Goal: Task Accomplishment & Management: Manage account settings

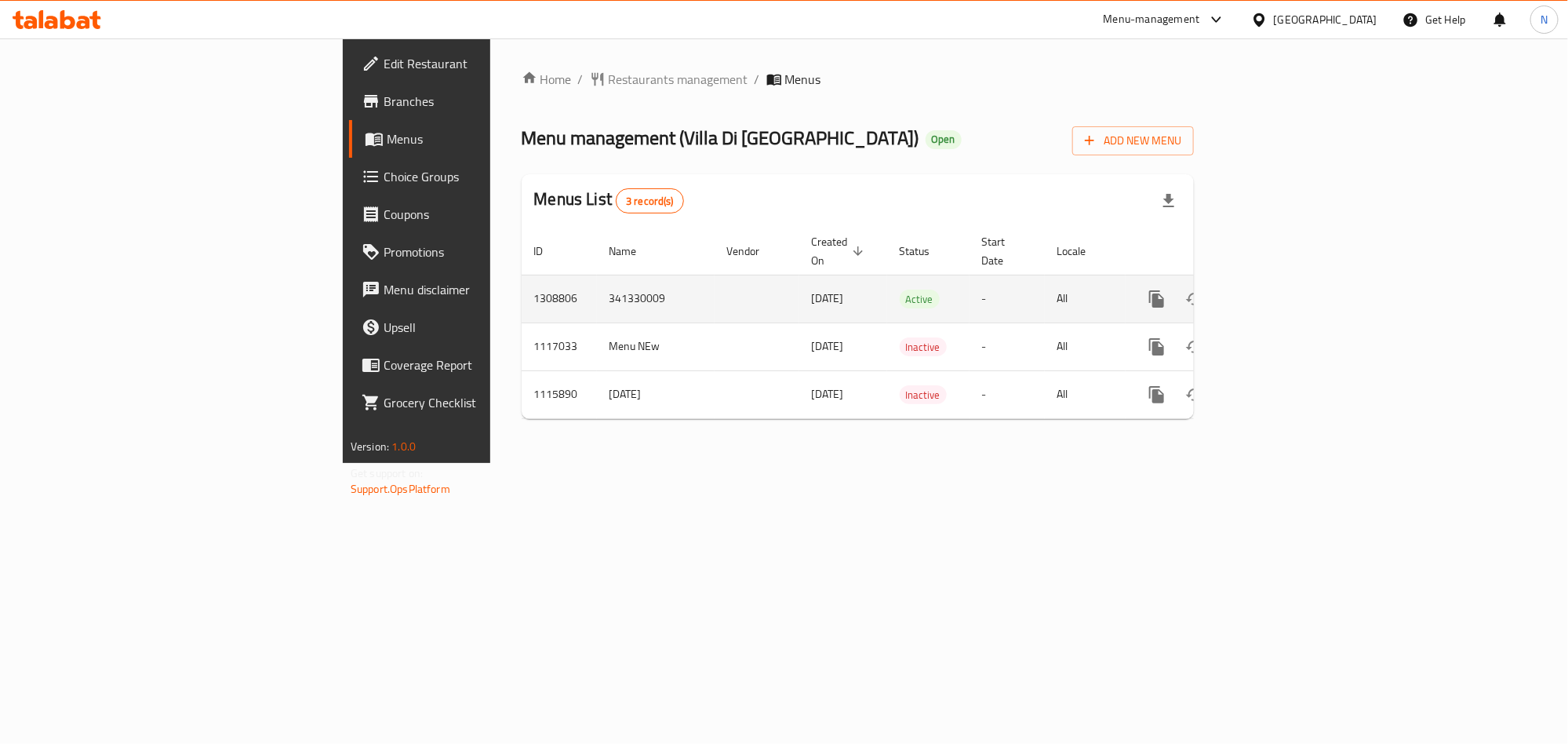
click at [1280, 289] on icon "enhanced table" at bounding box center [1270, 299] width 19 height 19
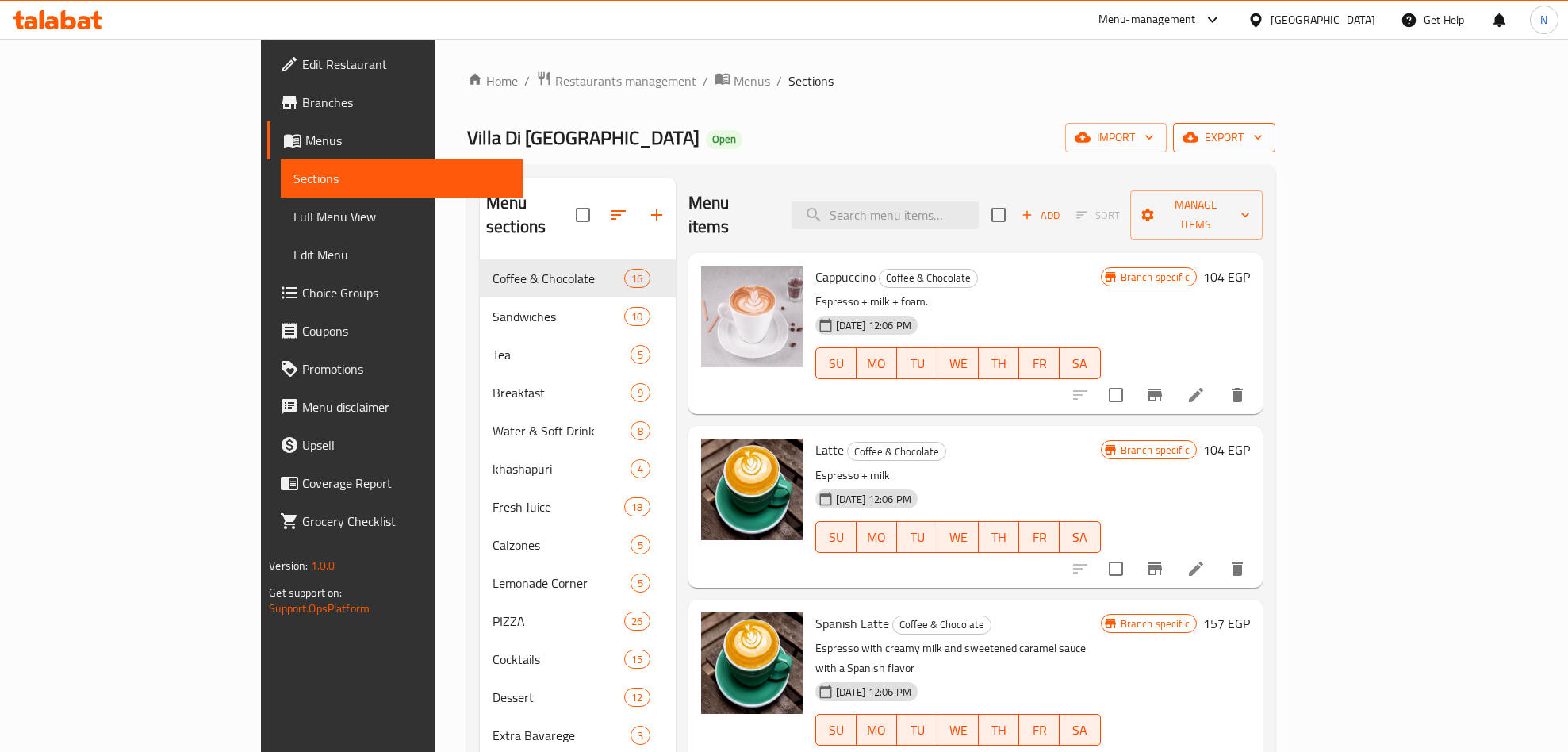
click at [1263, 131] on span "export" at bounding box center [1224, 137] width 77 height 19
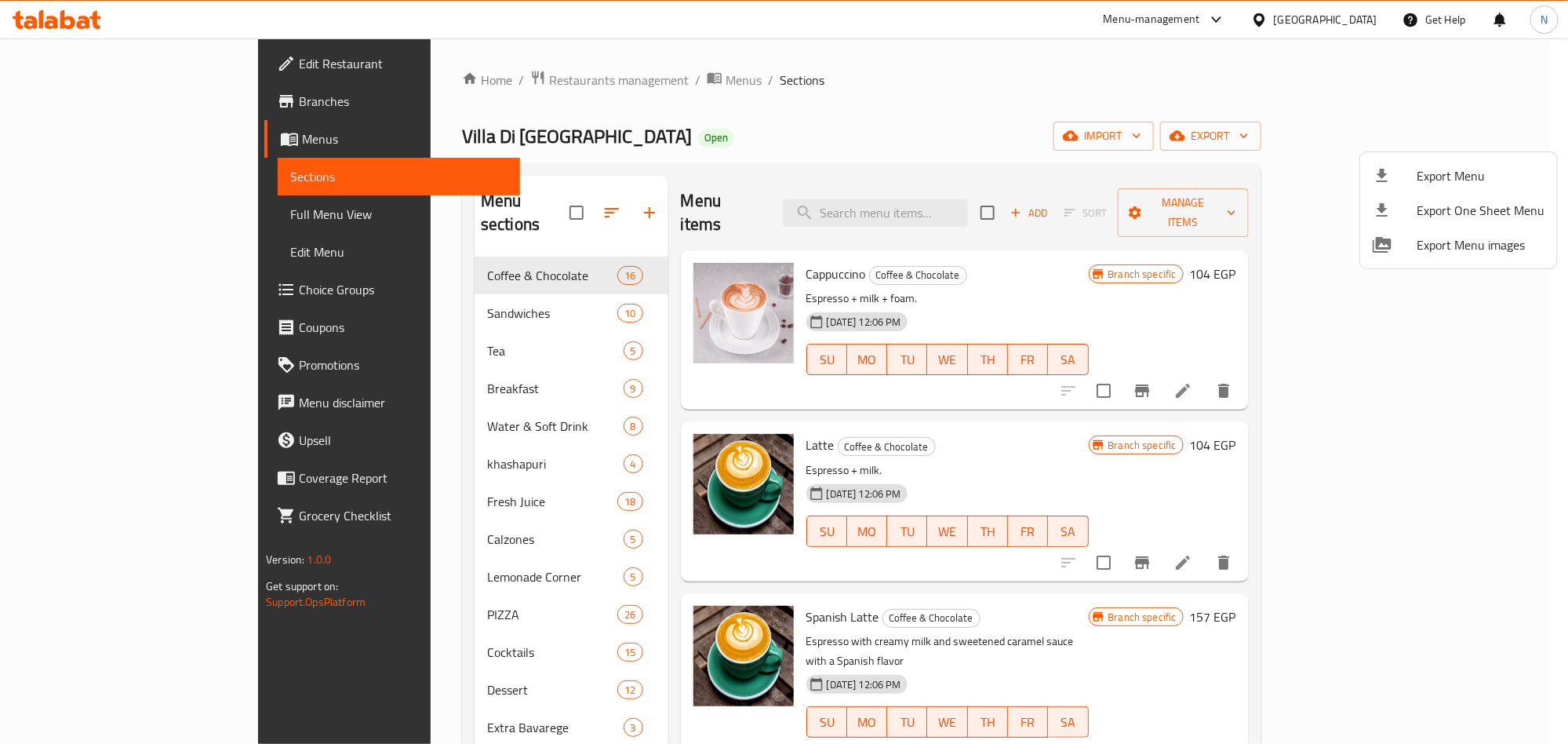
click at [1408, 167] on div at bounding box center [1395, 175] width 44 height 19
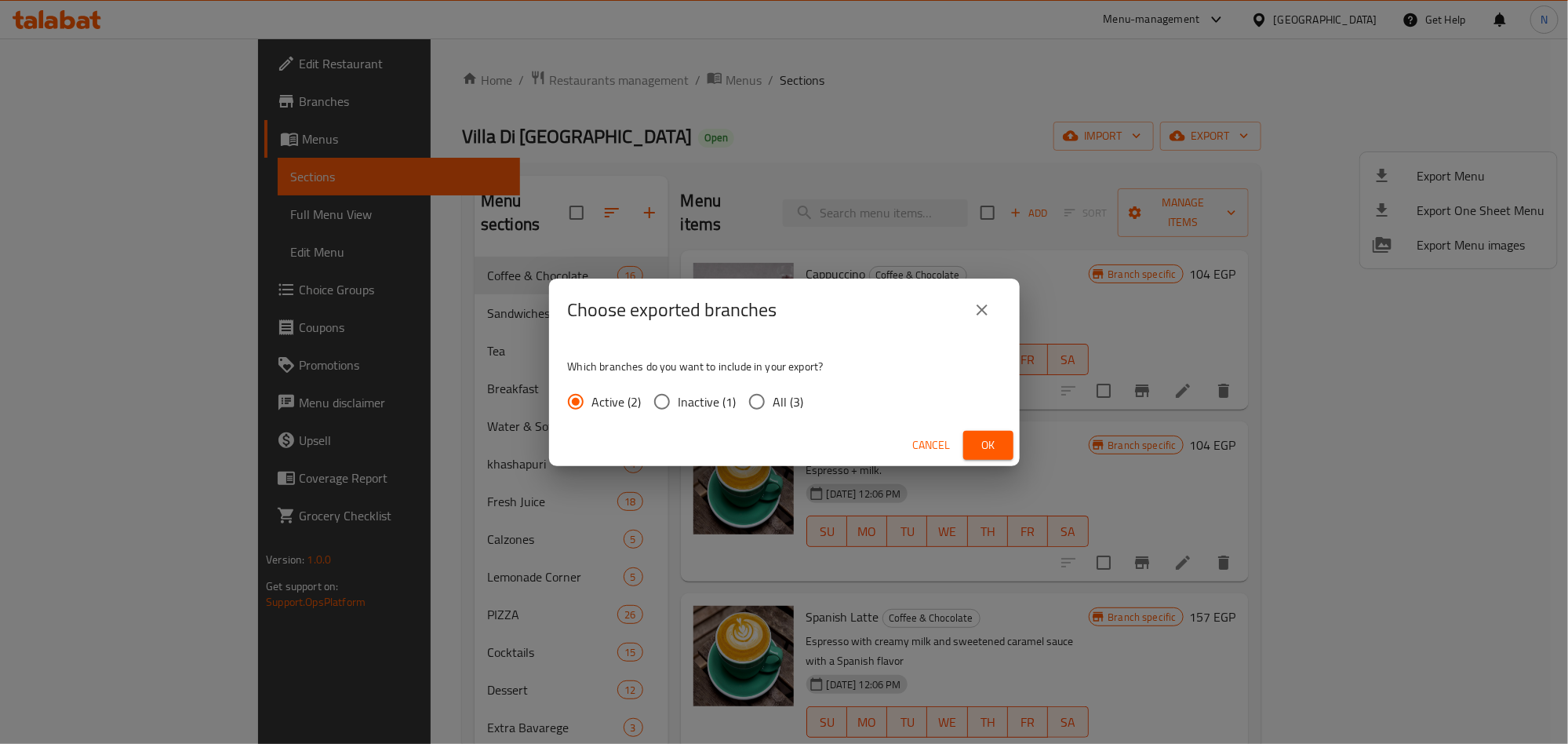
click at [778, 410] on span "All (3)" at bounding box center [789, 402] width 31 height 19
click at [773, 410] on input "All (3)" at bounding box center [757, 402] width 33 height 33
radio input "true"
click at [1001, 456] on button "Ok" at bounding box center [988, 445] width 50 height 29
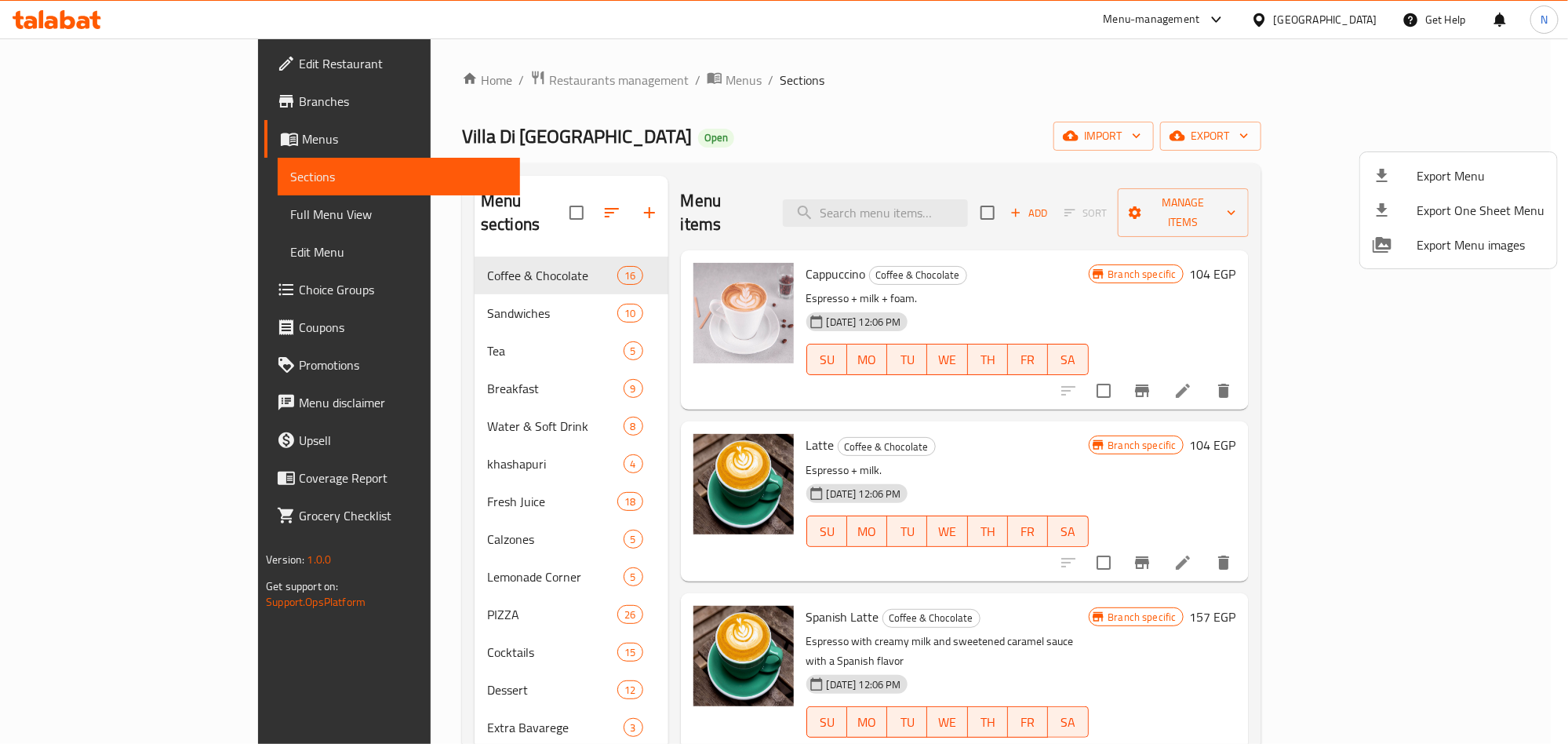
drag, startPoint x: 986, startPoint y: 131, endPoint x: 998, endPoint y: 143, distance: 17.0
click at [987, 134] on div at bounding box center [784, 372] width 1568 height 744
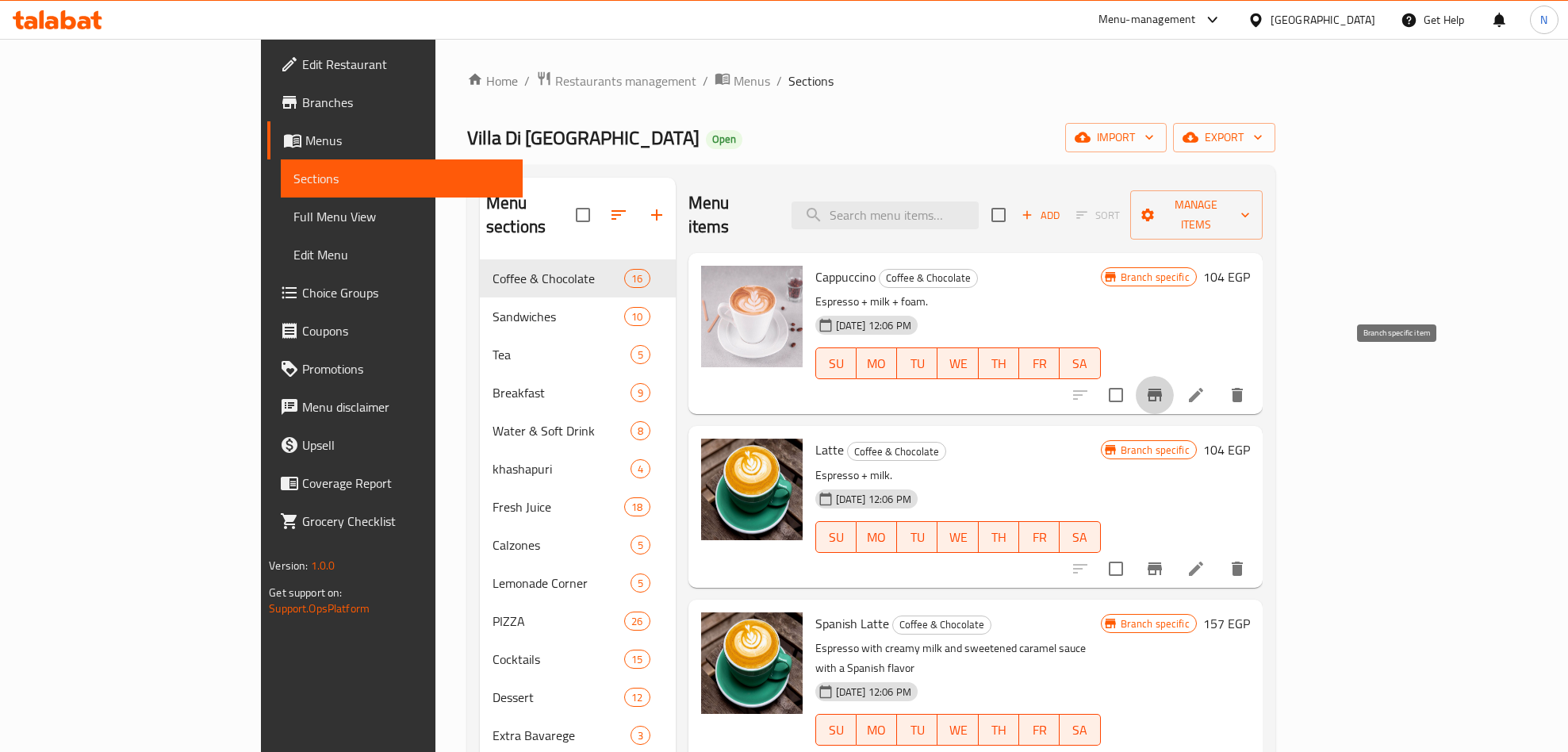
click at [1165, 386] on icon "Branch-specific-item" at bounding box center [1155, 395] width 19 height 19
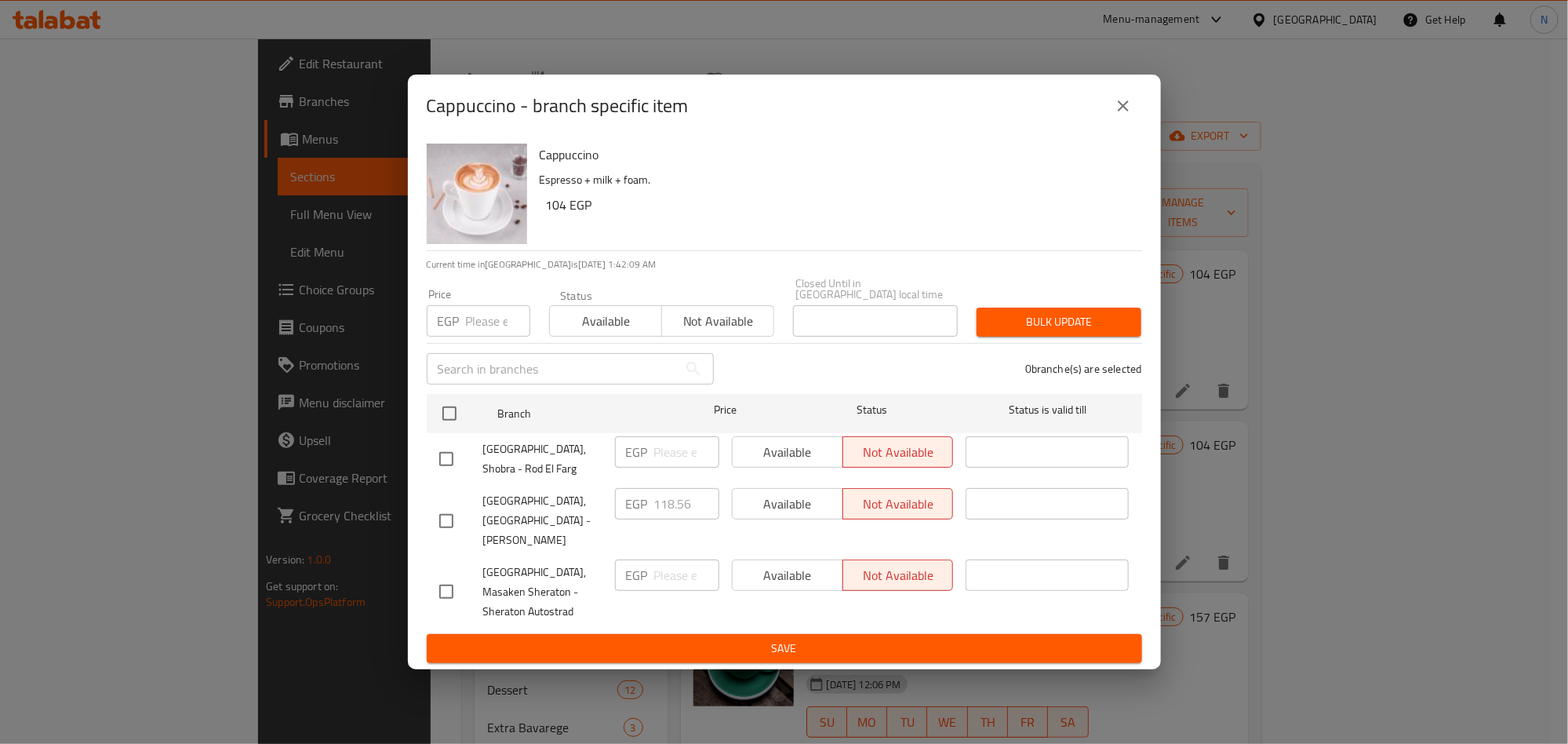
click at [716, 511] on div "EGP 118.56 ​" at bounding box center [667, 504] width 104 height 31
click at [1125, 115] on icon "close" at bounding box center [1124, 106] width 19 height 19
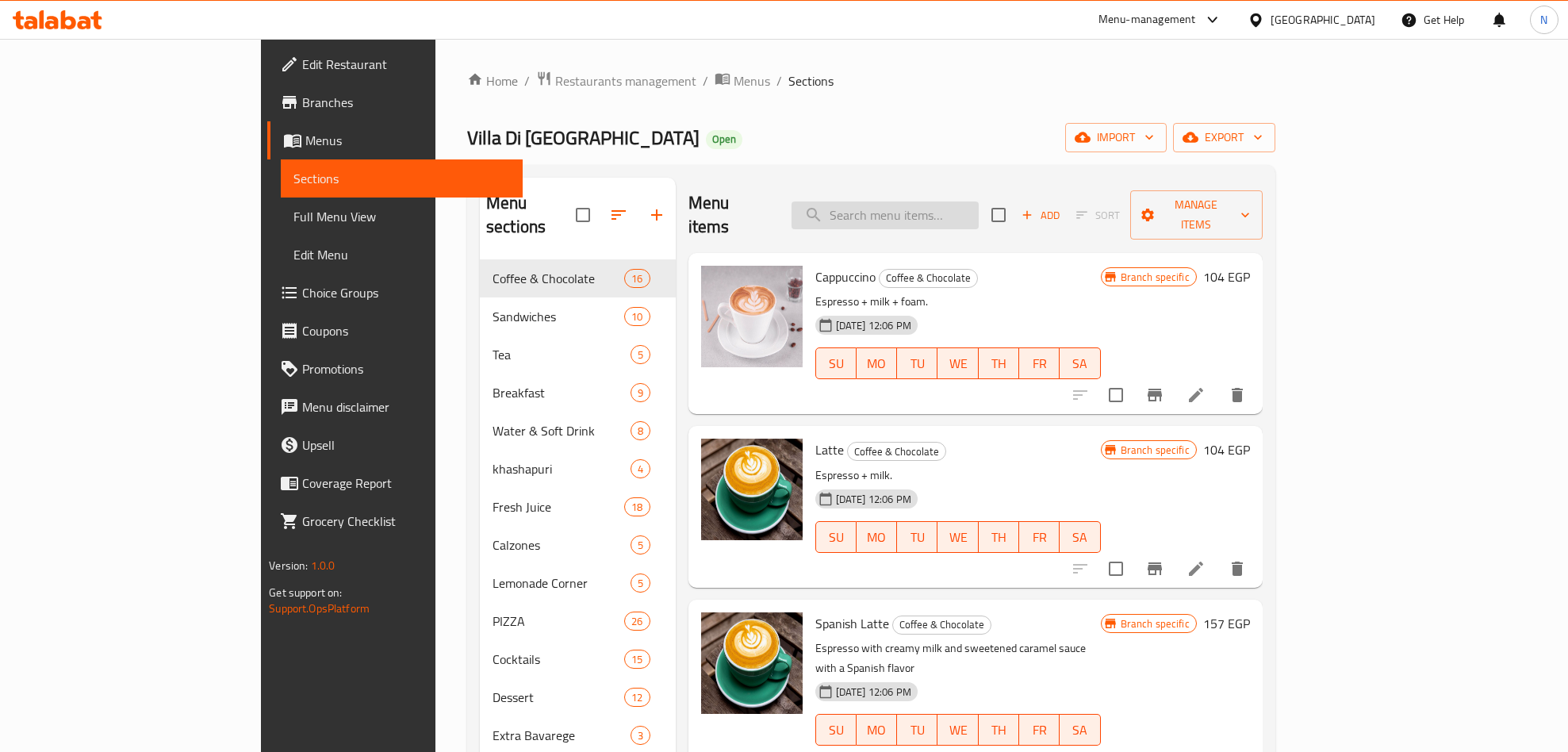
click at [976, 201] on input "search" at bounding box center [885, 215] width 187 height 28
type input "ج"
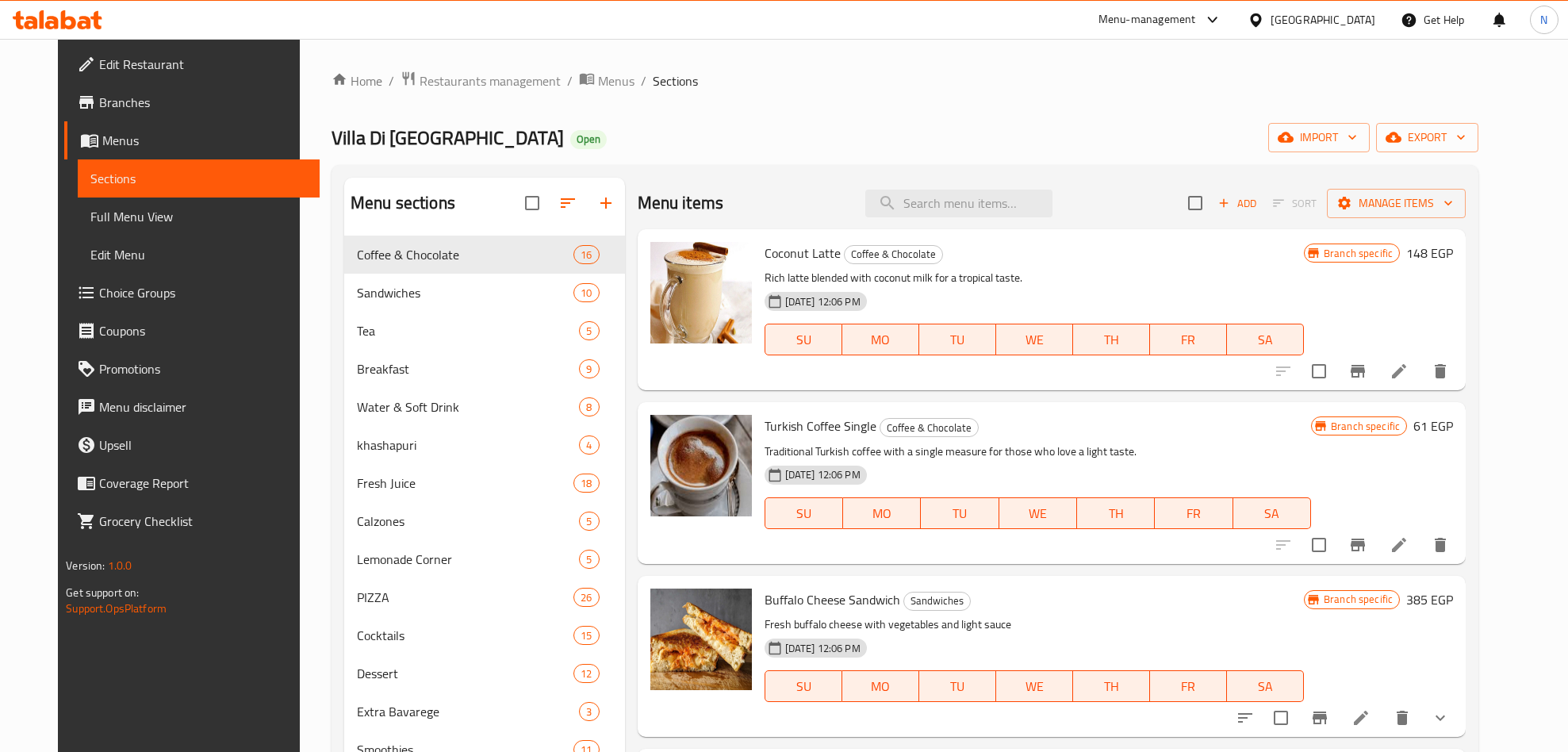
type input "ح"
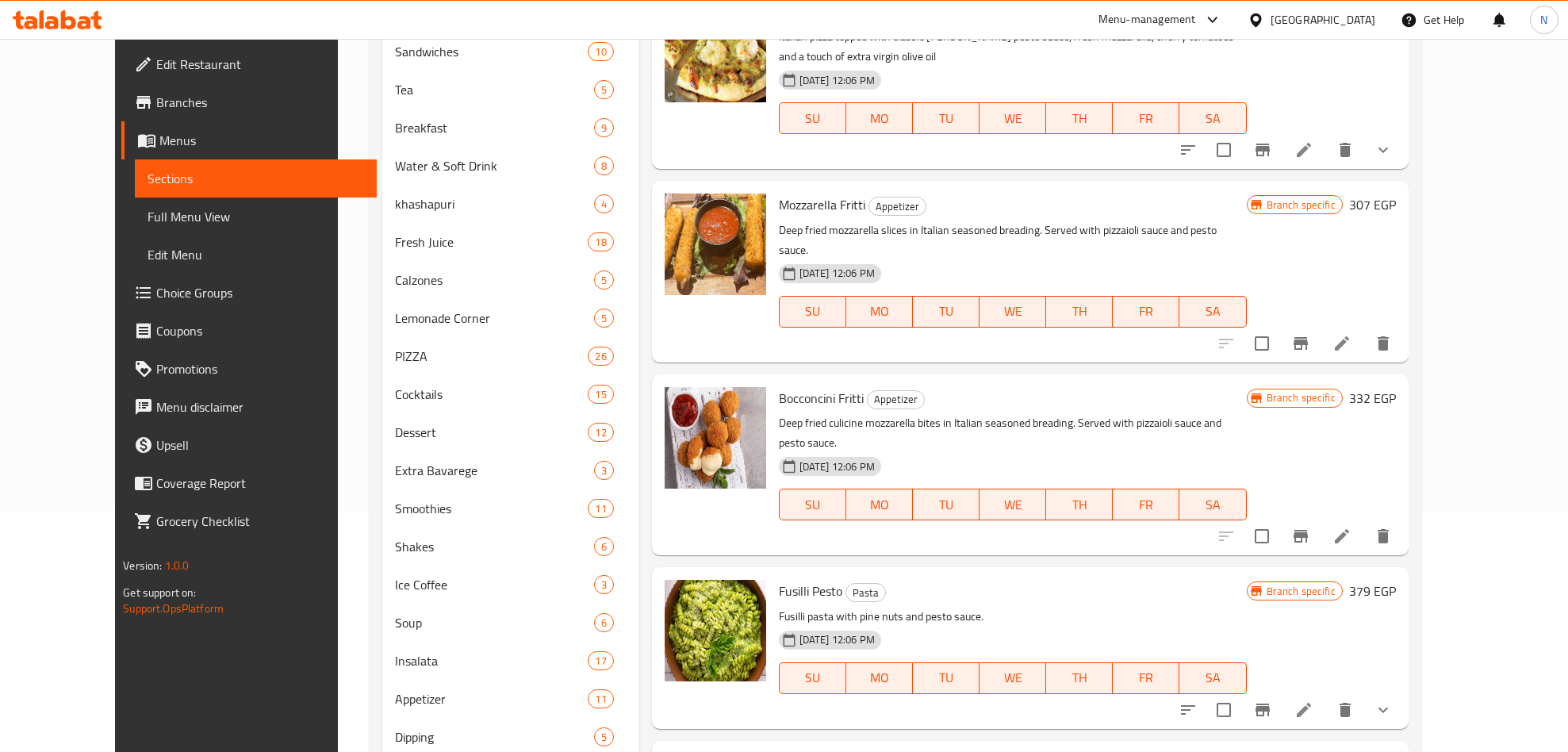
scroll to position [448, 0]
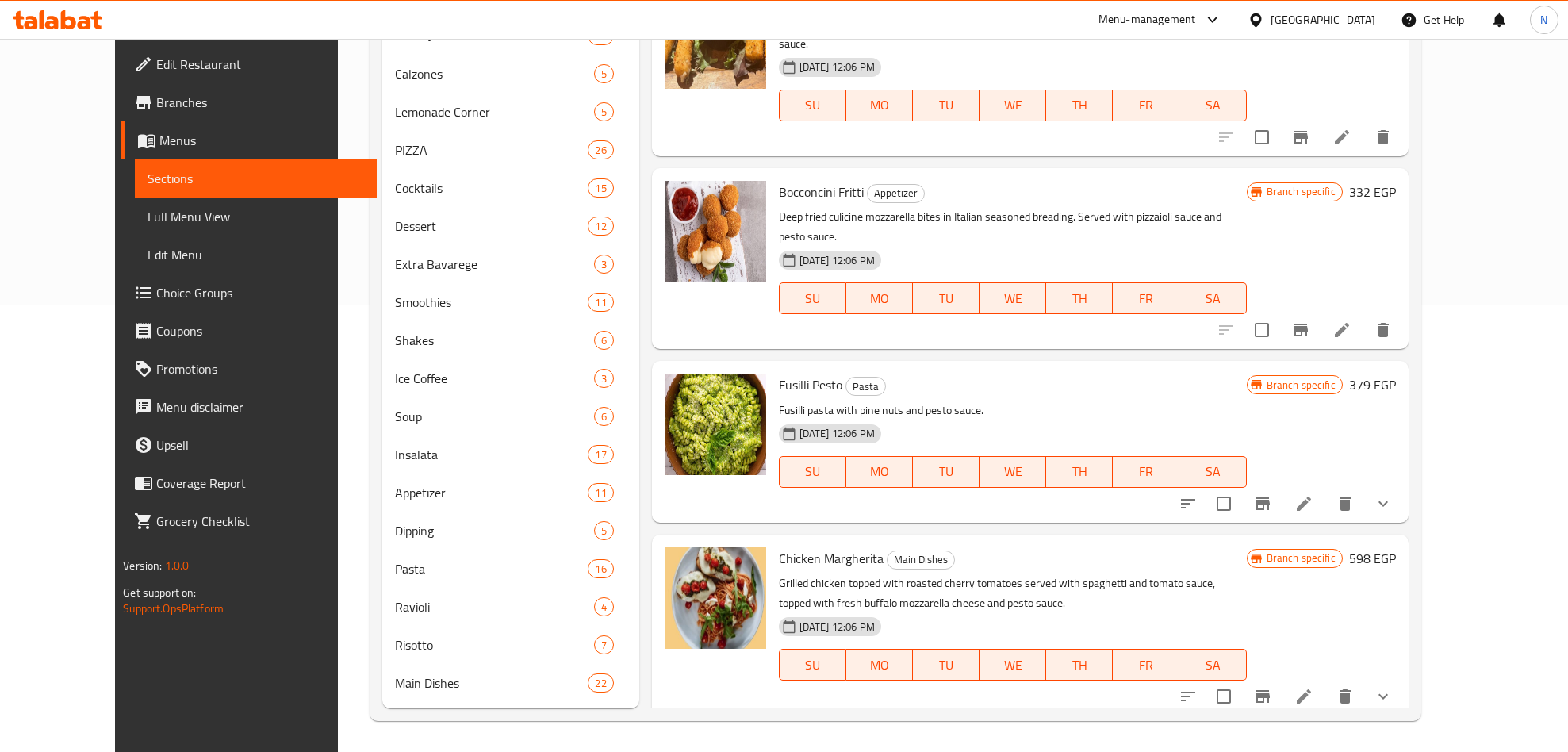
type input "pesto sauce"
click at [1393, 494] on icon "show more" at bounding box center [1383, 503] width 19 height 19
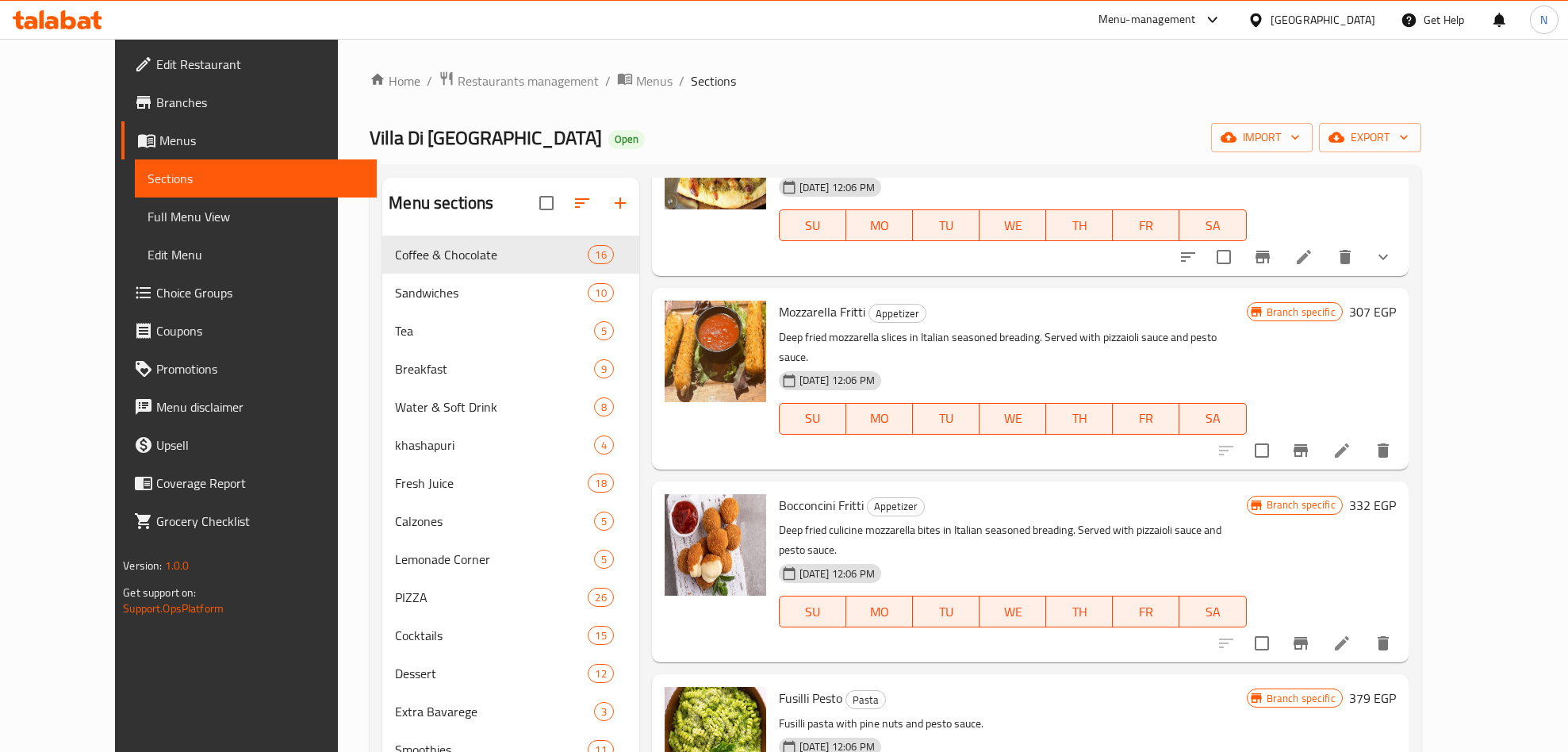
scroll to position [0, 0]
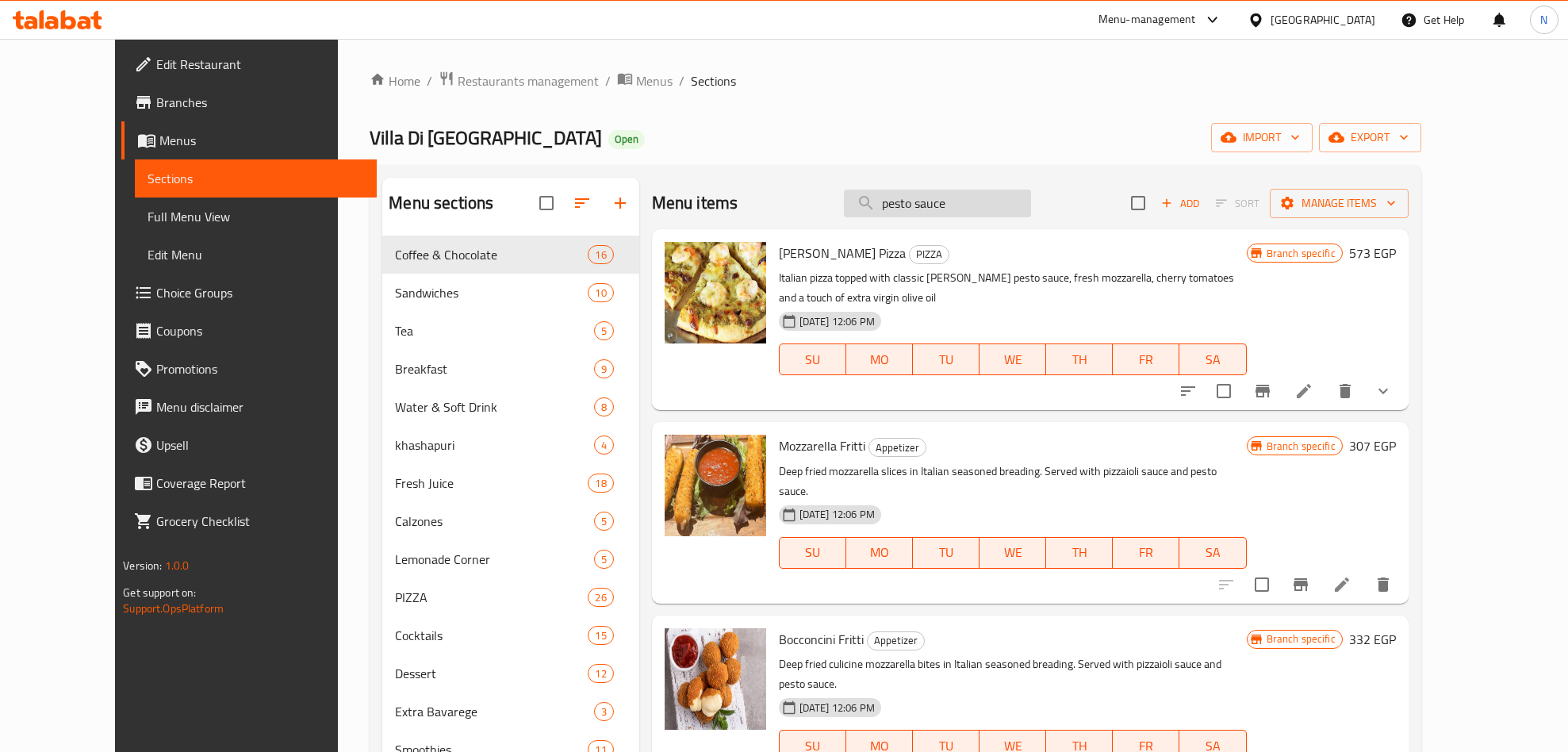
click at [972, 205] on input "pesto sauce" at bounding box center [938, 203] width 187 height 28
click at [972, 206] on input "pesto sauce" at bounding box center [938, 203] width 187 height 28
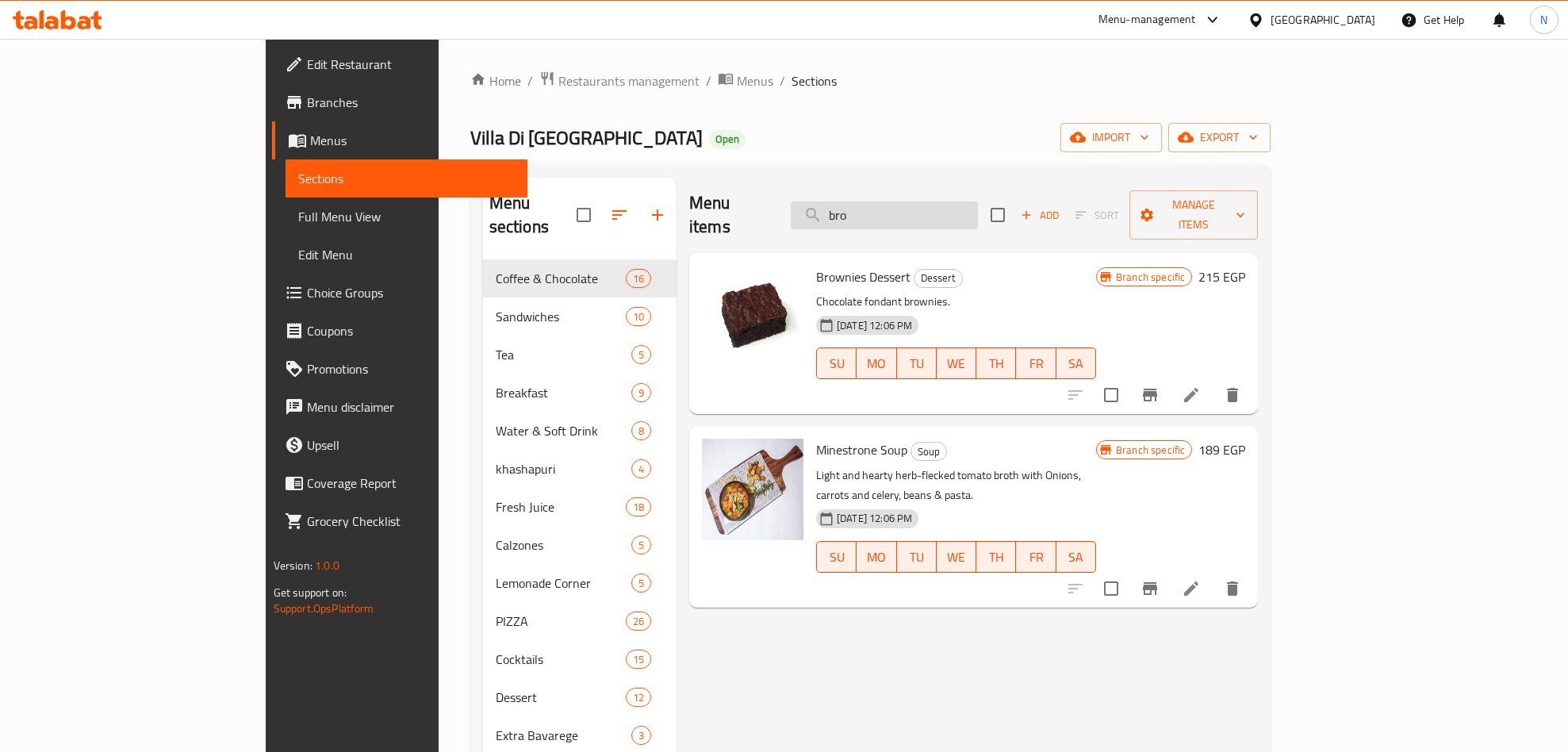
click at [928, 214] on input "bro" at bounding box center [884, 215] width 187 height 28
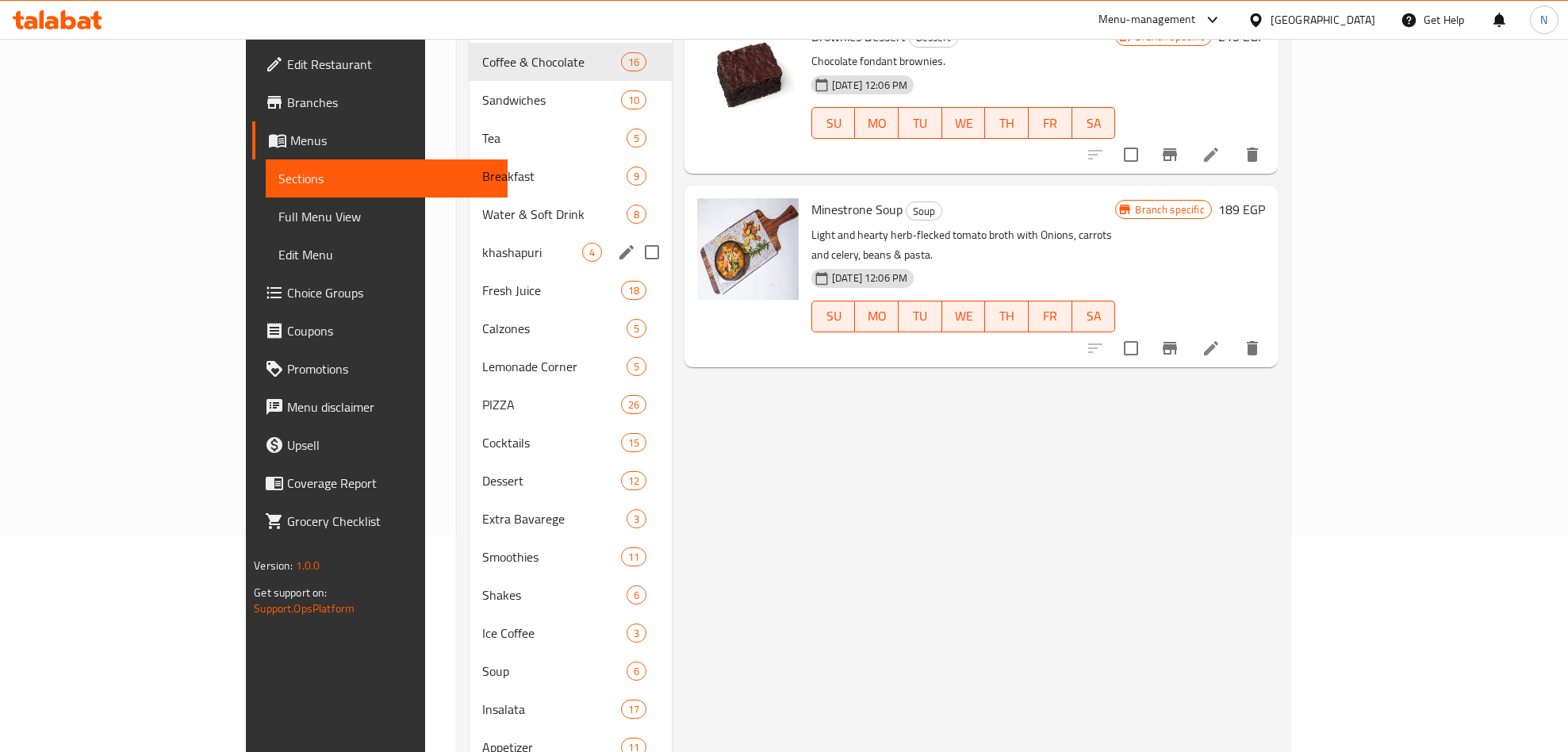
scroll to position [238, 0]
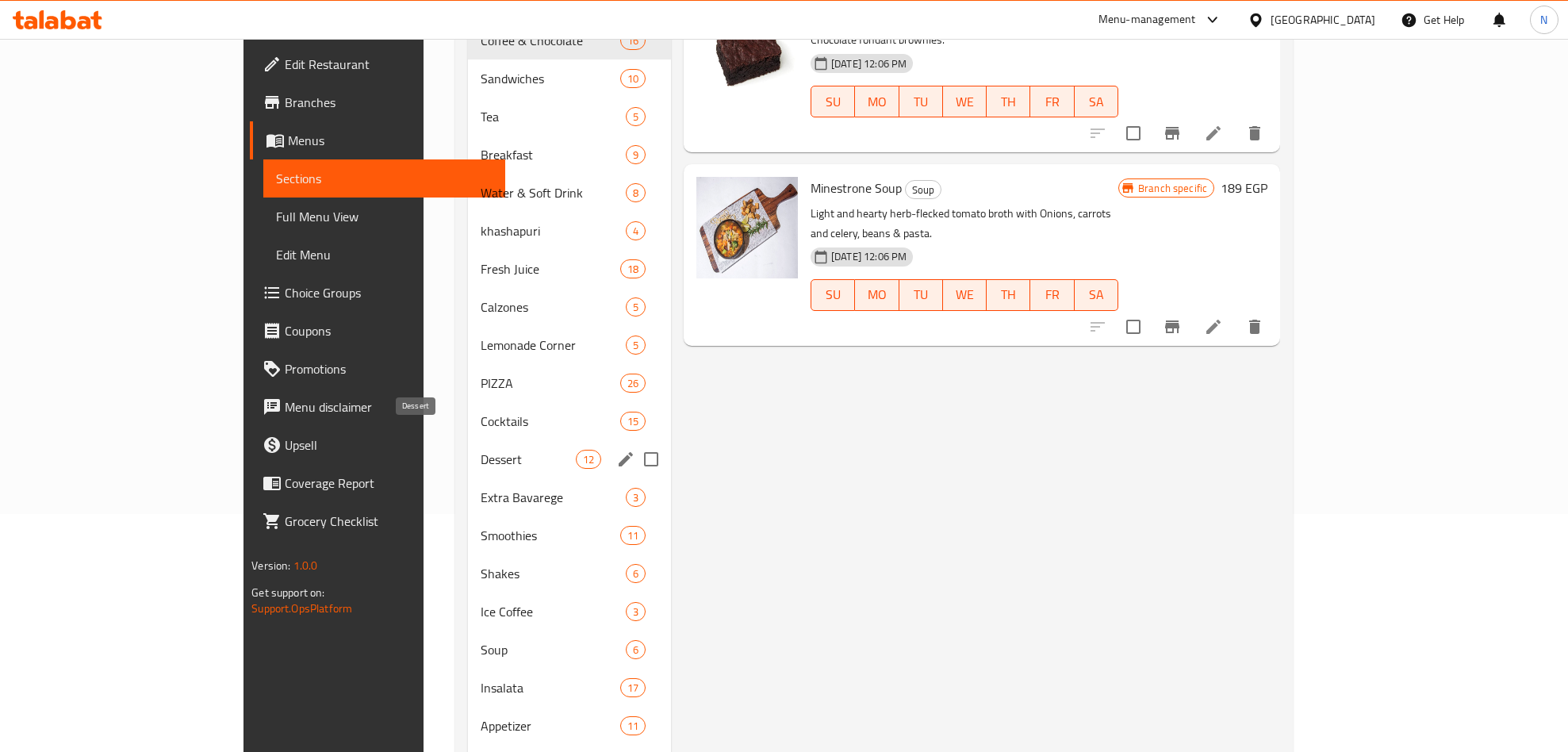
click at [481, 449] on span "Dessert" at bounding box center [528, 459] width 95 height 19
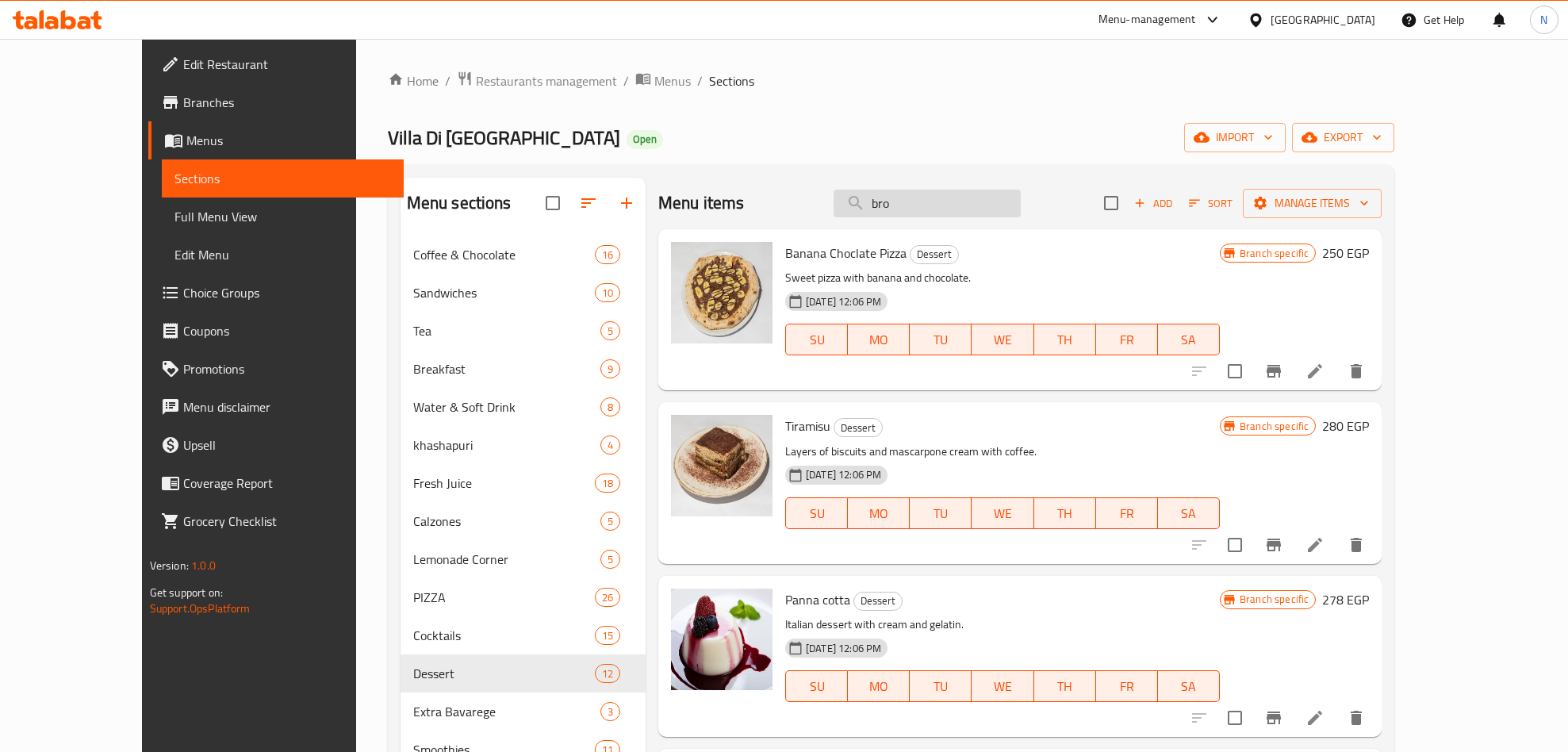
click at [981, 207] on input "bro" at bounding box center [927, 203] width 187 height 28
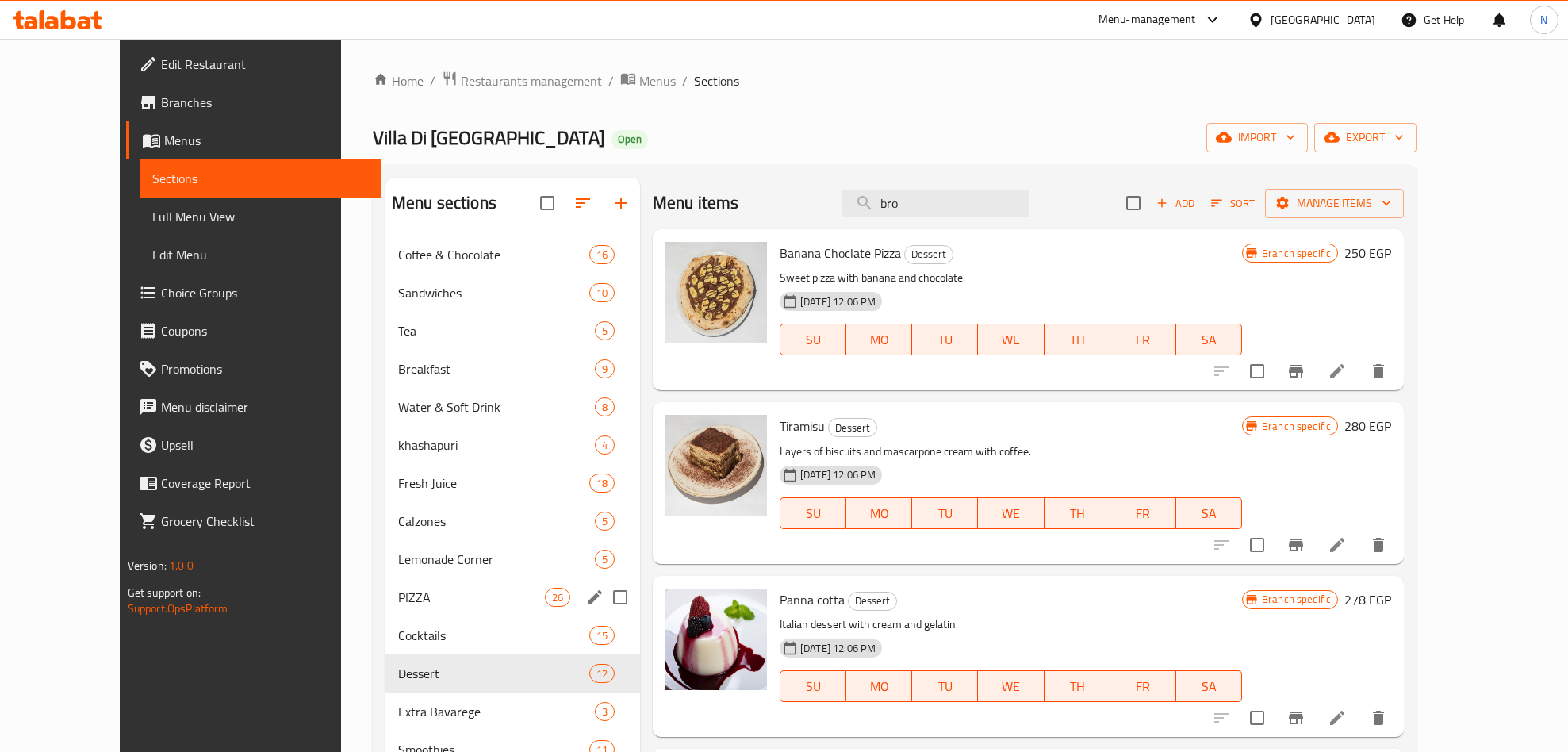
click at [424, 585] on div "PIZZA 26" at bounding box center [513, 597] width 255 height 38
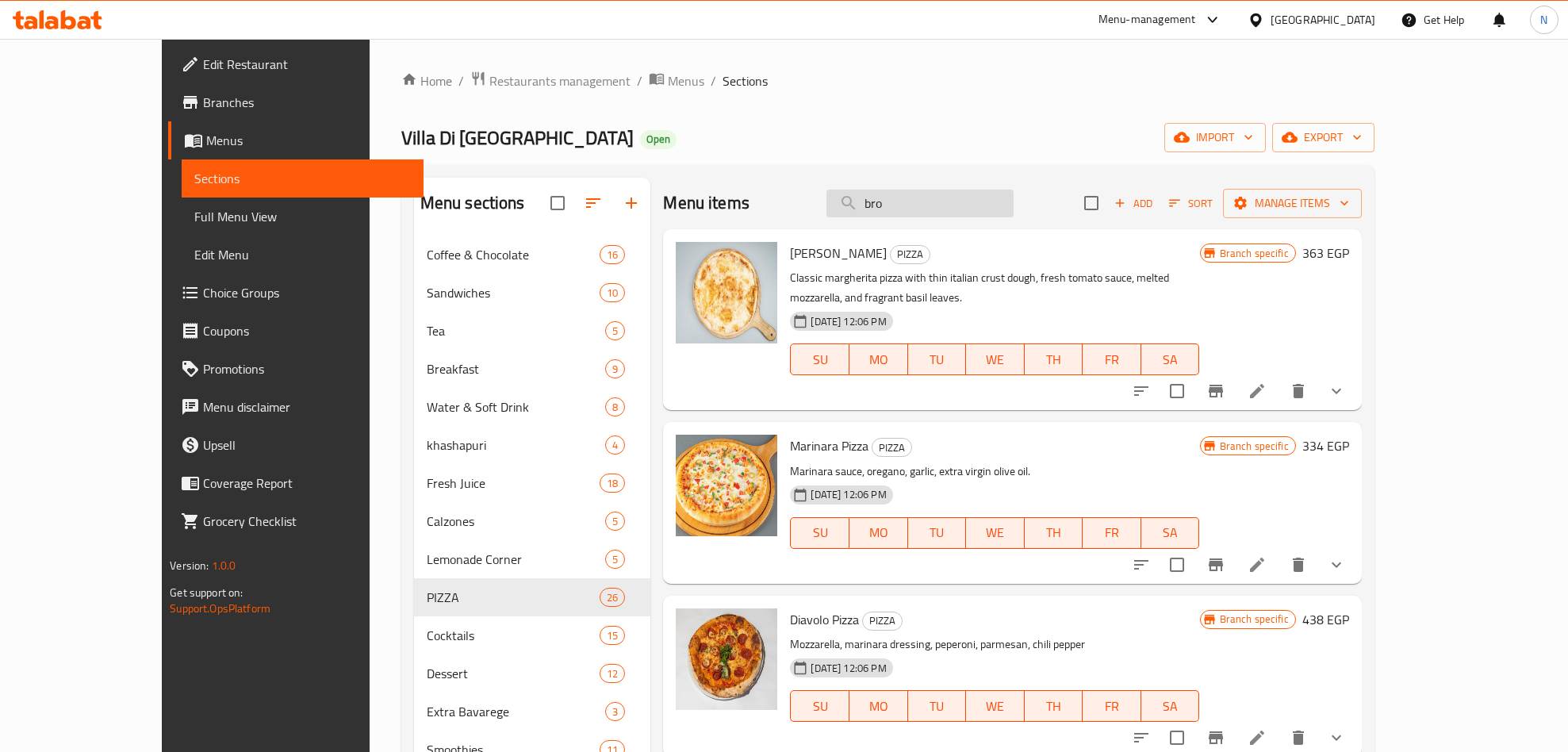
click at [957, 207] on input "bro" at bounding box center [920, 203] width 187 height 28
click at [957, 208] on input "bro" at bounding box center [920, 203] width 187 height 28
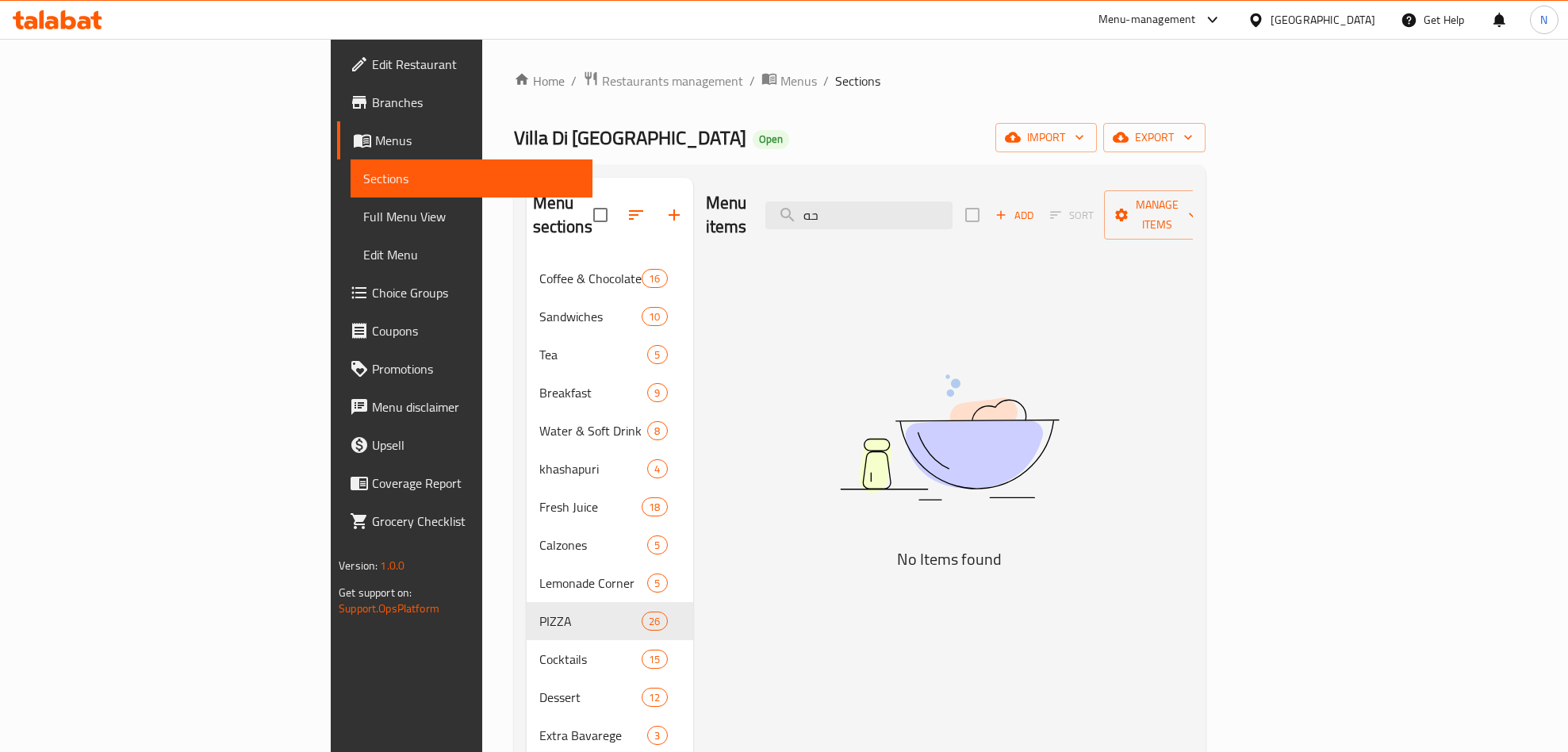
type input "ح"
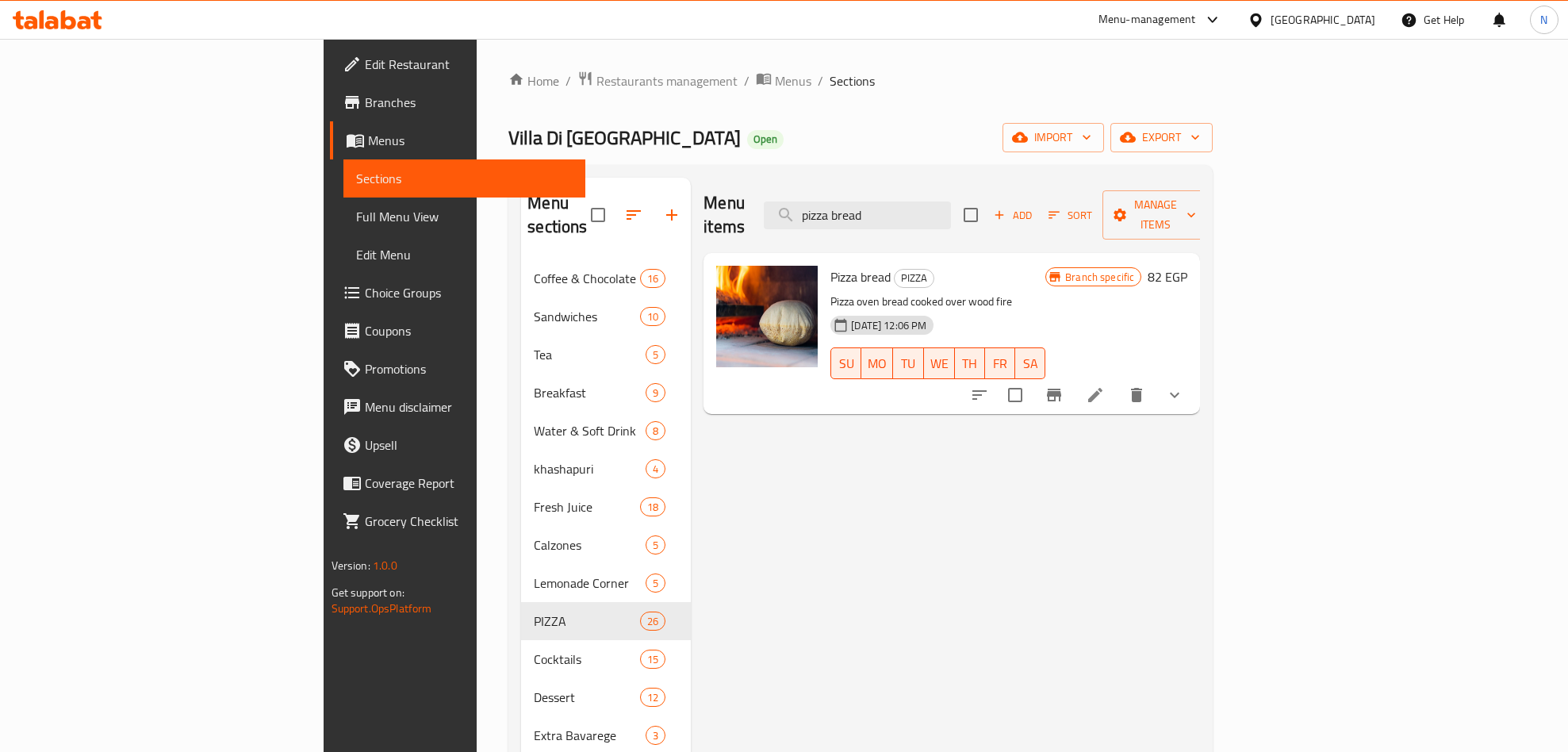
click at [1184, 386] on icon "show more" at bounding box center [1175, 395] width 19 height 19
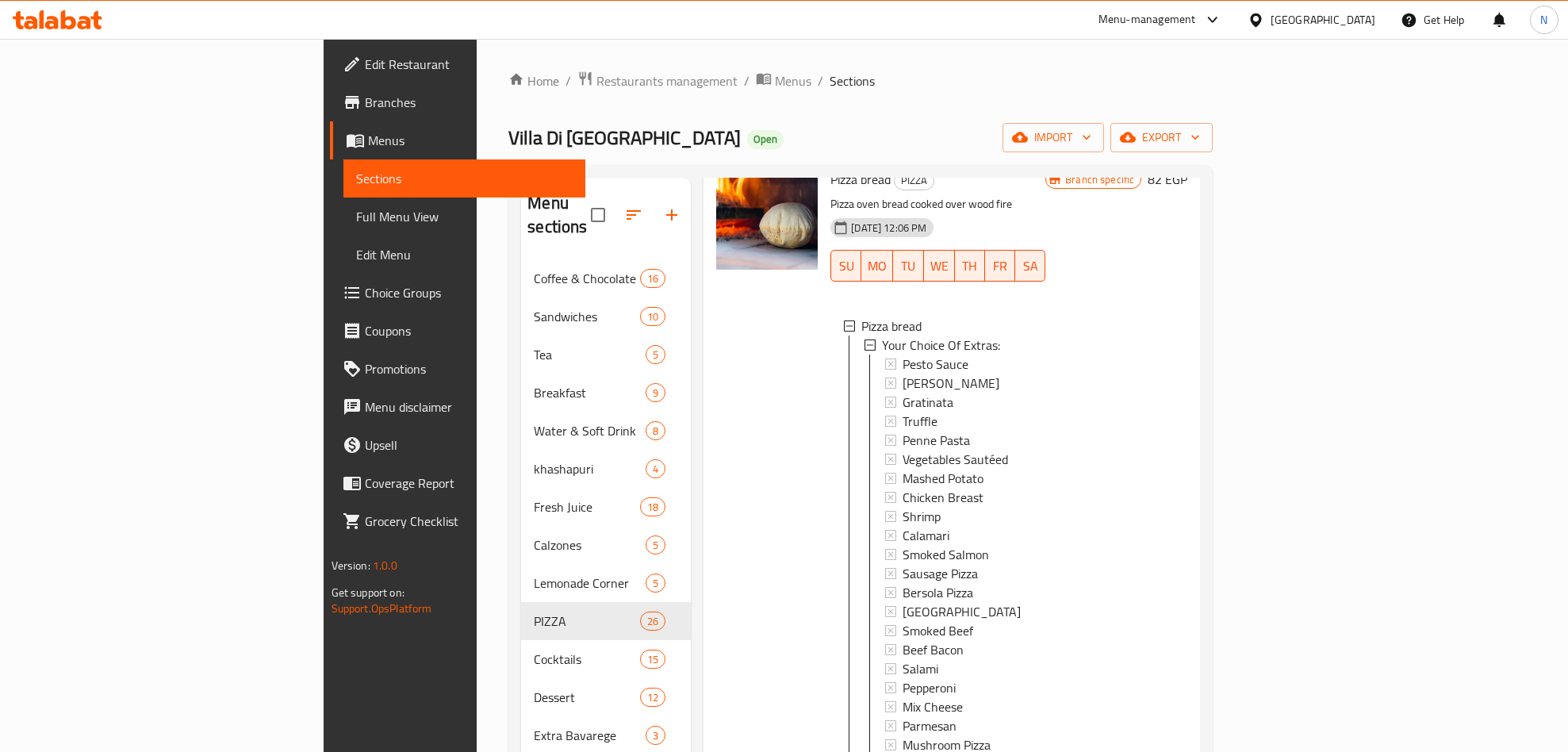
scroll to position [448, 0]
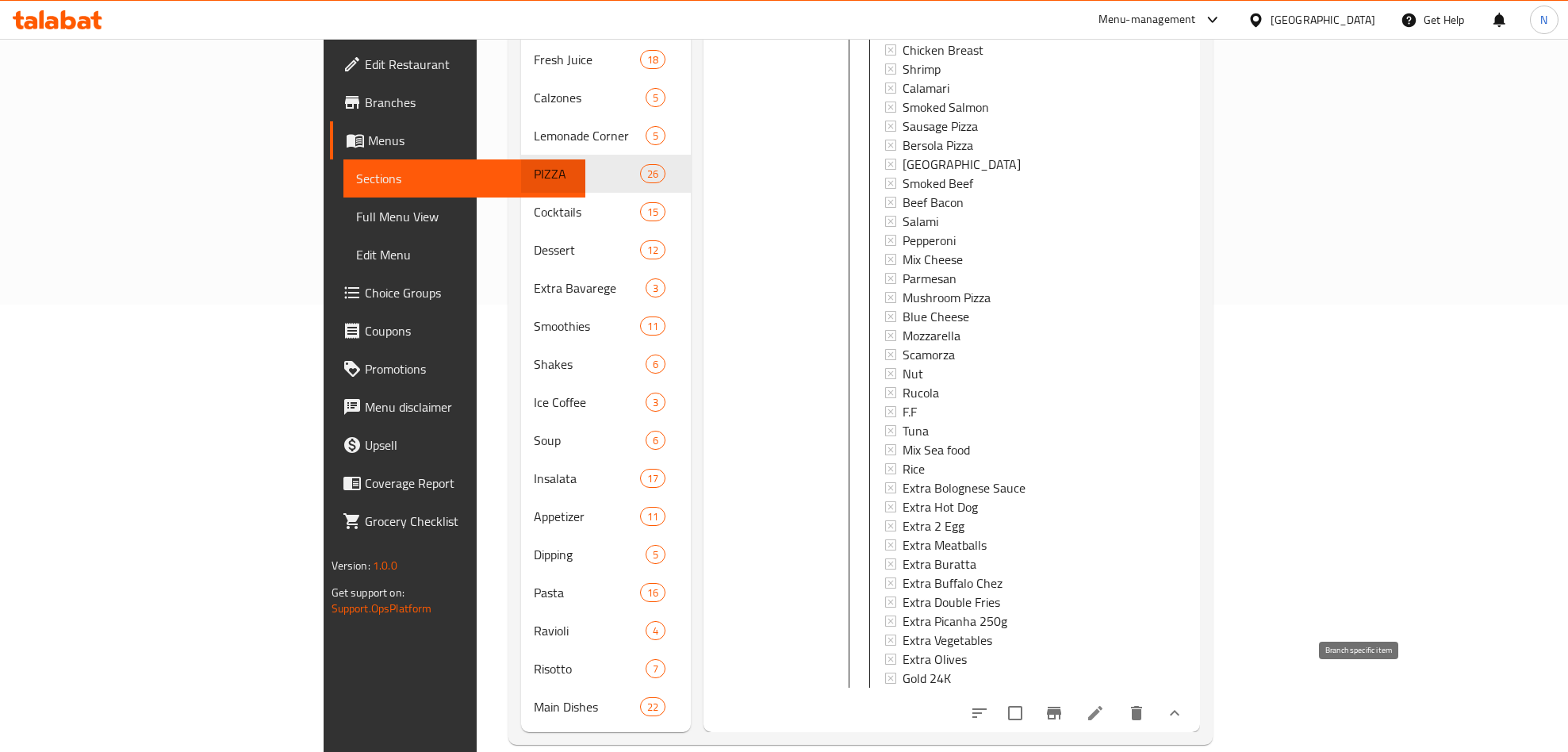
click at [1064, 703] on icon "Branch-specific-item" at bounding box center [1054, 712] width 19 height 19
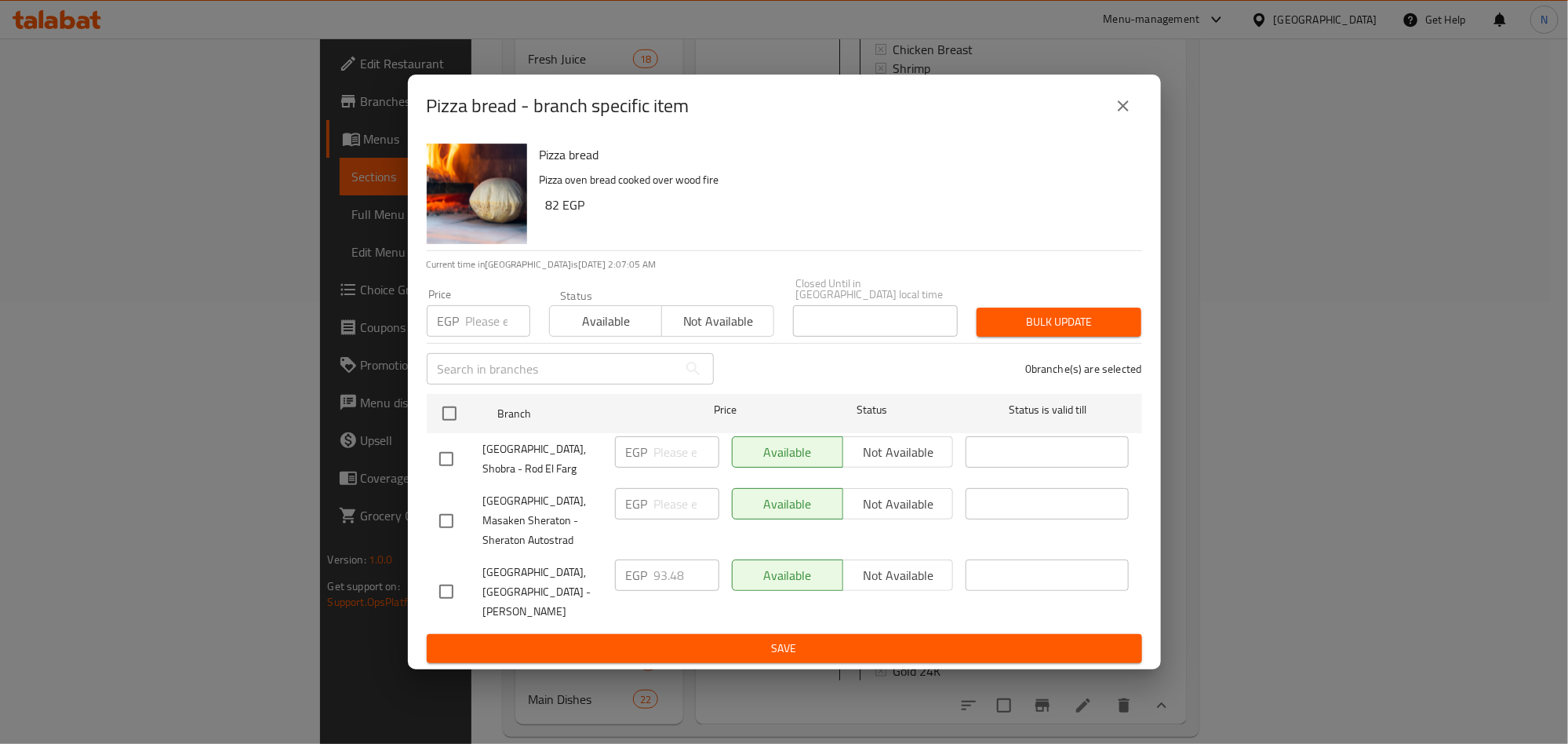
click at [638, 579] on div "EGP 93.48 ​" at bounding box center [667, 575] width 104 height 31
click at [1114, 115] on icon "close" at bounding box center [1124, 106] width 19 height 19
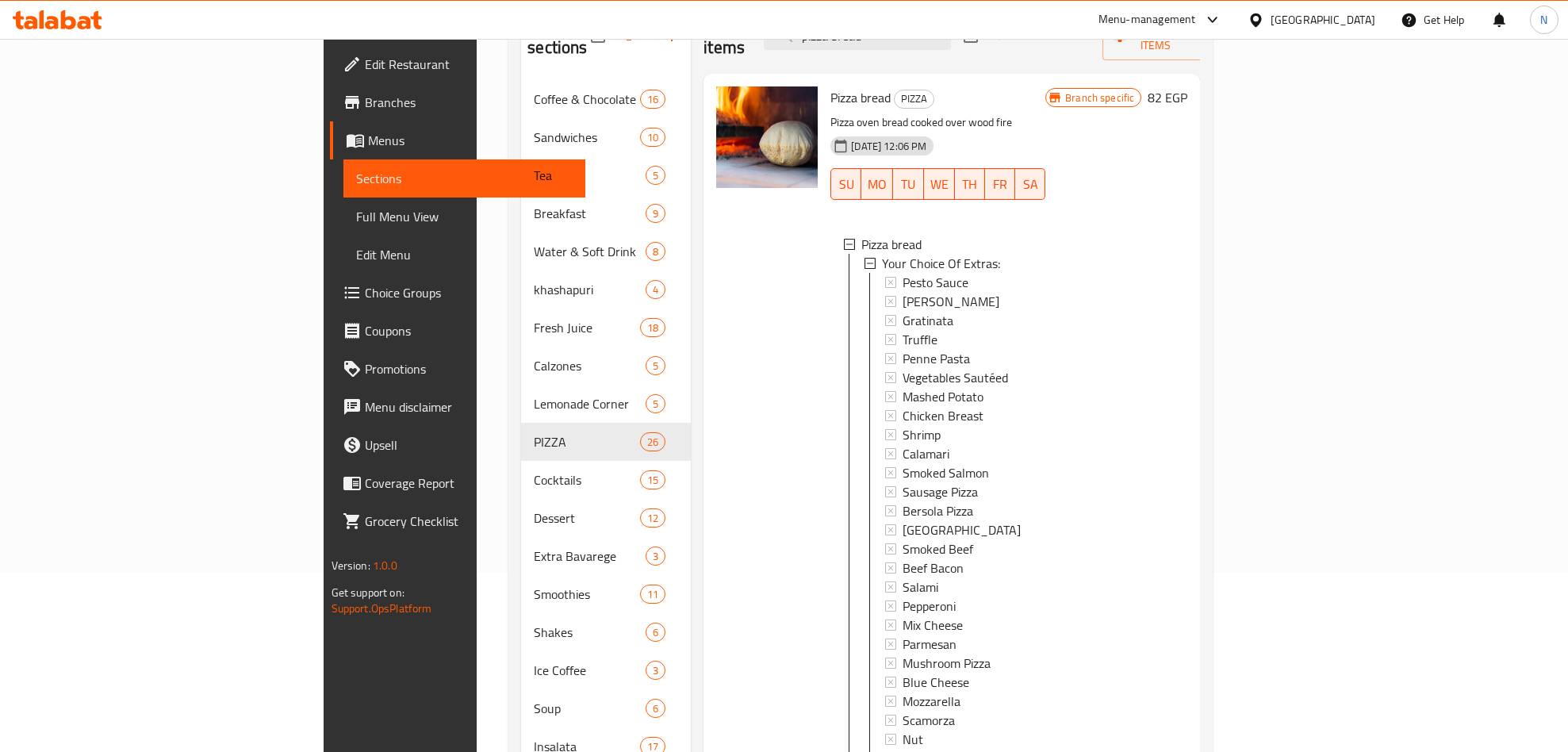
scroll to position [0, 0]
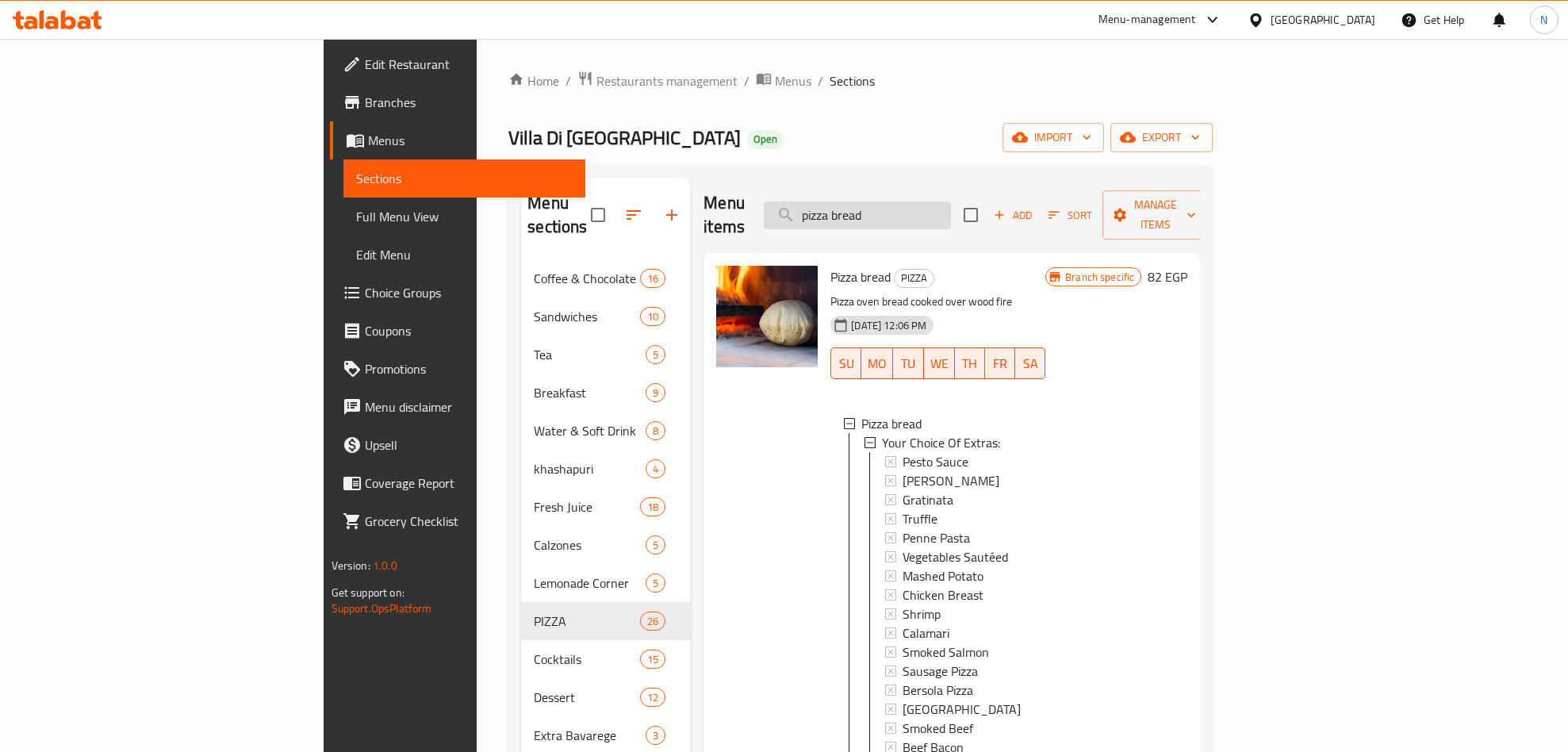
click at [952, 212] on input "pizza bread" at bounding box center [857, 215] width 187 height 28
click at [952, 209] on input "pizza bread" at bounding box center [857, 215] width 187 height 28
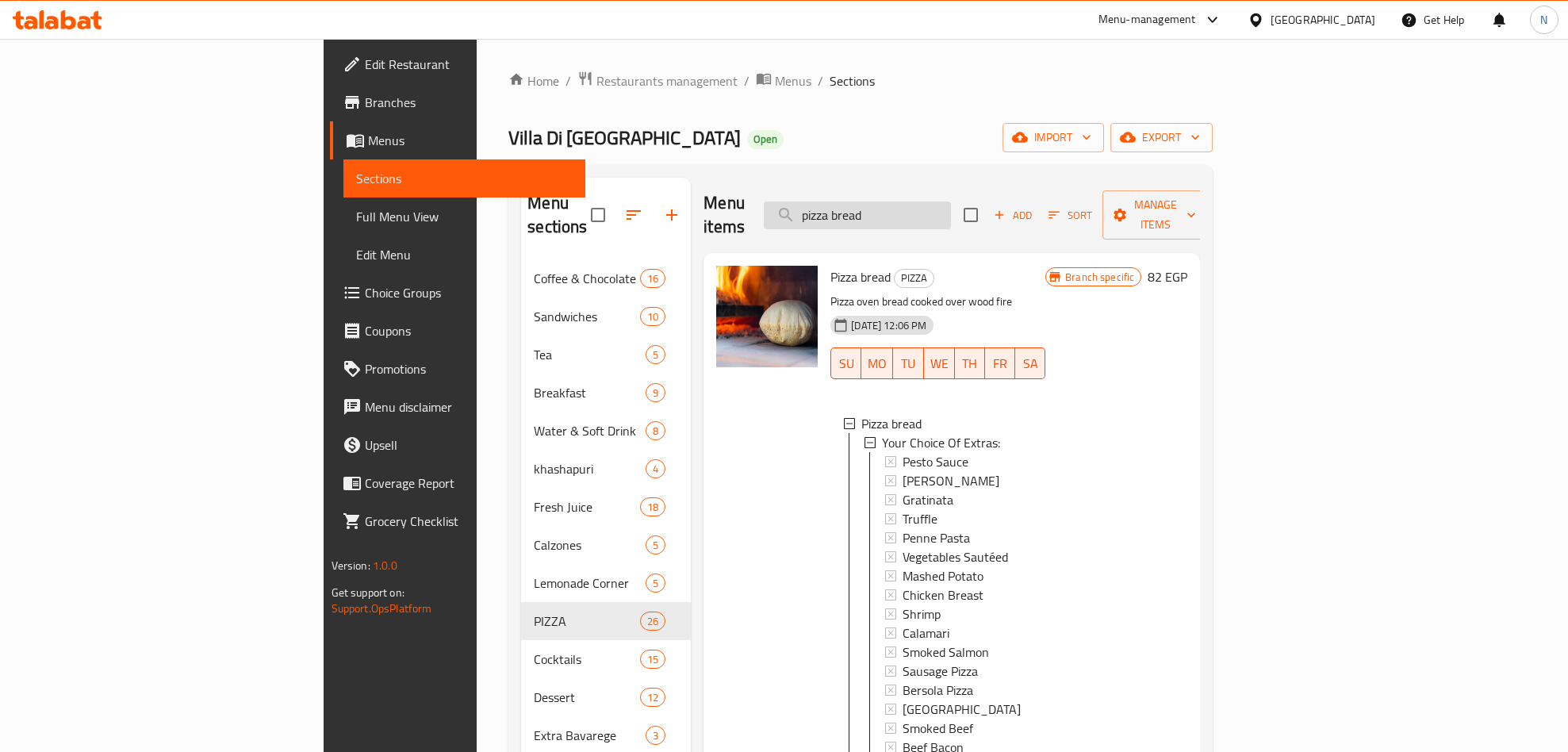
click at [952, 209] on input "pizza bread" at bounding box center [857, 215] width 187 height 28
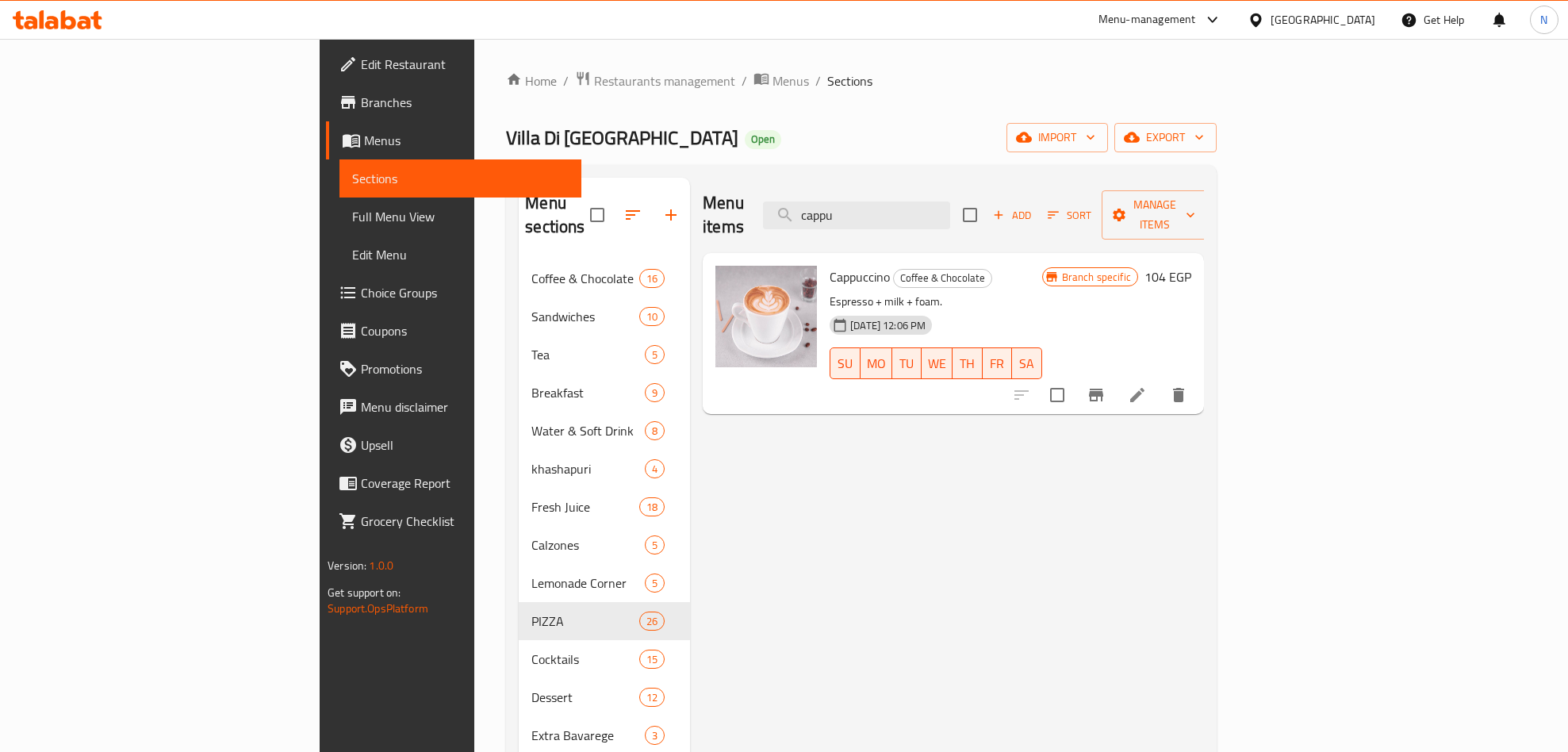
type input "cappu"
click at [1115, 376] on button "Branch-specific-item" at bounding box center [1095, 394] width 38 height 38
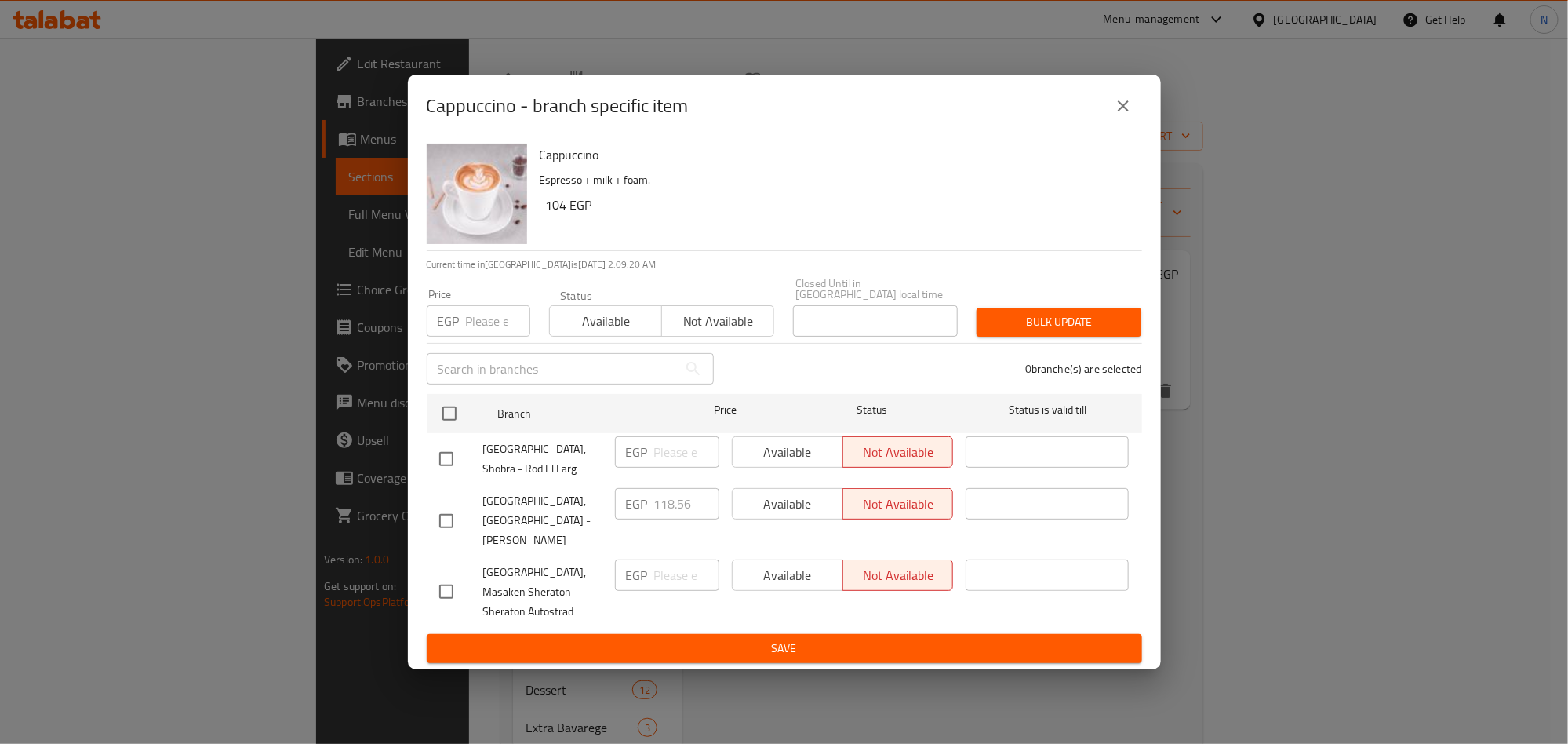
click at [594, 509] on span "[GEOGRAPHIC_DATA], [GEOGRAPHIC_DATA] - [PERSON_NAME]" at bounding box center [542, 520] width 120 height 58
click at [1116, 115] on icon "close" at bounding box center [1124, 106] width 19 height 19
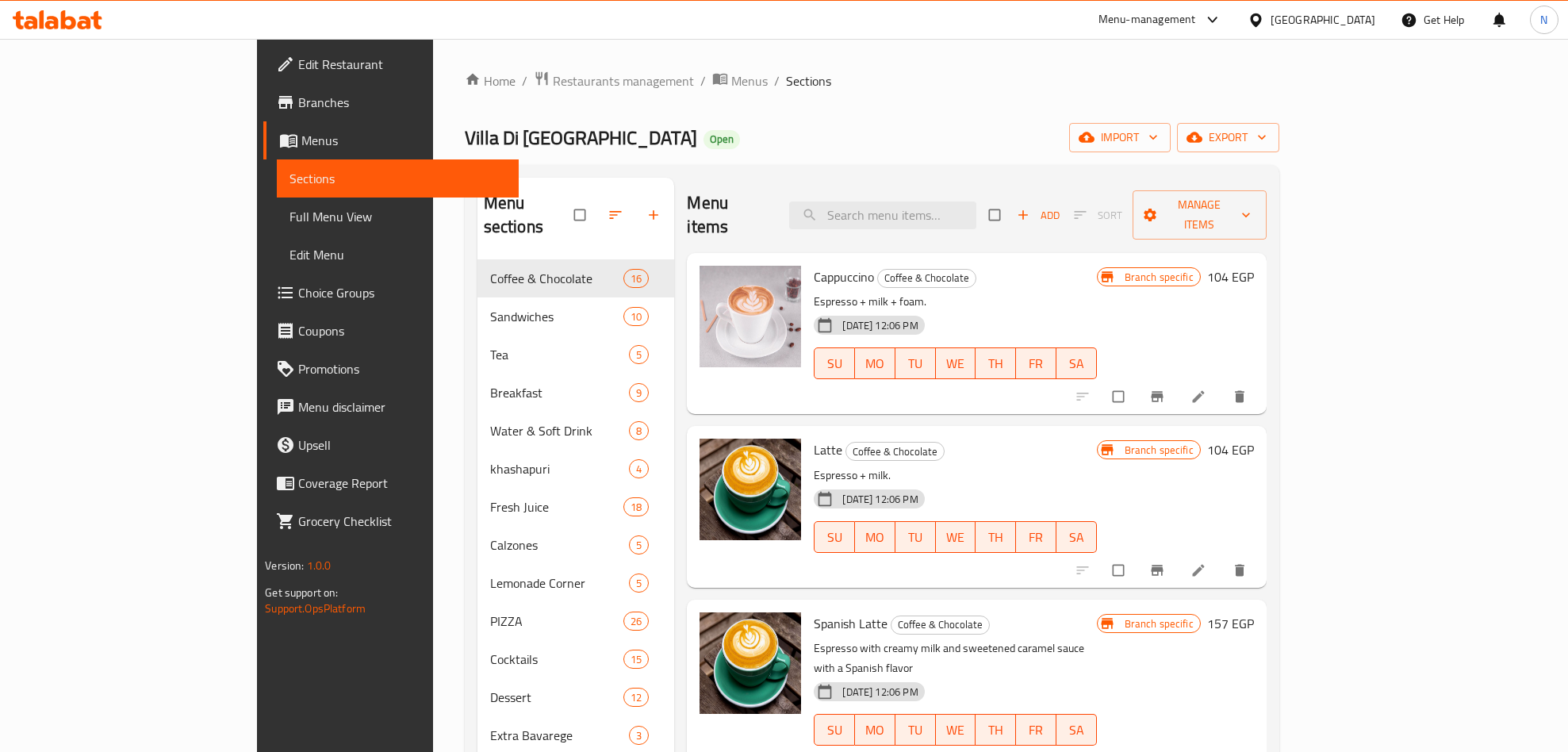
click at [263, 280] on link "Choice Groups" at bounding box center [390, 292] width 256 height 38
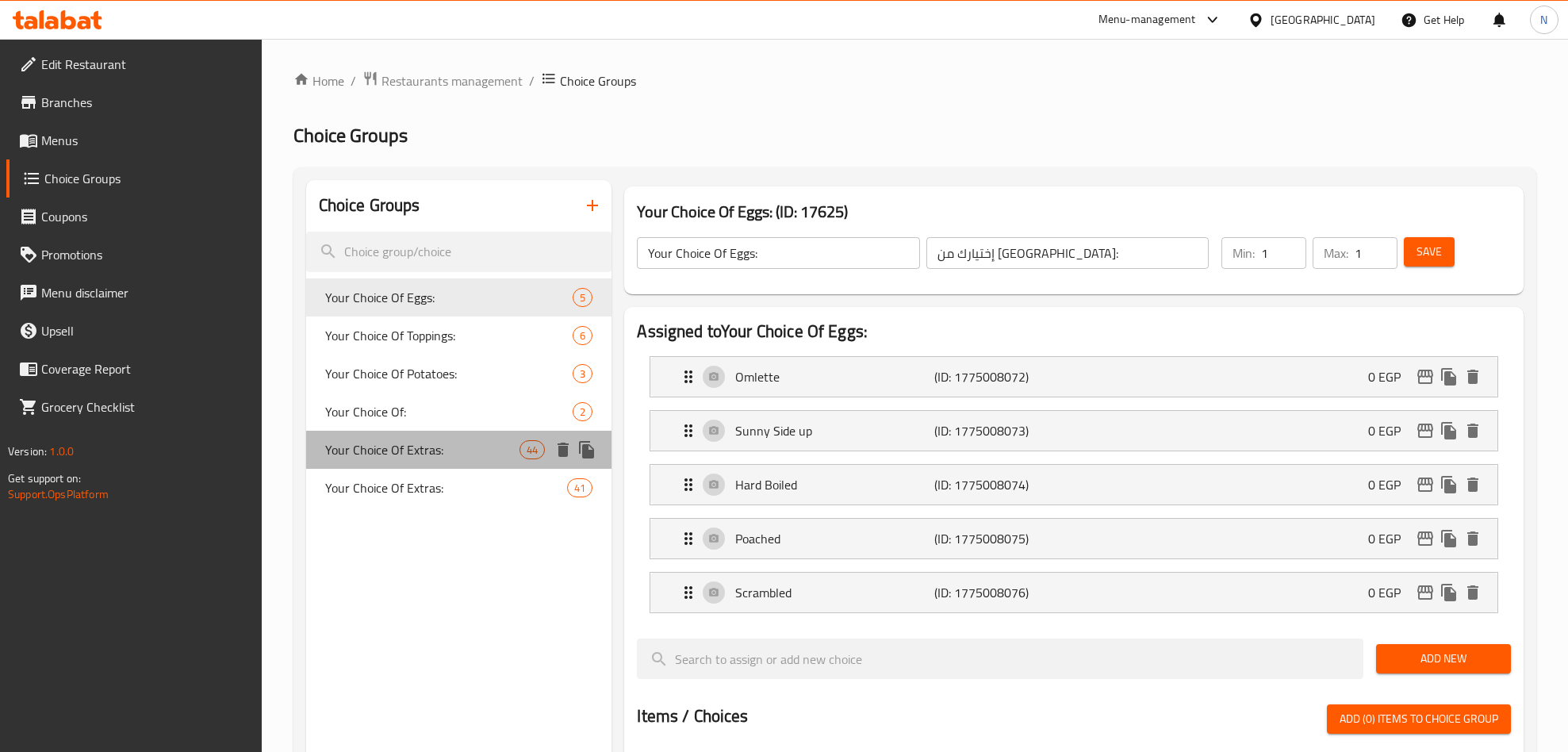
click at [370, 443] on span "Your Choice Of Extras:" at bounding box center [422, 449] width 195 height 19
type input "Your Choice Of Extras:"
type input "إختيارك من الإضافات:"
type input "0"
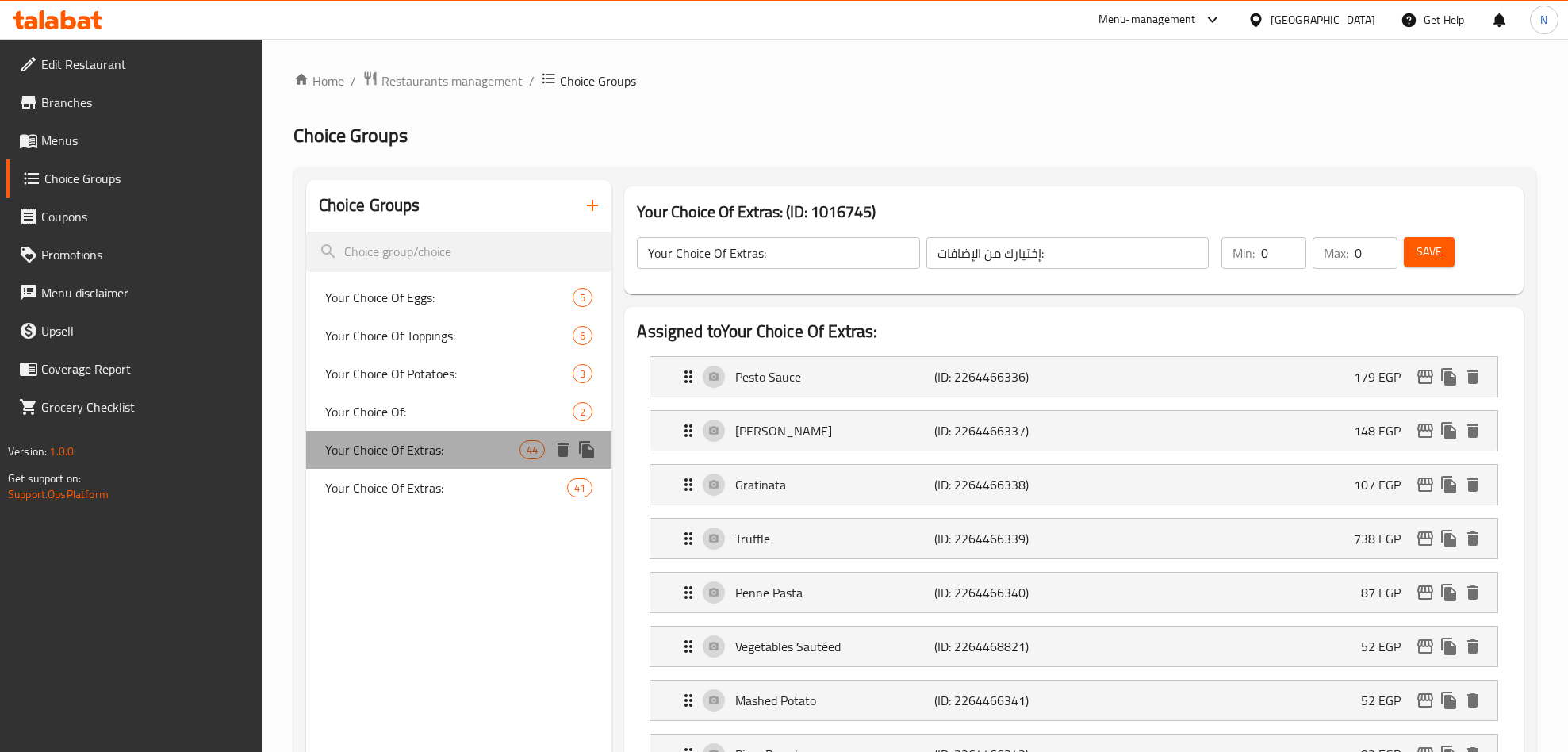
click at [452, 448] on span "Your Choice Of Extras:" at bounding box center [422, 449] width 195 height 19
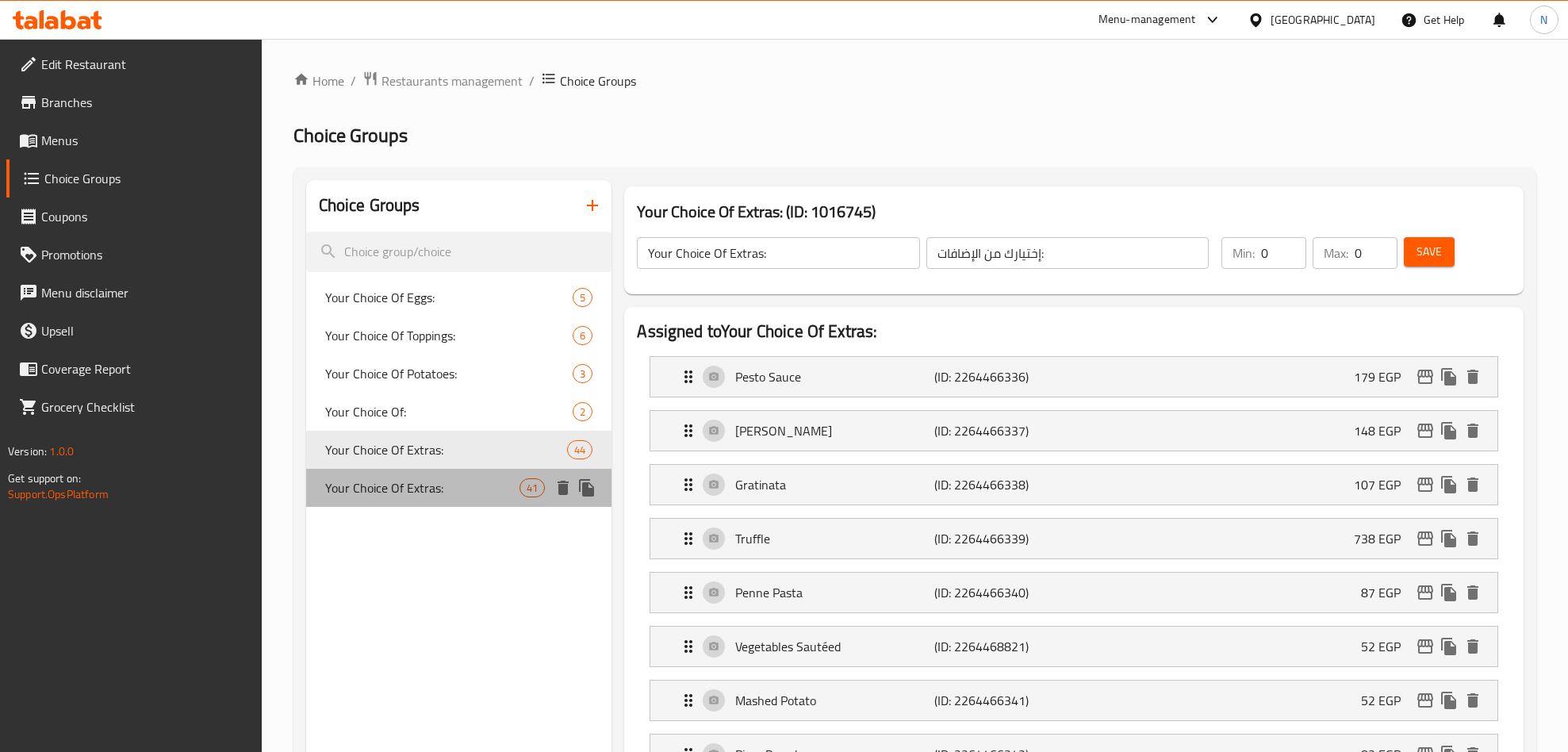
click at [443, 485] on span "Your Choice Of Extras:" at bounding box center [422, 487] width 195 height 19
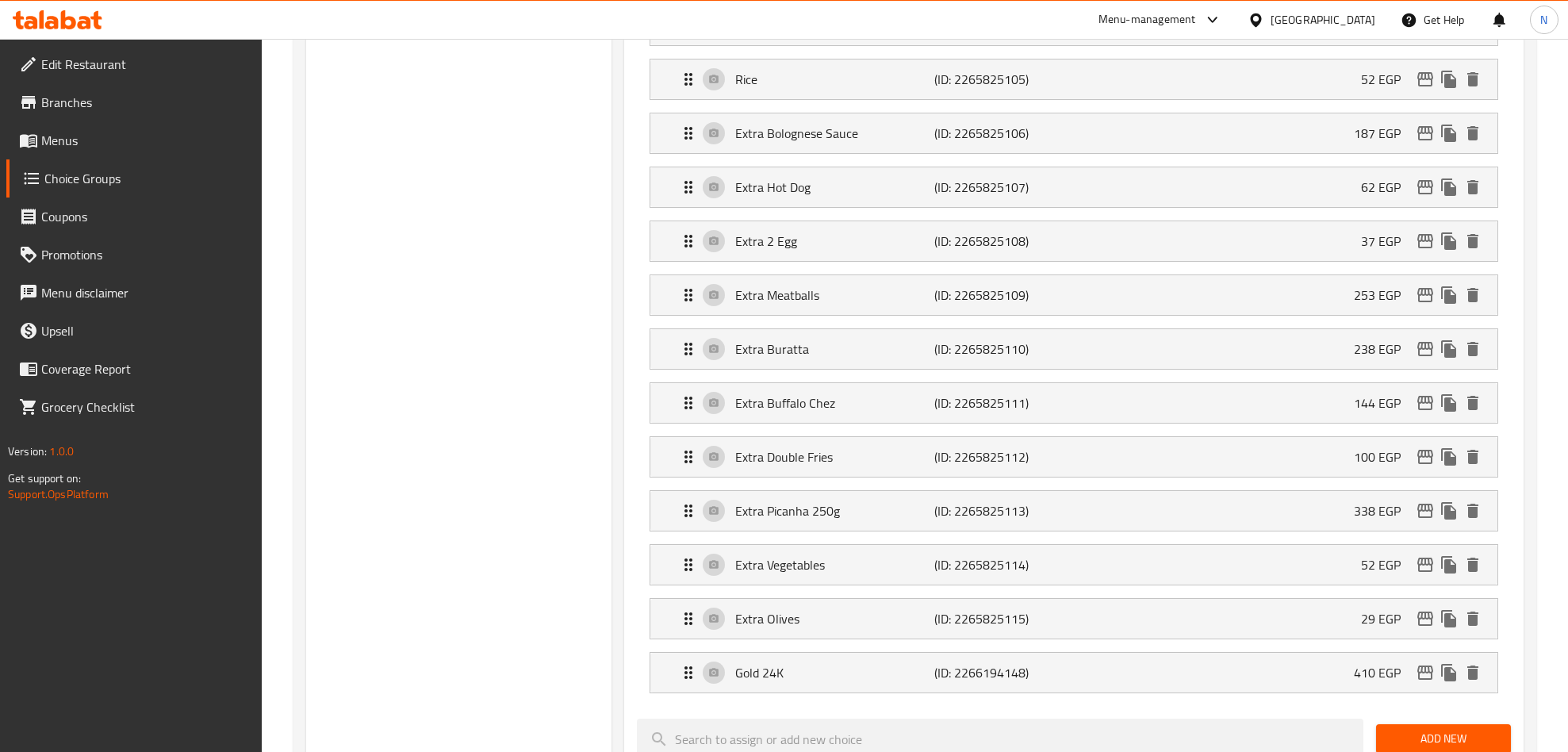
scroll to position [1904, 0]
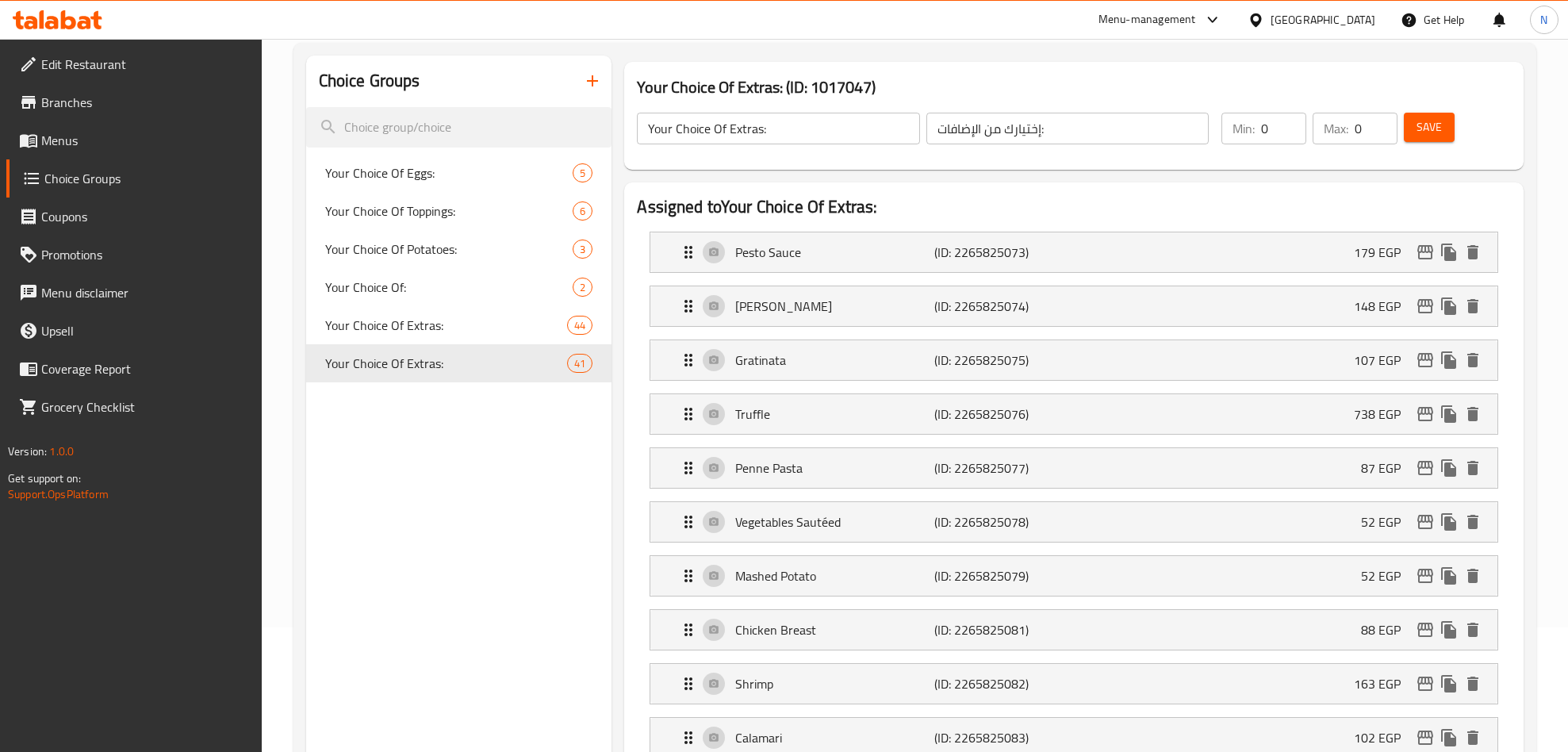
scroll to position [119, 0]
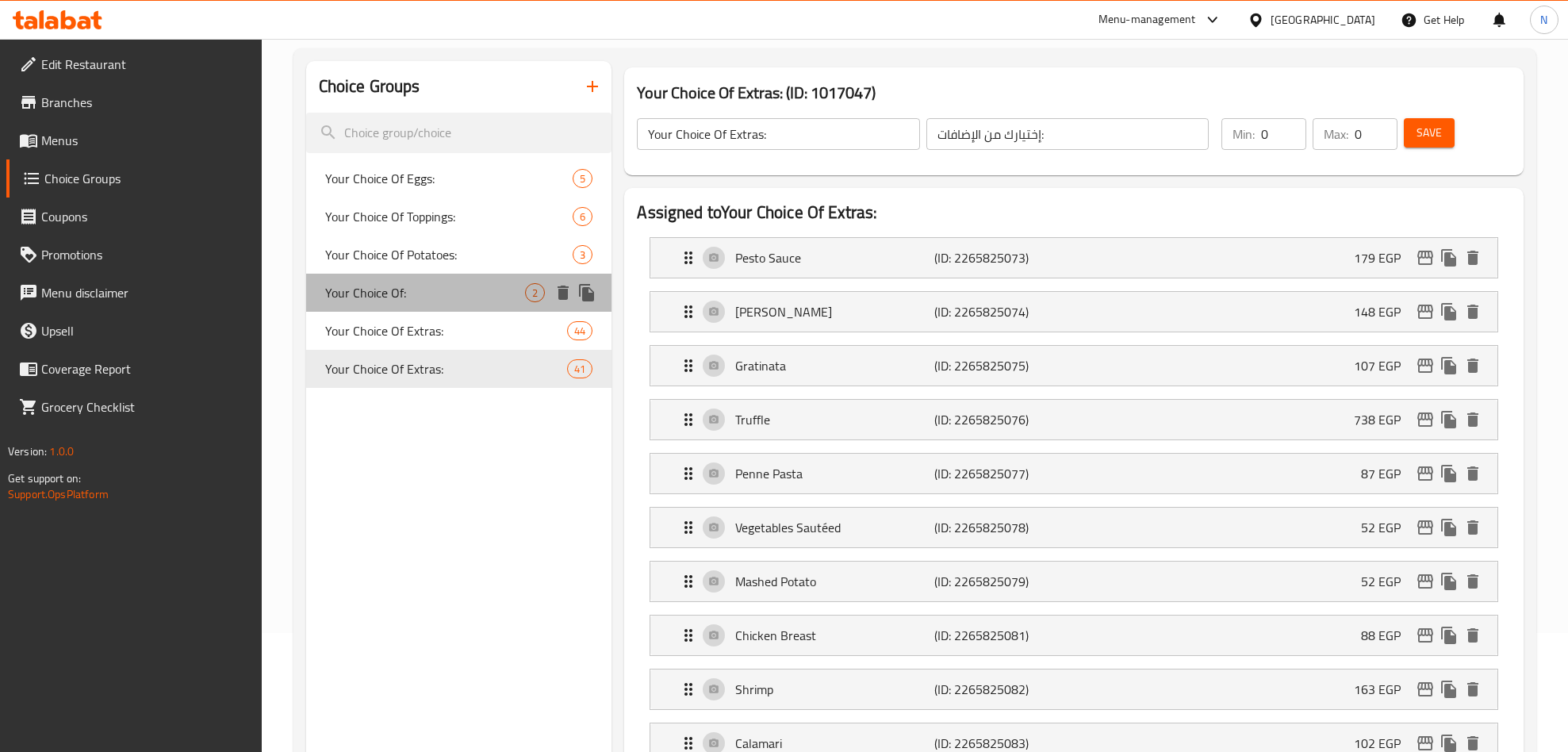
click at [437, 302] on div "Your Choice Of: 2" at bounding box center [460, 292] width 306 height 38
type input "Your Choice Of:"
type input "إختيارك من:"
type input "1"
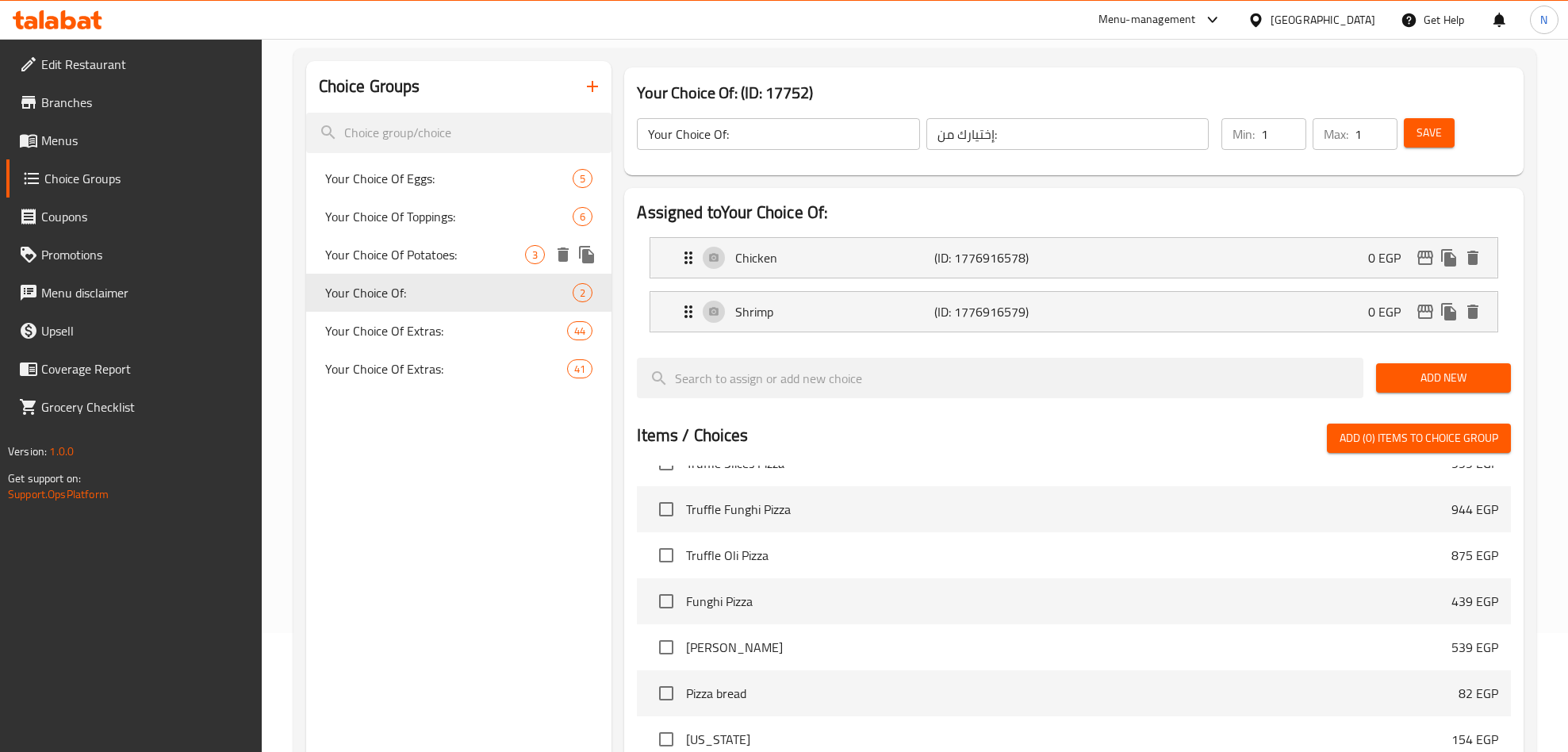
click at [441, 256] on span "Your Choice Of Potatoes:" at bounding box center [425, 255] width 200 height 19
type input "Your Choice Of Potatoes:"
type input "إختيارك من البطاطس:"
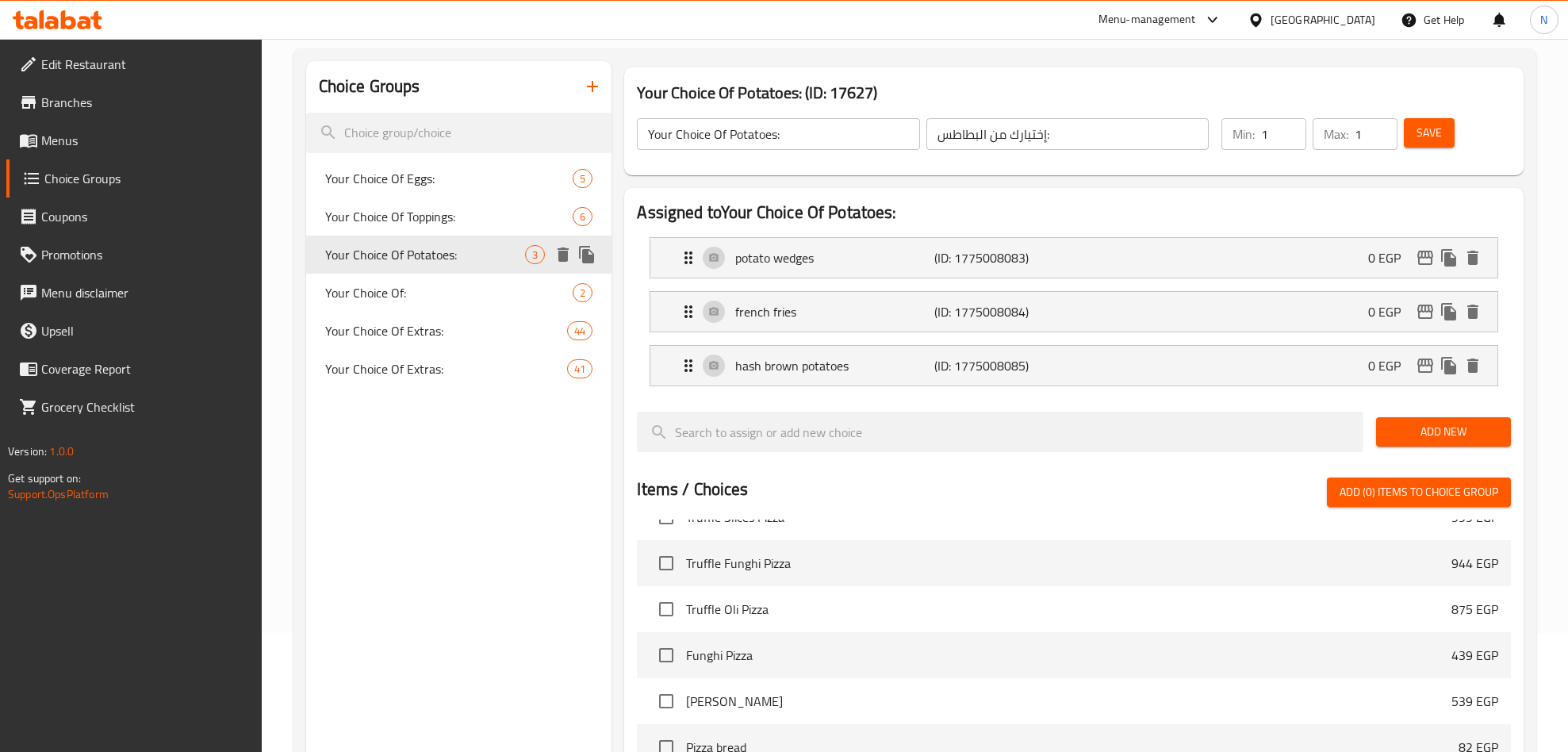
scroll to position [173, 0]
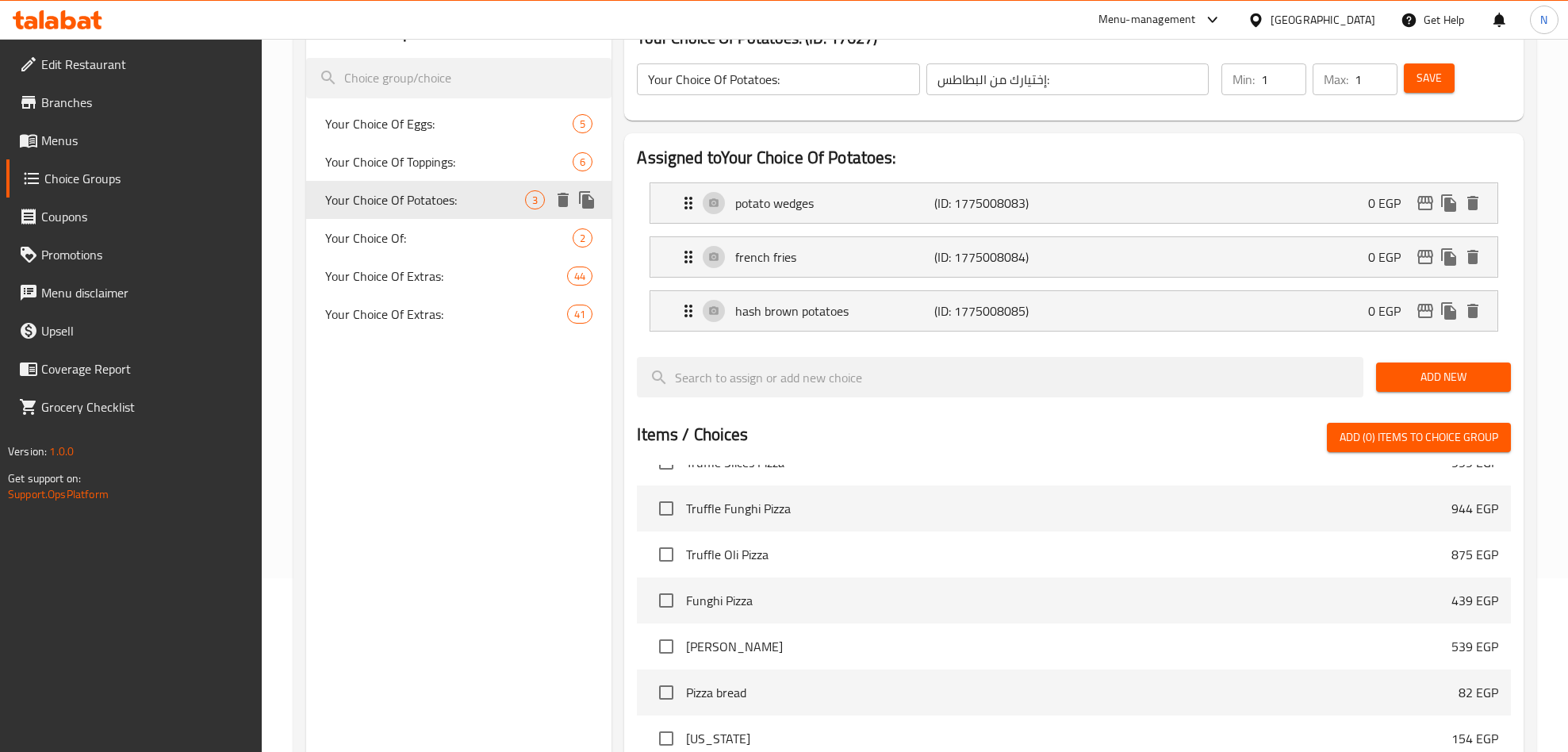
click at [437, 181] on div "Your Choice Of Potatoes: 3" at bounding box center [460, 199] width 306 height 38
click at [438, 164] on span "Your Choice Of Toppings:" at bounding box center [425, 161] width 200 height 19
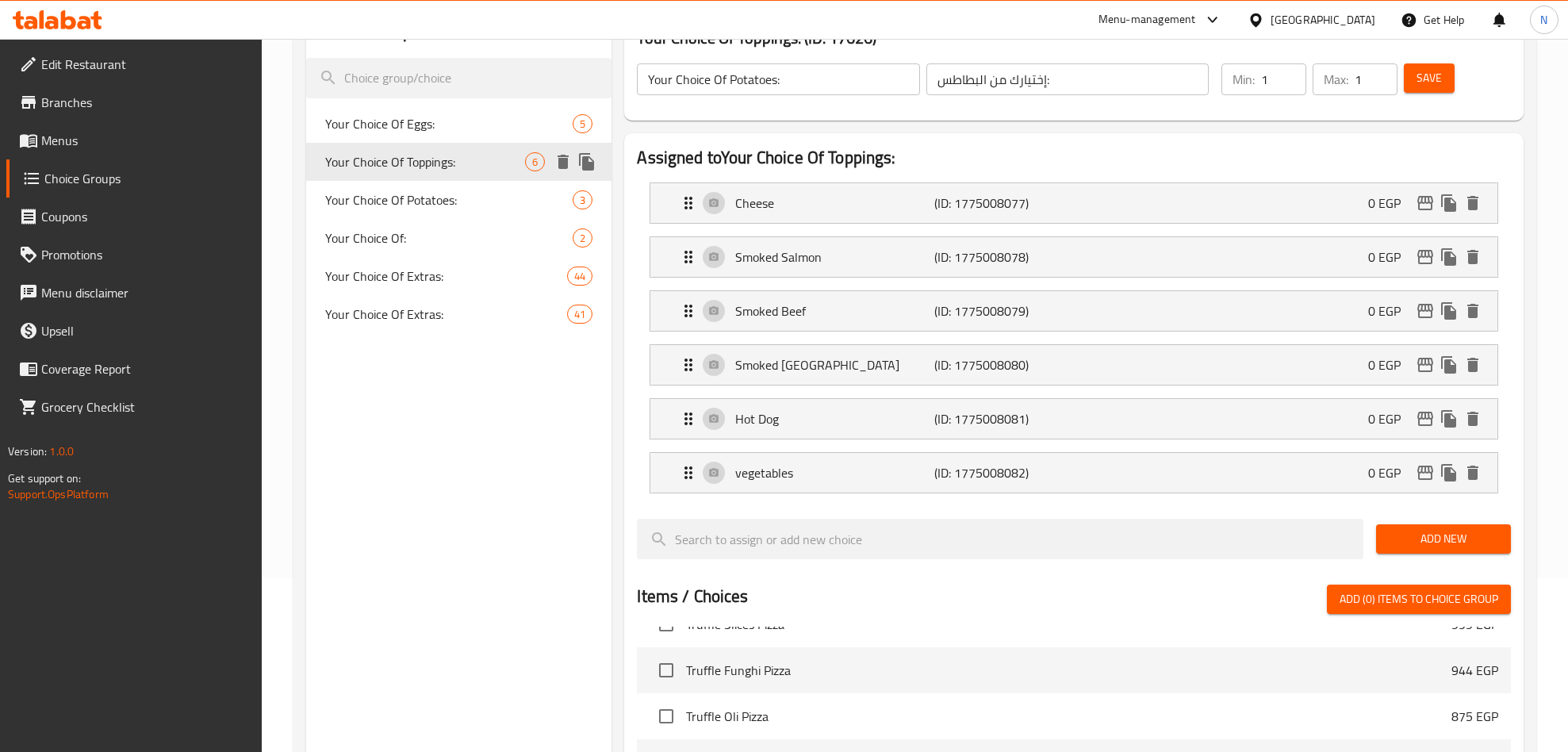
type input "Your Choice Of Toppings:"
type input "إختيارك من التوبينجز:"
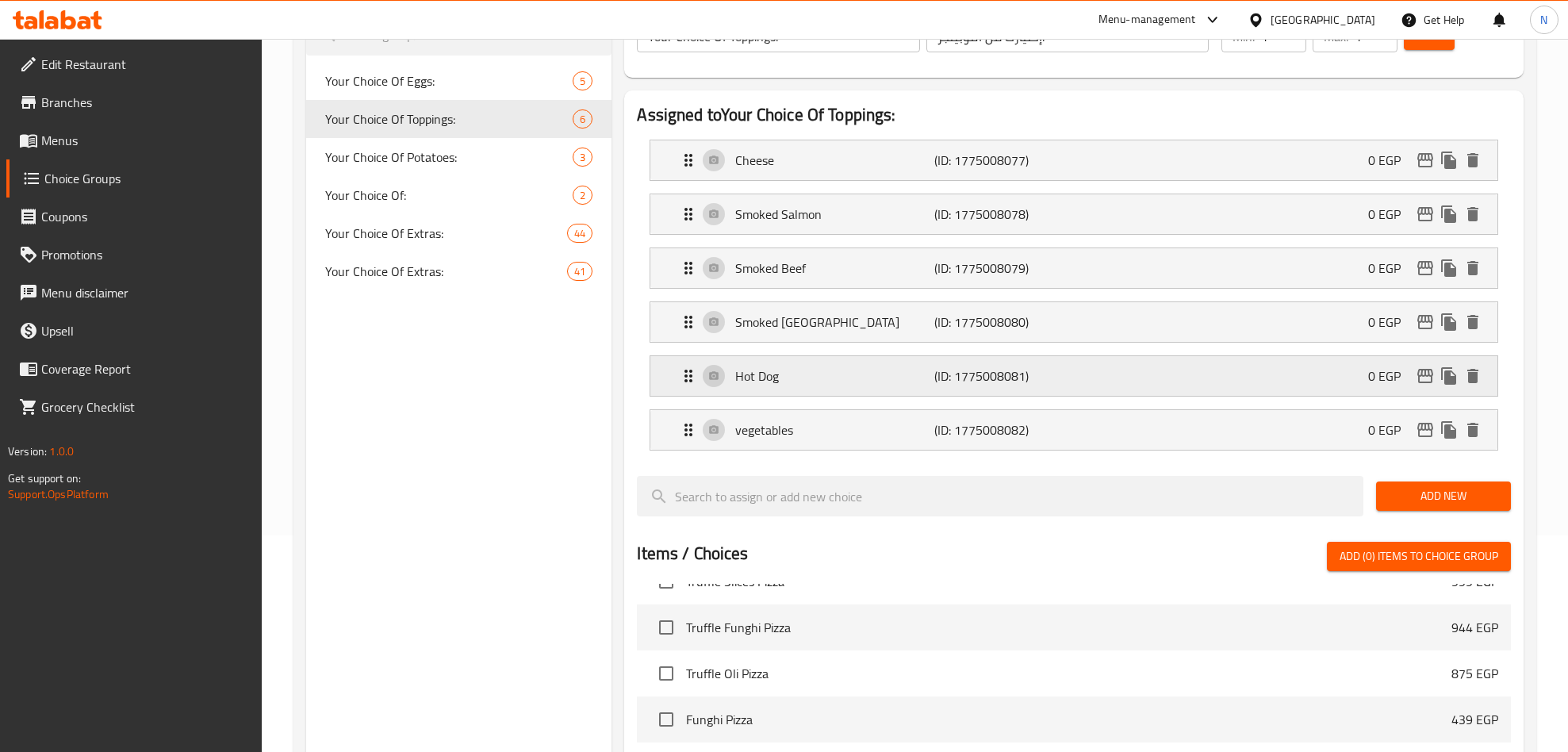
scroll to position [0, 0]
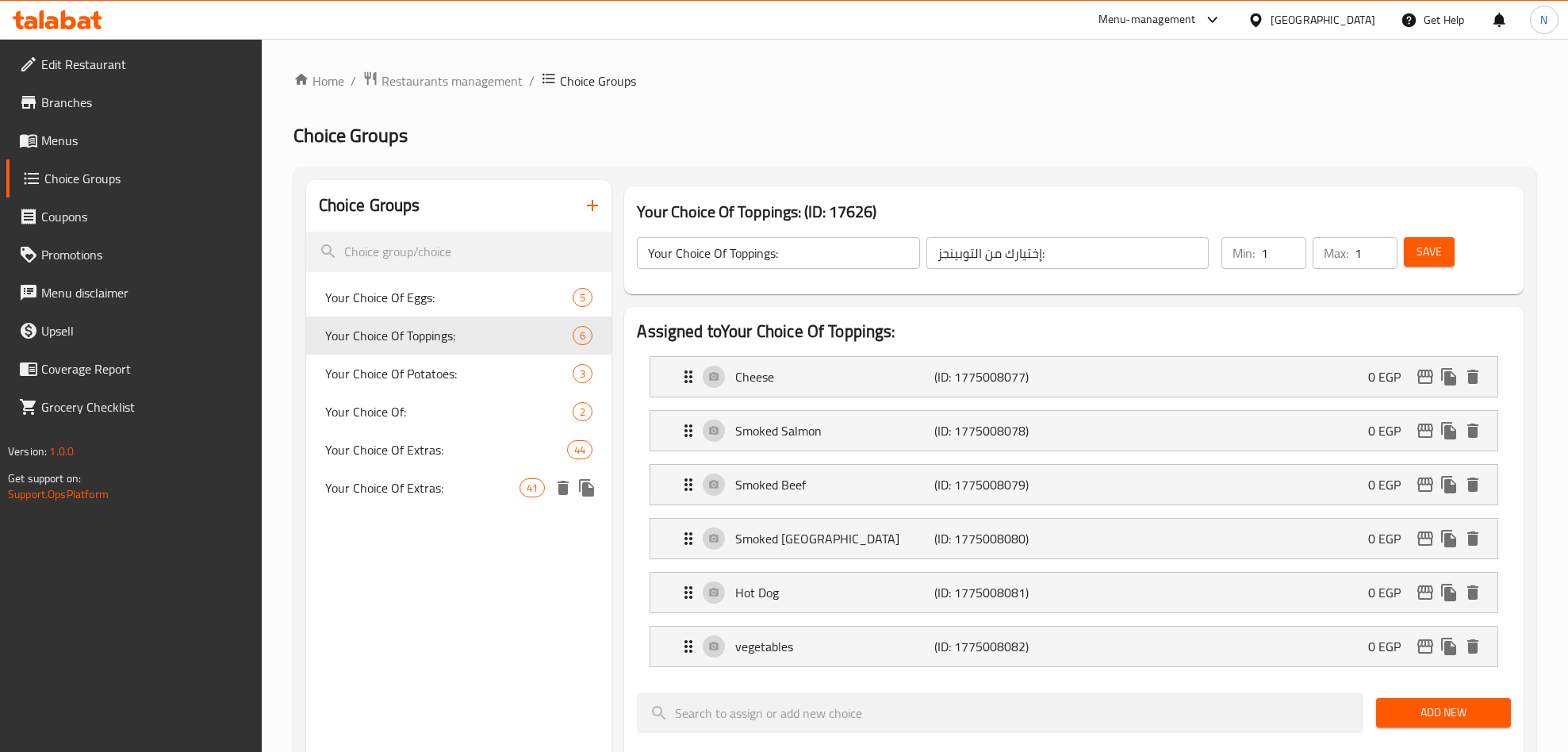
click at [467, 483] on span "Your Choice Of Extras:" at bounding box center [422, 487] width 195 height 19
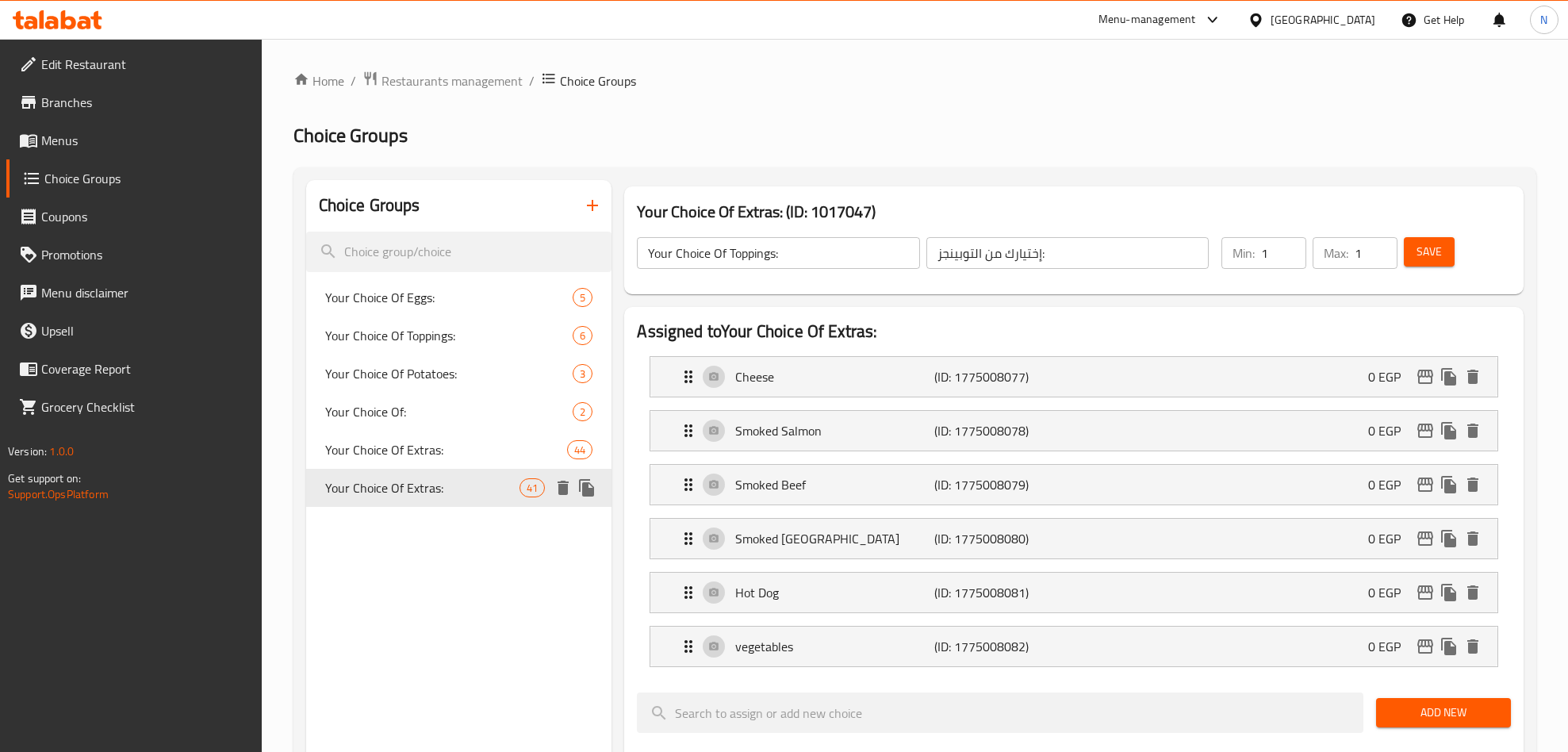
type input "Your Choice Of Extras:"
type input "إختيارك من الإضافات:"
type input "0"
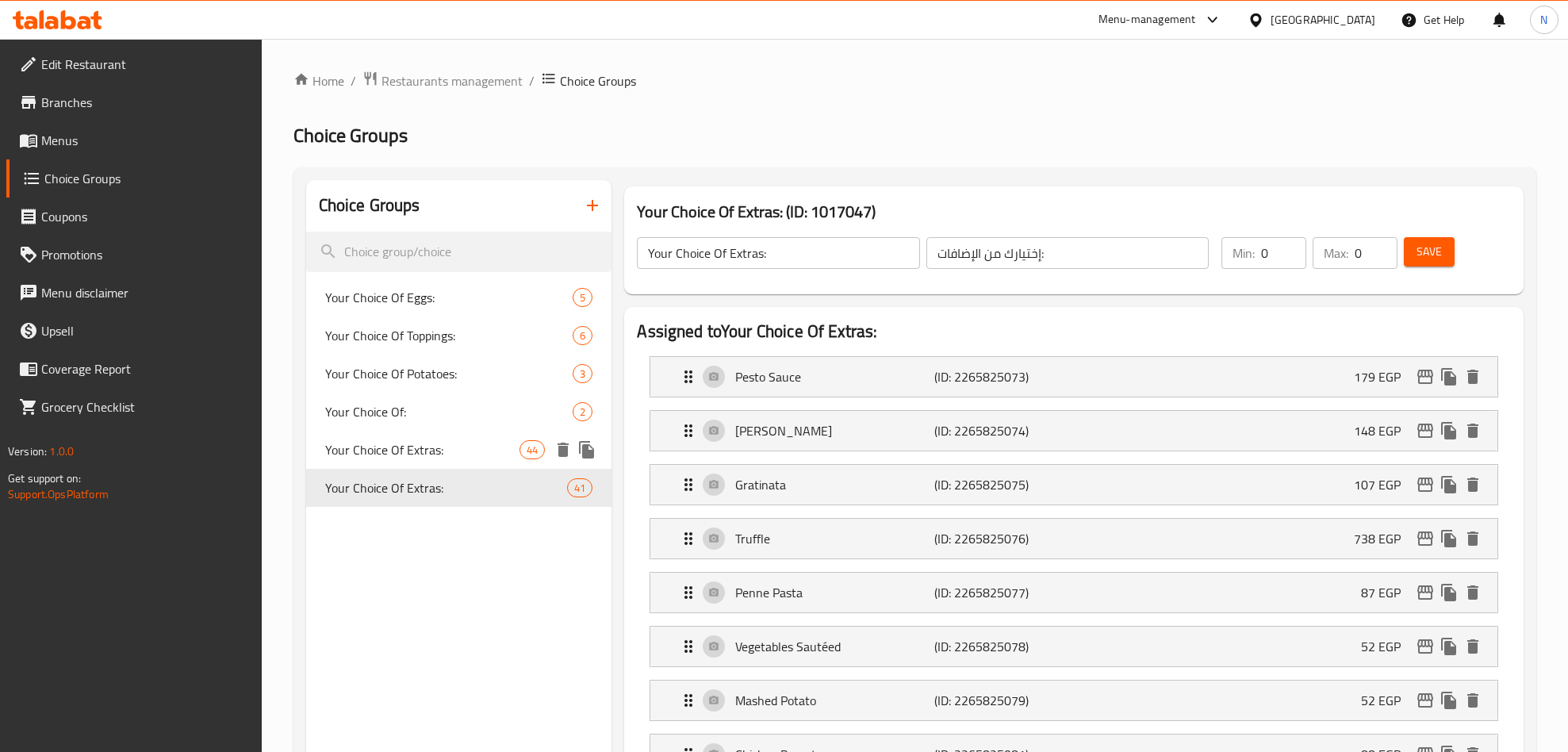
click at [461, 454] on span "Your Choice Of Extras:" at bounding box center [422, 449] width 195 height 19
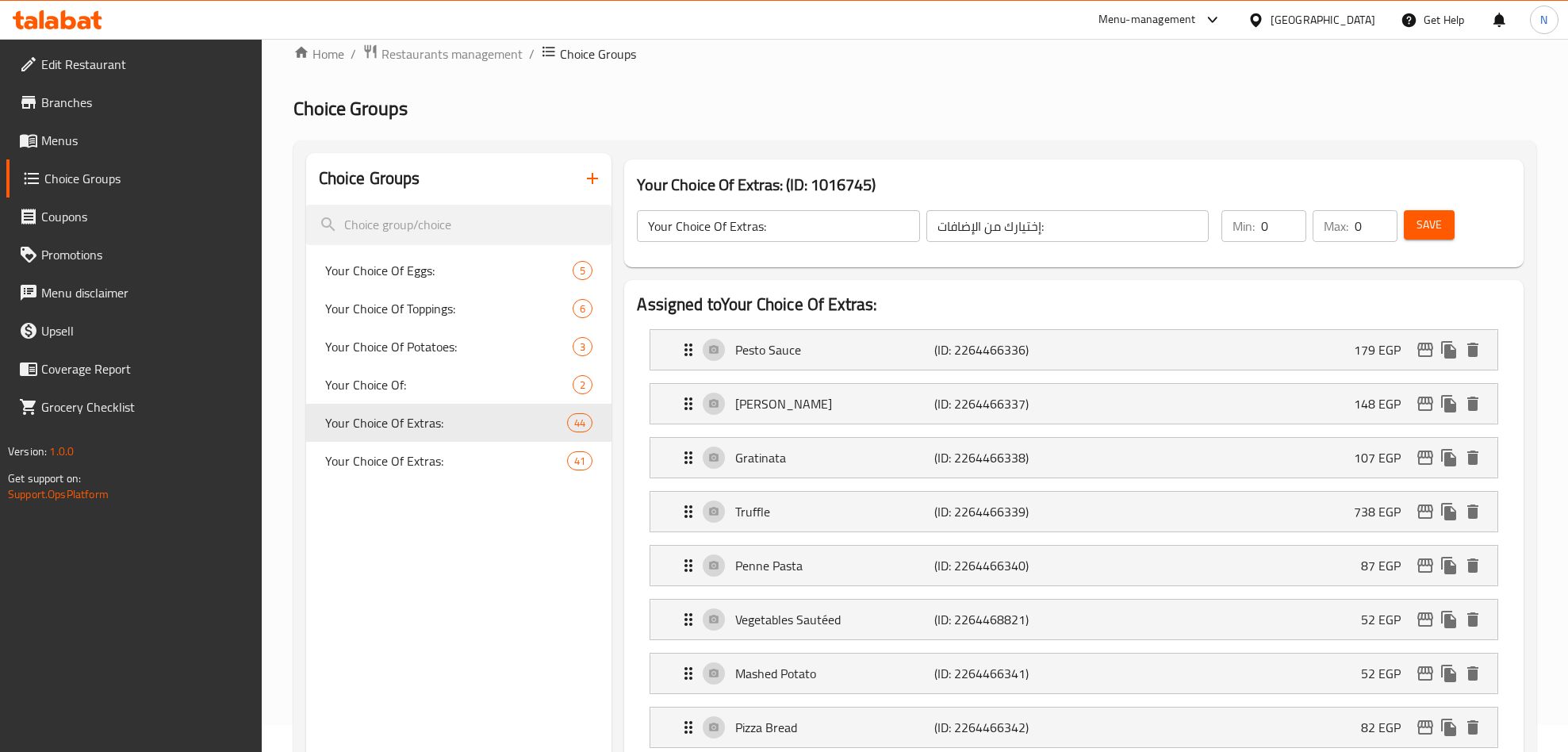
scroll to position [19, 0]
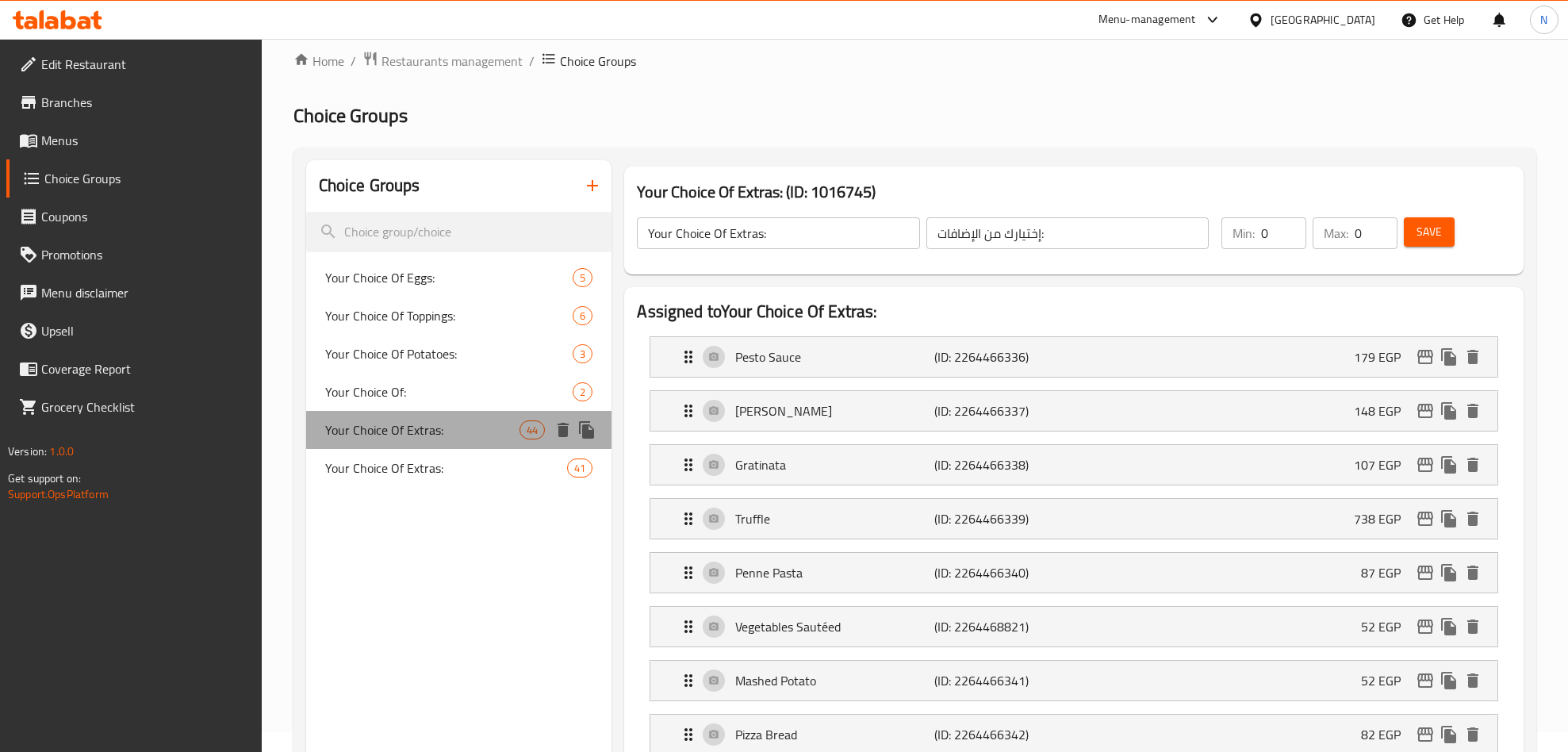
click at [450, 411] on div "Your Choice Of Extras: 44" at bounding box center [460, 429] width 306 height 38
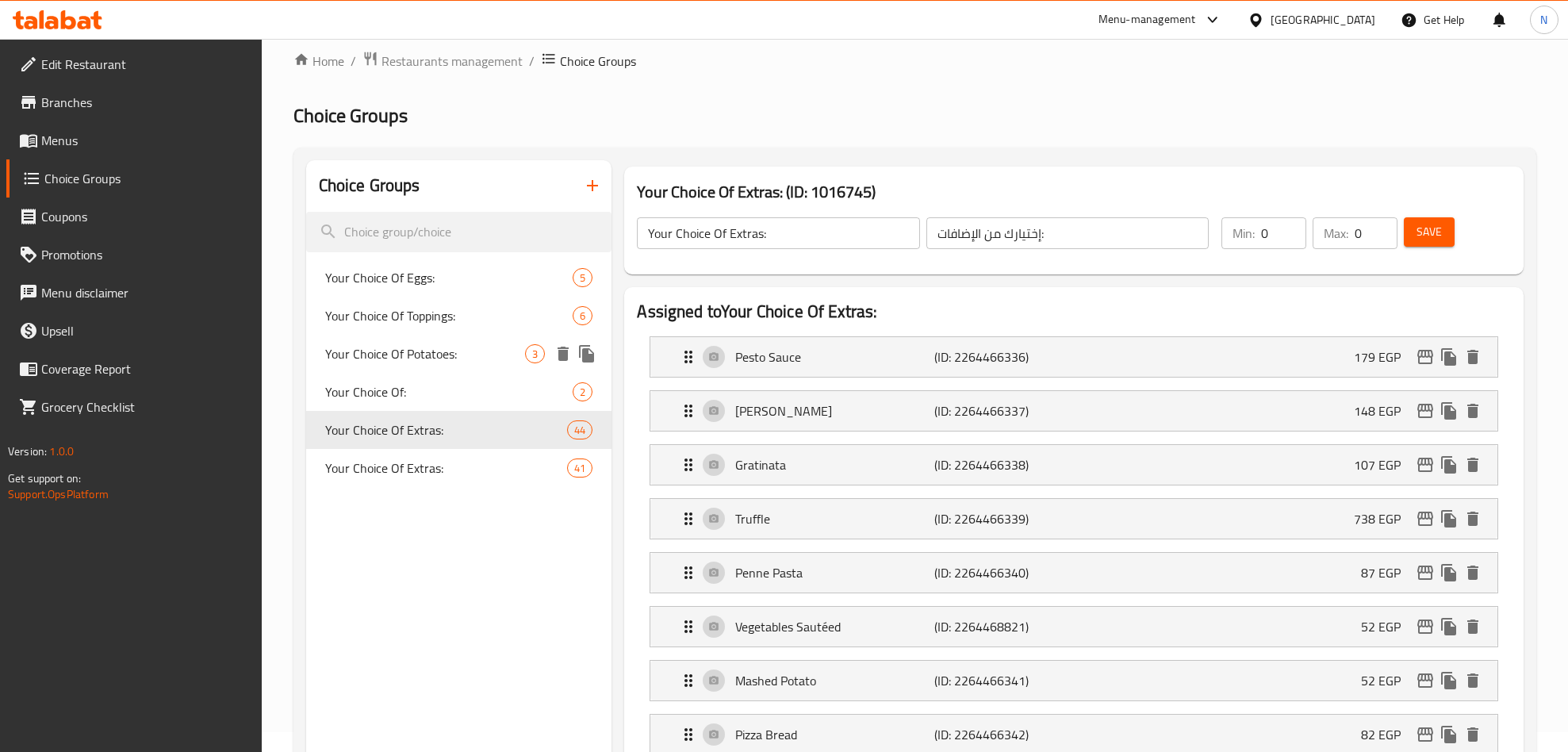
click at [440, 338] on div "Your Choice Of Potatoes: 3" at bounding box center [460, 353] width 306 height 38
type input "Your Choice Of Potatoes:"
type input "إختيارك من البطاطس:"
type input "1"
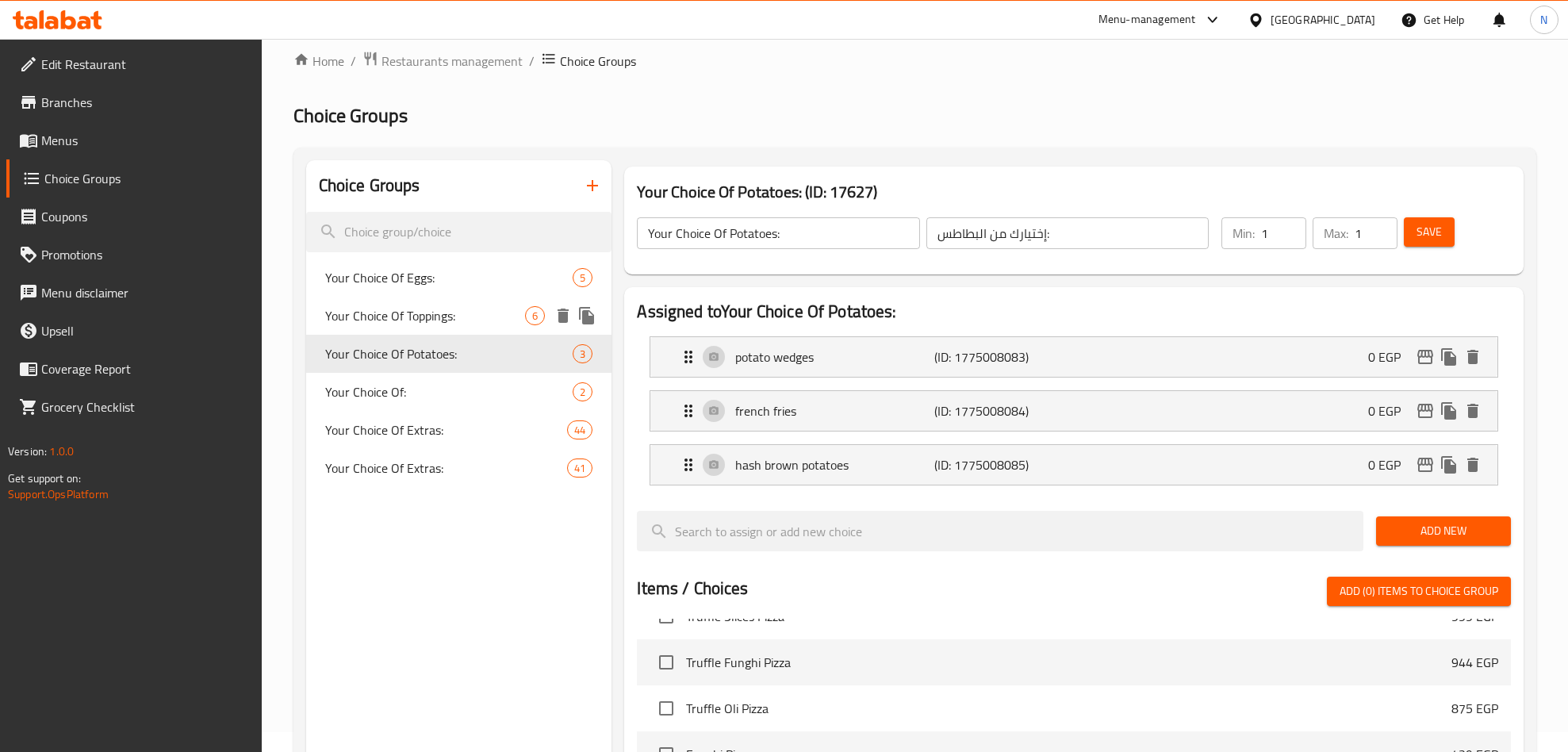
click at [414, 306] on span "Your Choice Of Toppings:" at bounding box center [425, 316] width 200 height 19
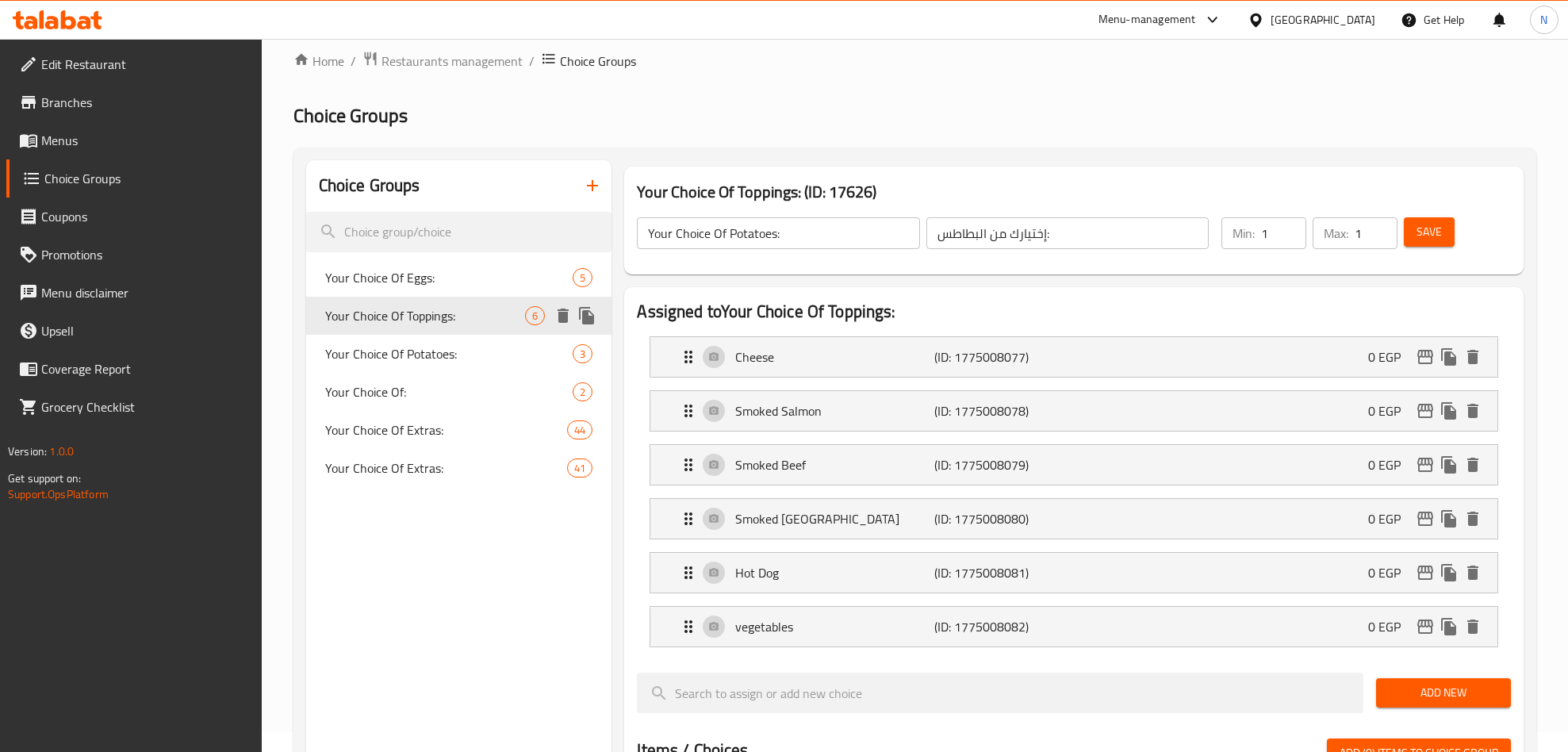
type input "Your Choice Of Toppings:"
type input "إختيارك من التوبينجز:"
click at [420, 271] on span "Your Choice Of Eggs:" at bounding box center [425, 278] width 200 height 19
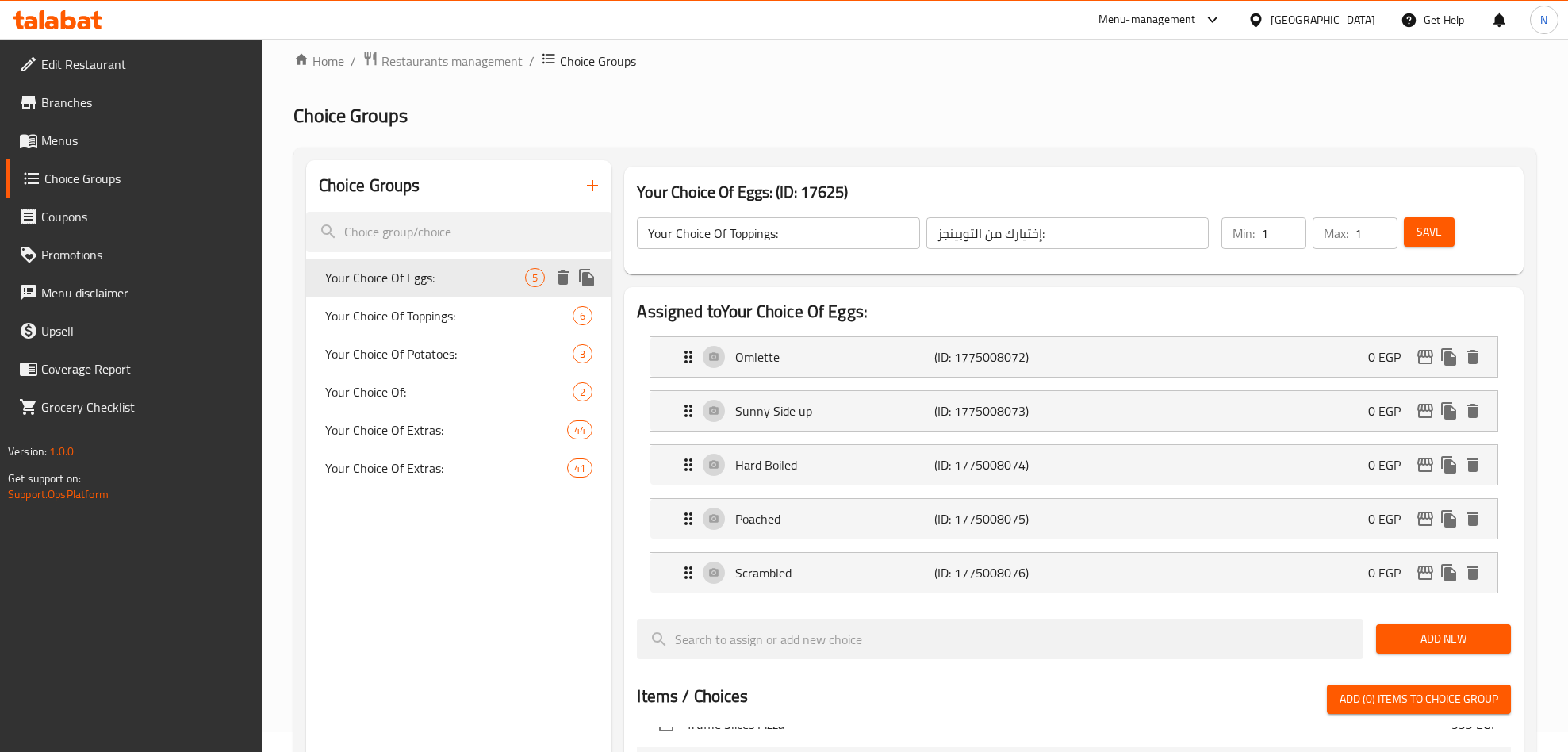
type input "Your Choice Of Eggs:"
type input "إختيارك من [GEOGRAPHIC_DATA]:"
click at [440, 316] on span "Your Choice Of Toppings:" at bounding box center [425, 316] width 200 height 19
type input "Your Choice Of Toppings:"
type input "إختيارك من التوبينجز:"
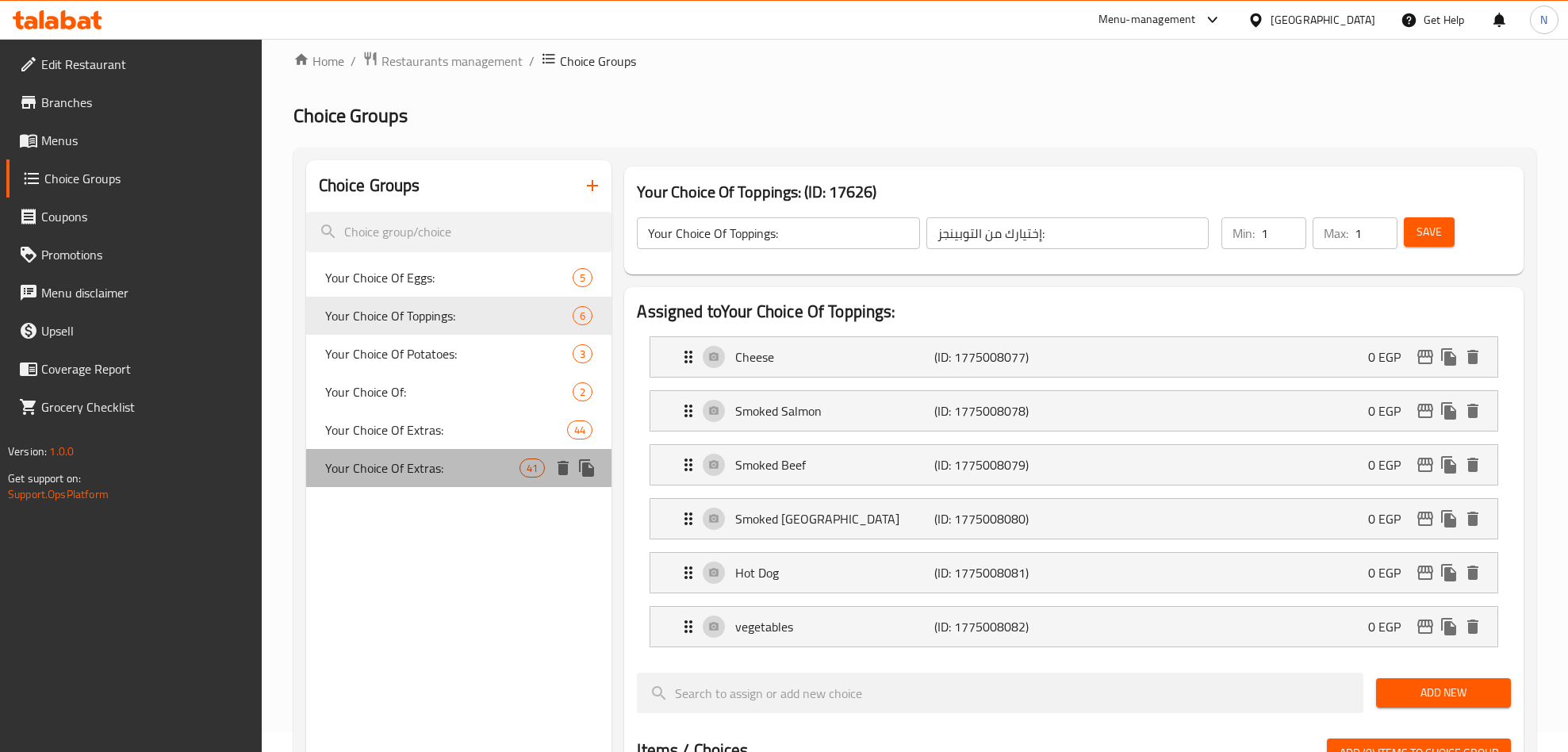
click at [434, 477] on span "Your Choice Of Extras:" at bounding box center [422, 468] width 195 height 19
type input "Your Choice Of Extras:"
type input "إختيارك من الإضافات:"
type input "0"
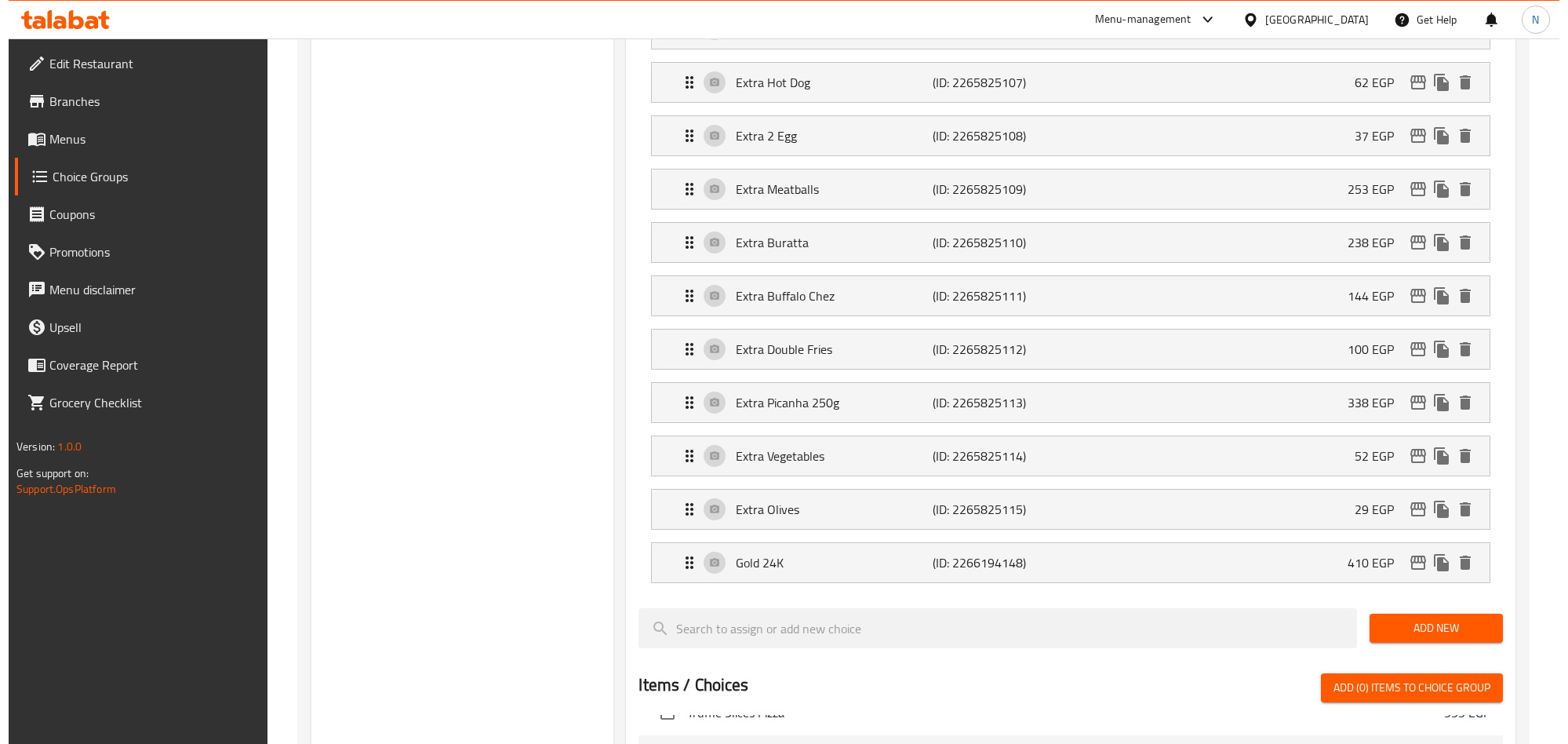
scroll to position [1902, 0]
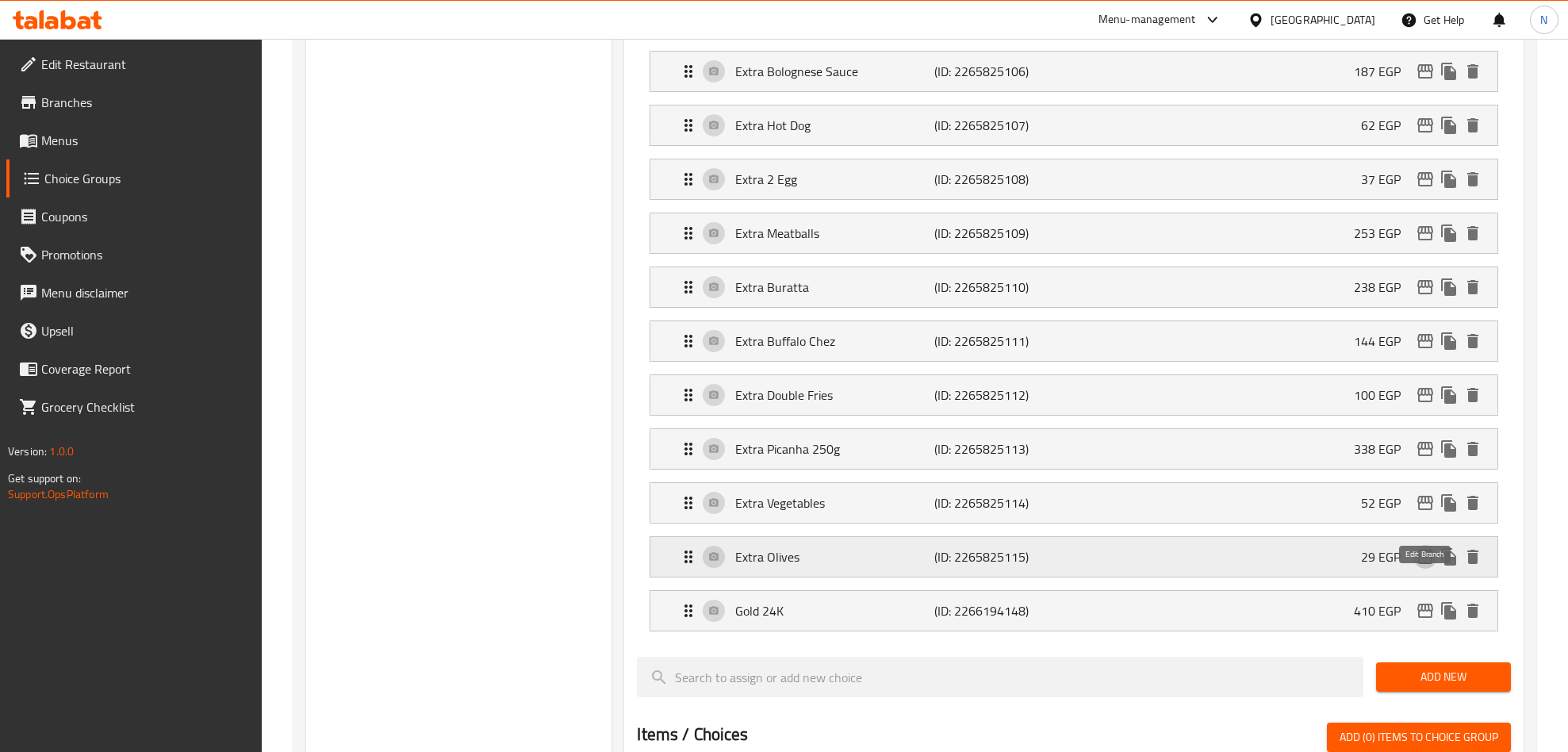
click at [1419, 564] on icon "edit" at bounding box center [1425, 556] width 16 height 14
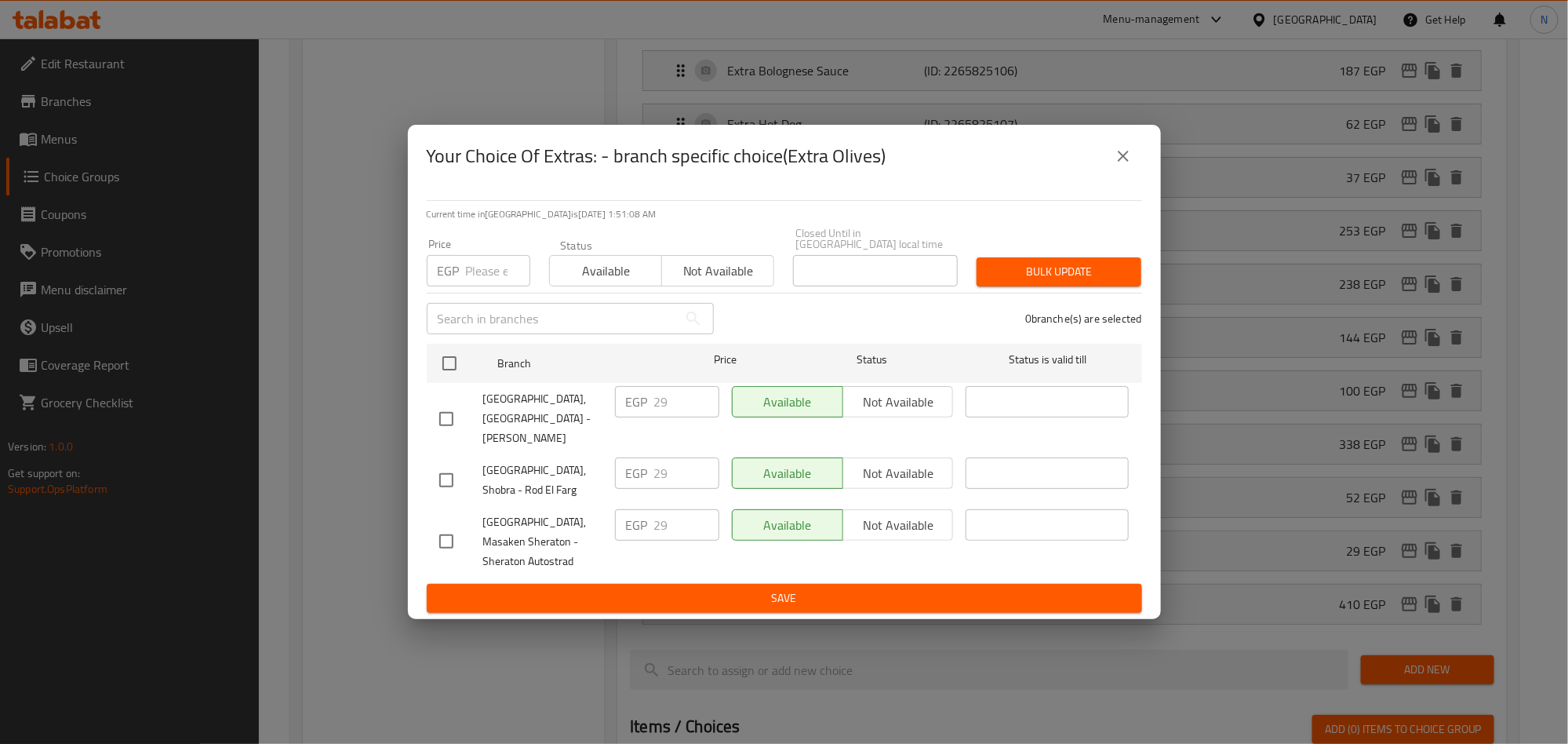
click at [1128, 153] on button "close" at bounding box center [1123, 155] width 37 height 37
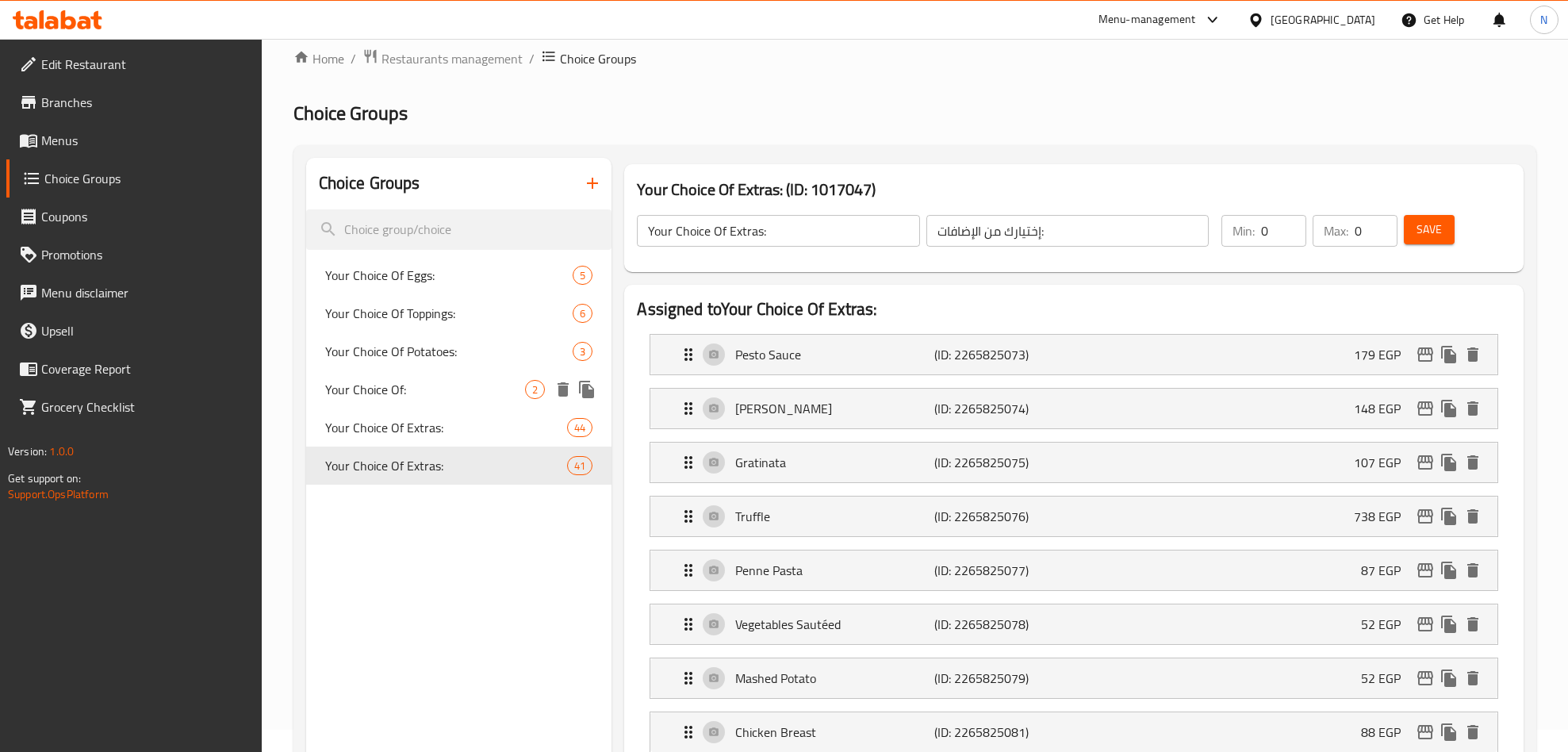
scroll to position [0, 0]
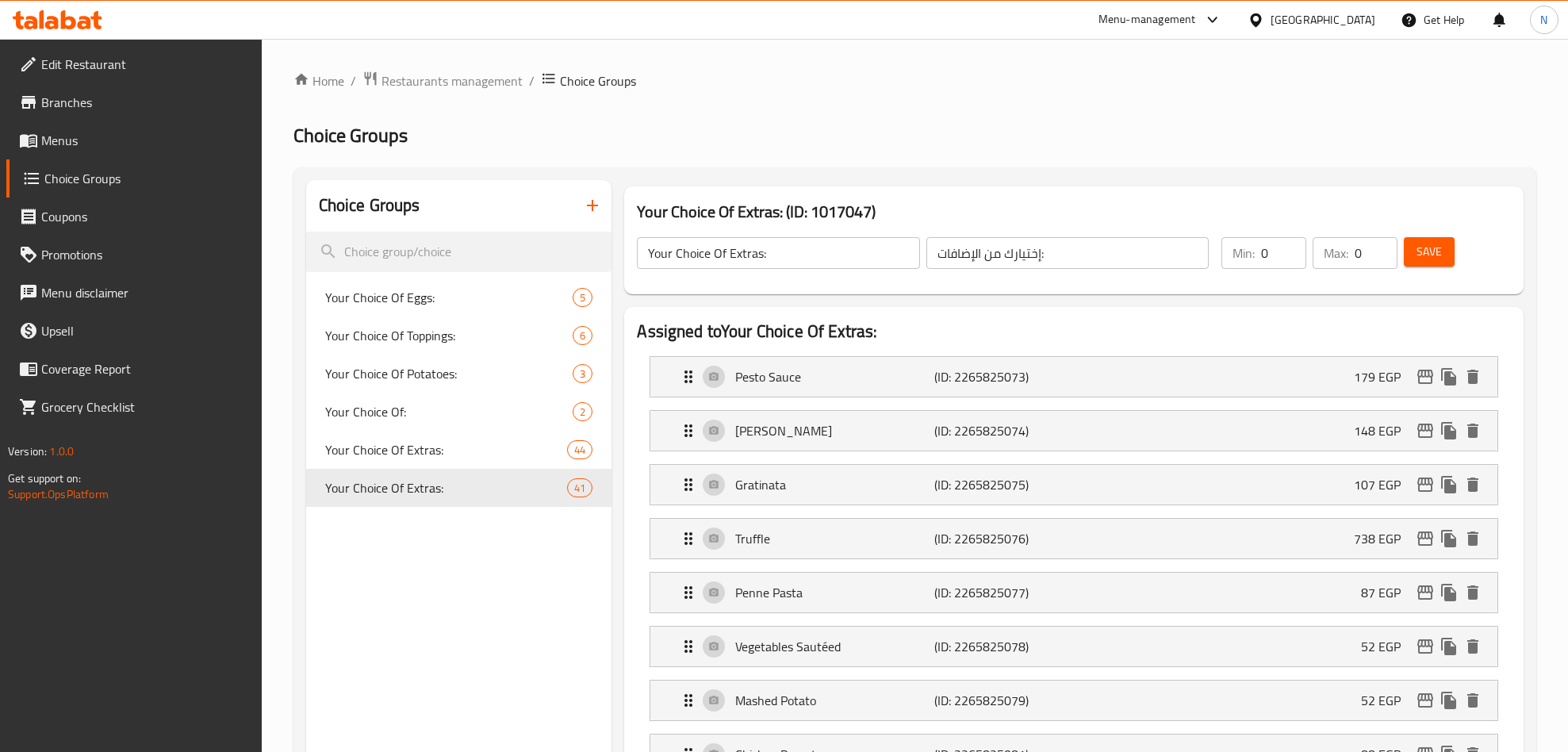
click at [646, 212] on h3 "Your Choice Of Extras: (ID: 1017047)" at bounding box center [1073, 212] width 874 height 26
click at [643, 212] on h3 "Your Choice Of Extras: (ID: 1017047)" at bounding box center [1073, 212] width 874 height 26
click at [722, 208] on h3 "Your Choice Of Extras: (ID: 1017047)" at bounding box center [1073, 212] width 874 height 26
click at [719, 208] on h3 "Your Choice Of Extras: (ID: 1017047)" at bounding box center [1073, 212] width 874 height 26
click at [729, 208] on h3 "Your Choice Of Extras: (ID: 1017047)" at bounding box center [1073, 212] width 874 height 26
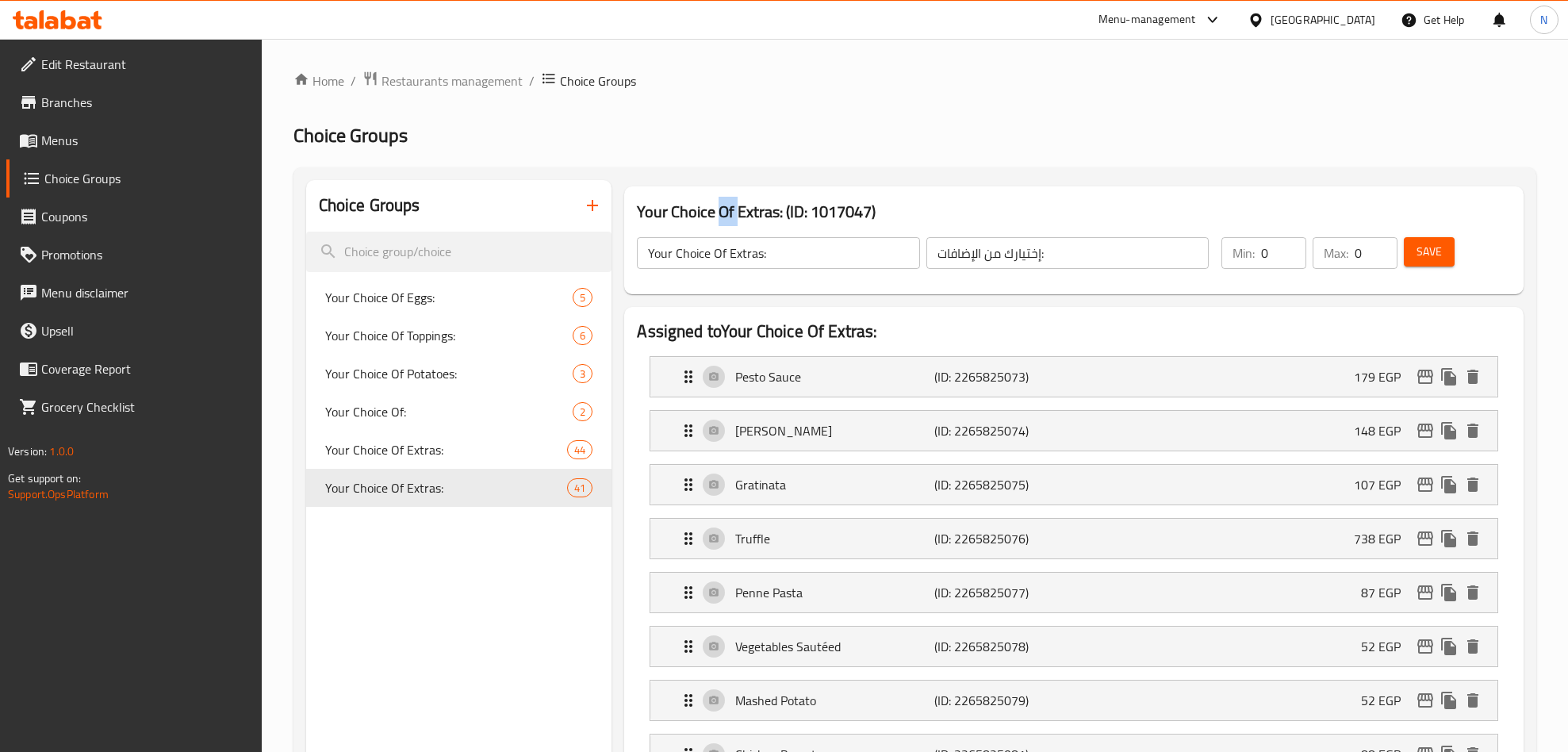
click at [728, 208] on h3 "Your Choice Of Extras: (ID: 1017047)" at bounding box center [1073, 212] width 874 height 26
click at [674, 215] on h3 "Your Choice Of Extras: (ID: 1017047)" at bounding box center [1073, 212] width 874 height 26
click at [640, 215] on h3 "Your Choice Of Extras: (ID: 1017047)" at bounding box center [1073, 212] width 874 height 26
click at [640, 214] on h3 "Your Choice Of Extras: (ID: 1017047)" at bounding box center [1073, 212] width 874 height 26
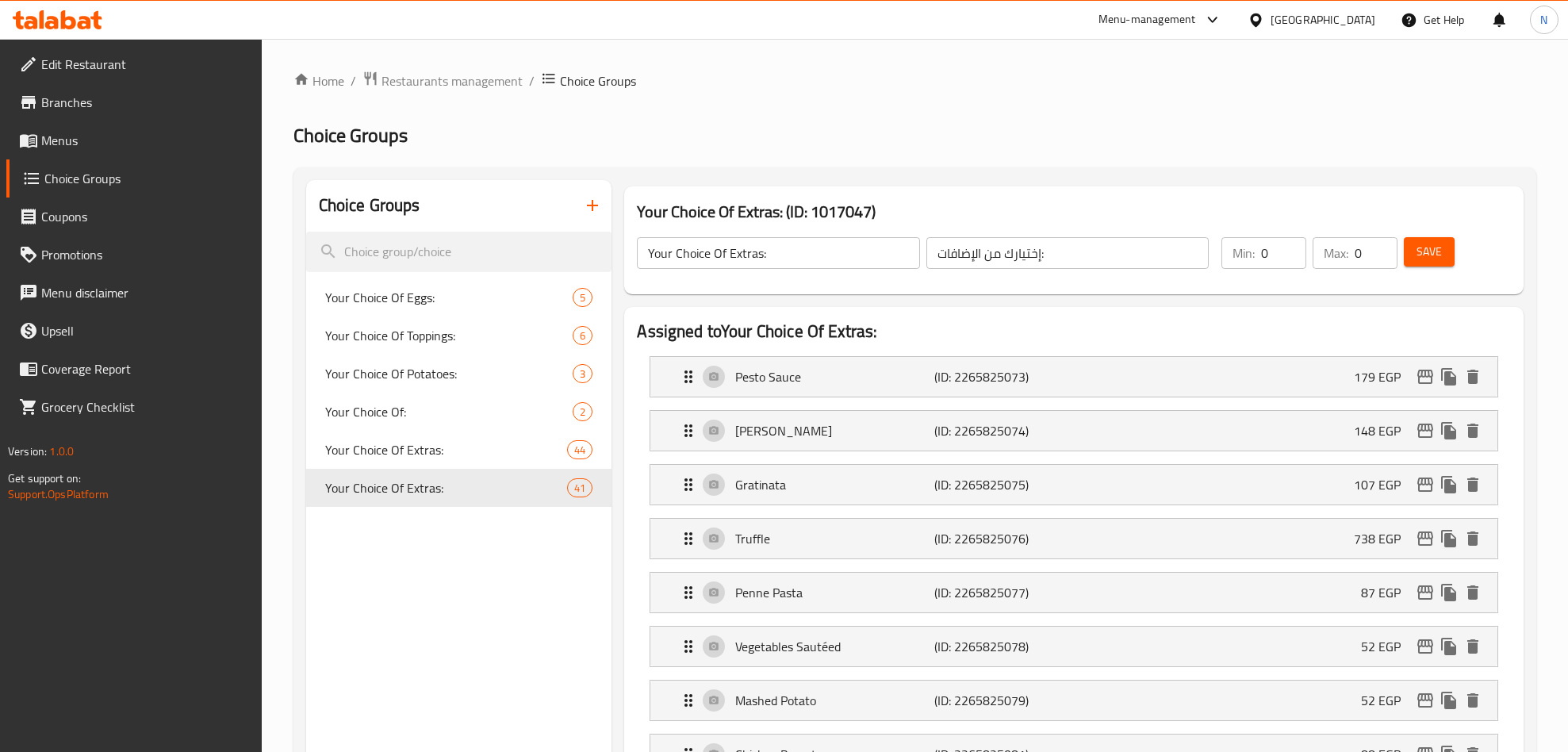
click at [749, 212] on h3 "Your Choice Of Extras: (ID: 1017047)" at bounding box center [1073, 212] width 874 height 26
click at [799, 211] on h3 "Your Choice Of Extras: (ID: 1017047)" at bounding box center [1073, 212] width 874 height 26
click at [796, 211] on h3 "Your Choice Of Extras: (ID: 1017047)" at bounding box center [1073, 212] width 874 height 26
click at [800, 210] on h3 "Your Choice Of Extras: (ID: 1017047)" at bounding box center [1073, 212] width 874 height 26
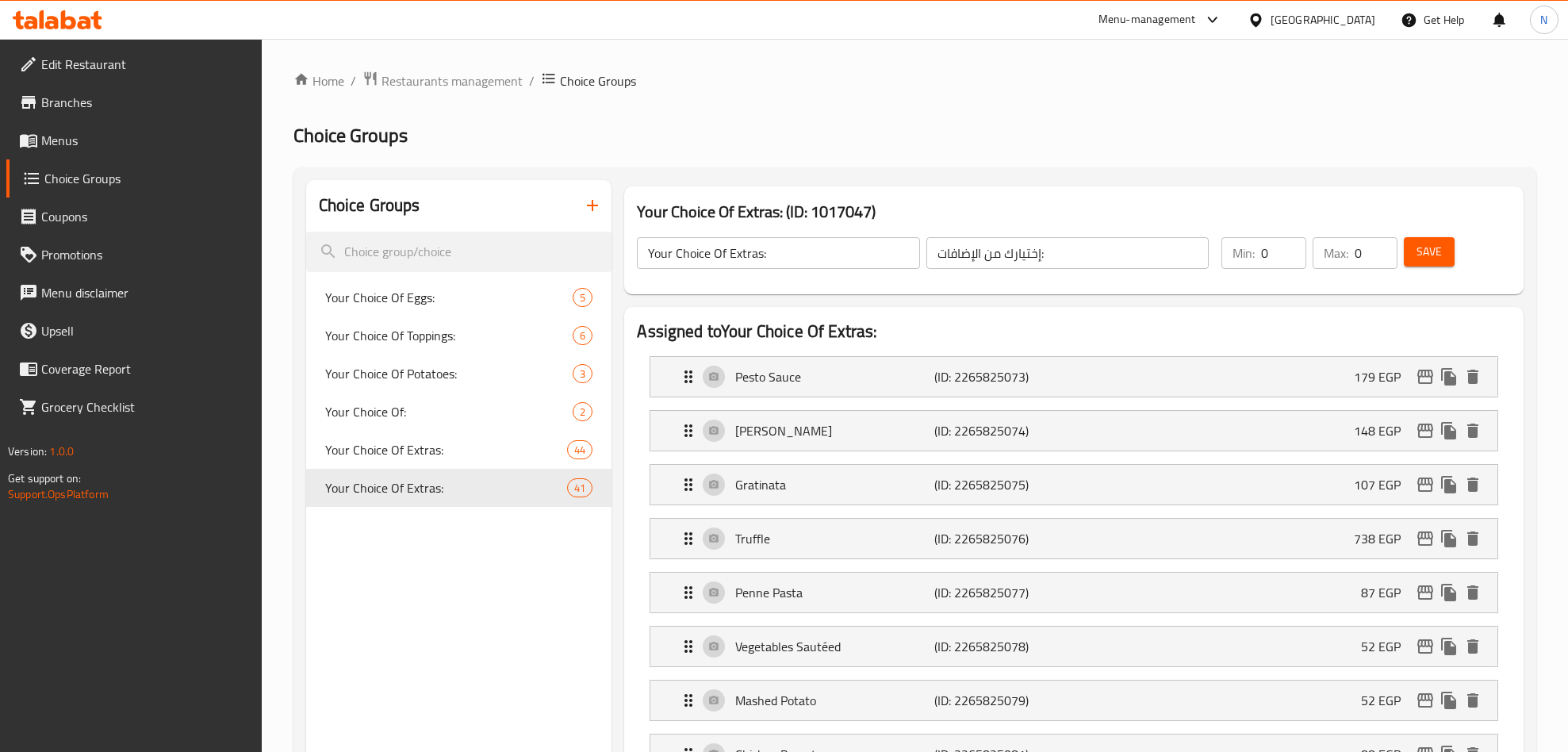
click at [788, 212] on h3 "Your Choice Of Extras: (ID: 1017047)" at bounding box center [1073, 212] width 874 height 26
click at [785, 214] on h3 "Your Choice Of Extras: (ID: 1017047)" at bounding box center [1073, 212] width 874 height 26
click at [799, 212] on h3 "Your Choice Of Extras: (ID: 1017047)" at bounding box center [1073, 212] width 874 height 26
click at [786, 212] on h3 "Your Choice Of Extras: (ID: 1017047)" at bounding box center [1073, 212] width 874 height 26
drag, startPoint x: 787, startPoint y: 212, endPoint x: 799, endPoint y: 210, distance: 12.2
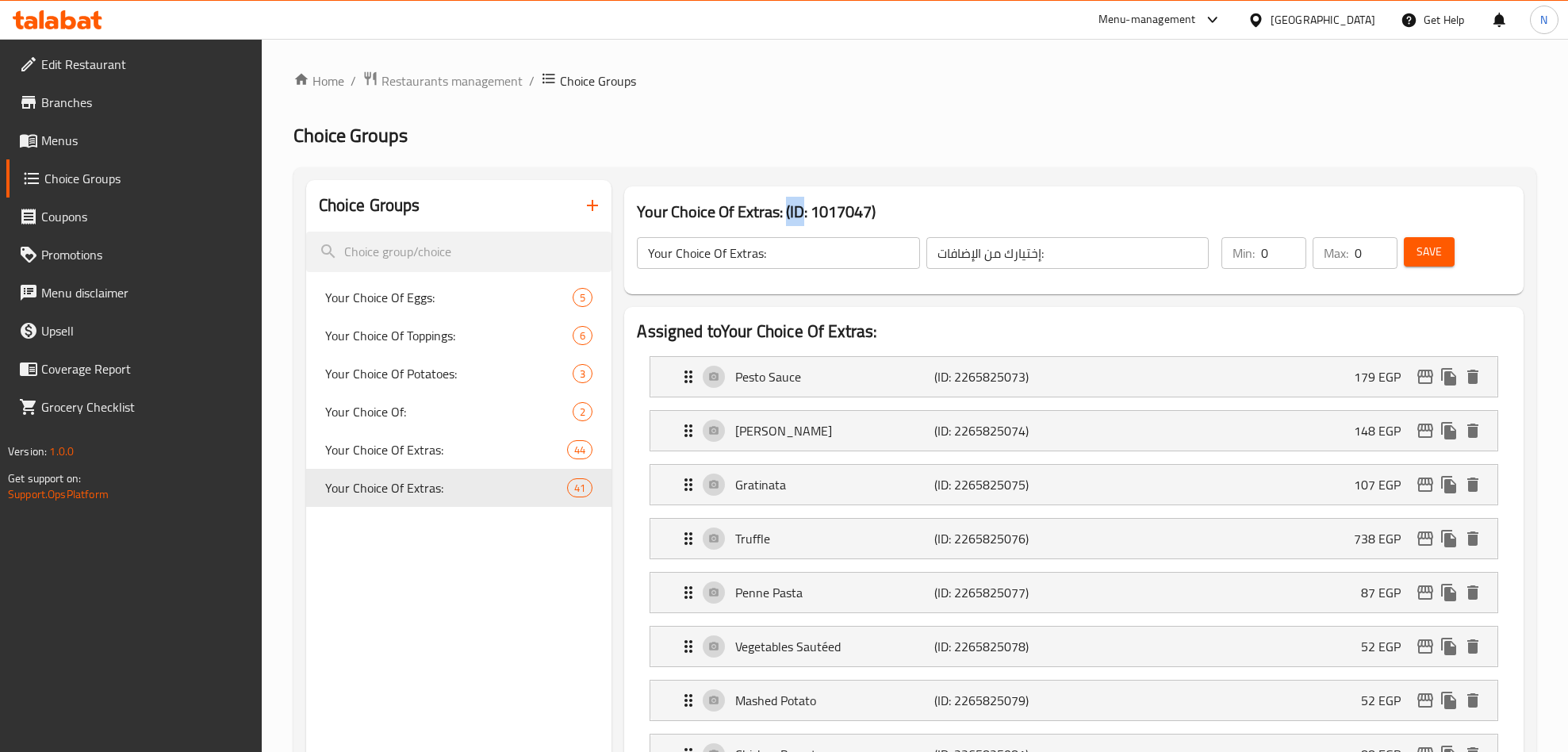
click at [799, 210] on h3 "Your Choice Of Extras: (ID: 1017047)" at bounding box center [1073, 212] width 874 height 26
click at [819, 208] on h3 "Your Choice Of Extras: (ID: 1017047)" at bounding box center [1073, 212] width 874 height 26
drag, startPoint x: 815, startPoint y: 211, endPoint x: 873, endPoint y: 215, distance: 58.1
click at [873, 215] on h3 "Your Choice Of Extras: (ID: 1017047)" at bounding box center [1073, 212] width 874 height 26
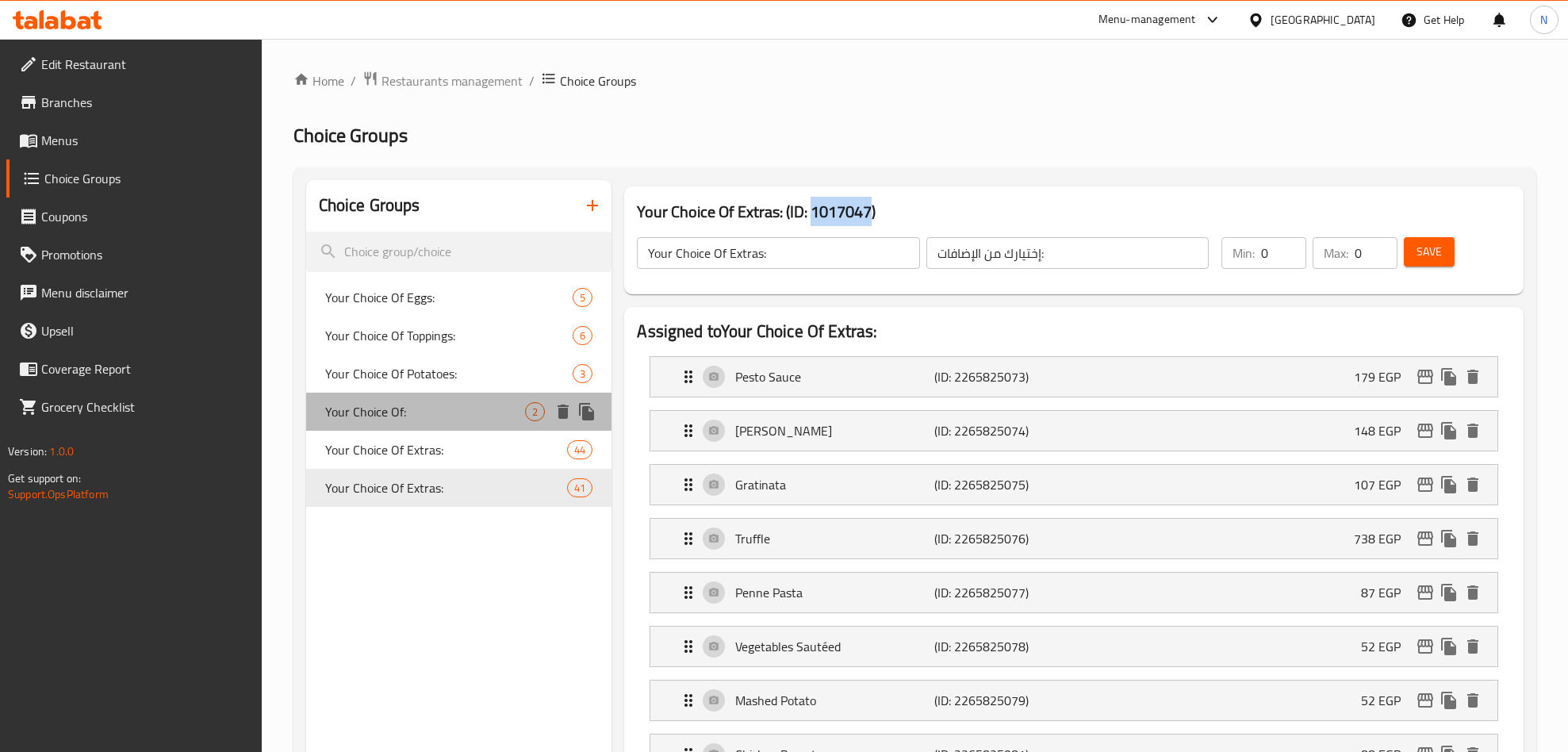
click at [432, 420] on span "Your Choice Of:" at bounding box center [425, 412] width 200 height 19
type input "Your Choice Of:"
type input "إختيارك من:"
type input "1"
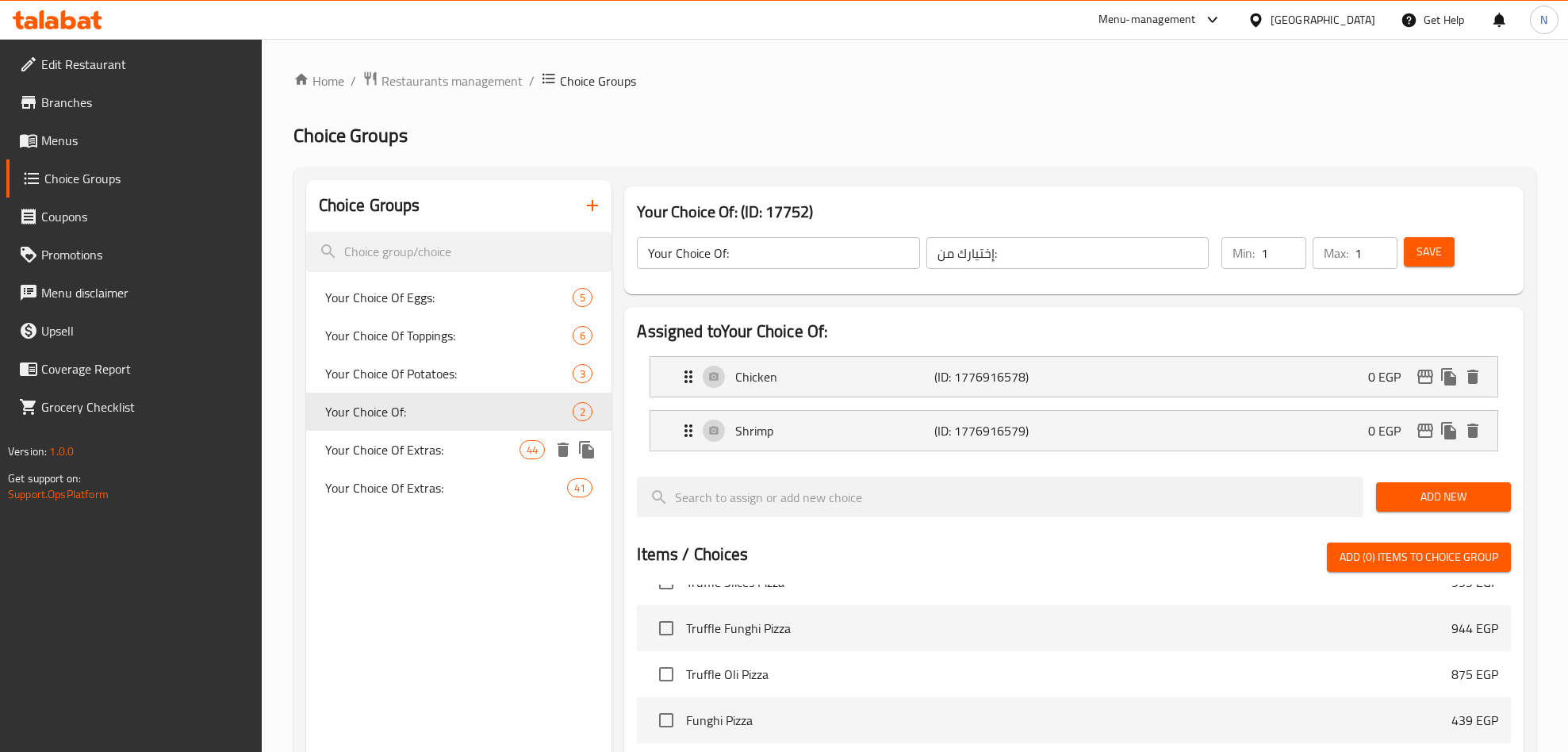
click at [438, 458] on span "Your Choice Of Extras:" at bounding box center [422, 449] width 195 height 19
type input "Your Choice Of Extras:"
type input "إختيارك من الإضافات:"
type input "0"
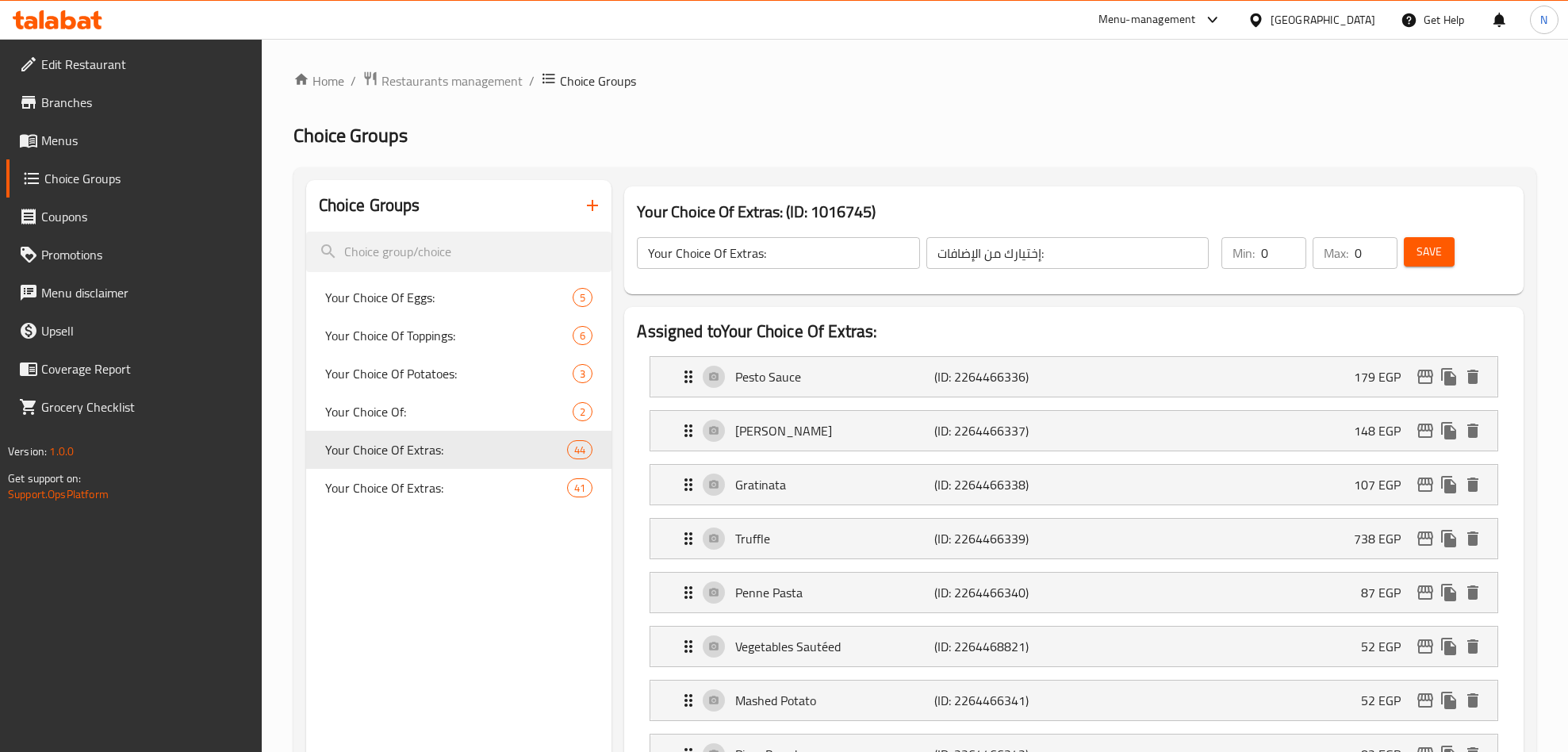
click at [1419, 376] on icon "edit" at bounding box center [1425, 376] width 19 height 19
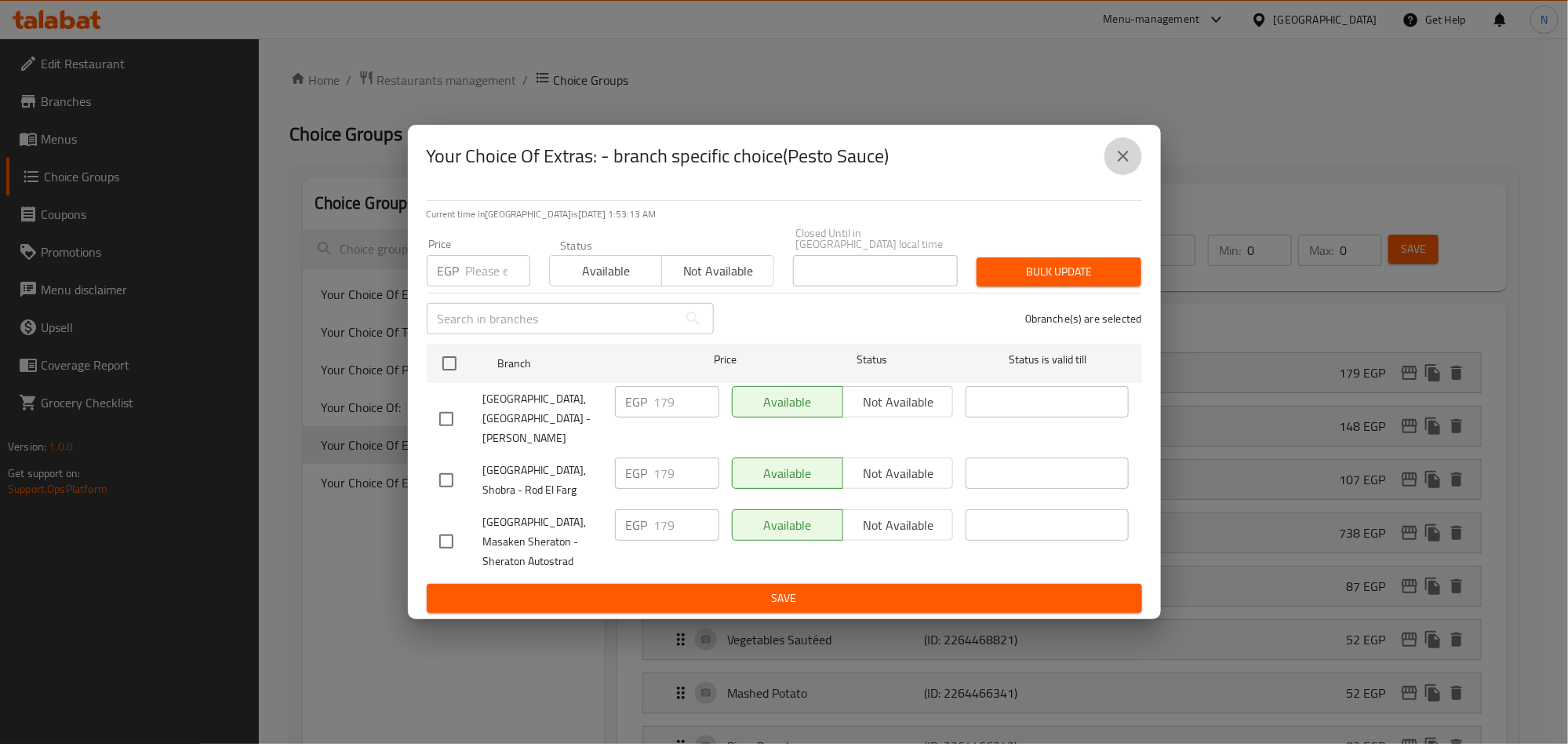
click at [1112, 175] on button "close" at bounding box center [1123, 155] width 37 height 37
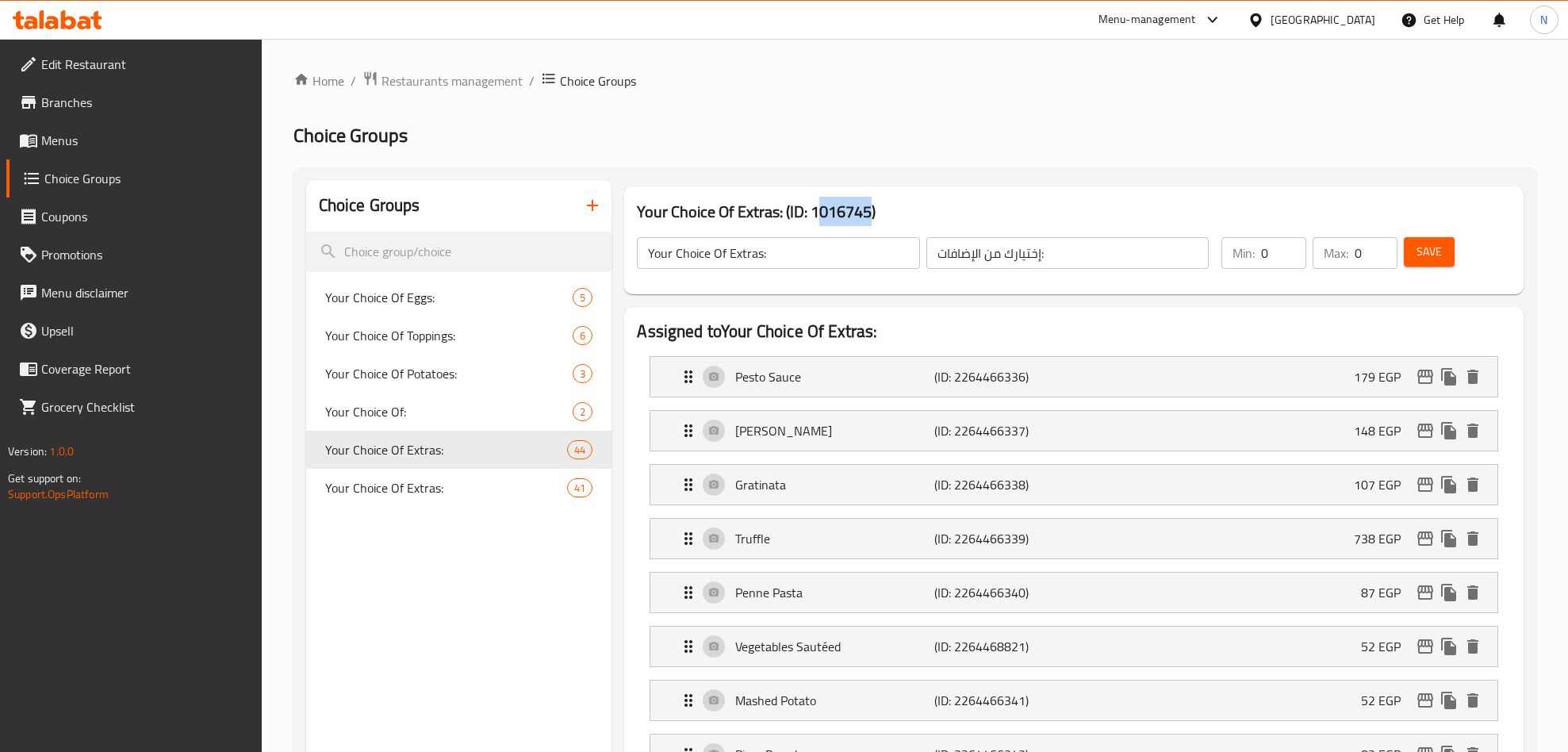
drag, startPoint x: 820, startPoint y: 210, endPoint x: 874, endPoint y: 203, distance: 54.5
click at [874, 203] on h3 "Your Choice Of Extras: (ID: 1016745)" at bounding box center [1073, 212] width 874 height 26
click at [1426, 372] on icon "edit" at bounding box center [1425, 376] width 19 height 19
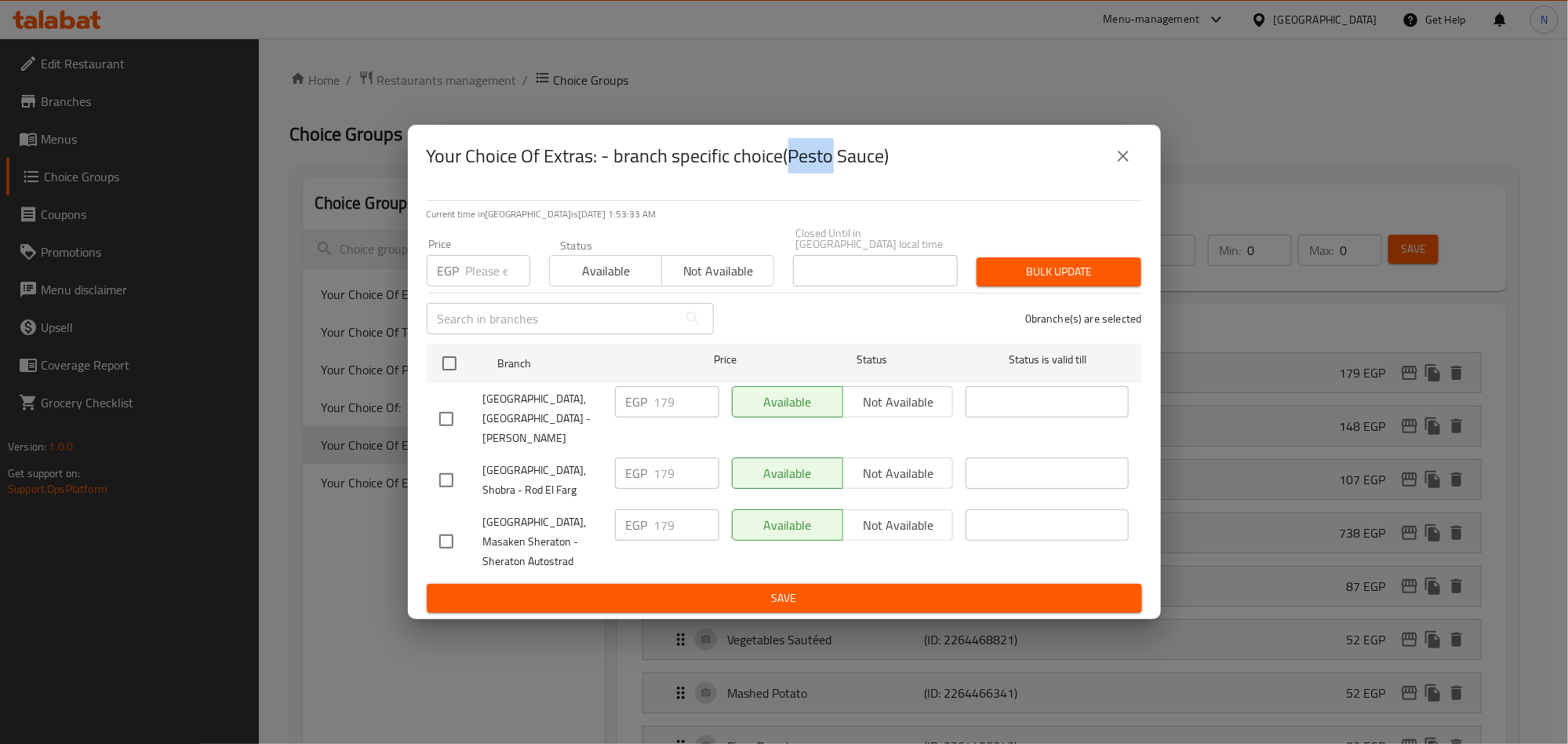
drag, startPoint x: 793, startPoint y: 175, endPoint x: 833, endPoint y: 180, distance: 40.3
click at [833, 169] on h2 "Your Choice Of Extras: - branch specific choice(Pesto Sauce)" at bounding box center [658, 156] width 463 height 26
click at [850, 169] on h2 "Your Choice Of Extras: - branch specific choice(Pesto Sauce)" at bounding box center [658, 156] width 463 height 26
drag, startPoint x: 845, startPoint y: 175, endPoint x: 885, endPoint y: 175, distance: 40.0
click at [885, 169] on h2 "Your Choice Of Extras: - branch specific choice(Pesto Sauce)" at bounding box center [658, 156] width 463 height 26
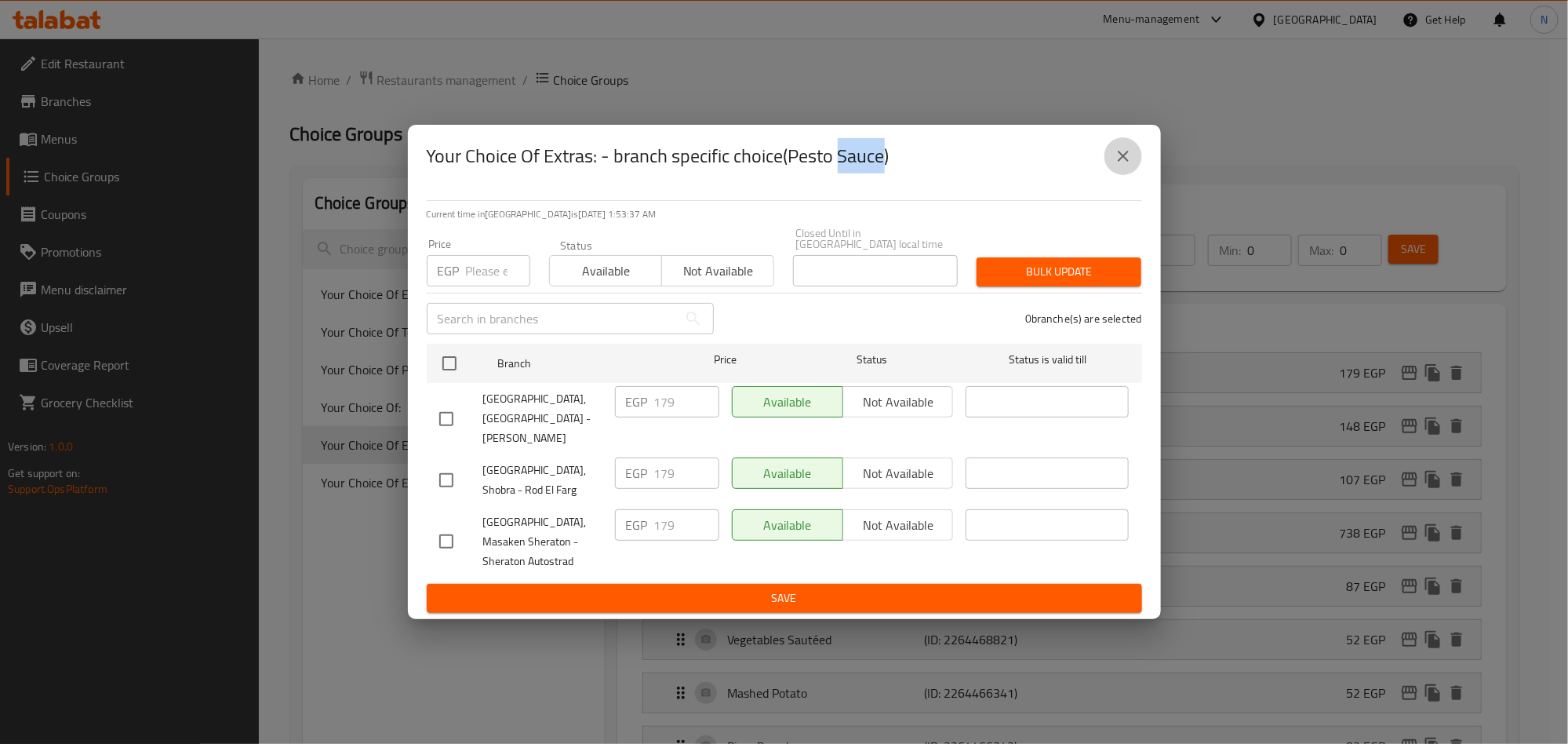
click at [1119, 165] on icon "close" at bounding box center [1124, 156] width 19 height 19
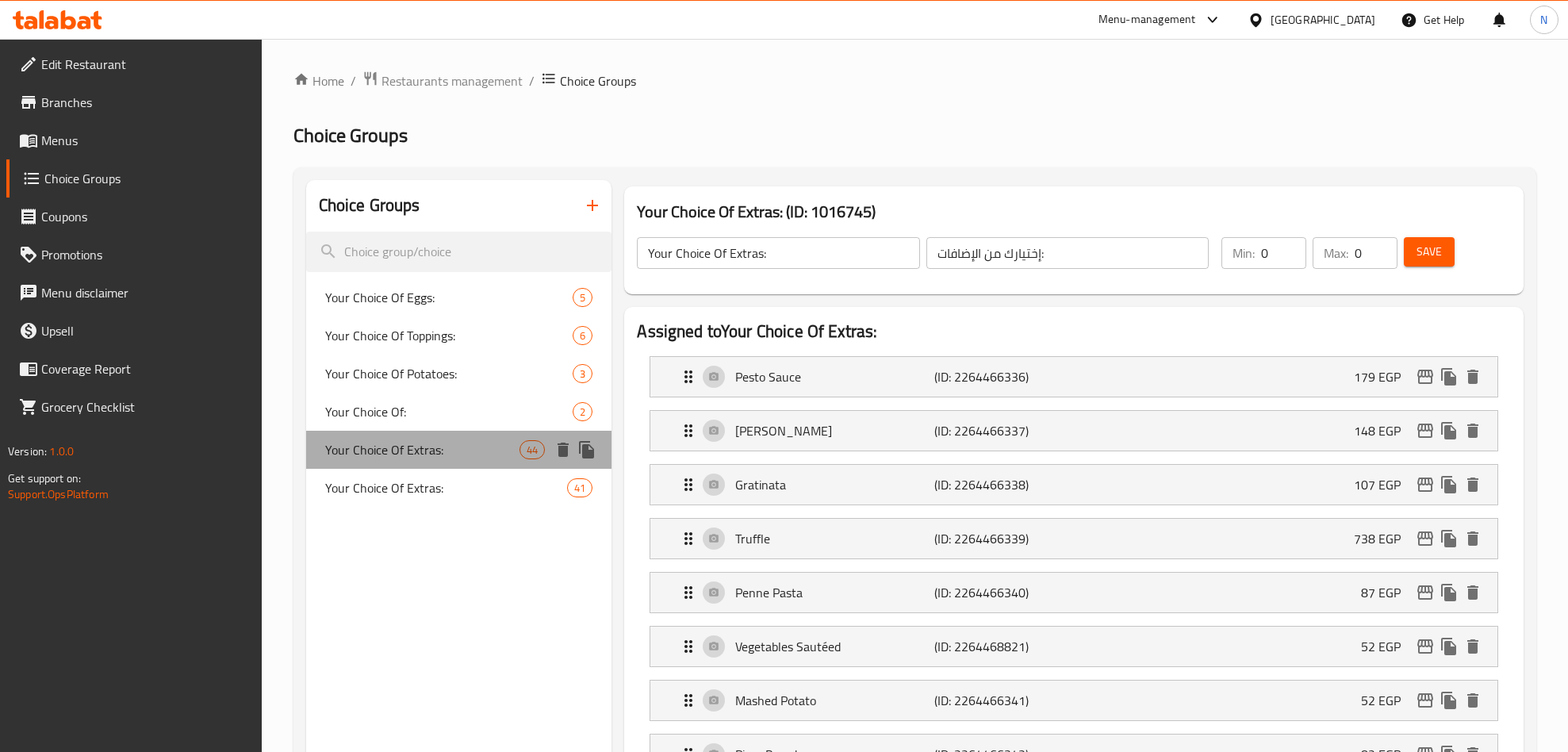
click at [402, 446] on span "Your Choice Of Extras:" at bounding box center [422, 449] width 195 height 19
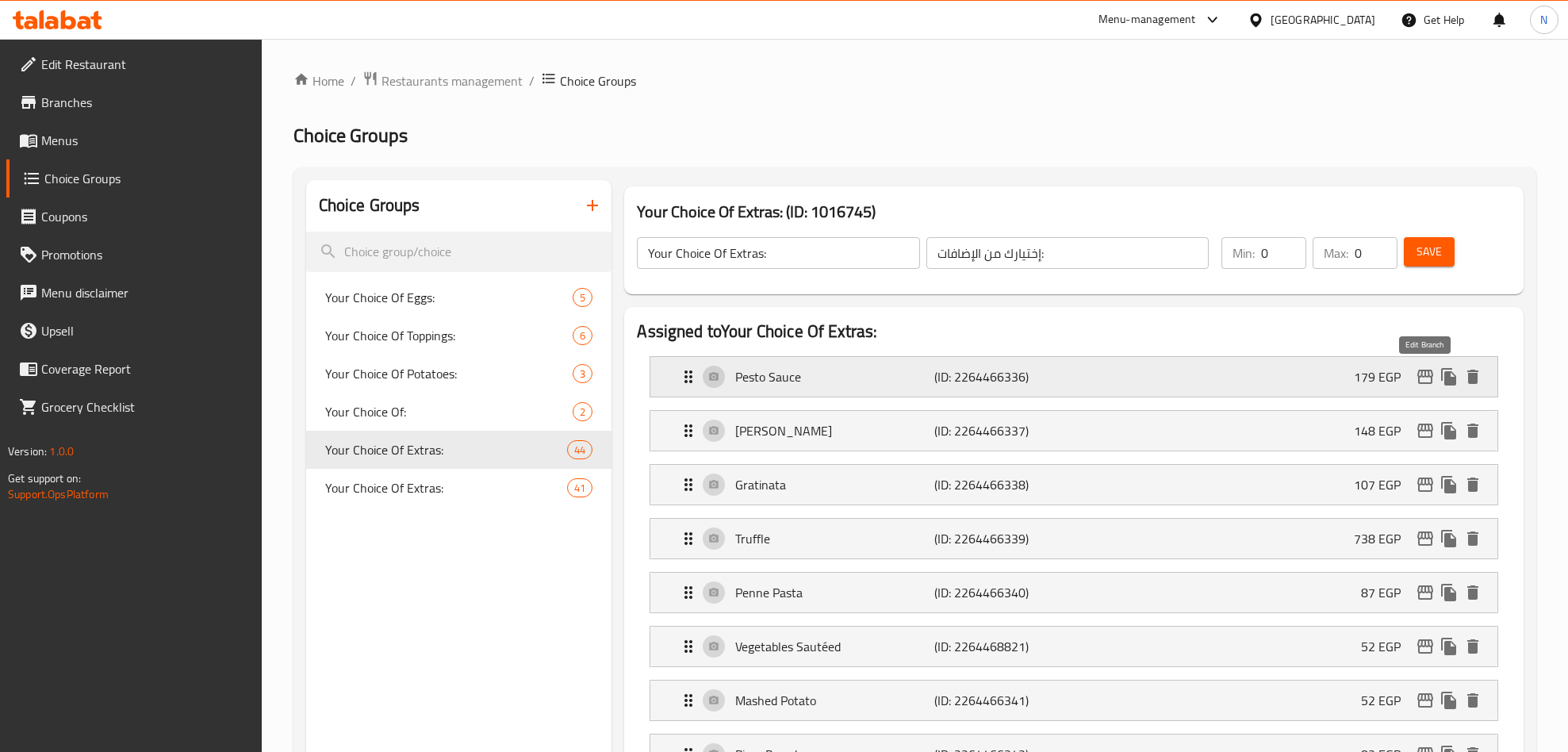
click at [1416, 378] on icon "edit" at bounding box center [1425, 376] width 19 height 19
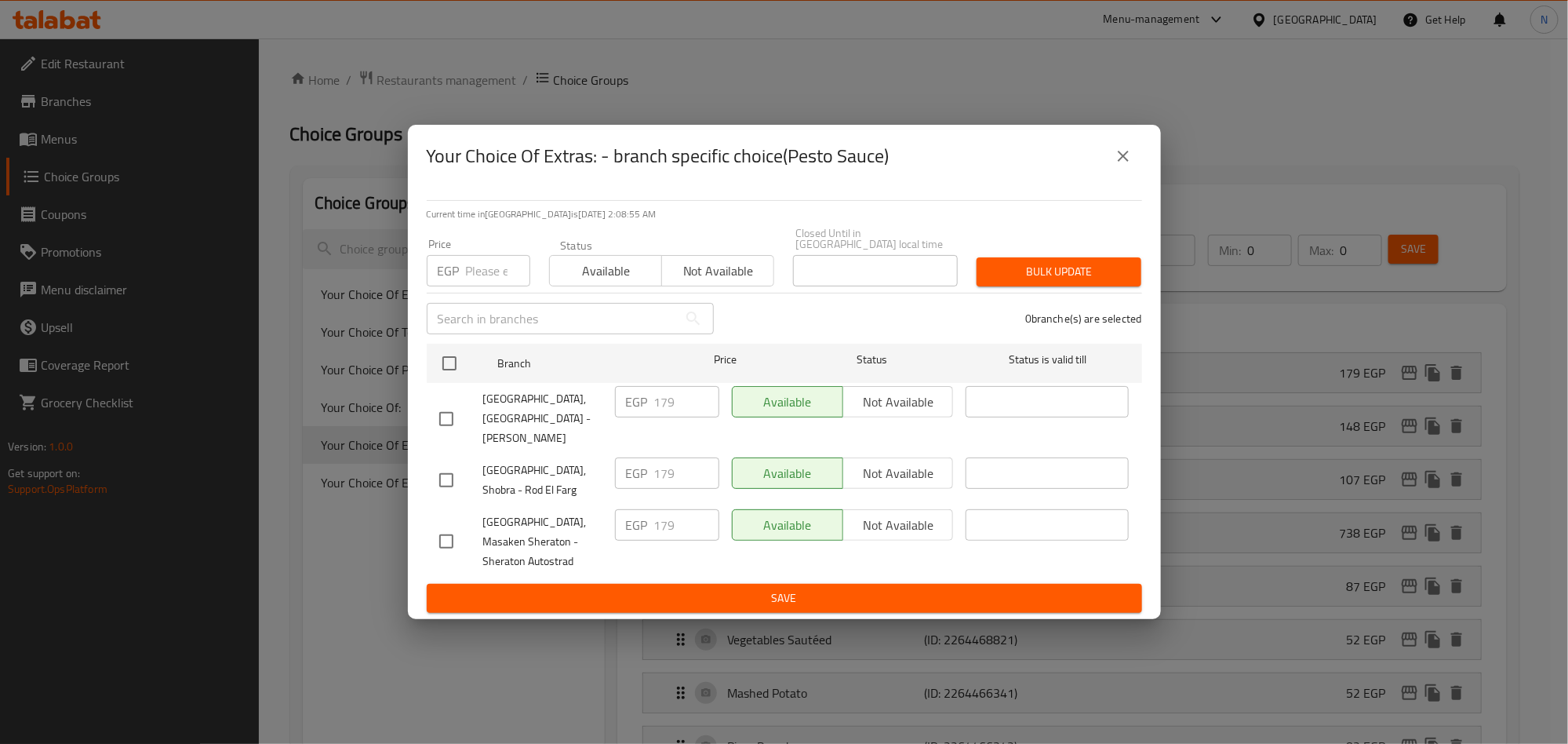
click at [641, 509] on div "EGP 179 ​" at bounding box center [667, 525] width 104 height 31
click at [516, 413] on span "[GEOGRAPHIC_DATA], [GEOGRAPHIC_DATA] - [PERSON_NAME]" at bounding box center [542, 418] width 120 height 58
click at [534, 412] on span "[GEOGRAPHIC_DATA], [GEOGRAPHIC_DATA] - [PERSON_NAME]" at bounding box center [542, 418] width 120 height 58
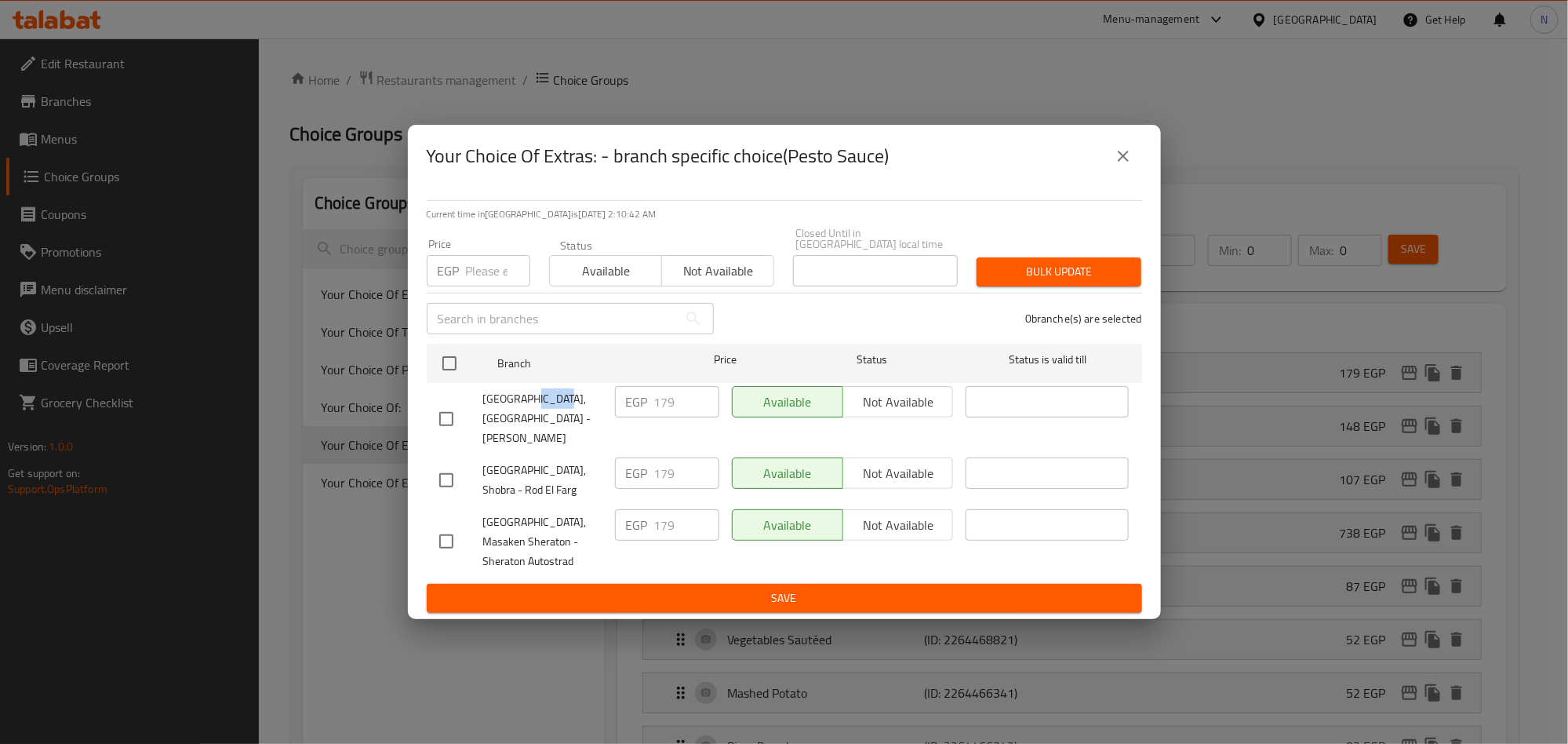
click at [534, 412] on span "[GEOGRAPHIC_DATA], [GEOGRAPHIC_DATA] - [PERSON_NAME]" at bounding box center [542, 418] width 120 height 58
click at [541, 403] on div "[GEOGRAPHIC_DATA], [GEOGRAPHIC_DATA] - [PERSON_NAME] EGP 179 ​ Available Not av…" at bounding box center [784, 418] width 703 height 78
click at [441, 410] on input "checkbox" at bounding box center [446, 419] width 33 height 33
checkbox input "true"
paste input "204.06"
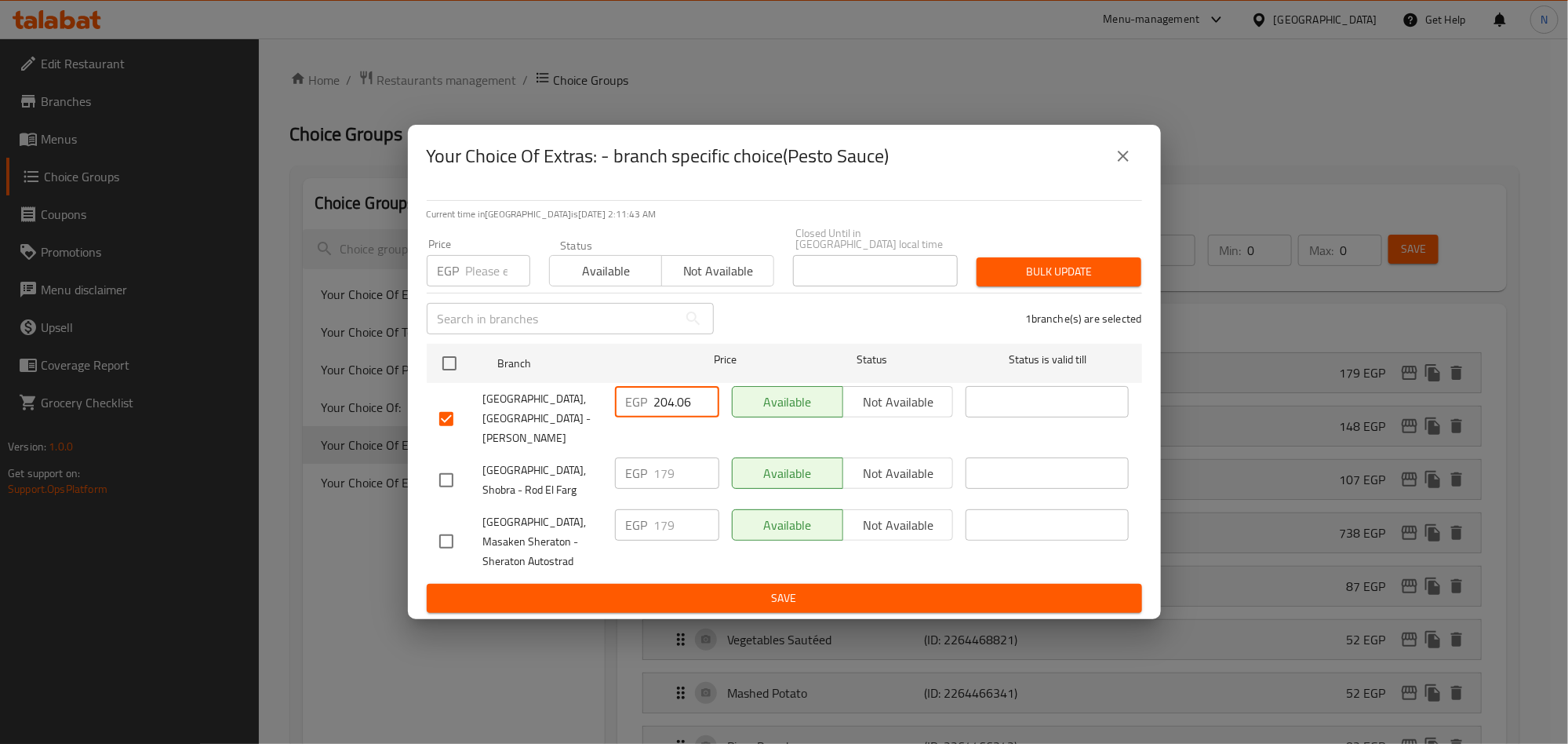
type input "204.06"
click at [669, 472] on form "Branch Price Status Status is valid till [GEOGRAPHIC_DATA], [GEOGRAPHIC_DATA] -…" at bounding box center [785, 476] width 716 height 276
click at [692, 589] on span "Save" at bounding box center [784, 598] width 690 height 19
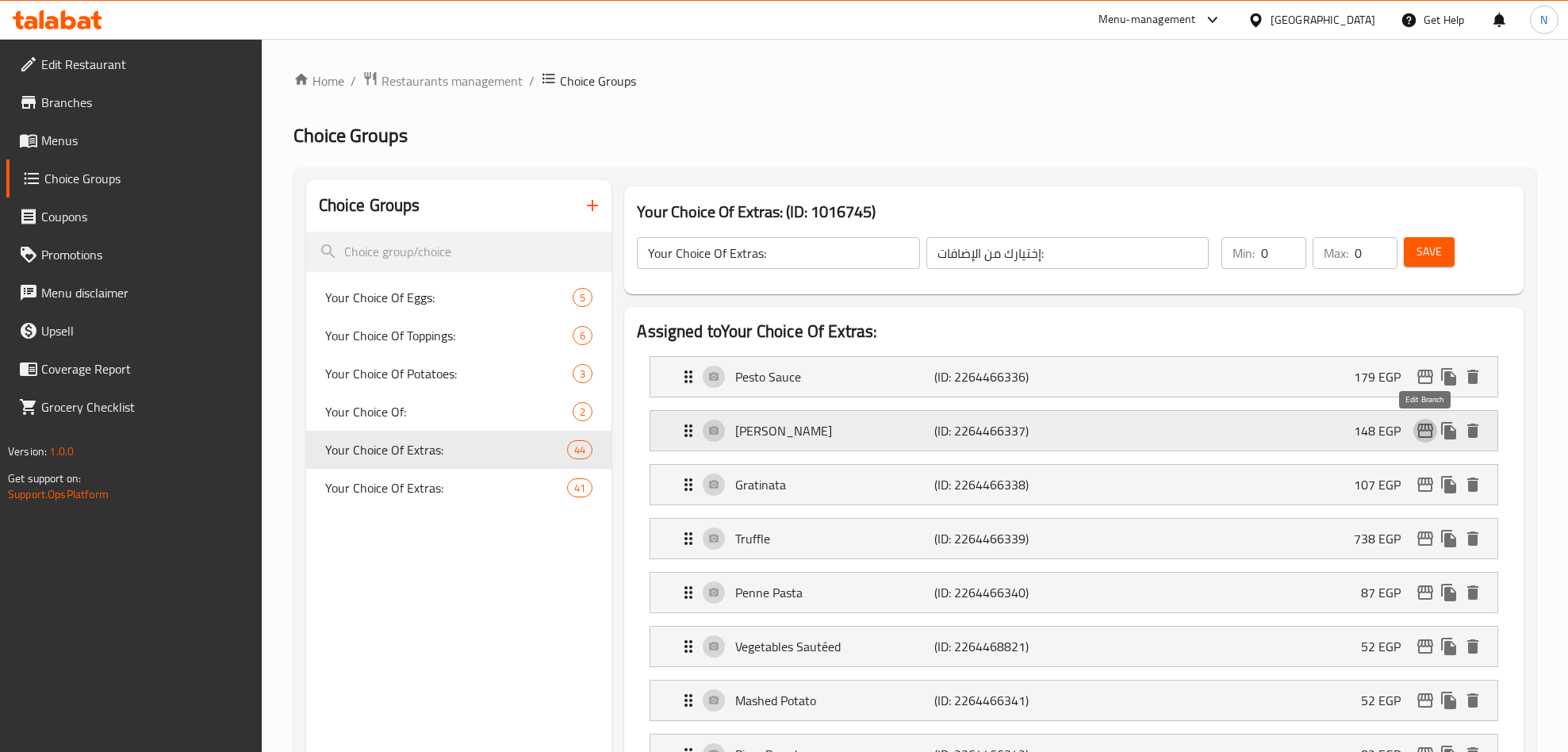
click at [1423, 429] on icon "edit" at bounding box center [1425, 430] width 19 height 19
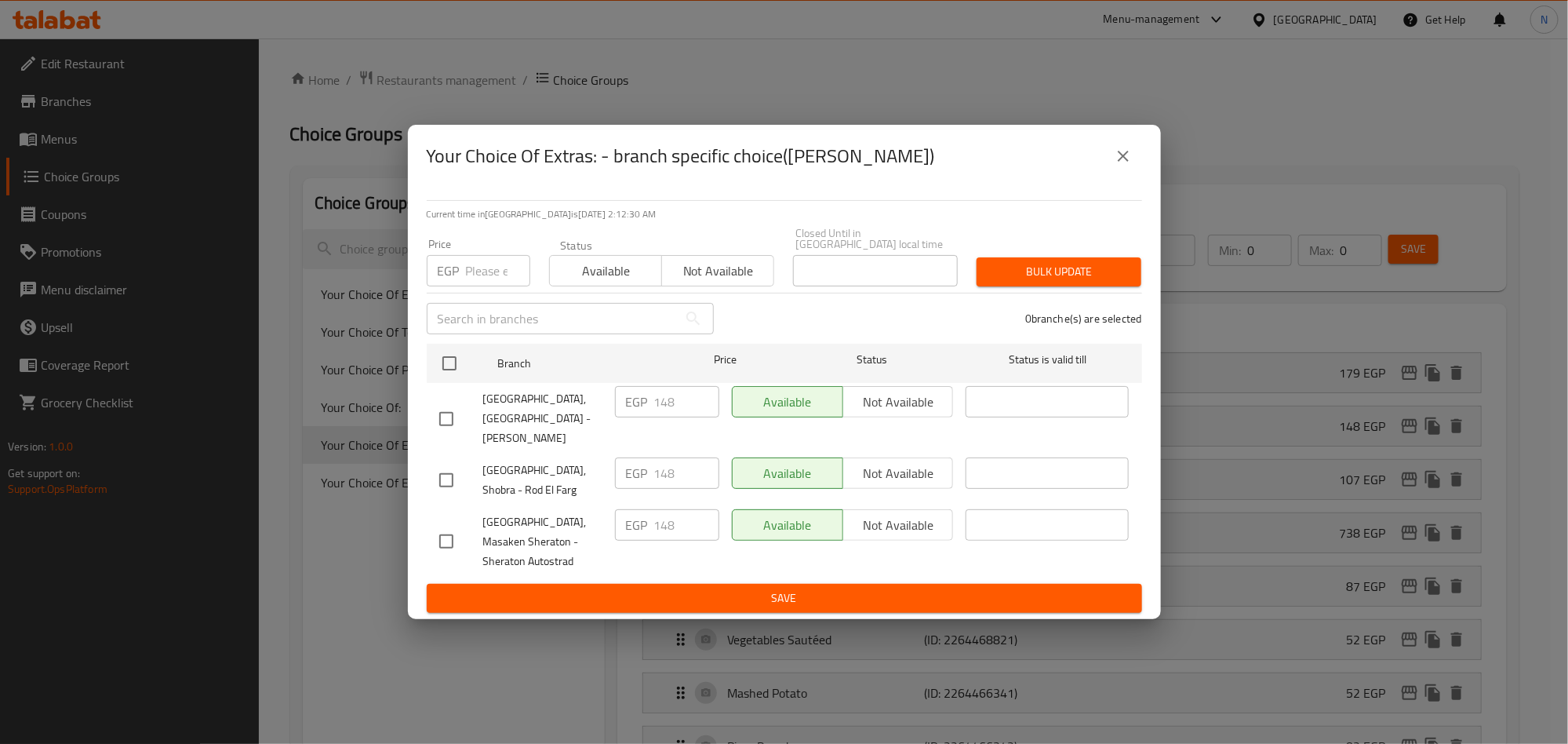
click at [449, 413] on input "checkbox" at bounding box center [446, 419] width 33 height 33
checkbox input "true"
drag, startPoint x: 675, startPoint y: 403, endPoint x: 655, endPoint y: 412, distance: 21.9
click at [655, 412] on input "148" at bounding box center [686, 402] width 65 height 31
paste input "68.72"
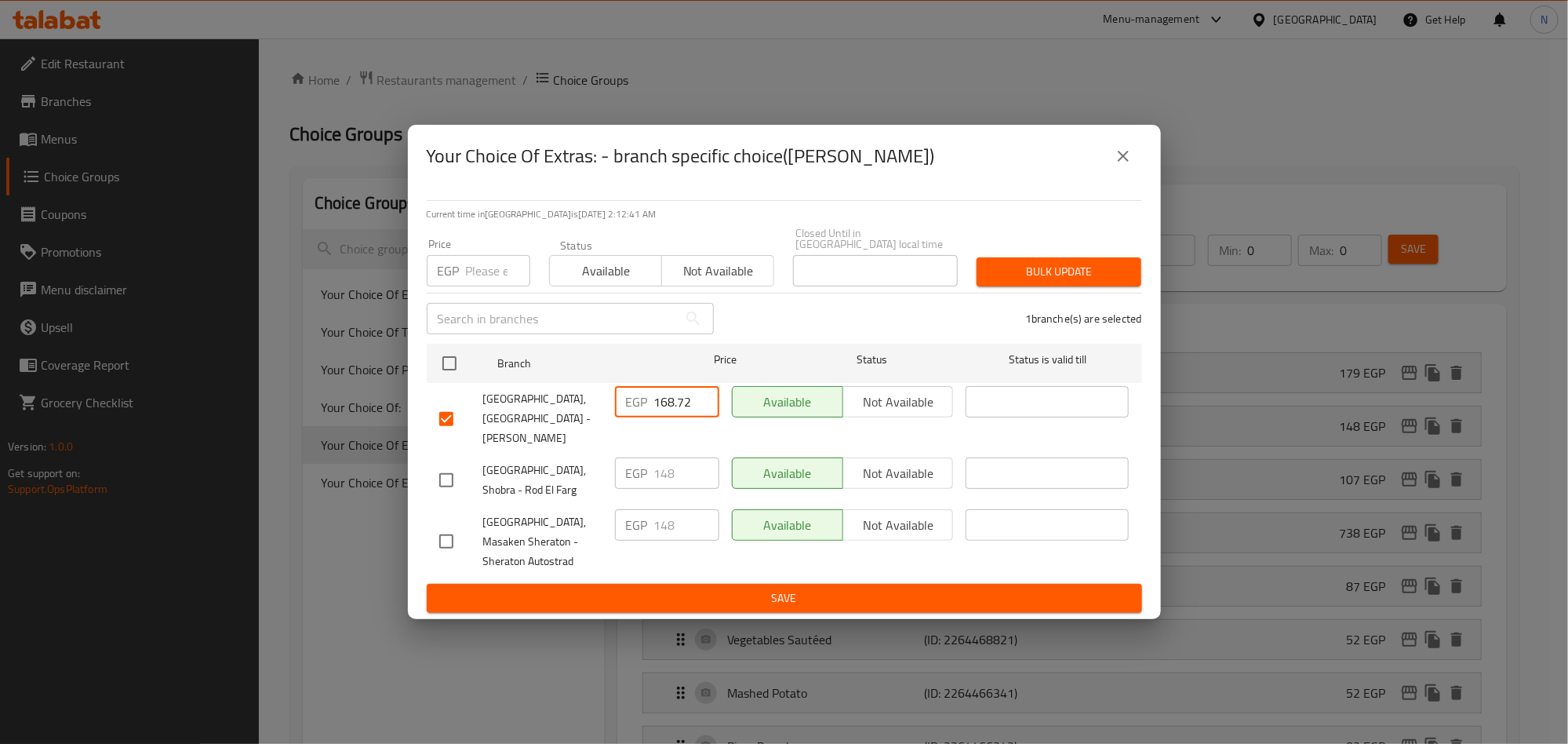
type input "168.72"
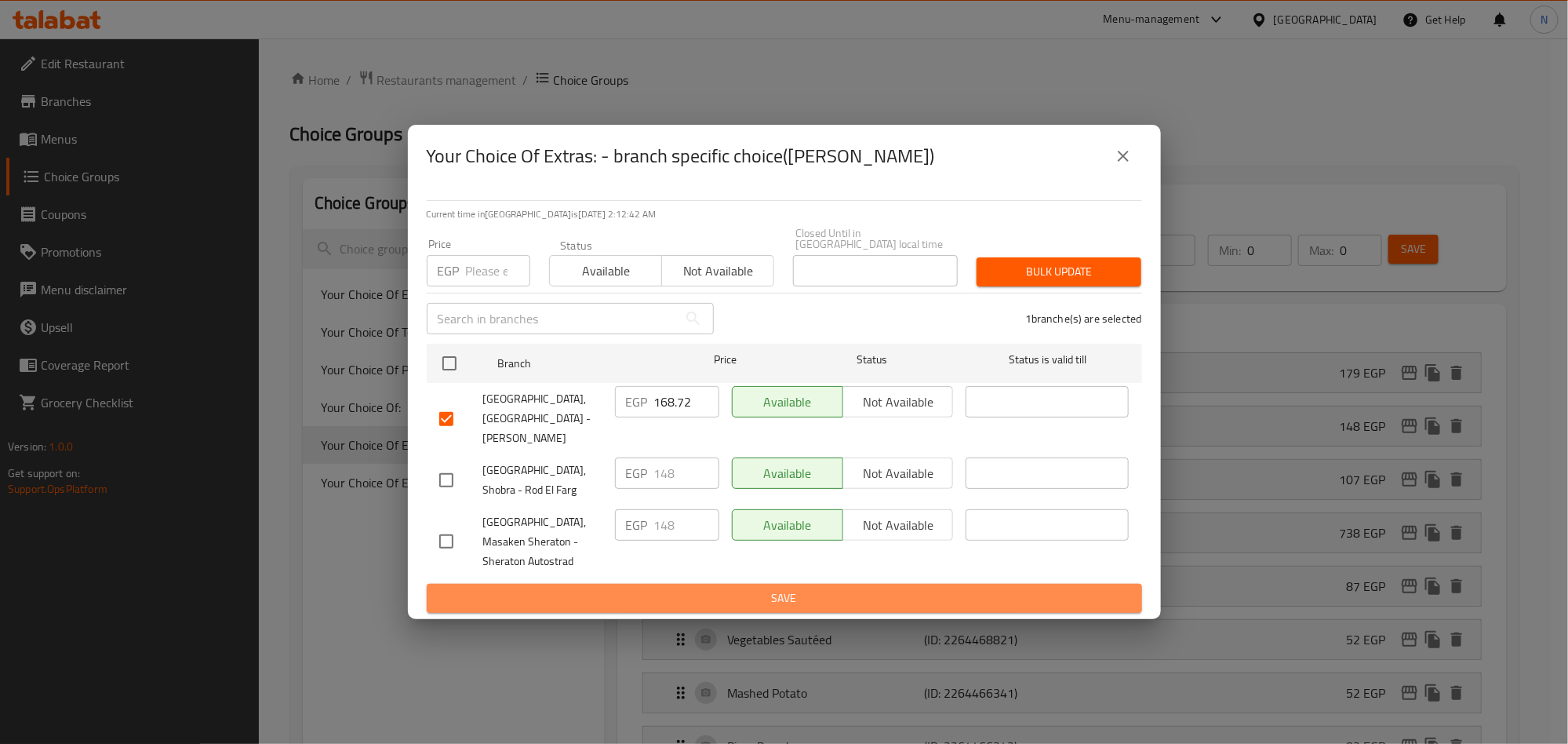
click at [751, 589] on span "Save" at bounding box center [784, 598] width 690 height 19
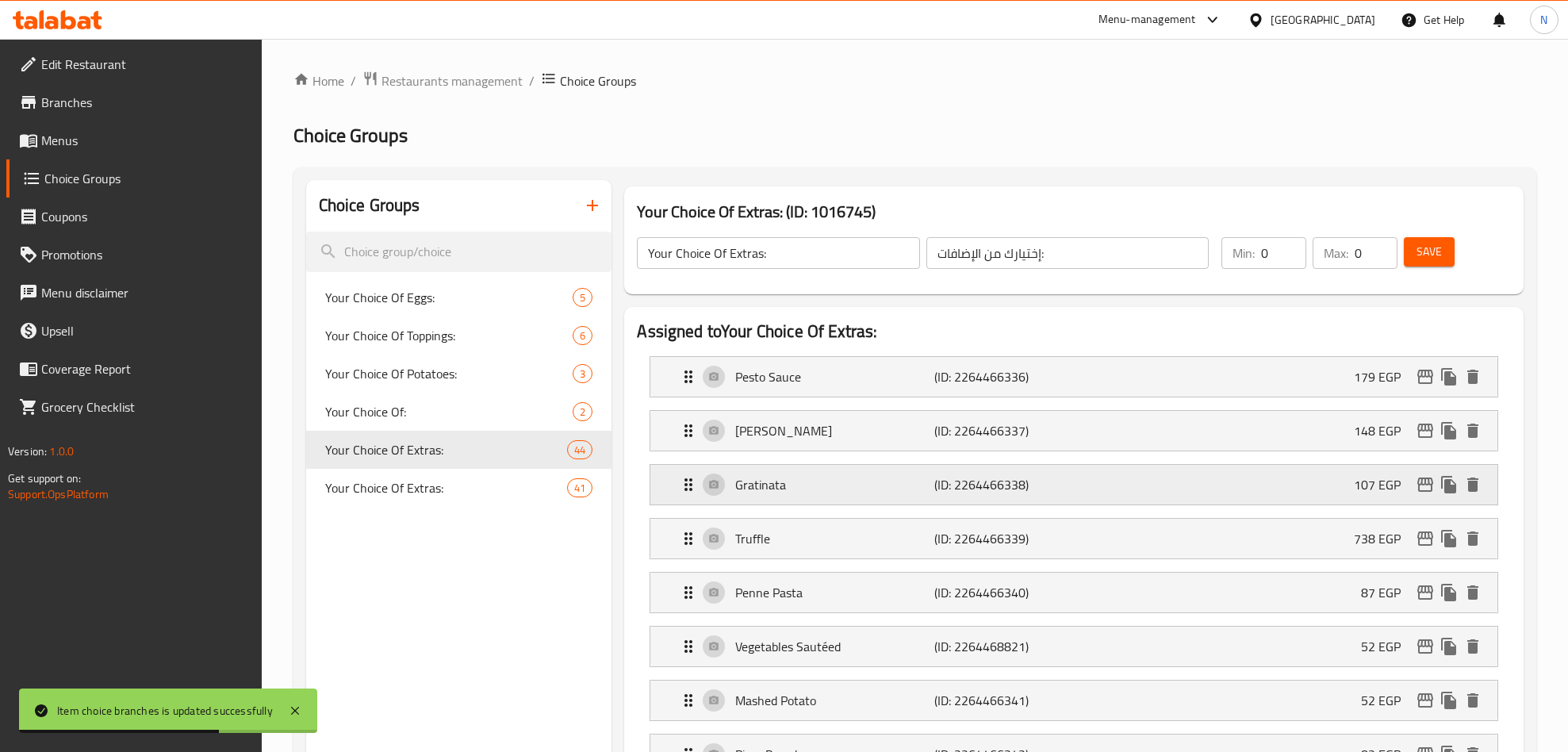
click at [1426, 488] on icon "edit" at bounding box center [1425, 484] width 19 height 19
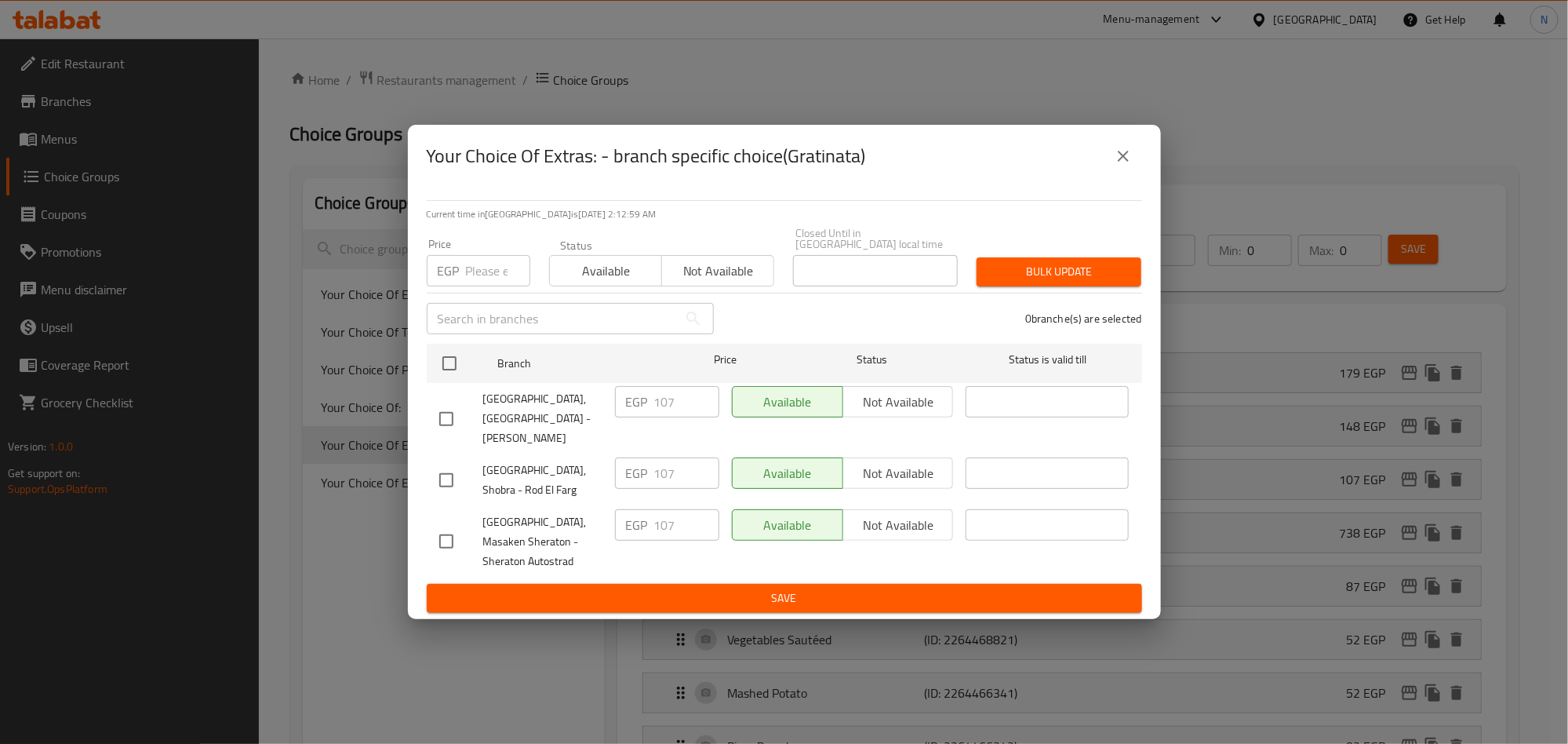
click at [459, 417] on input "checkbox" at bounding box center [446, 419] width 33 height 33
checkbox input "true"
drag, startPoint x: 667, startPoint y: 405, endPoint x: 641, endPoint y: 411, distance: 26.7
click at [641, 411] on div "EGP 107 ​" at bounding box center [667, 402] width 104 height 31
paste input "21.98"
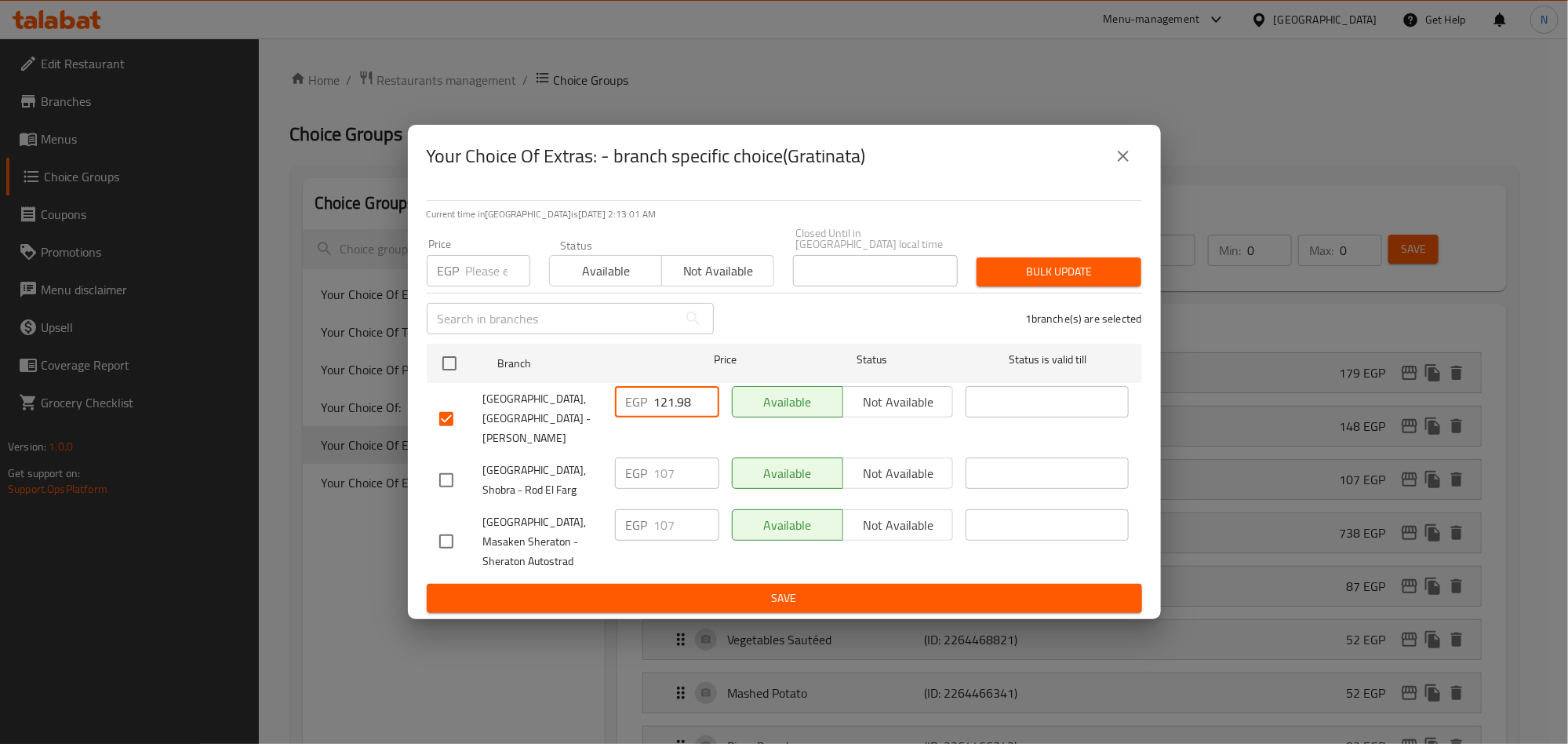
type input "121.98"
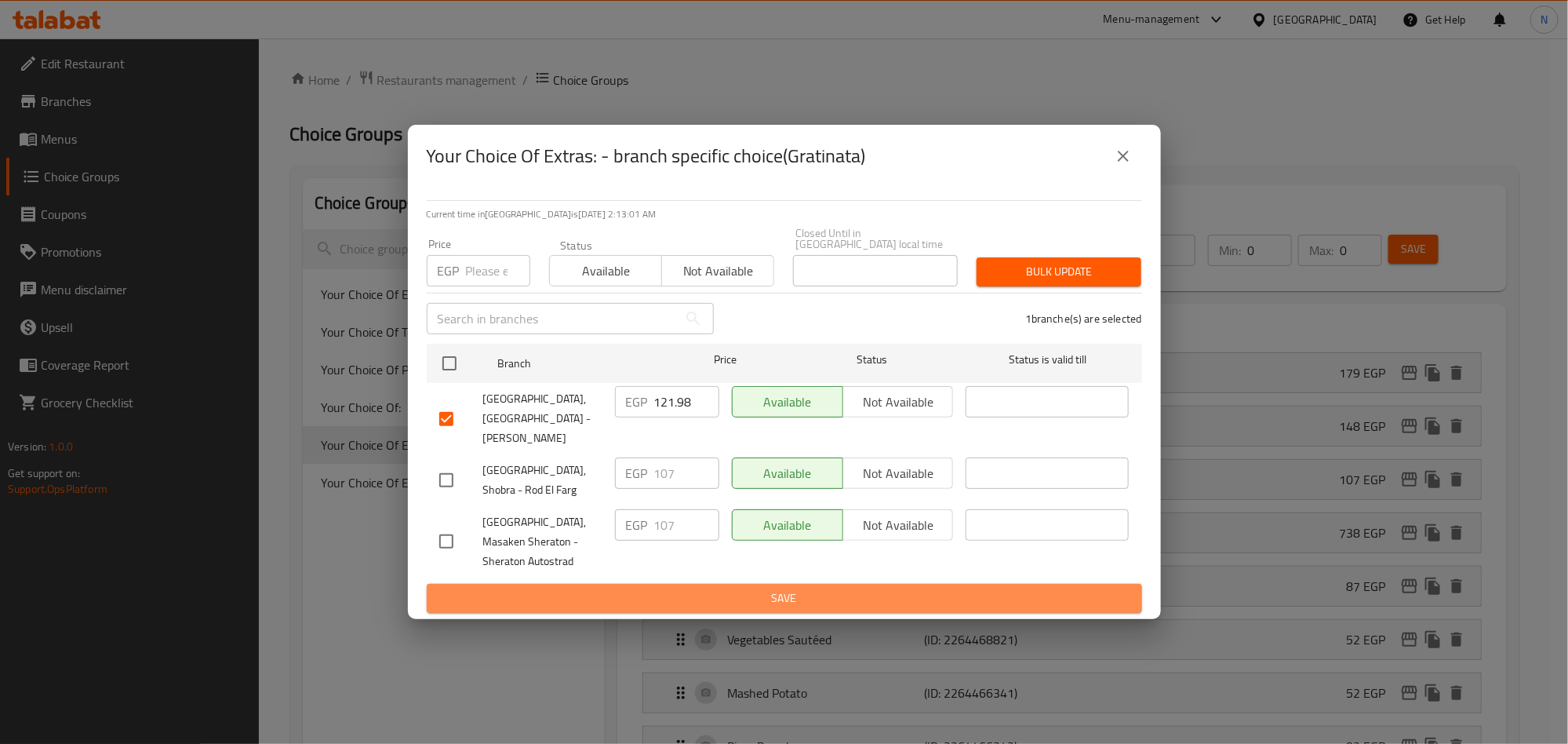
click at [860, 589] on span "Save" at bounding box center [784, 598] width 690 height 19
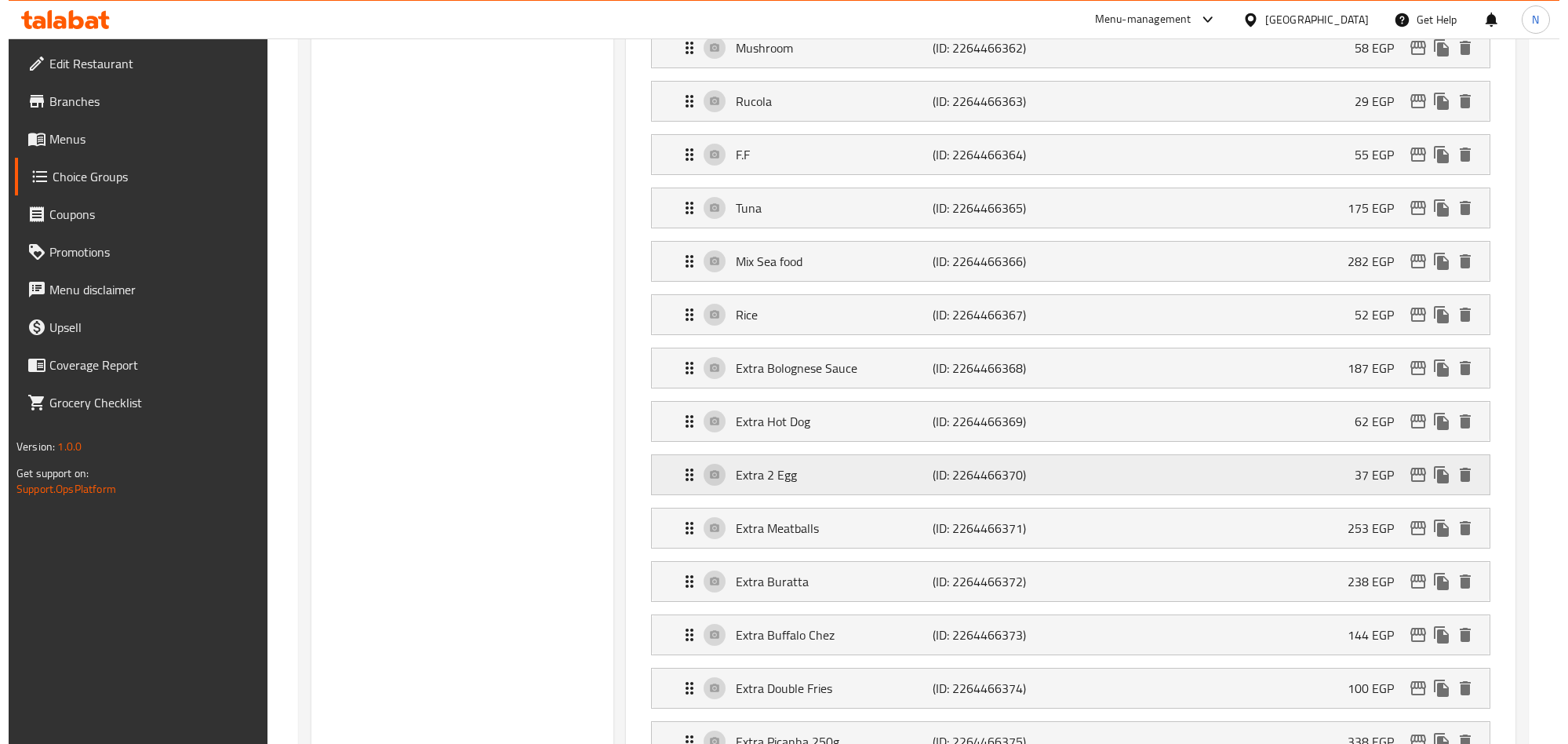
scroll to position [2237, 0]
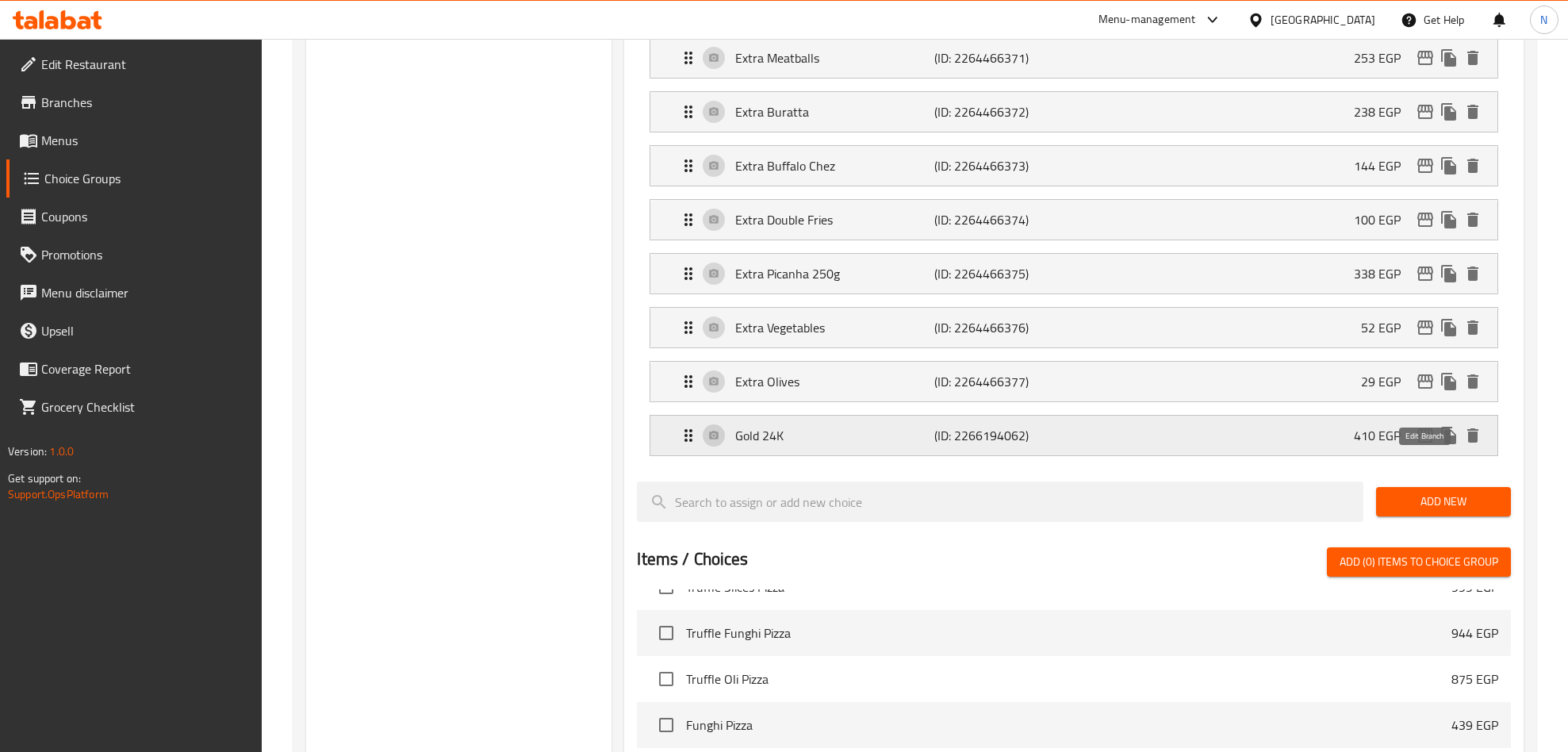
click at [1421, 445] on icon "edit" at bounding box center [1425, 436] width 19 height 19
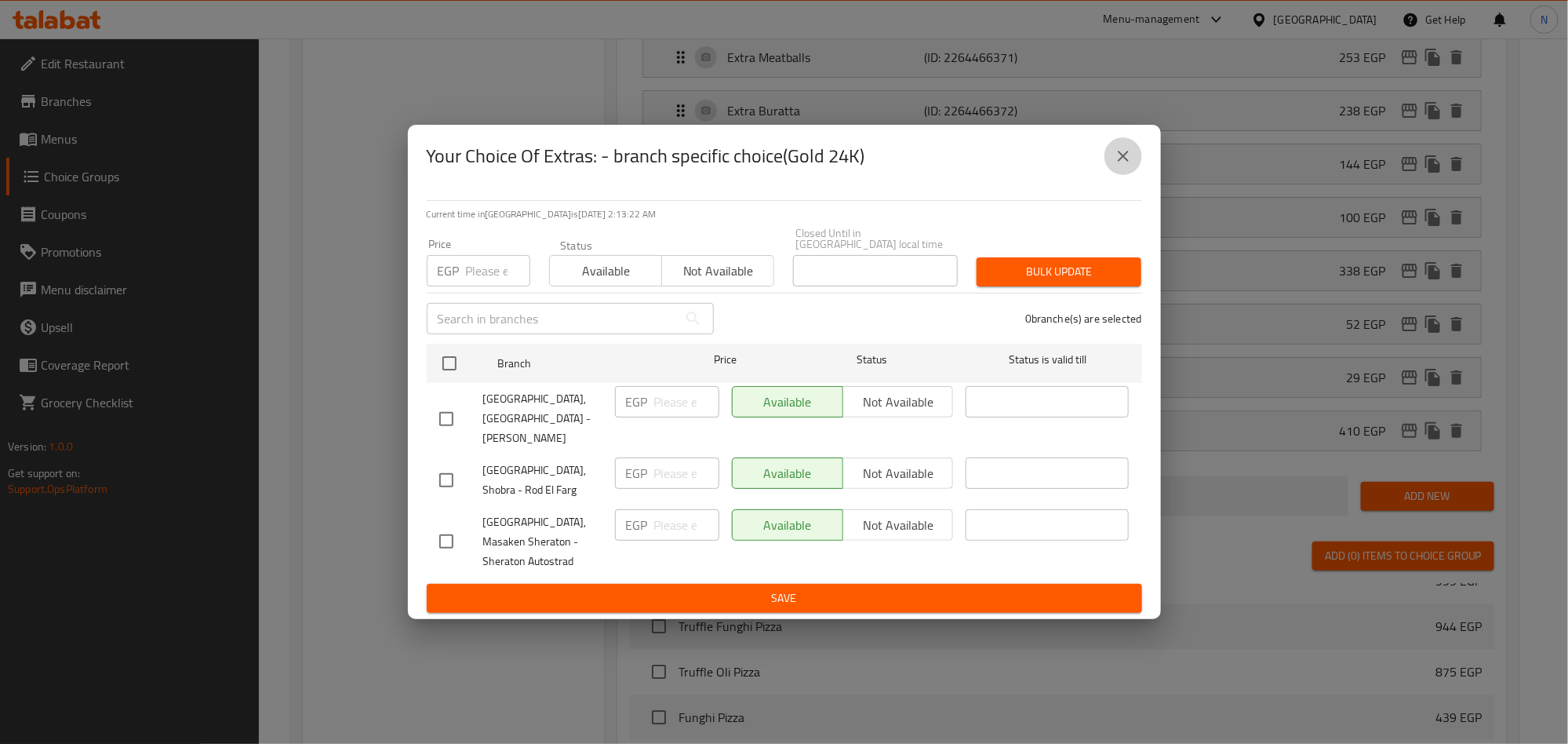
click at [1128, 165] on icon "close" at bounding box center [1124, 156] width 19 height 19
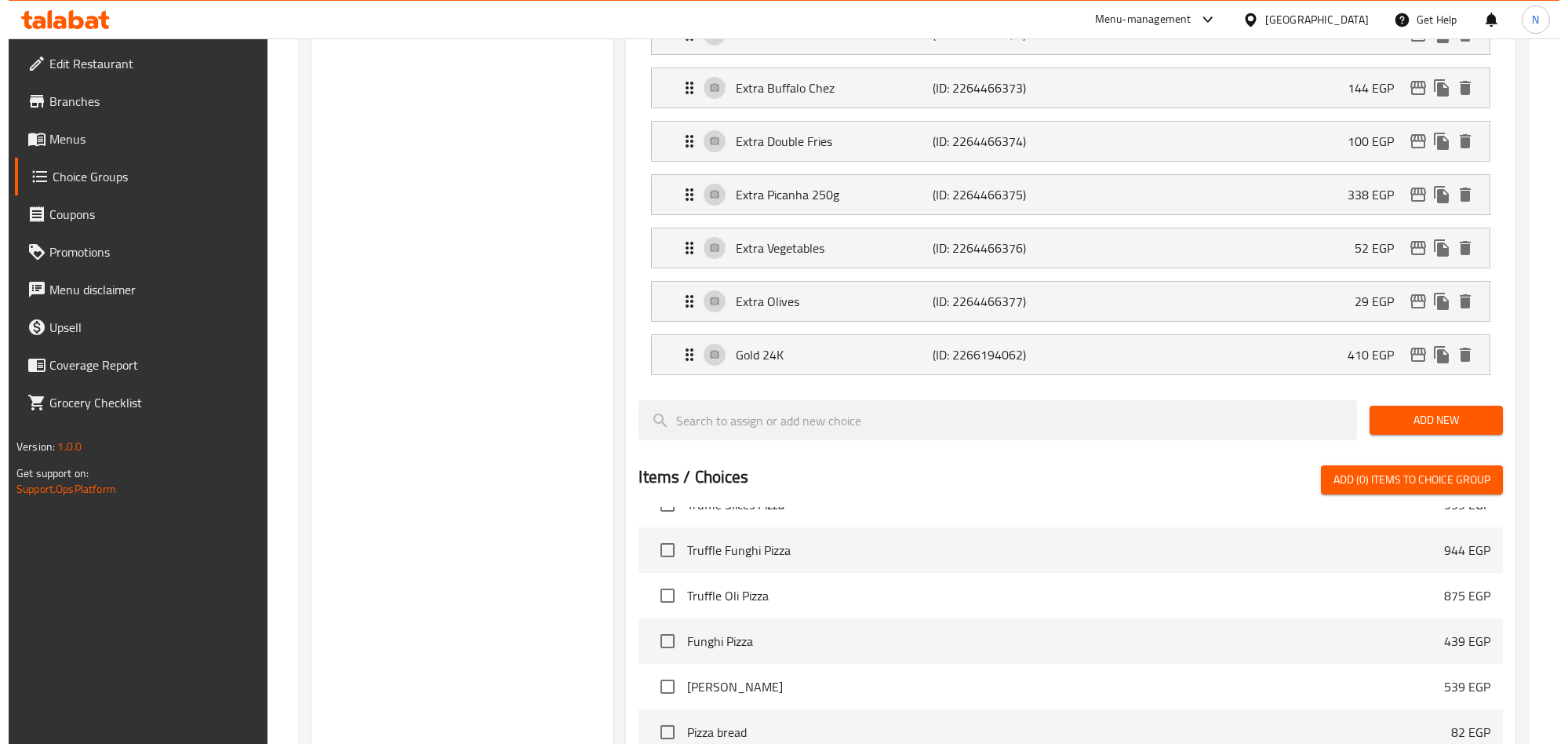
scroll to position [2426, 0]
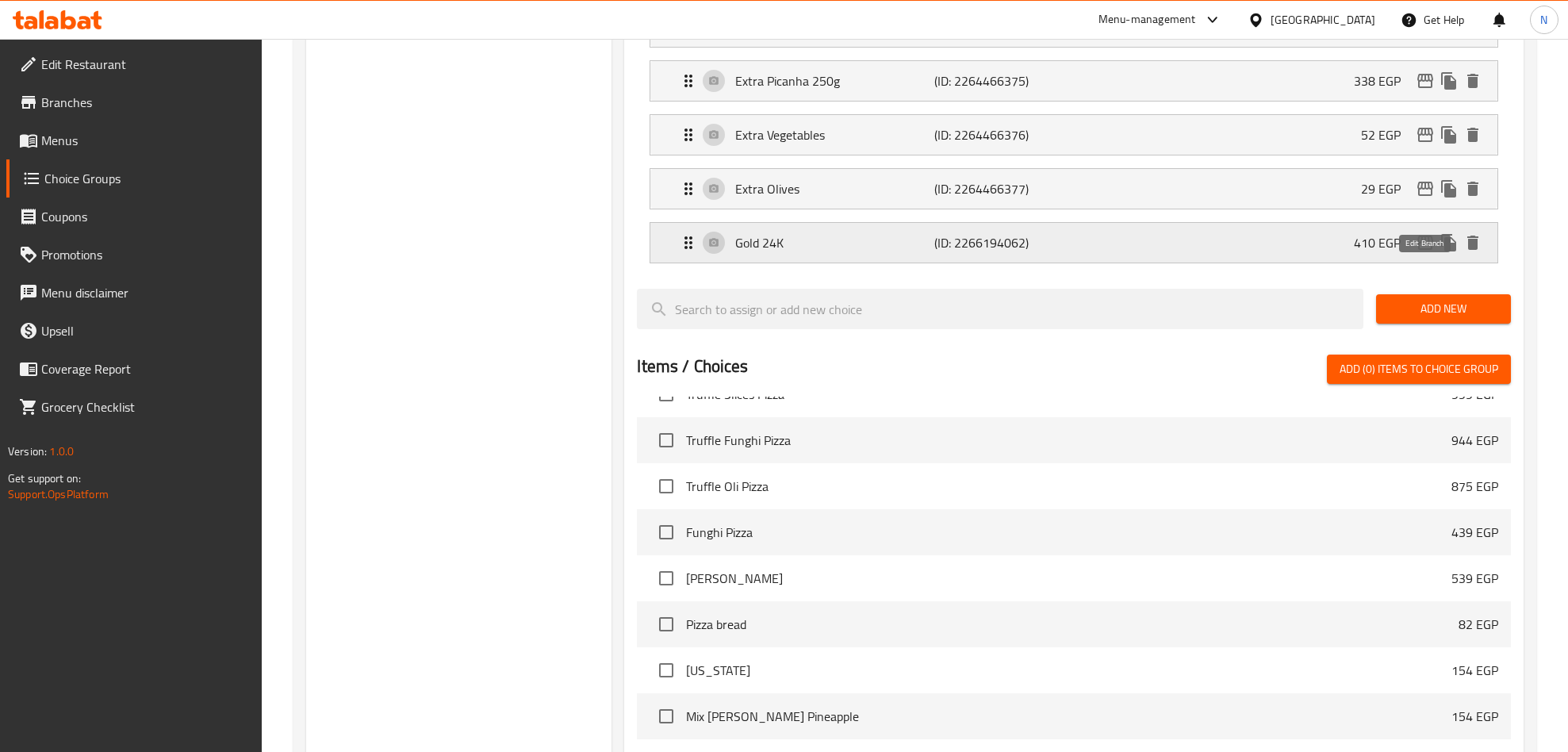
click at [1428, 252] on icon "edit" at bounding box center [1425, 243] width 19 height 19
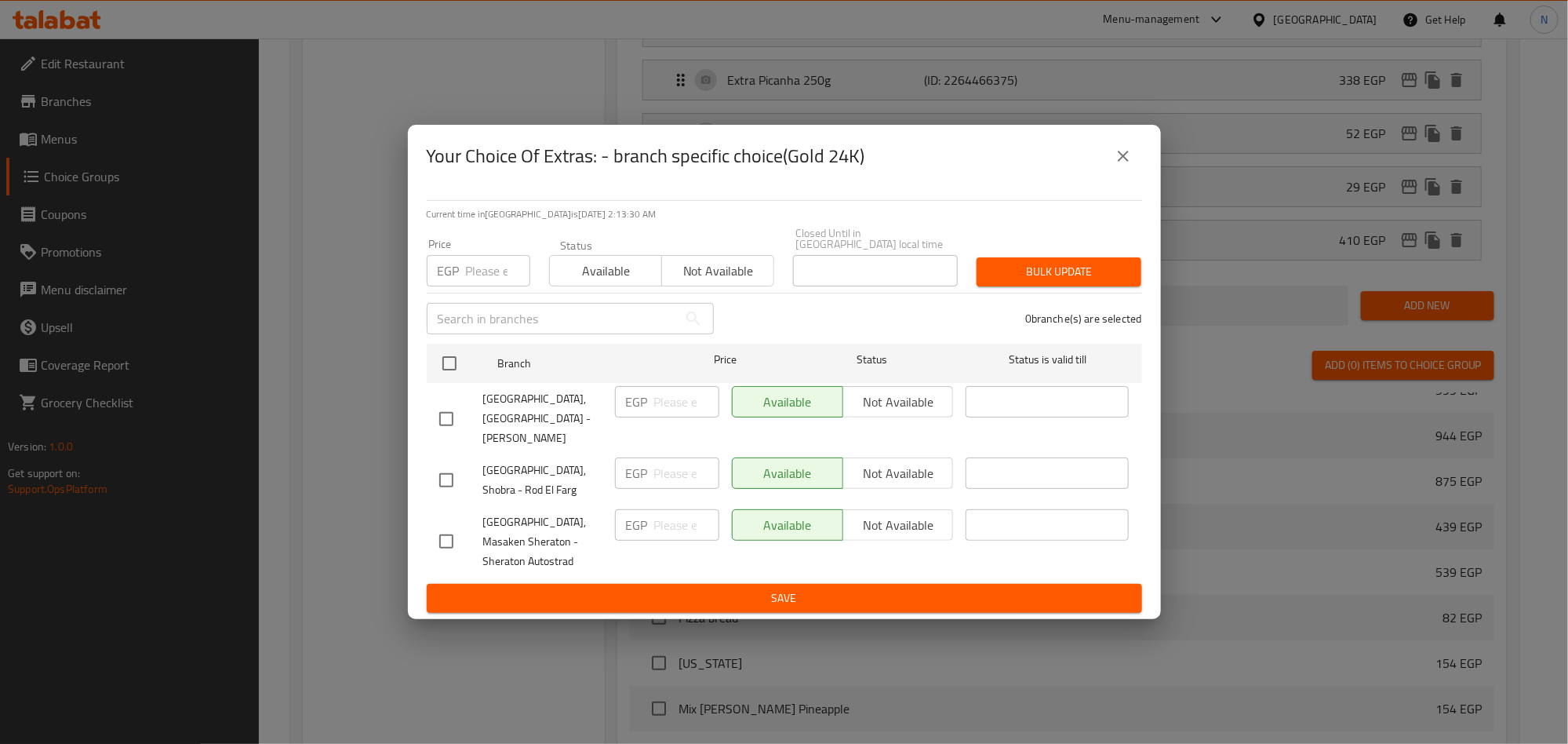
click at [444, 412] on input "checkbox" at bounding box center [446, 419] width 33 height 33
checkbox input "true"
click at [657, 403] on input "number" at bounding box center [686, 402] width 65 height 31
paste input "467.4"
type input "467.4"
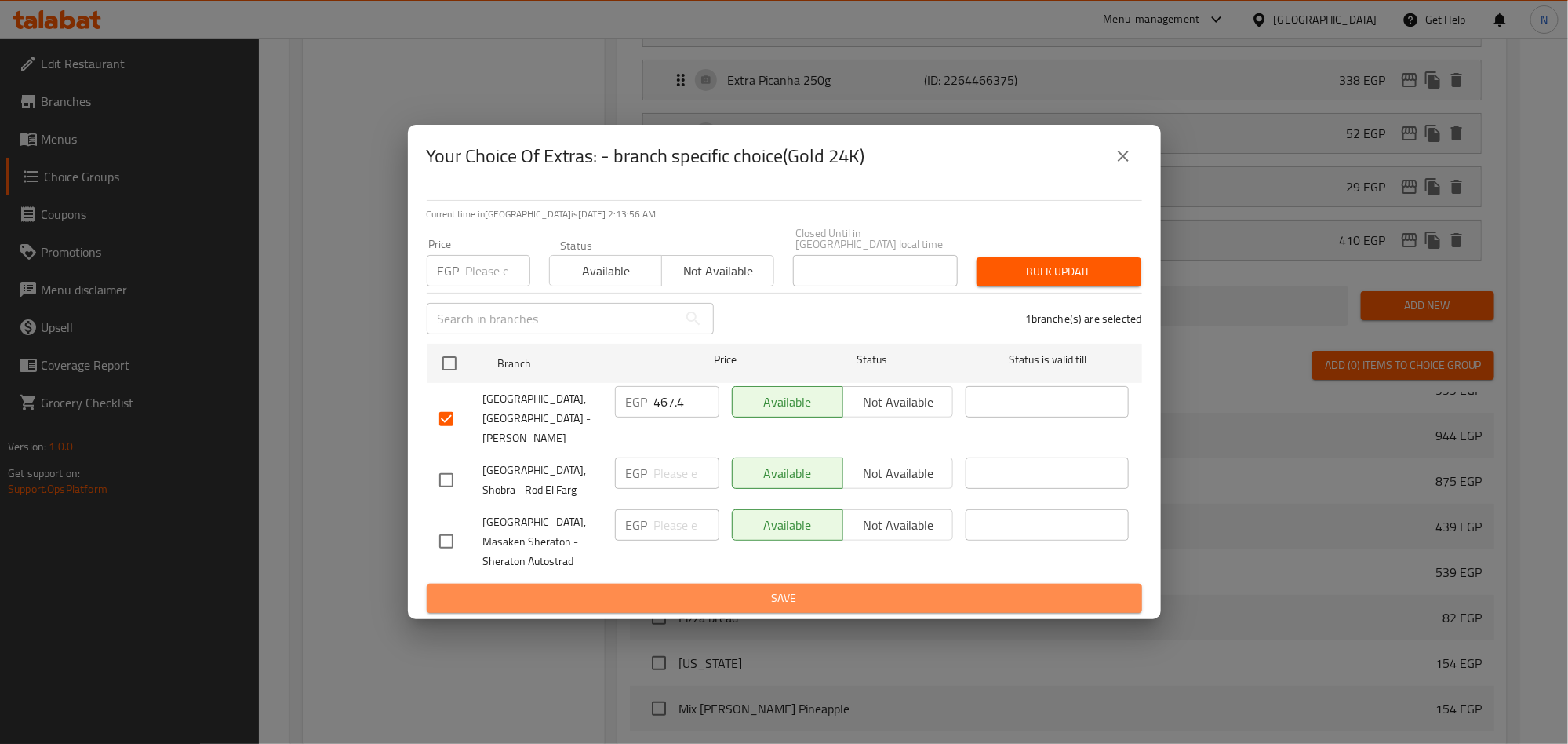
click at [760, 589] on span "Save" at bounding box center [784, 598] width 690 height 19
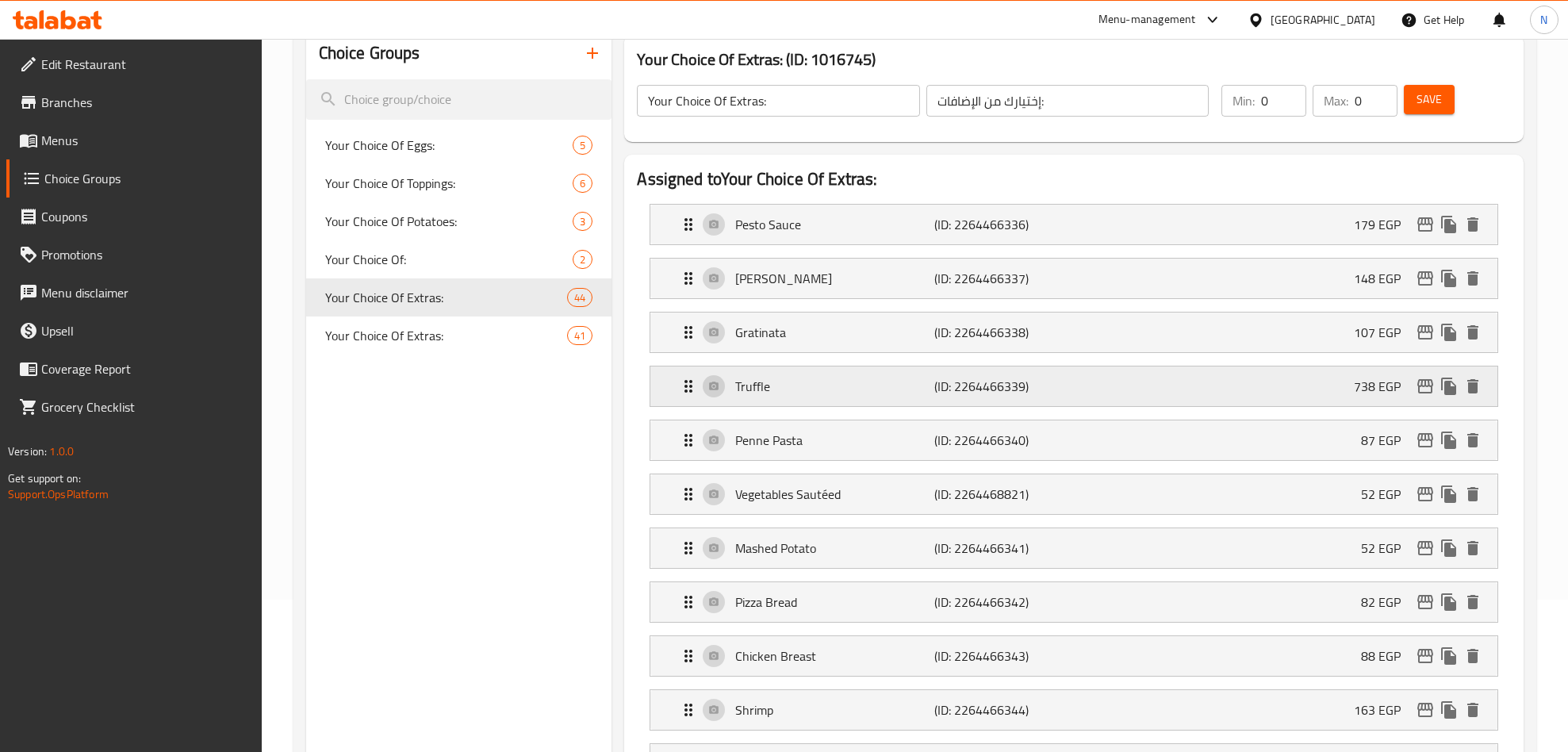
scroll to position [193, 0]
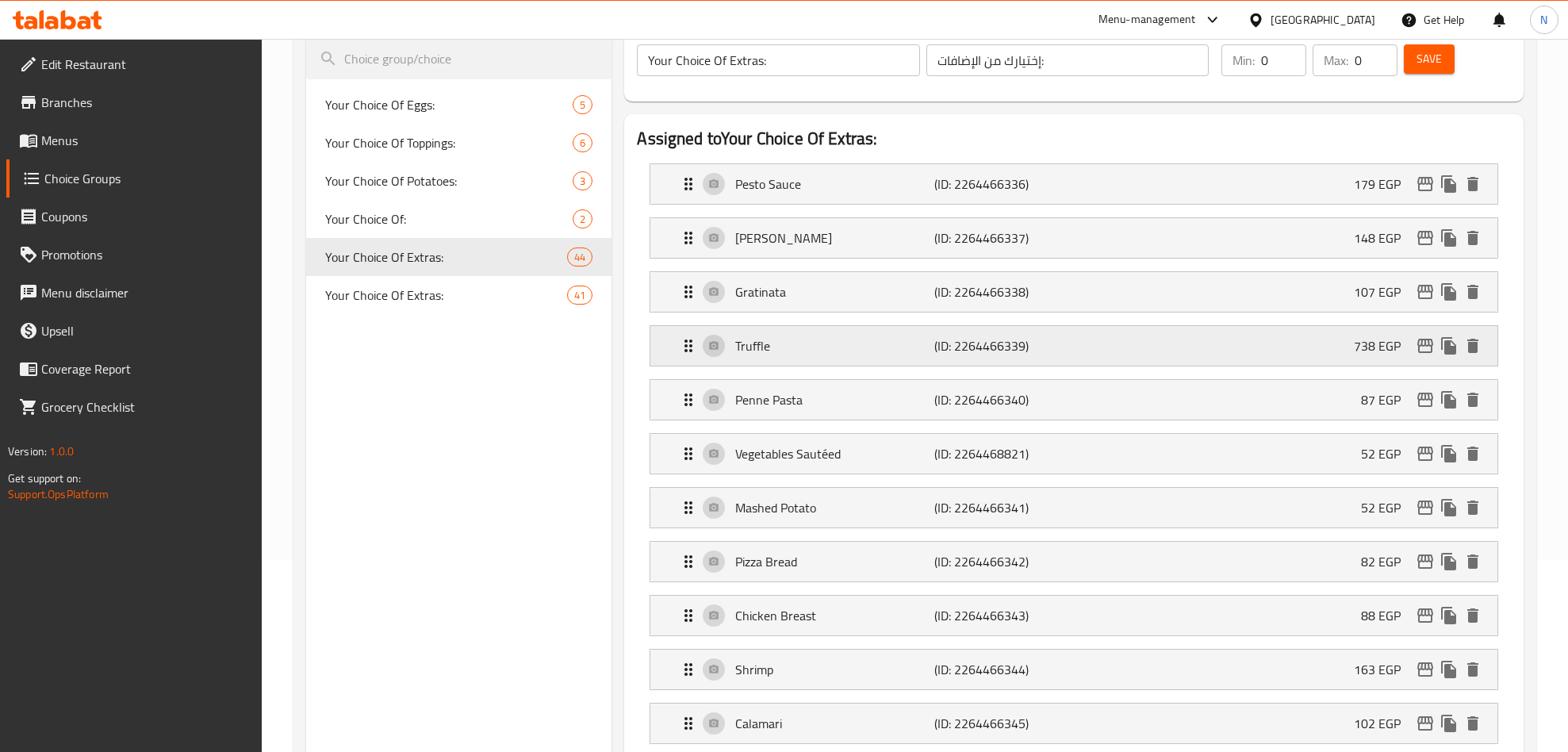
click at [1424, 351] on icon "edit" at bounding box center [1425, 345] width 19 height 19
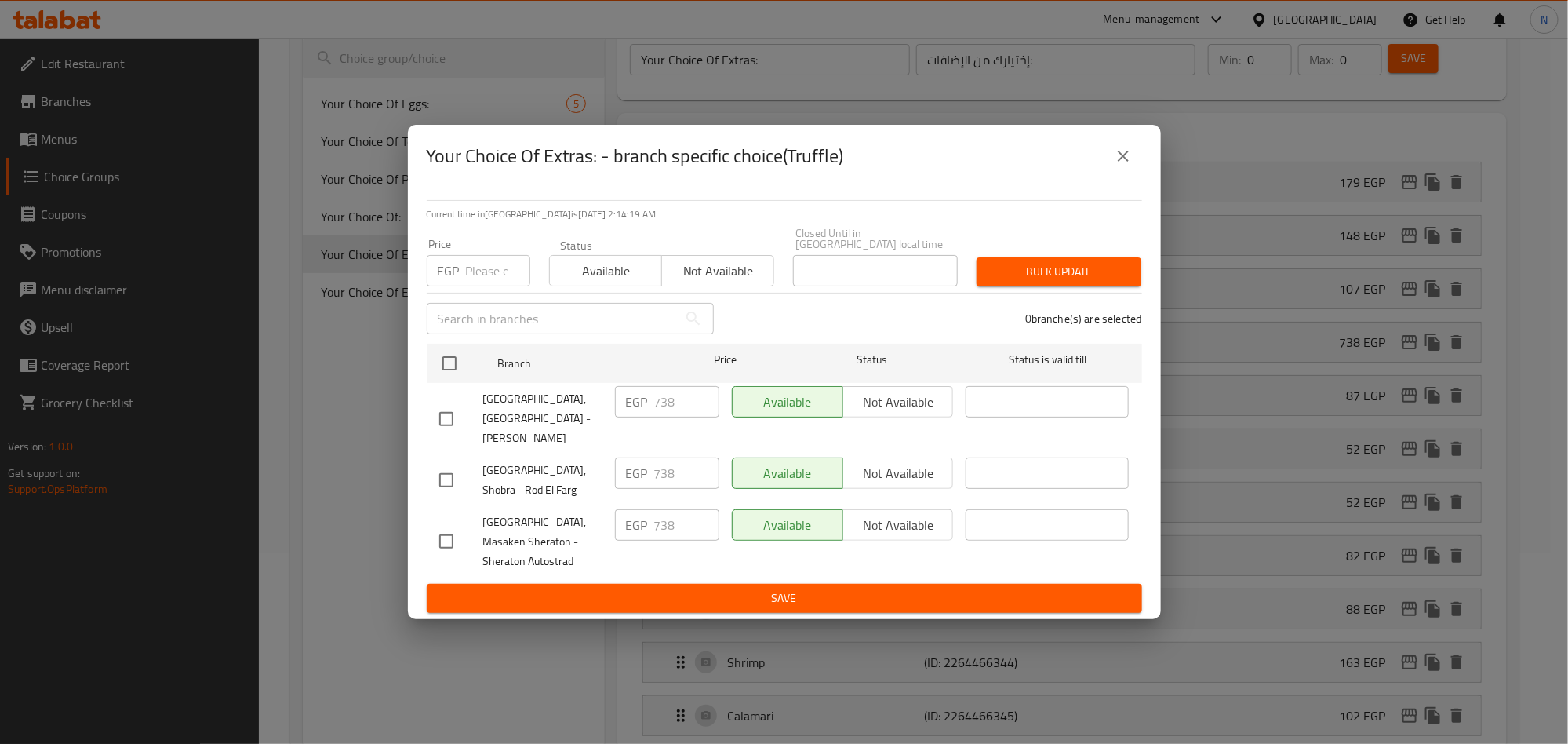
click at [443, 405] on input "checkbox" at bounding box center [446, 419] width 33 height 33
checkbox input "true"
drag, startPoint x: 685, startPoint y: 415, endPoint x: 639, endPoint y: 416, distance: 46.0
click at [639, 416] on div "EGP 738 ​" at bounding box center [667, 402] width 104 height 31
paste input "841.32"
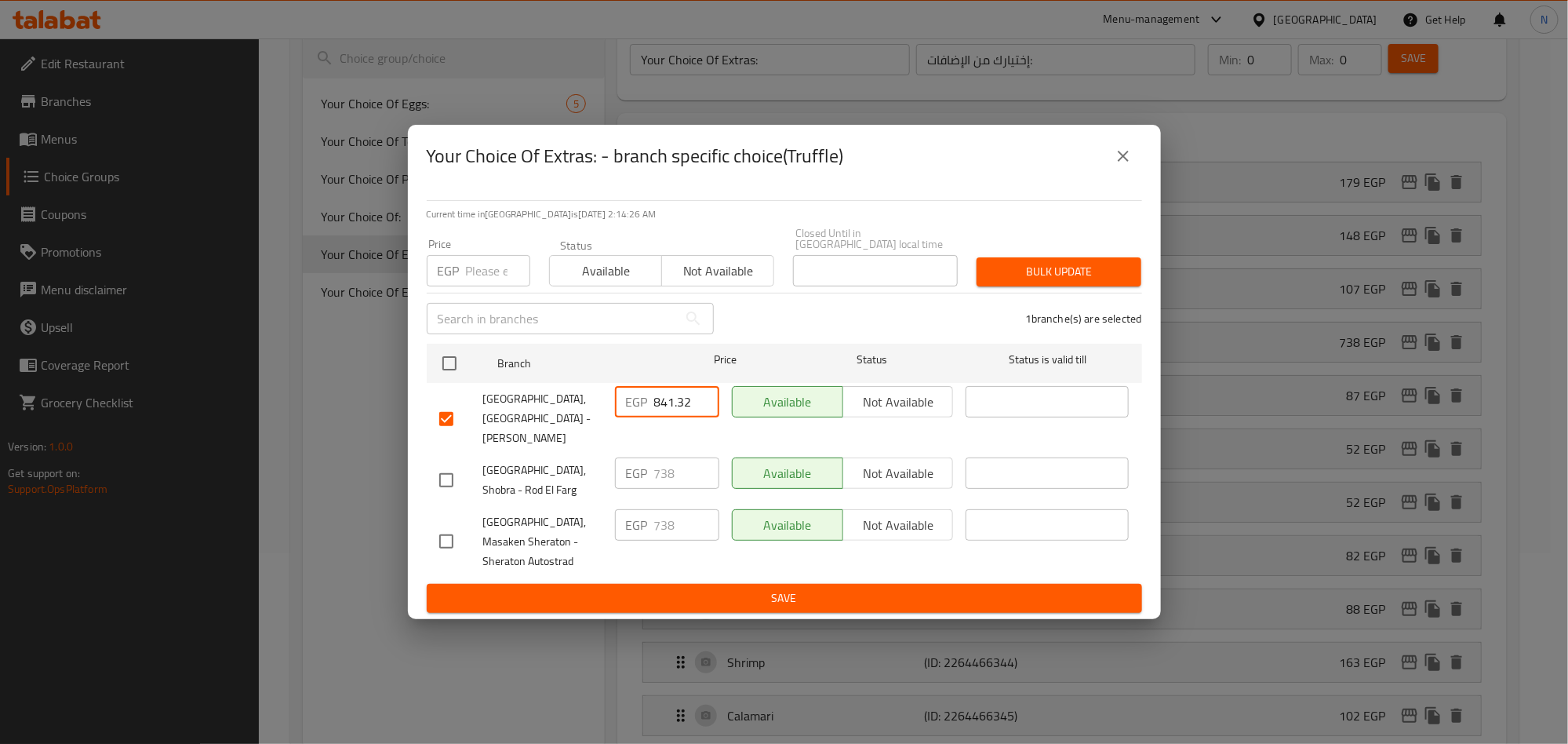
type input "841.32"
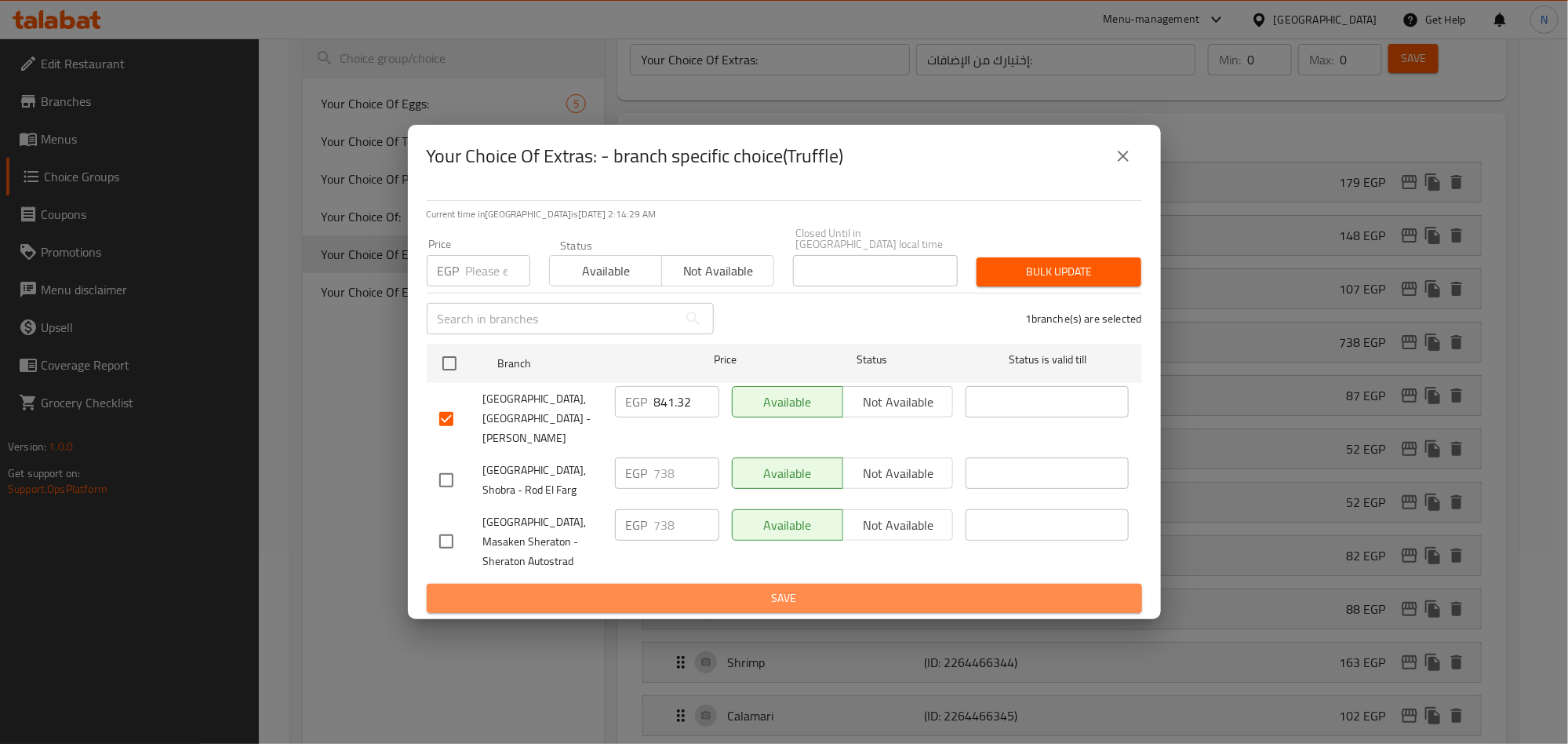
click at [708, 589] on span "Save" at bounding box center [784, 598] width 690 height 19
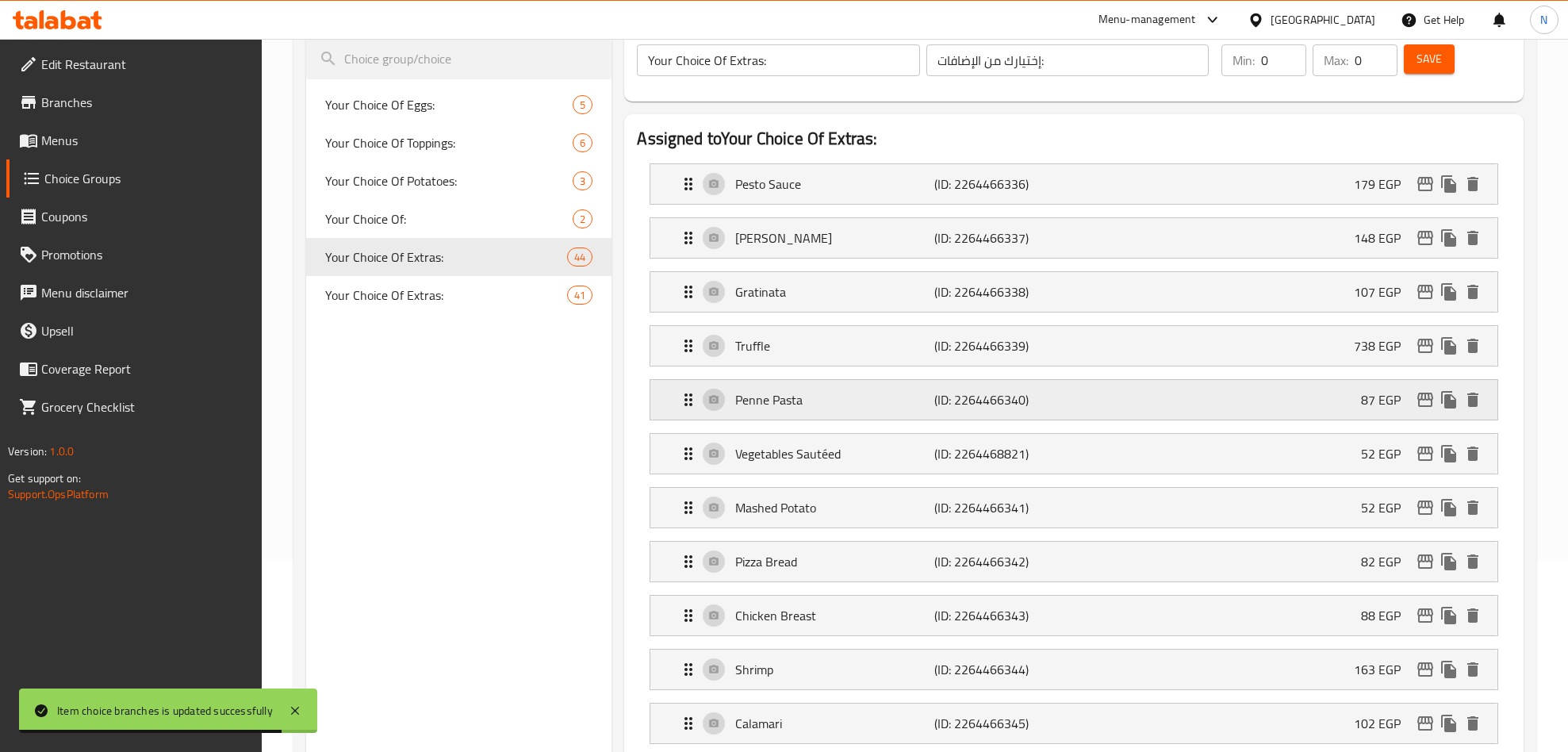
click at [1421, 400] on icon "edit" at bounding box center [1425, 399] width 16 height 14
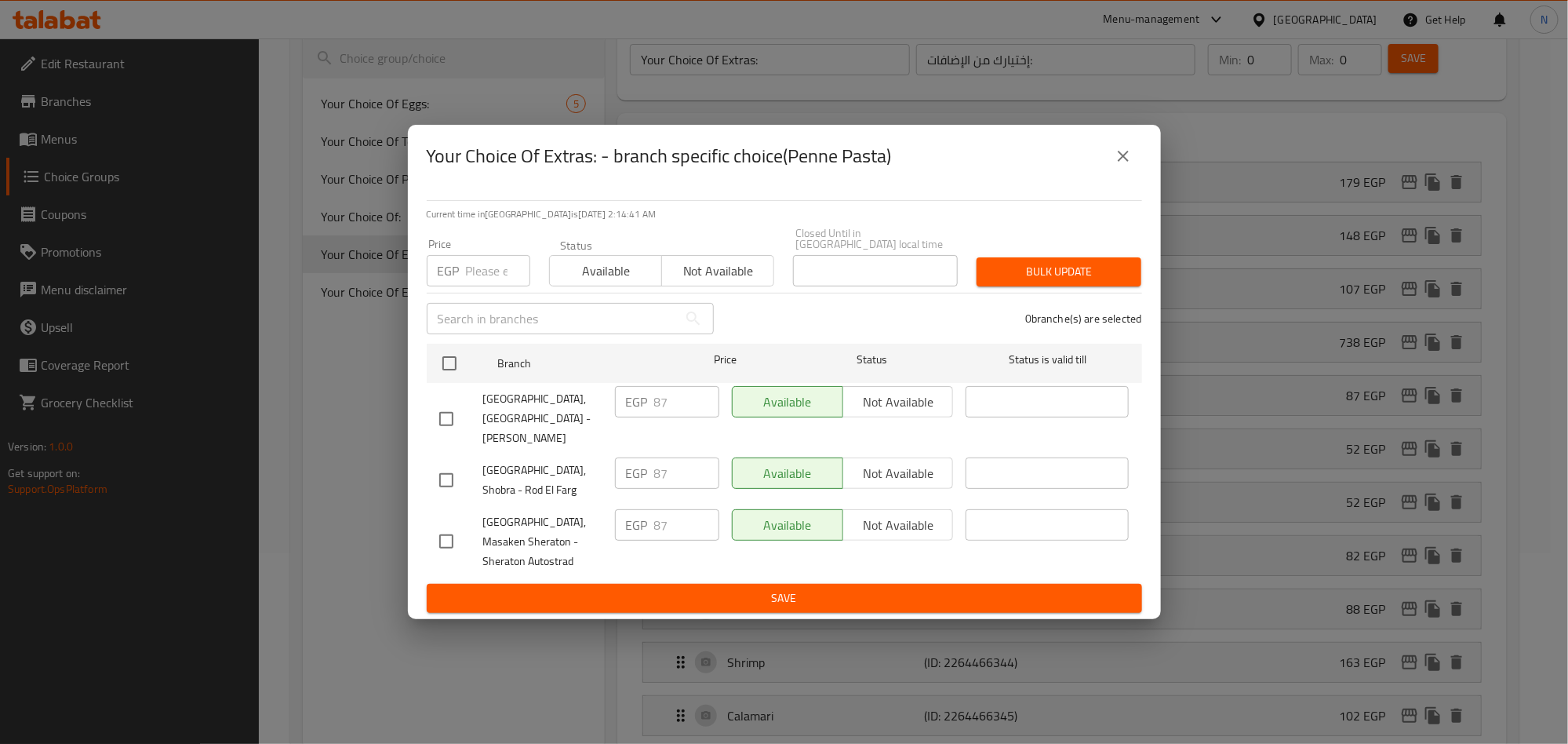
click at [440, 413] on input "checkbox" at bounding box center [446, 419] width 33 height 33
checkbox input "true"
drag, startPoint x: 656, startPoint y: 415, endPoint x: 662, endPoint y: 471, distance: 56.3
click at [636, 417] on div "EGP 87 ​" at bounding box center [667, 402] width 104 height 31
paste input "99.18"
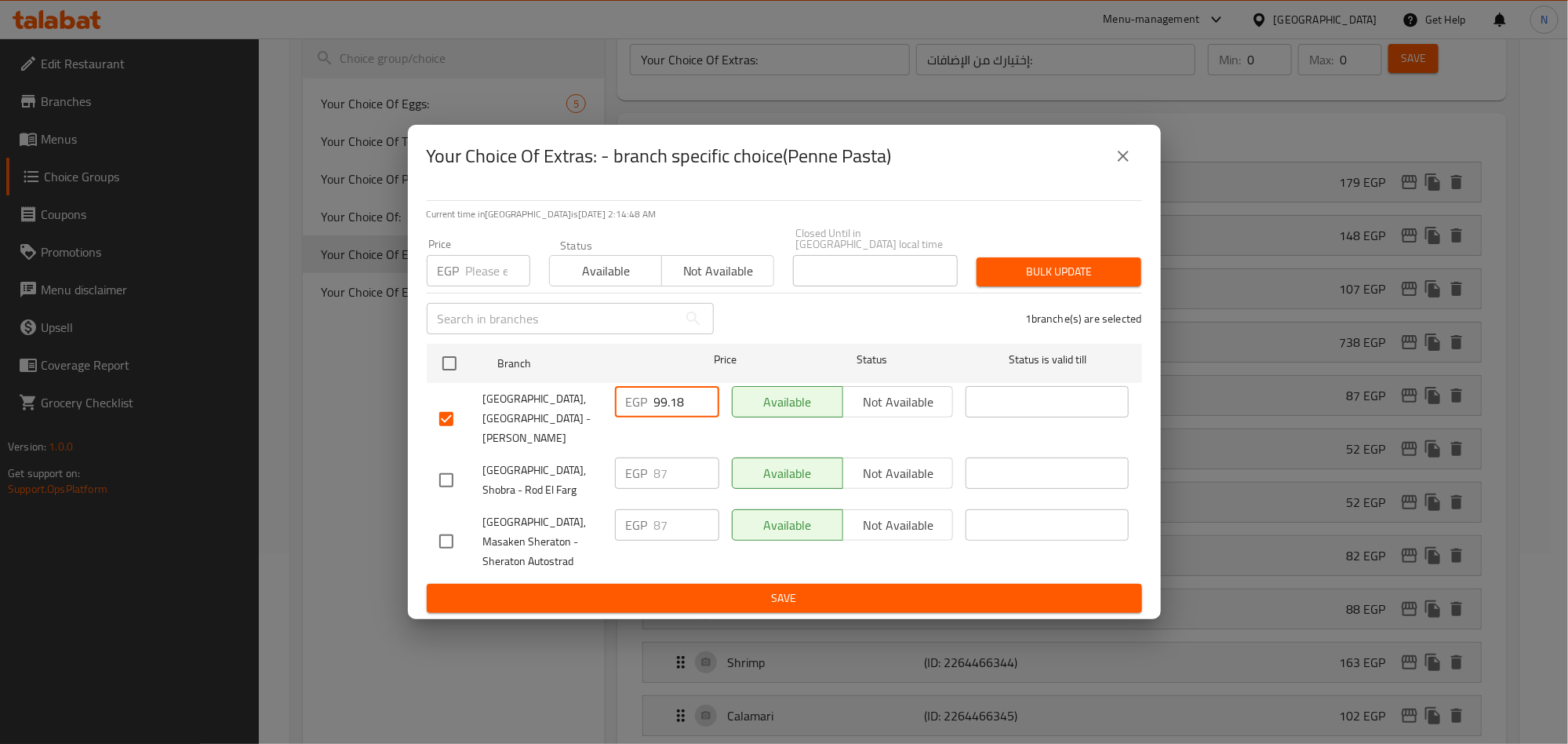
type input "99.18"
click at [756, 589] on span "Save" at bounding box center [784, 598] width 690 height 19
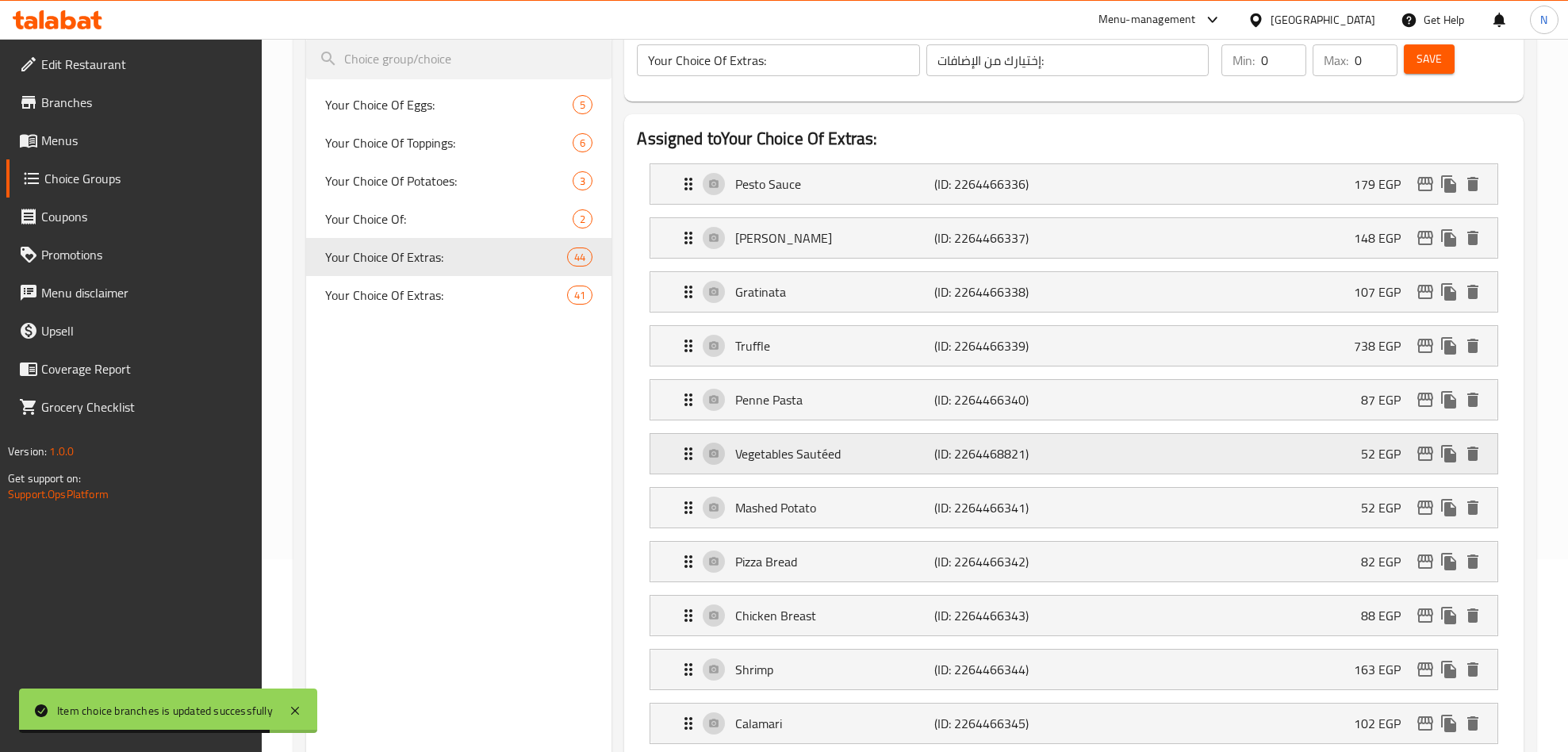
click at [1421, 454] on icon "edit" at bounding box center [1425, 453] width 16 height 14
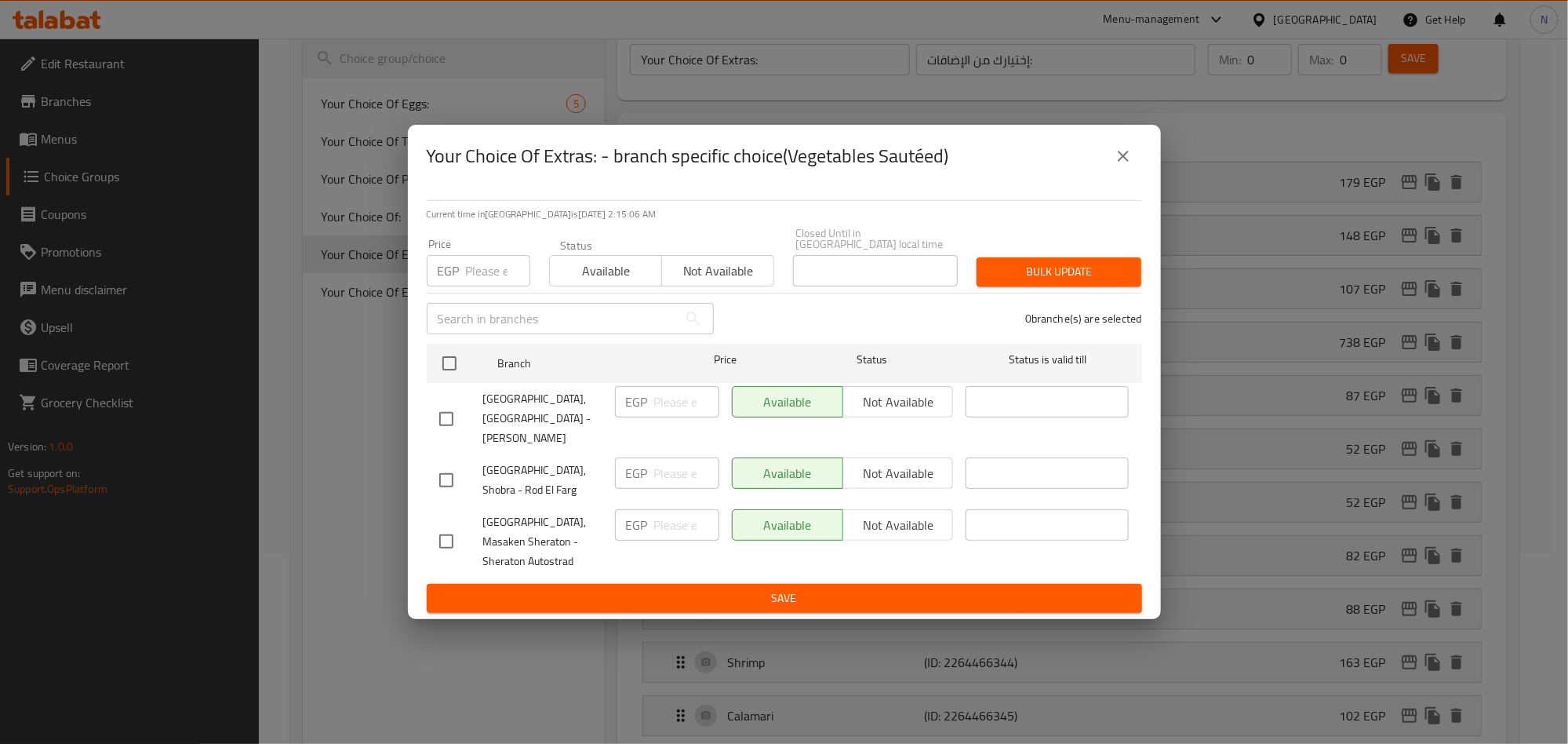
click at [453, 403] on input "checkbox" at bounding box center [446, 419] width 33 height 33
checkbox input "true"
click at [672, 393] on input "number" at bounding box center [686, 402] width 65 height 31
paste input "59.28"
type input "59.28"
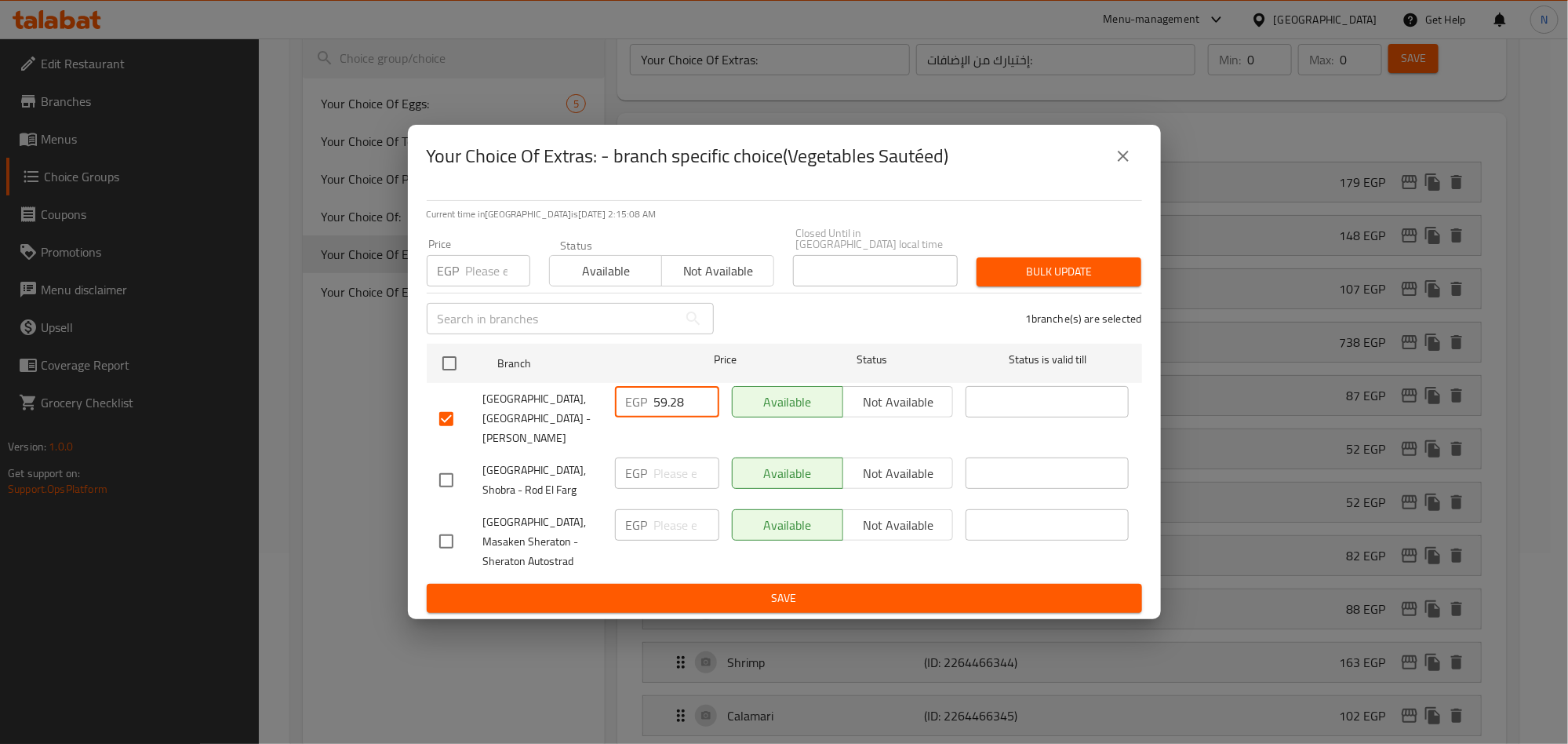
click at [740, 589] on span "Save" at bounding box center [784, 598] width 690 height 19
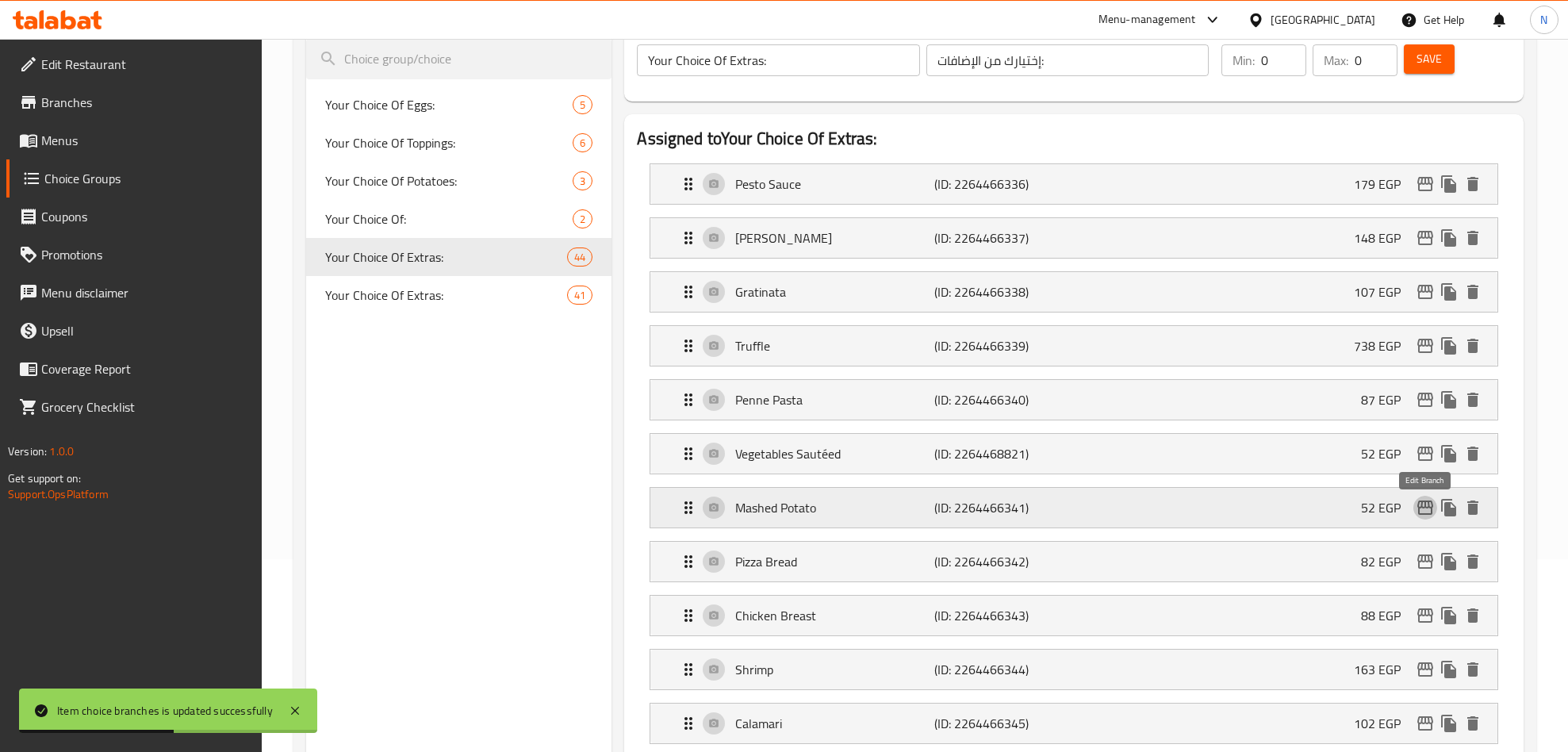
click at [1420, 512] on icon "edit" at bounding box center [1425, 507] width 16 height 14
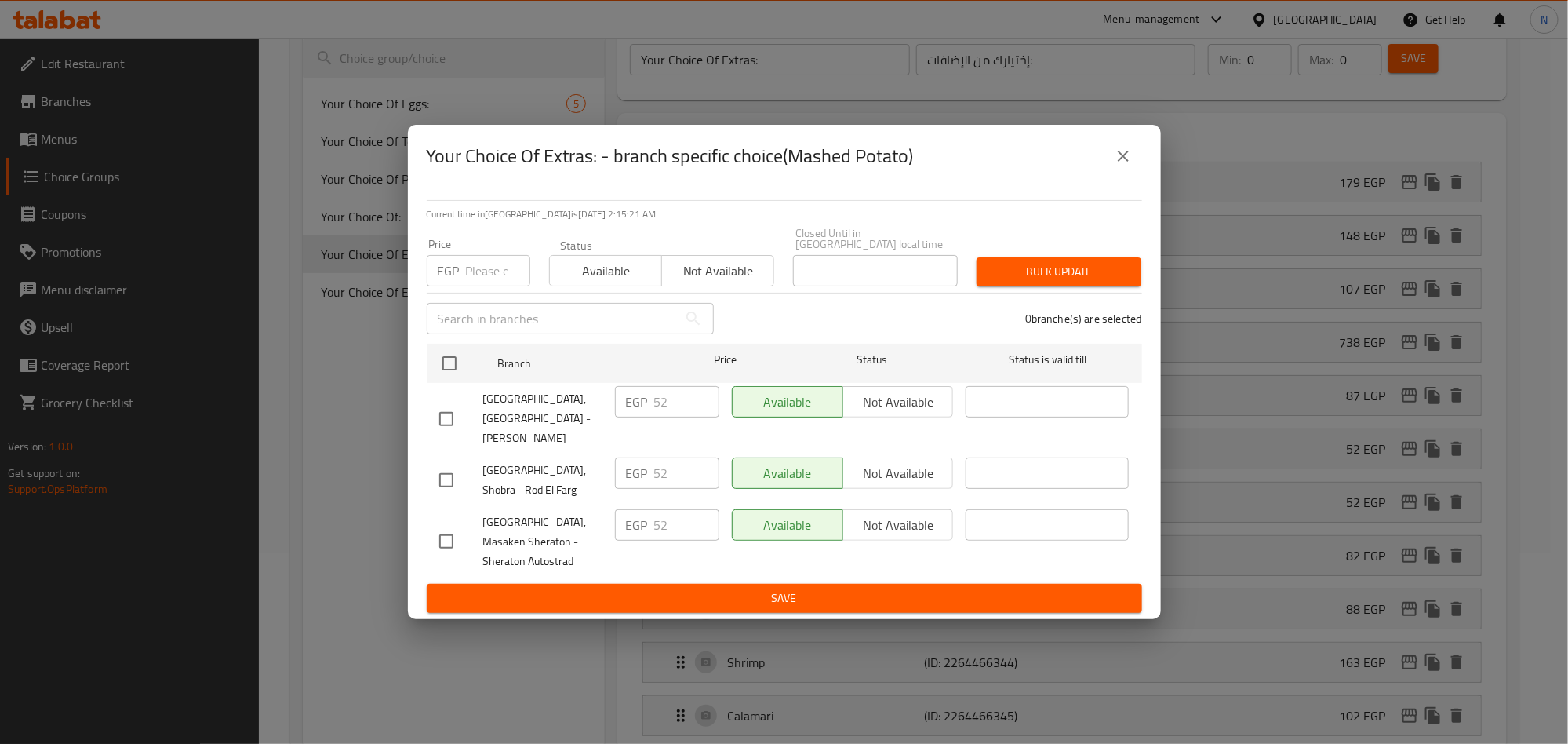
click at [455, 417] on input "checkbox" at bounding box center [446, 419] width 33 height 33
checkbox input "true"
drag, startPoint x: 671, startPoint y: 403, endPoint x: 601, endPoint y: 424, distance: 73.1
click at [603, 422] on div "[GEOGRAPHIC_DATA], [GEOGRAPHIC_DATA] - [PERSON_NAME] EGP 52 ​ Available Not ava…" at bounding box center [784, 418] width 703 height 78
paste input "9.28"
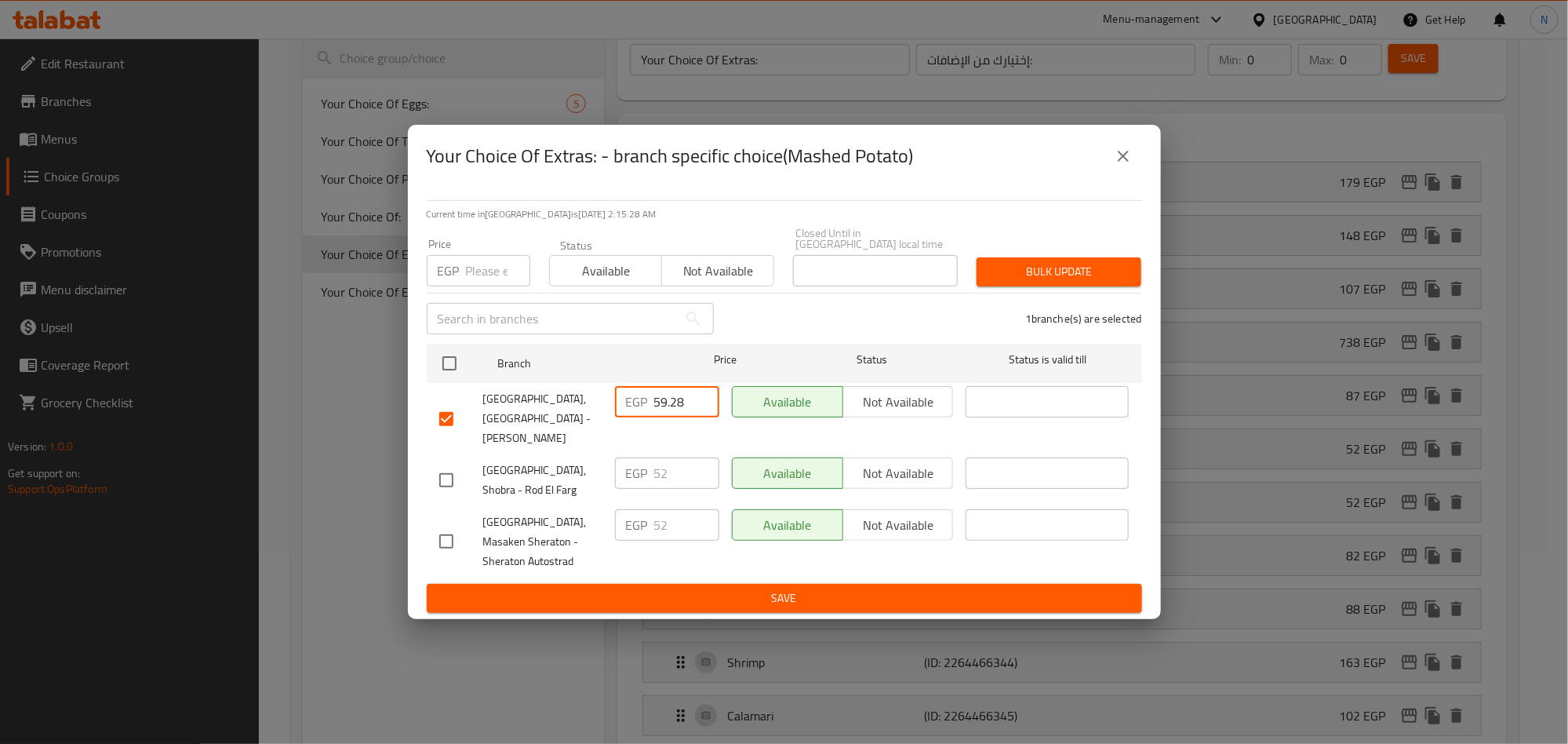
type input "59.28"
click at [739, 589] on span "Save" at bounding box center [784, 598] width 690 height 19
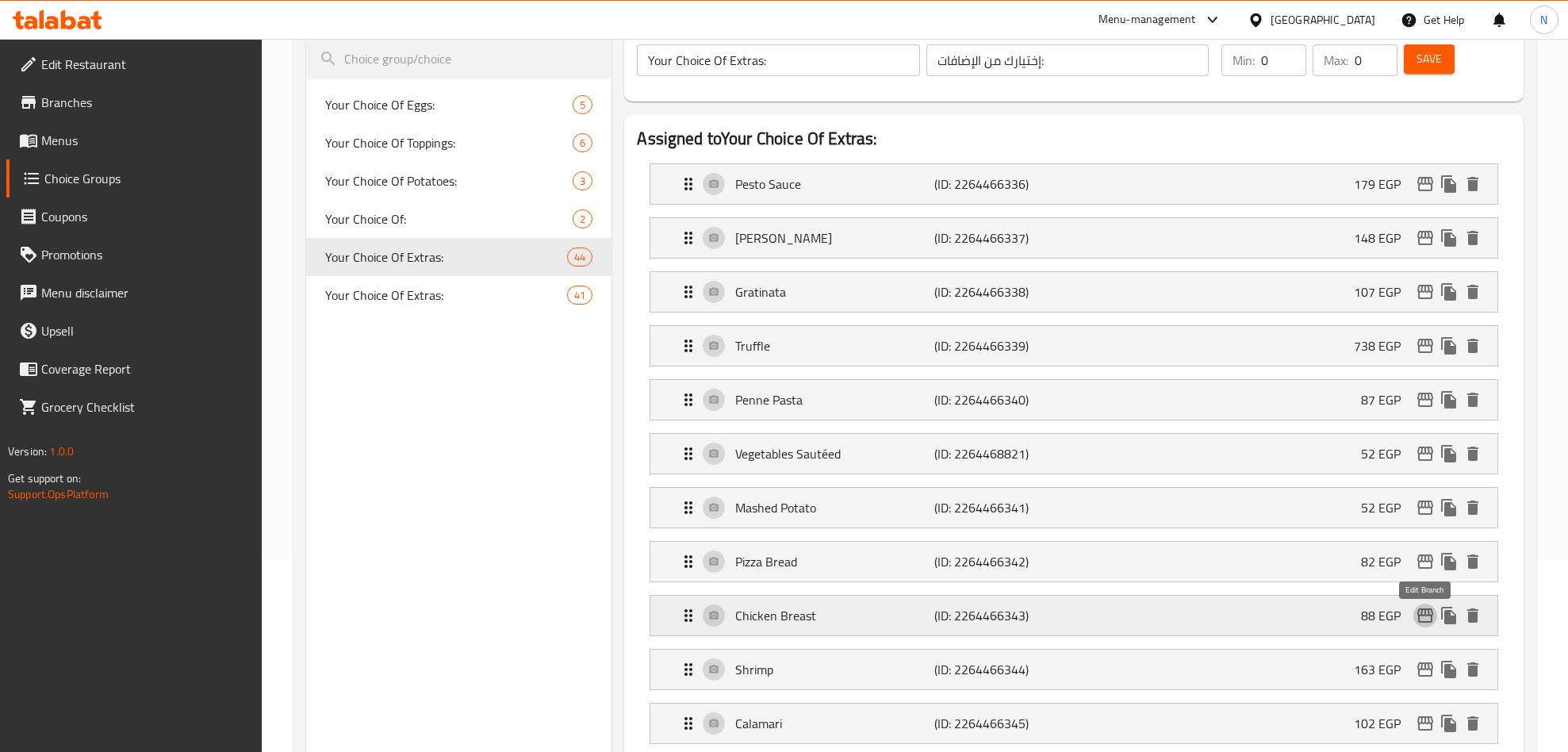
click at [1421, 622] on icon "edit" at bounding box center [1425, 615] width 19 height 19
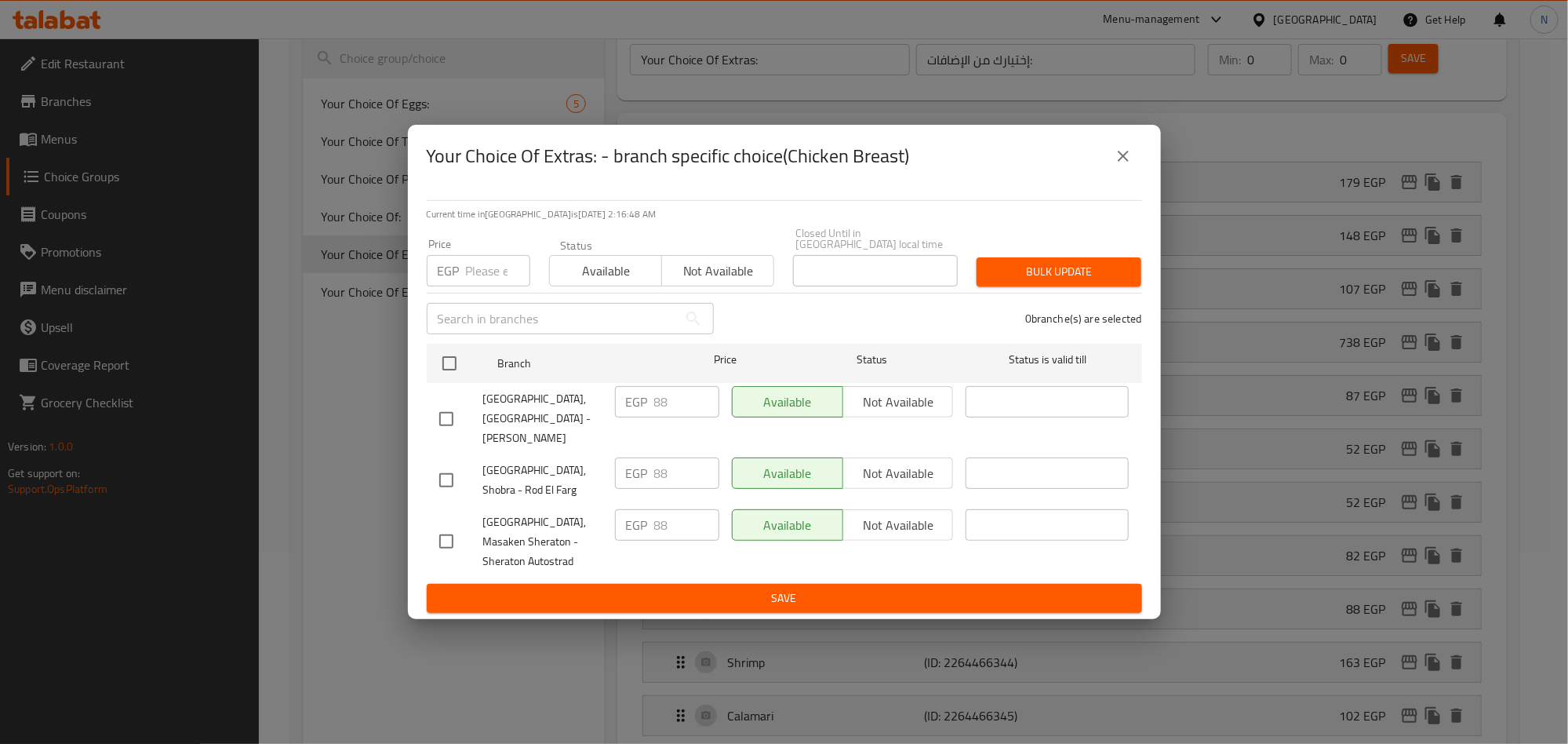
click at [457, 414] on input "checkbox" at bounding box center [446, 419] width 33 height 33
checkbox input "true"
drag, startPoint x: 664, startPoint y: 405, endPoint x: 612, endPoint y: 407, distance: 52.0
click at [612, 407] on div "EGP 88 ​" at bounding box center [667, 418] width 117 height 78
paste input "100.32"
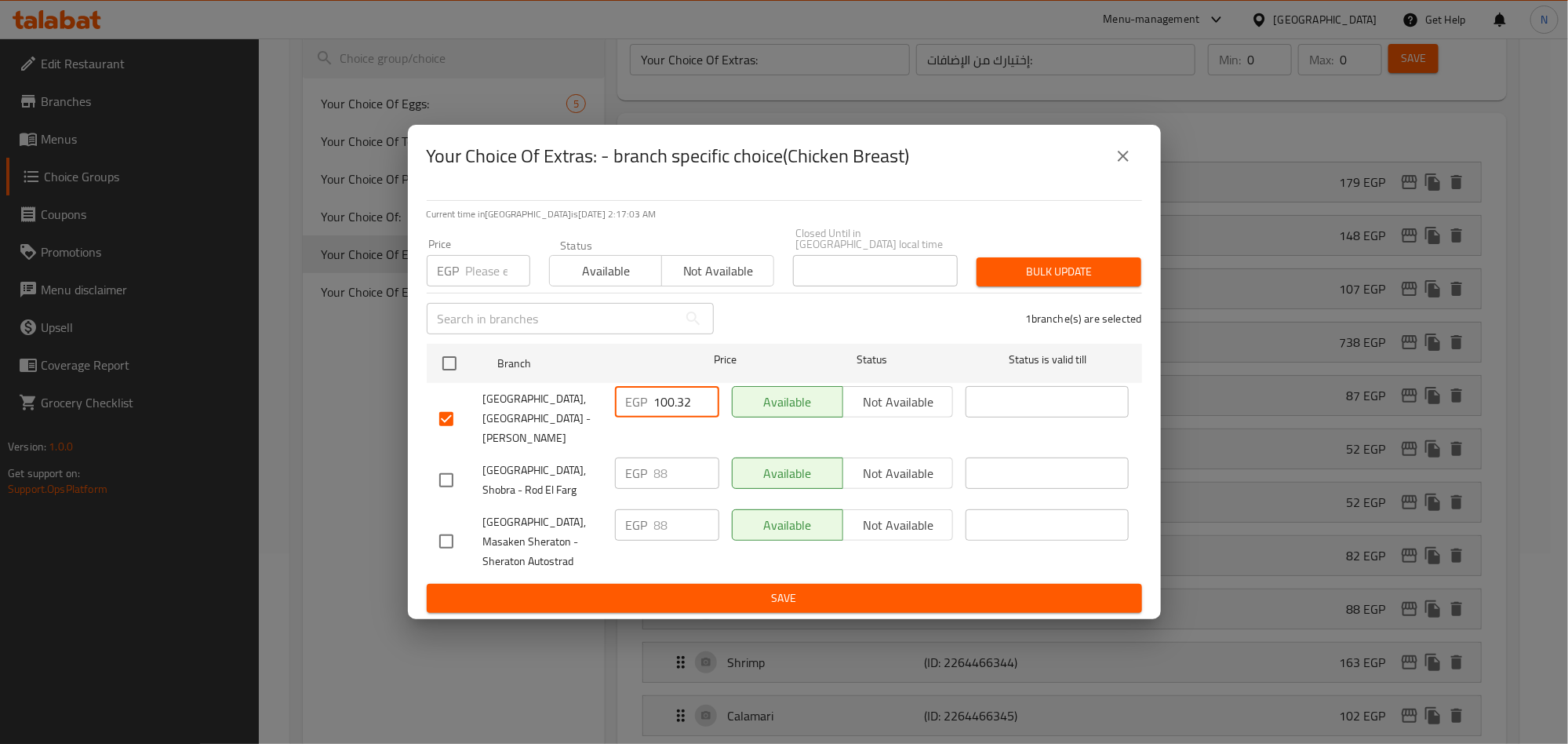
type input "100.32"
click at [680, 589] on span "Save" at bounding box center [784, 598] width 690 height 19
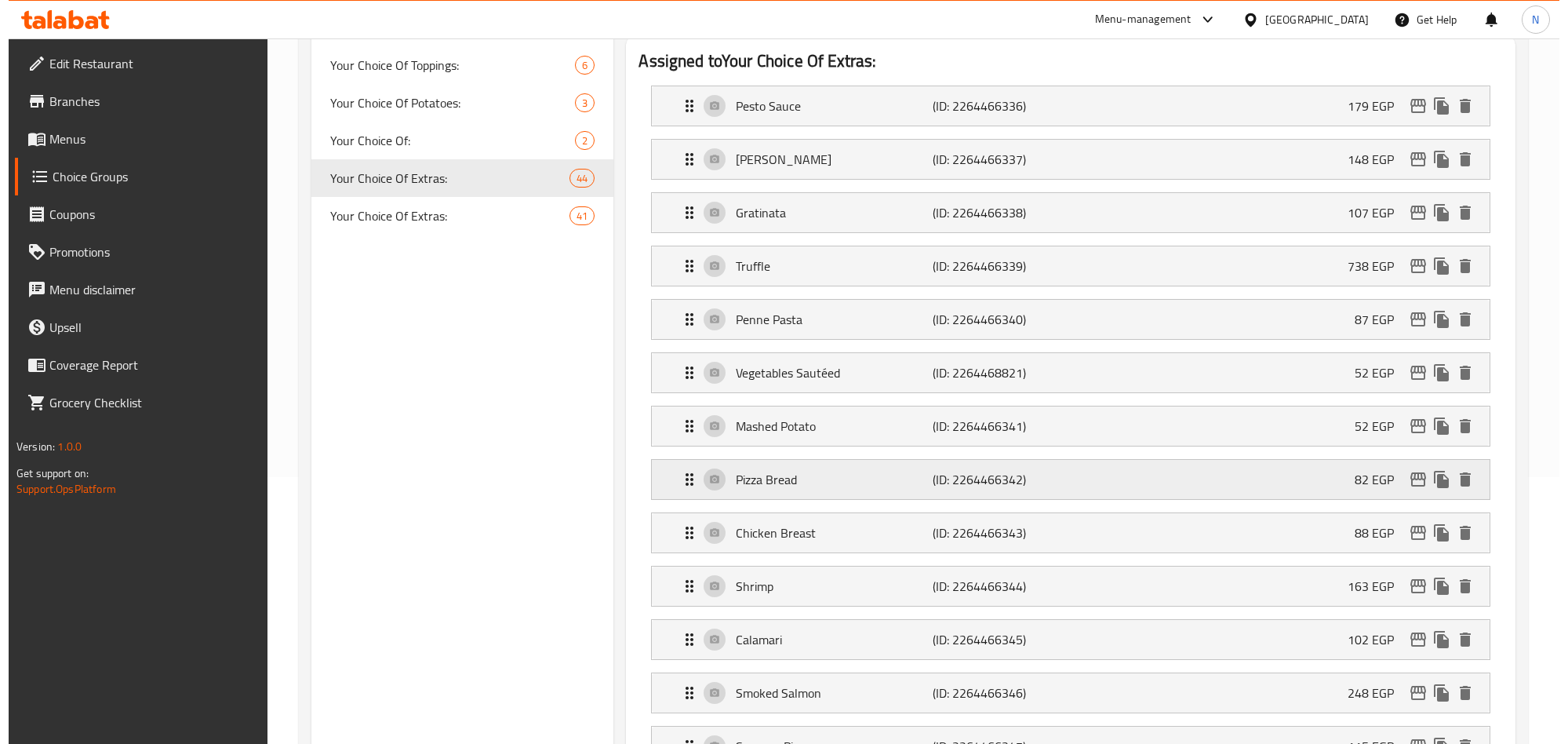
scroll to position [309, 0]
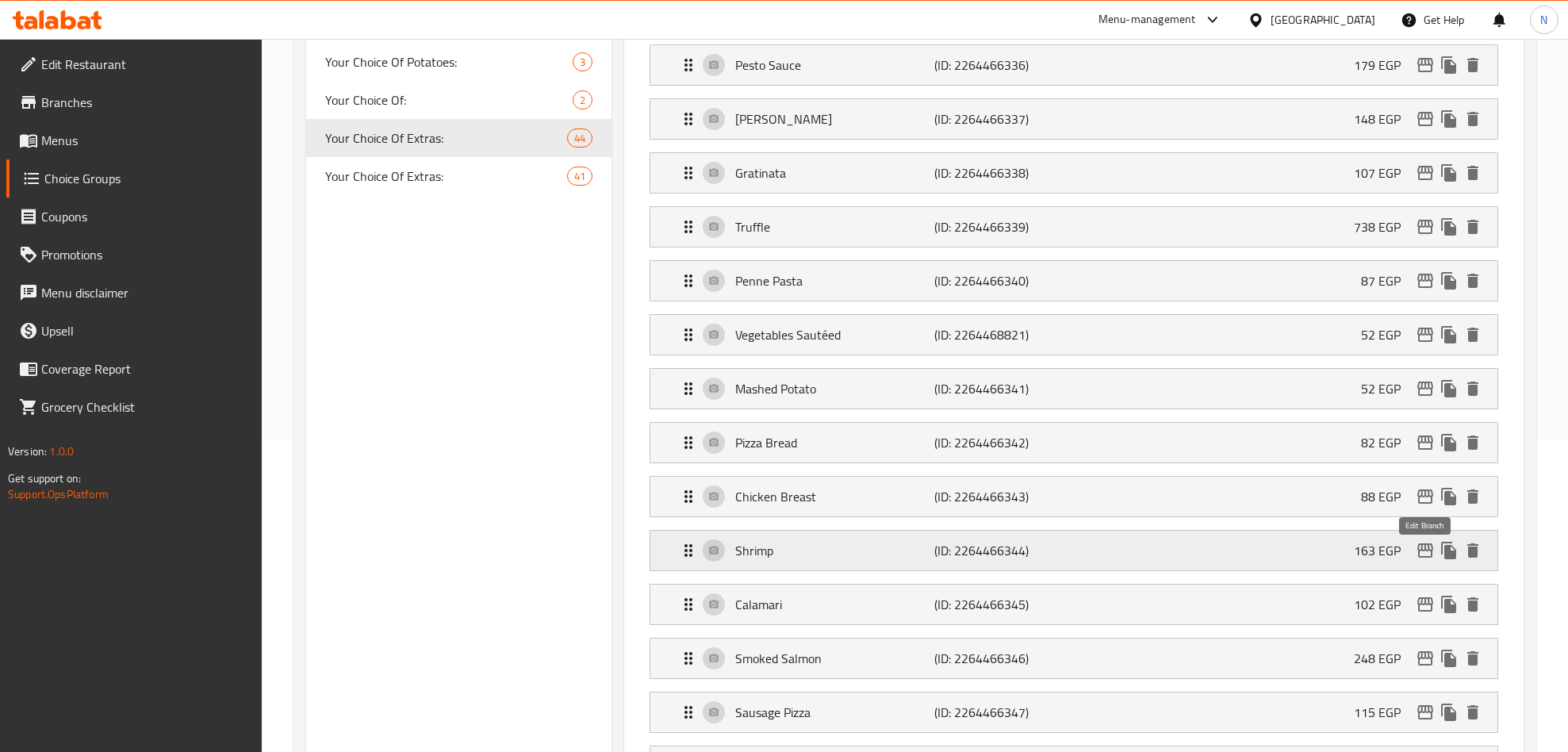
click at [1426, 559] on icon "edit" at bounding box center [1425, 550] width 19 height 19
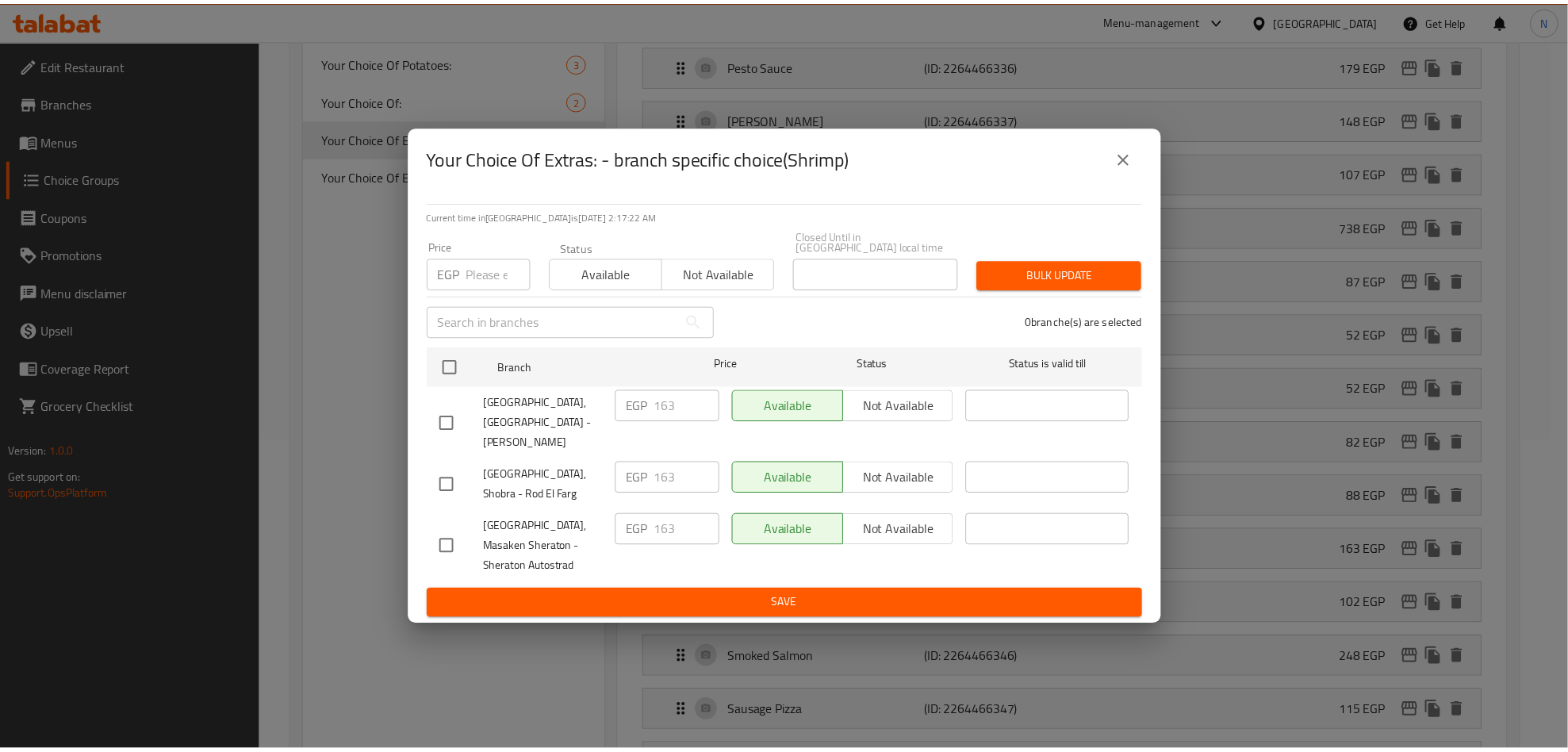
scroll to position [907, 0]
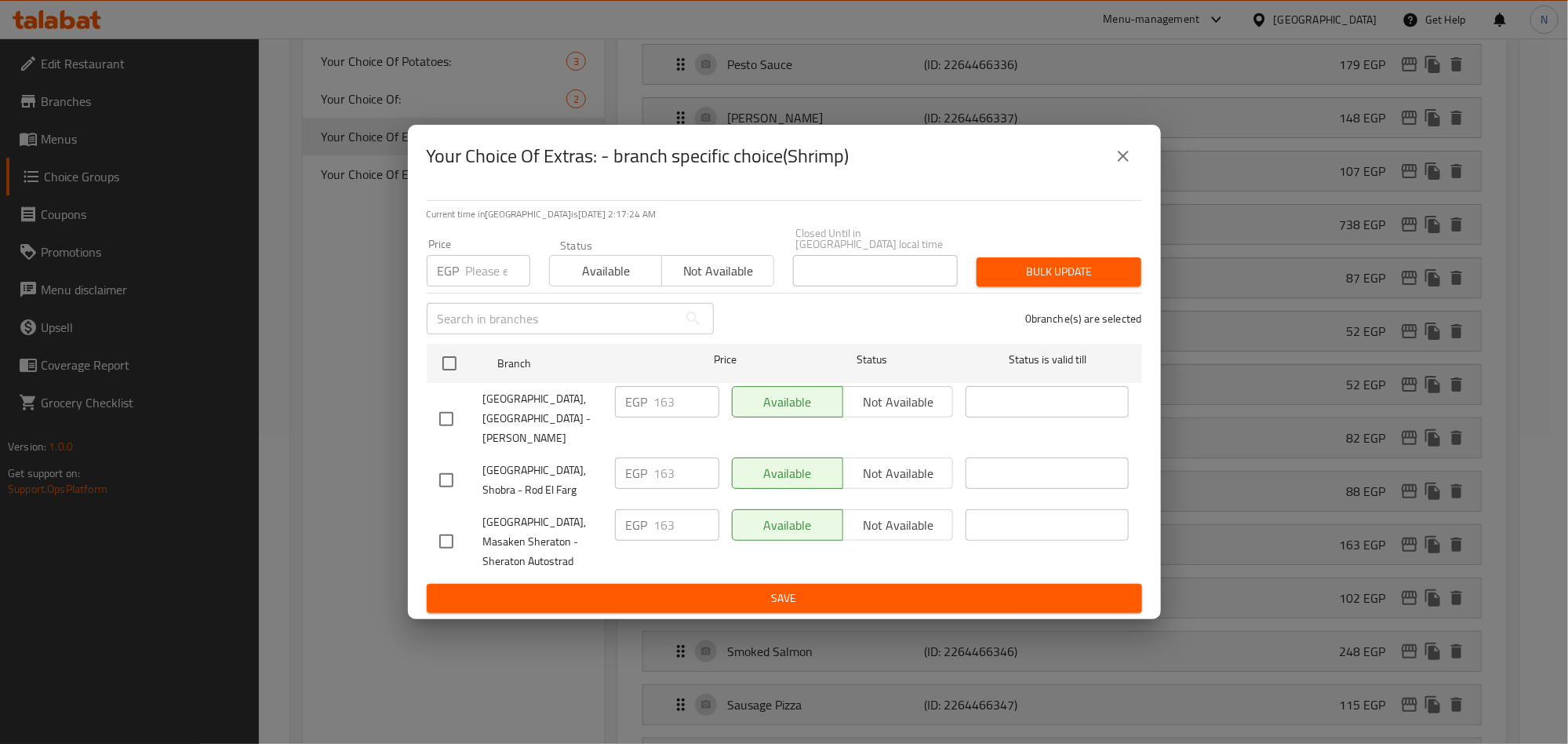
click at [579, 399] on span "[GEOGRAPHIC_DATA], [GEOGRAPHIC_DATA] - [PERSON_NAME]" at bounding box center [542, 418] width 120 height 58
copy span "[GEOGRAPHIC_DATA], [GEOGRAPHIC_DATA] - [PERSON_NAME]"
click at [444, 413] on input "checkbox" at bounding box center [446, 419] width 33 height 33
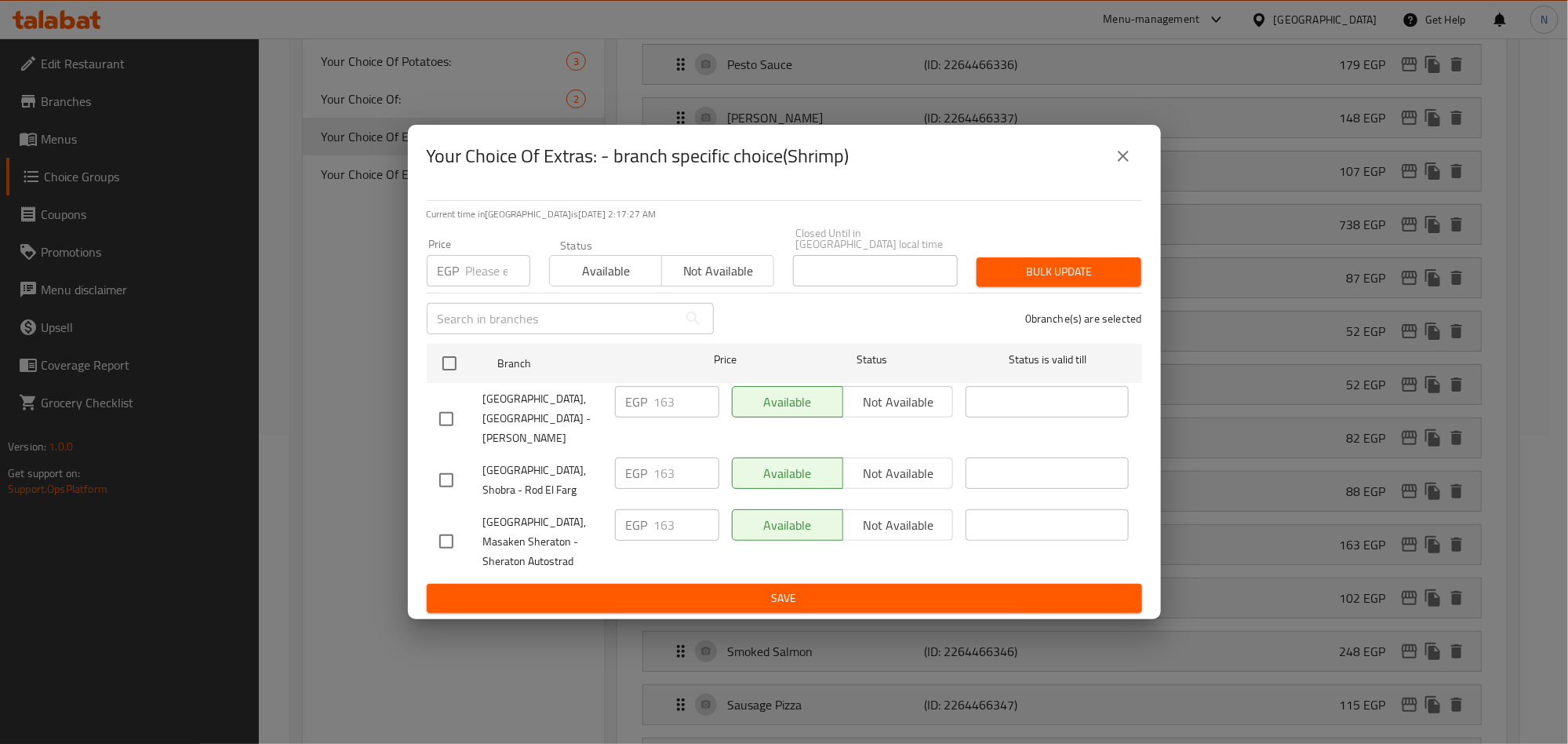
checkbox input "true"
drag, startPoint x: 643, startPoint y: 411, endPoint x: 633, endPoint y: 471, distance: 60.8
click at [631, 416] on div "EGP 163 ​" at bounding box center [667, 402] width 104 height 31
paste input "85.82"
type input "185.82"
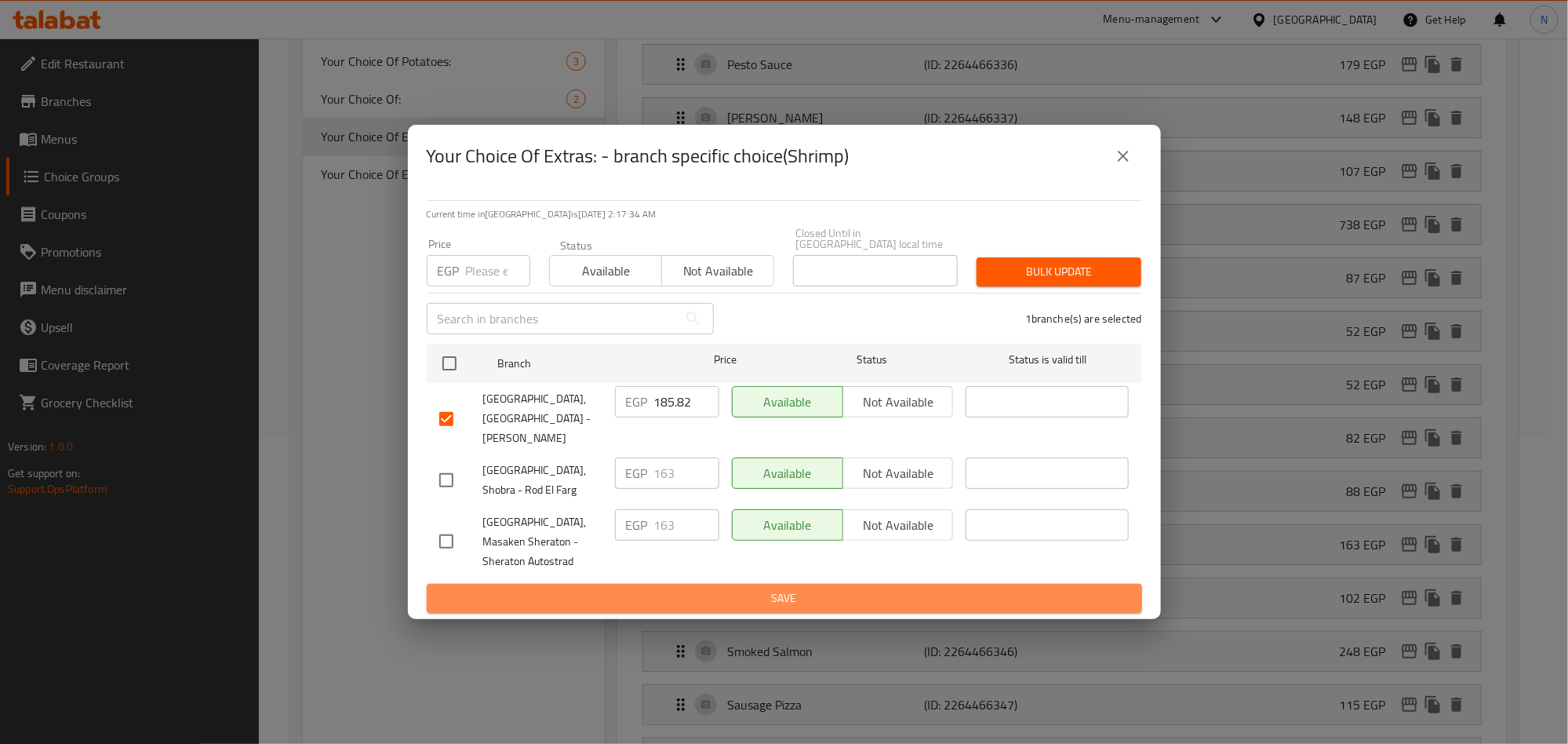
click at [680, 589] on span "Save" at bounding box center [784, 598] width 690 height 19
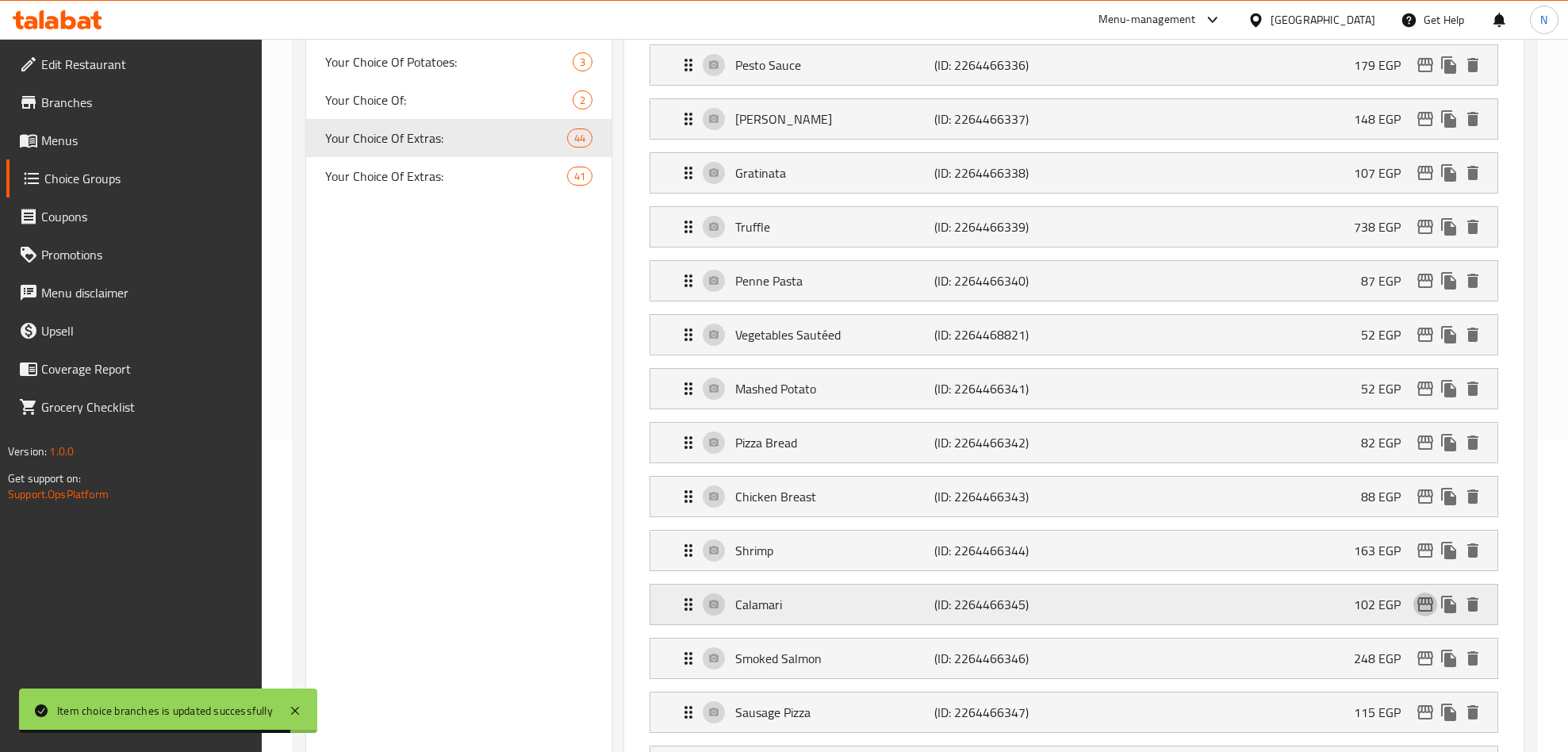
click at [1419, 612] on icon "edit" at bounding box center [1425, 603] width 16 height 14
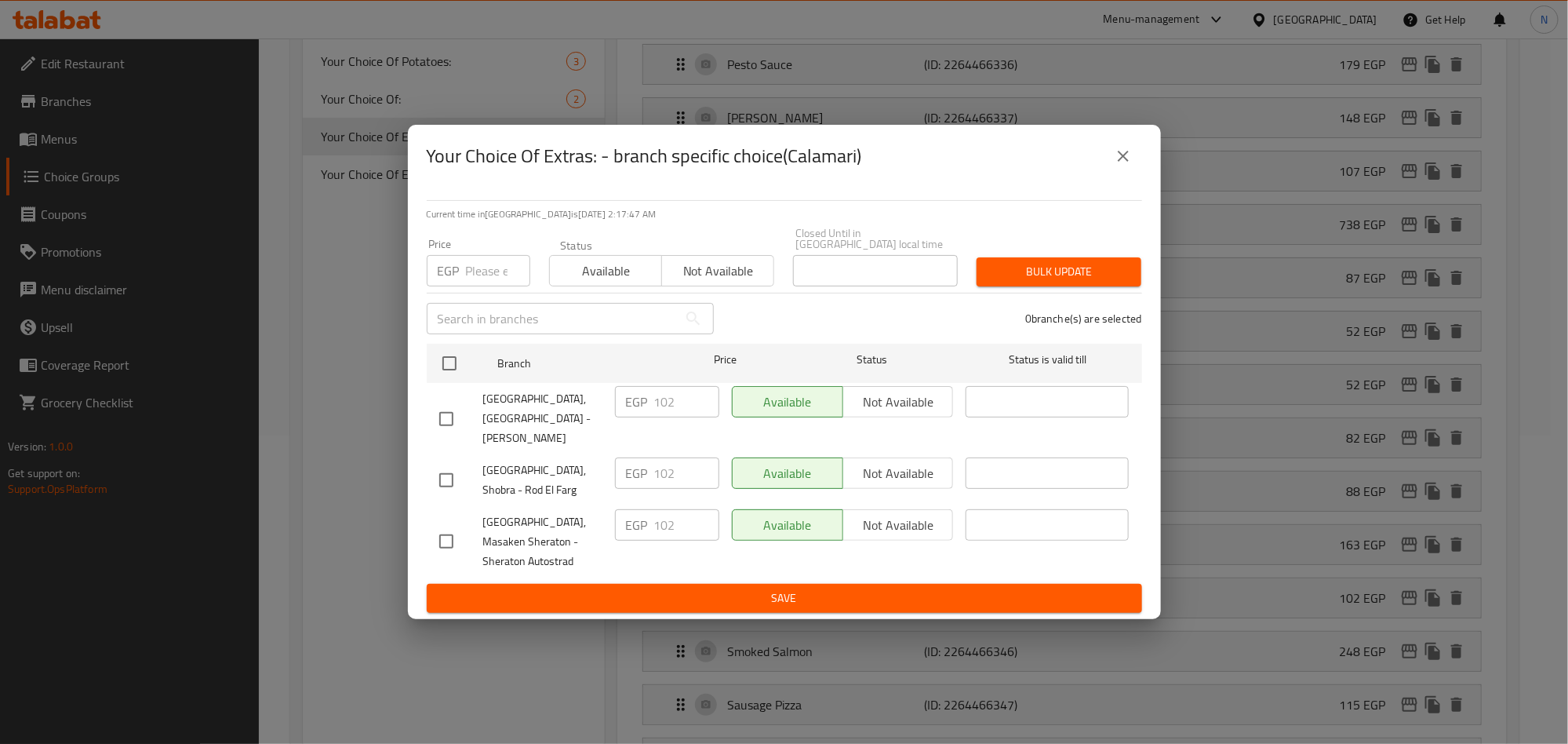
click at [452, 413] on input "checkbox" at bounding box center [446, 419] width 33 height 33
checkbox input "true"
drag, startPoint x: 687, startPoint y: 386, endPoint x: 652, endPoint y: 400, distance: 37.7
click at [652, 399] on div "EGP 102 ​" at bounding box center [667, 418] width 117 height 78
click at [673, 401] on input "102" at bounding box center [686, 402] width 65 height 31
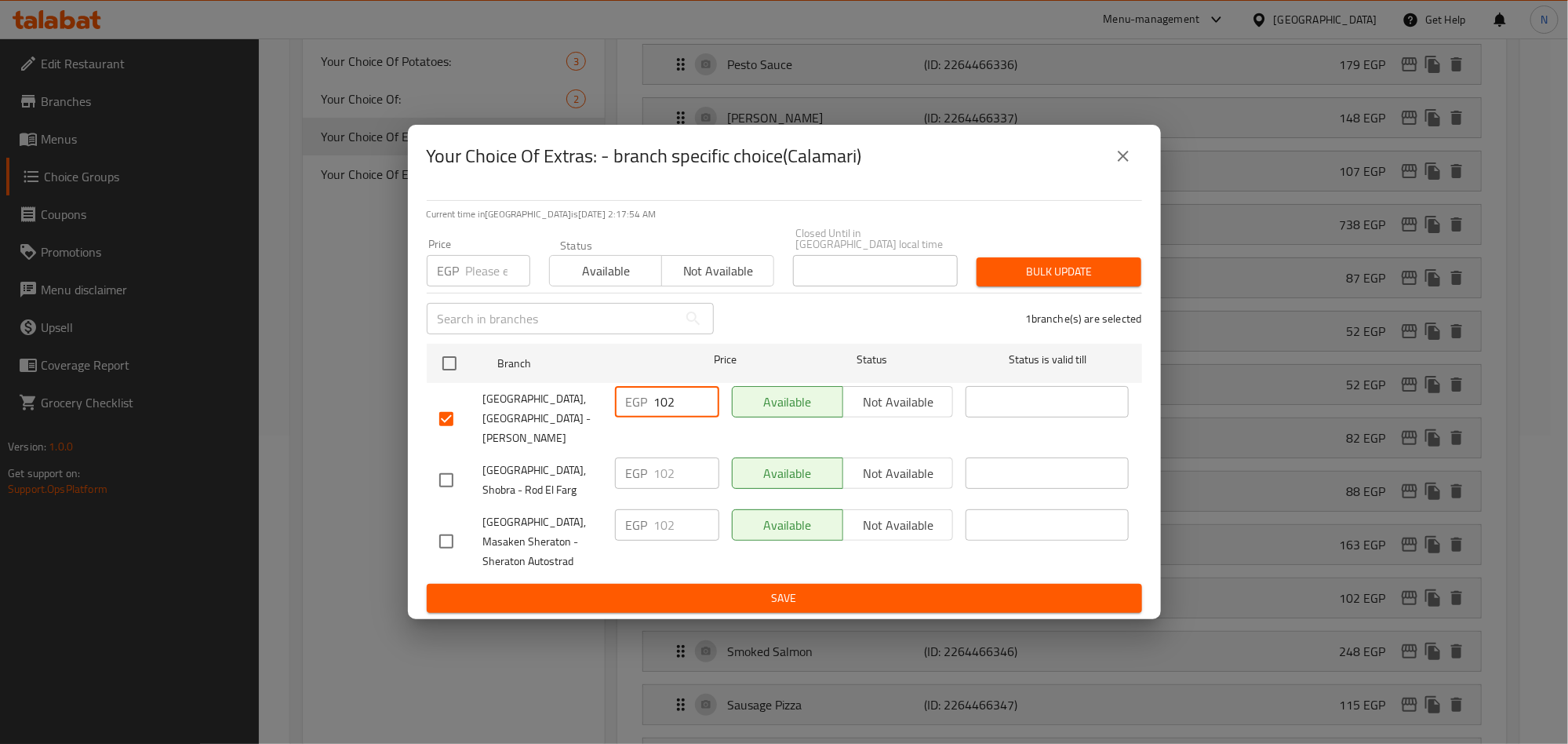
click at [673, 401] on input "102" at bounding box center [686, 402] width 65 height 31
click at [672, 401] on input "102" at bounding box center [686, 402] width 65 height 31
paste input "16.28"
type input "116.28"
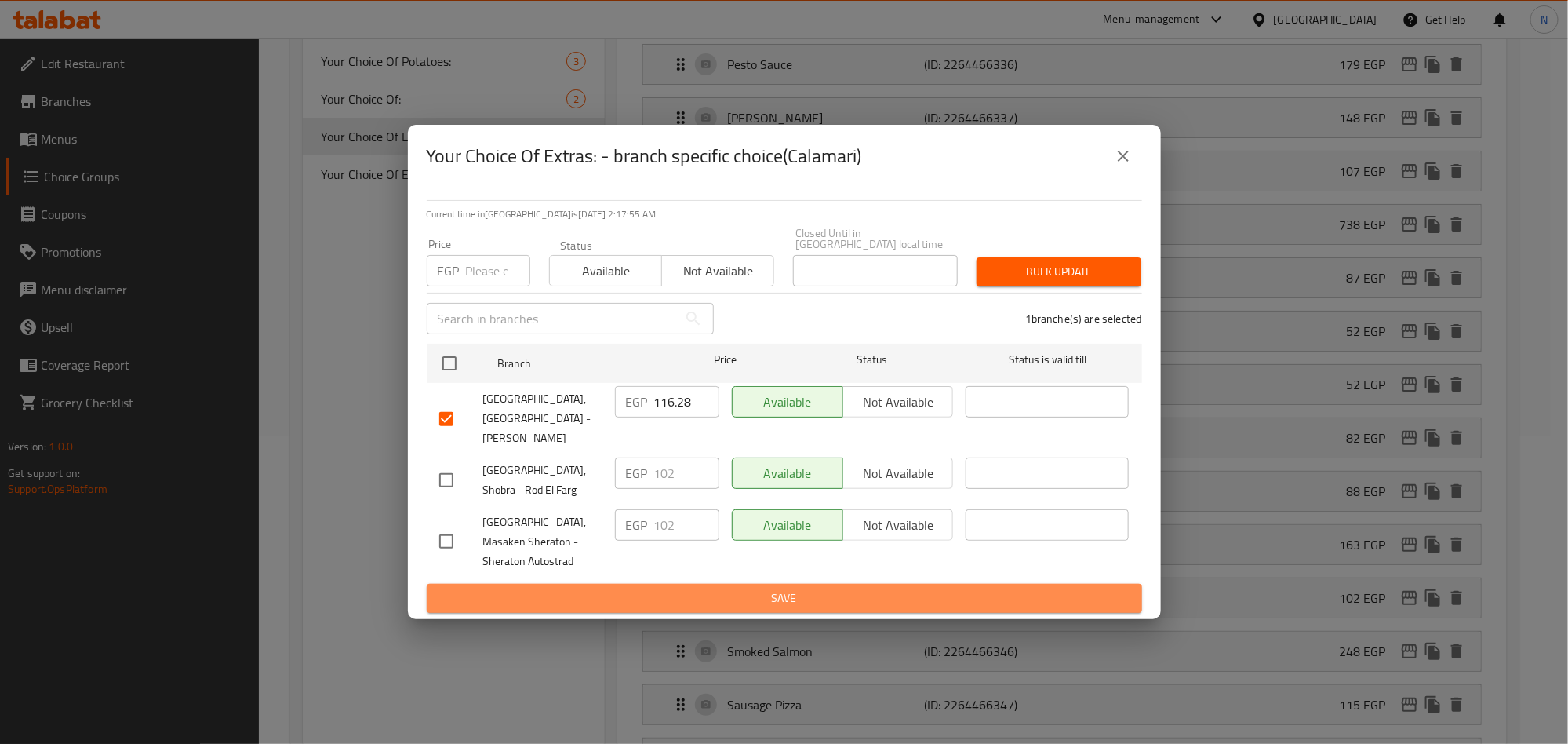
click at [699, 589] on span "Save" at bounding box center [784, 598] width 690 height 19
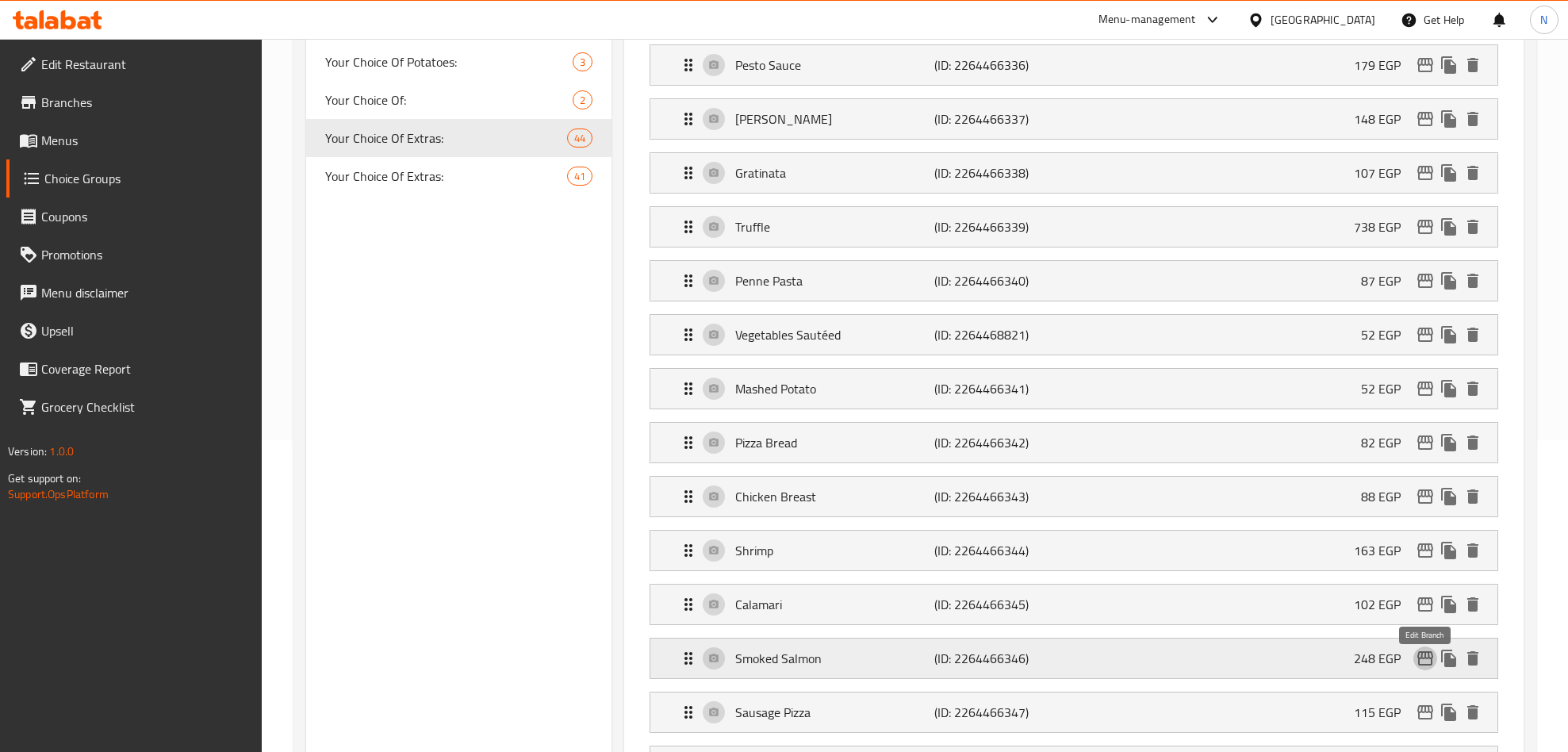
click at [1419, 665] on icon "edit" at bounding box center [1425, 658] width 16 height 14
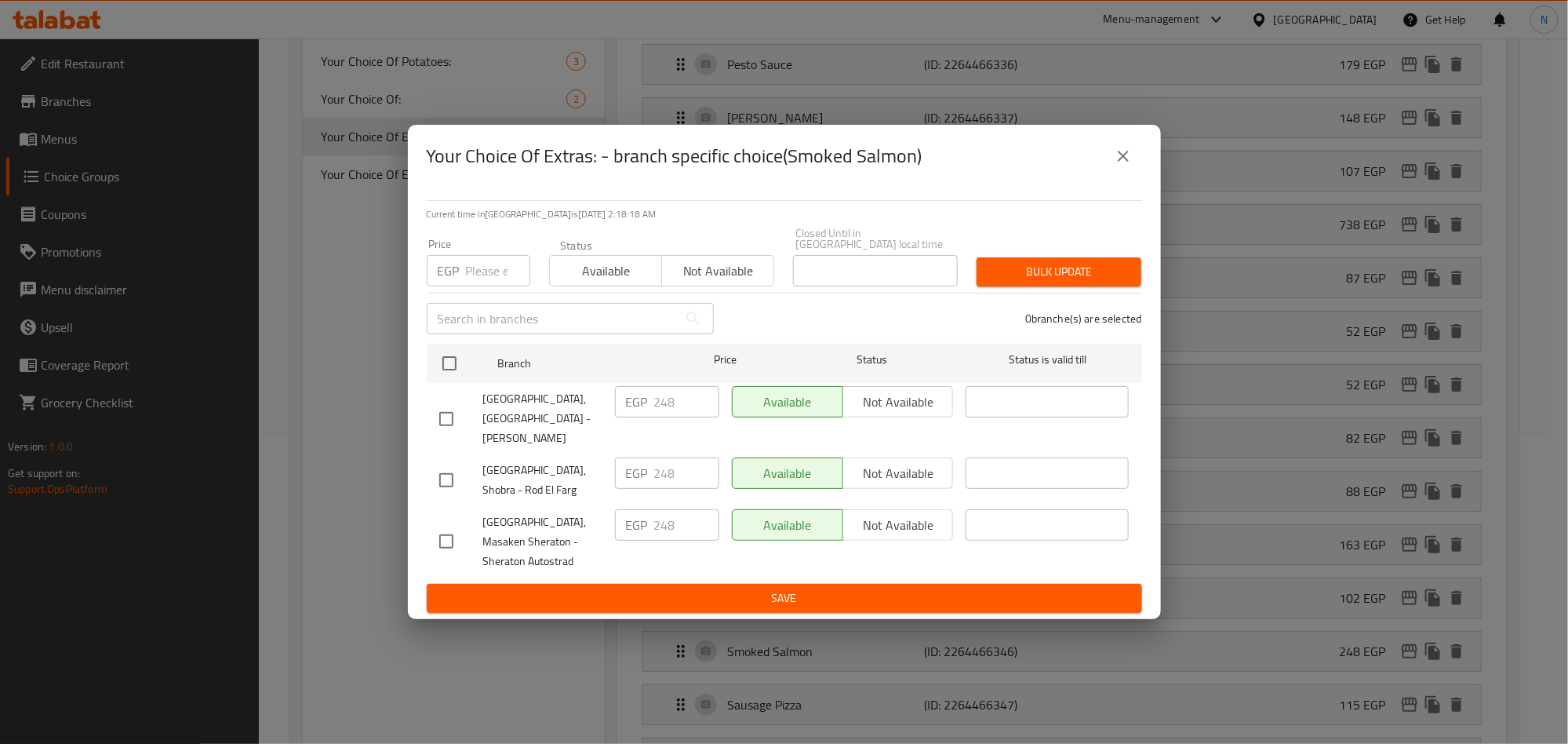
click at [433, 405] on input "checkbox" at bounding box center [446, 419] width 33 height 33
checkbox input "true"
drag, startPoint x: 685, startPoint y: 405, endPoint x: 643, endPoint y: 416, distance: 43.4
click at [647, 412] on div "EGP 248 ​" at bounding box center [667, 402] width 104 height 31
paste input "82.72"
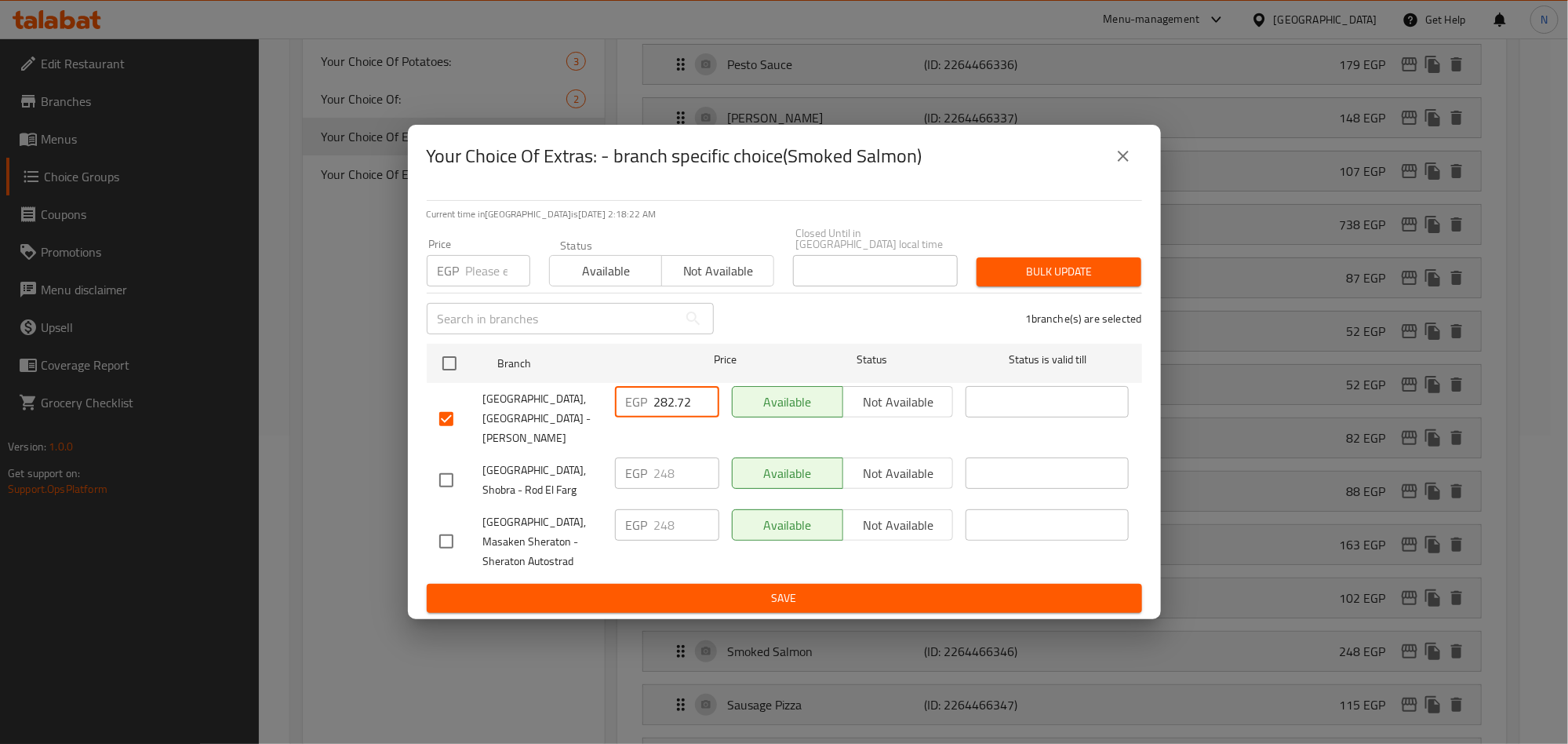
type input "282.72"
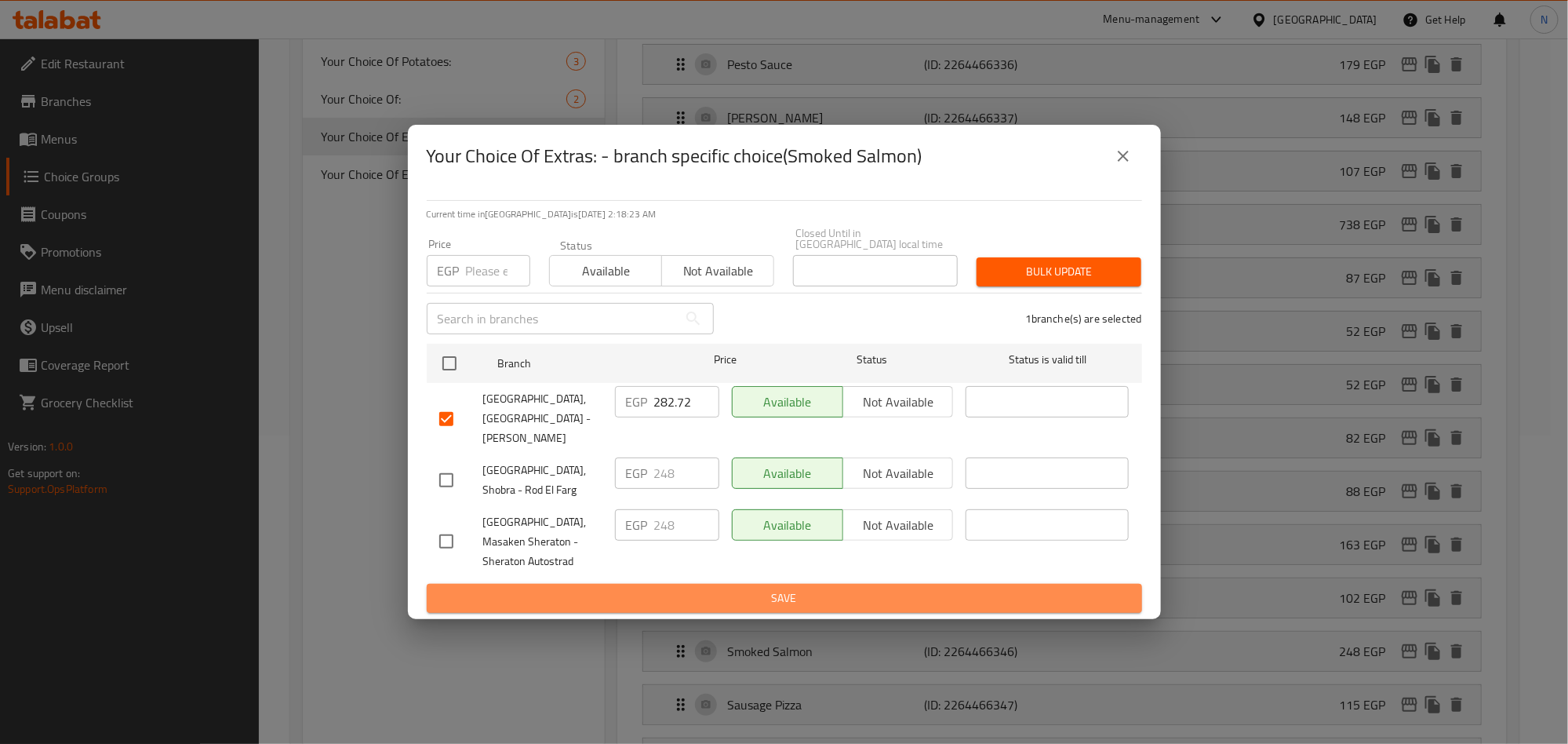
click at [690, 583] on button "Save" at bounding box center [785, 598] width 716 height 29
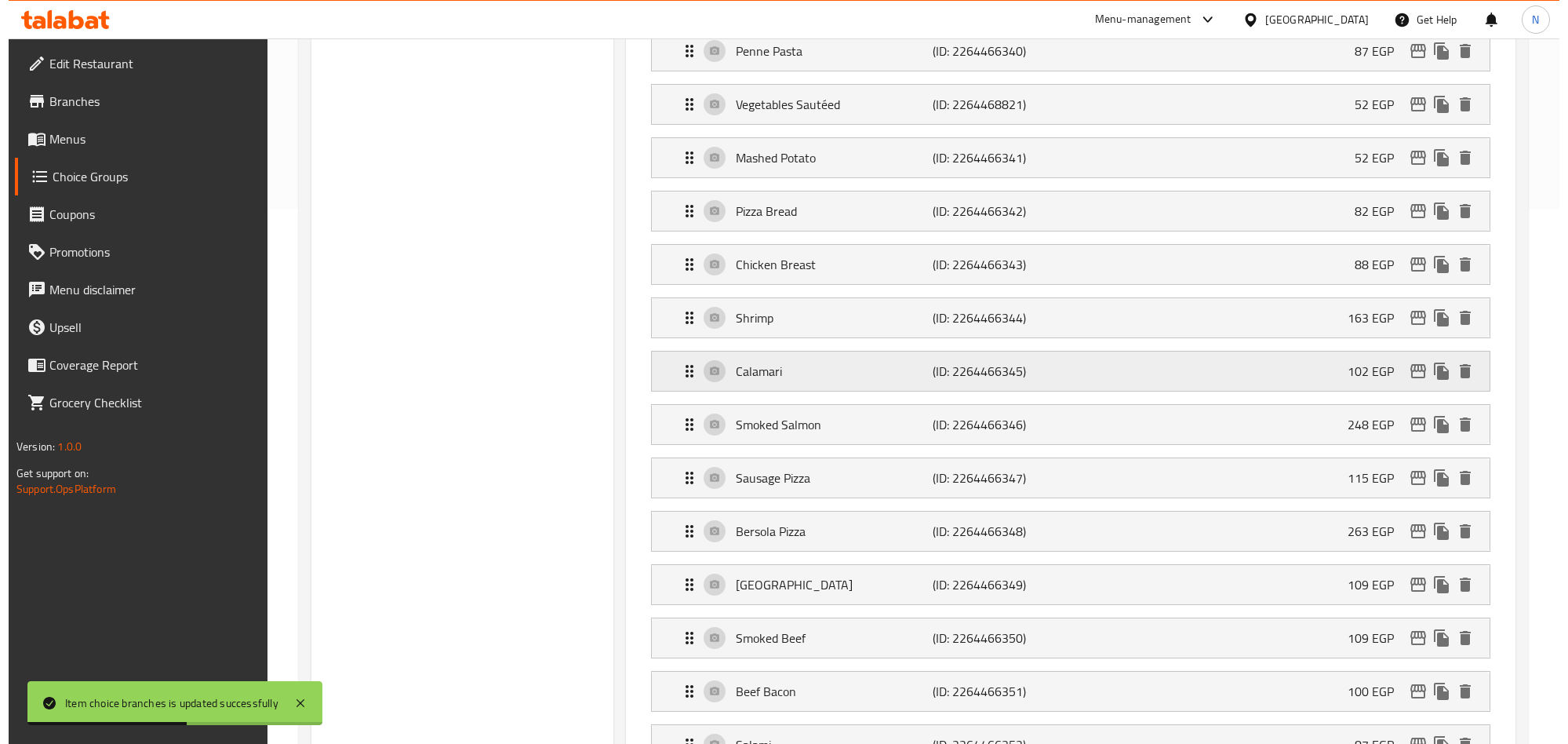
scroll to position [544, 0]
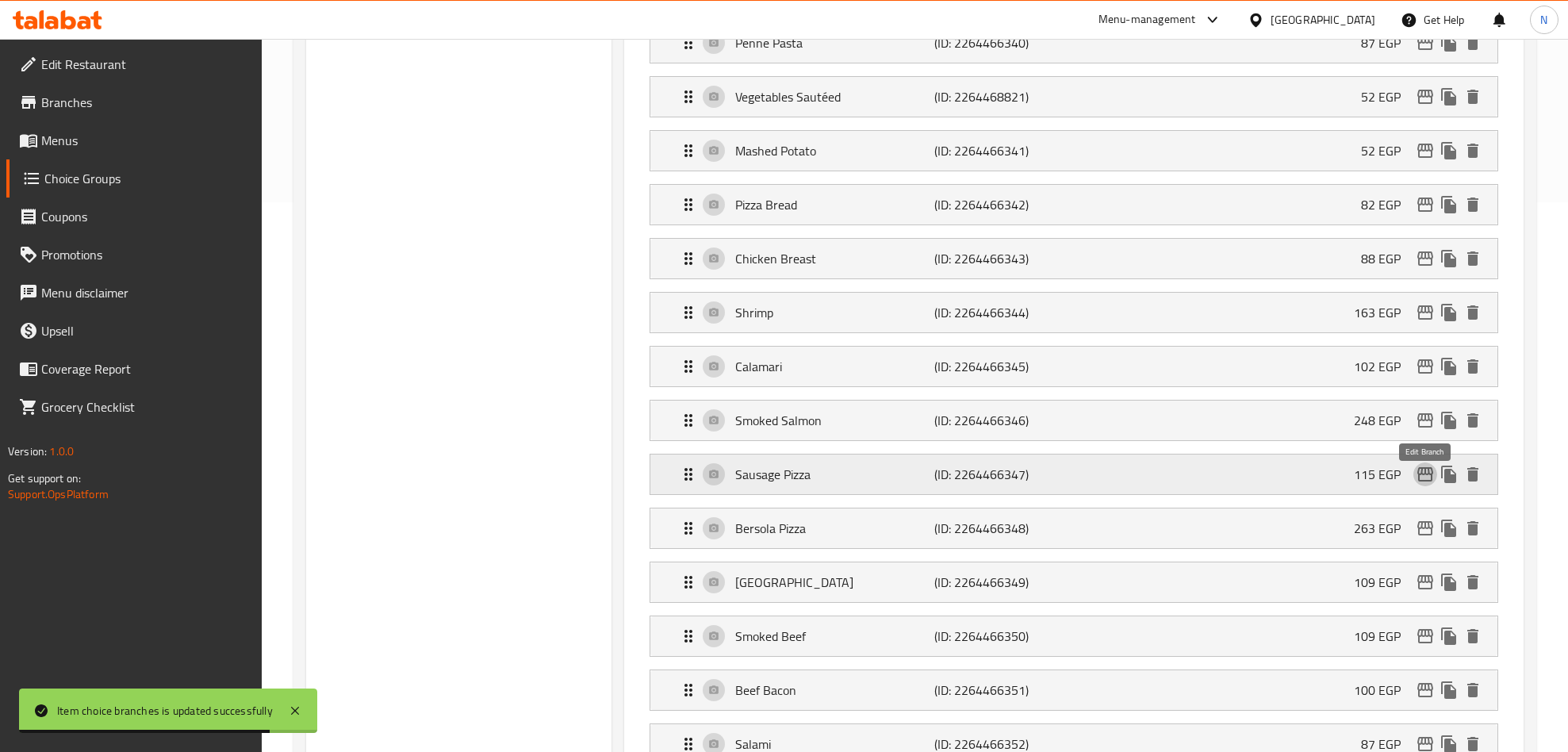
click at [1426, 483] on icon "edit" at bounding box center [1425, 474] width 19 height 19
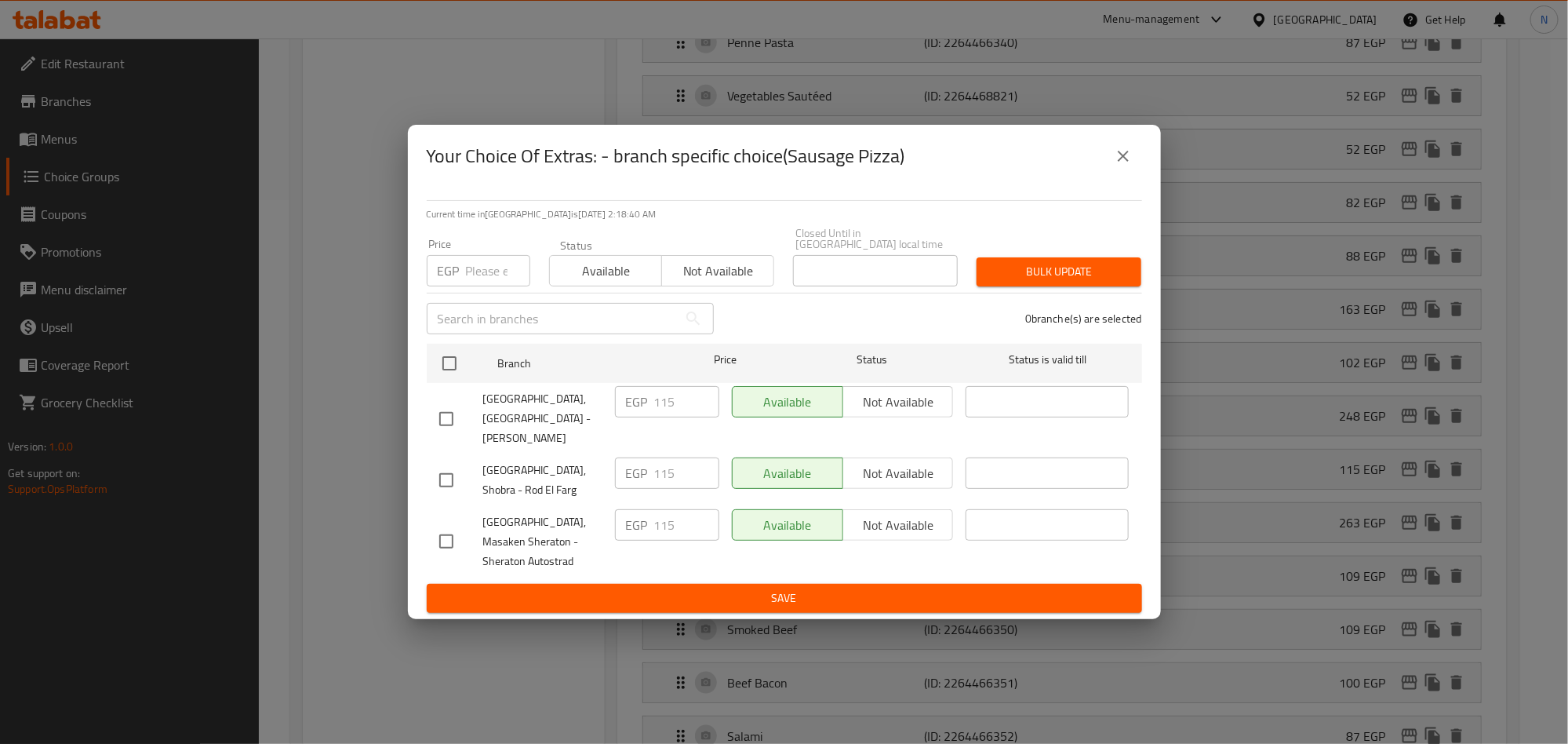
click at [432, 416] on input "checkbox" at bounding box center [446, 419] width 33 height 33
checkbox input "true"
drag, startPoint x: 671, startPoint y: 400, endPoint x: 628, endPoint y: 422, distance: 48.3
click at [628, 417] on div "EGP 115 ​" at bounding box center [667, 402] width 104 height 31
click at [668, 405] on input "115" at bounding box center [686, 402] width 65 height 31
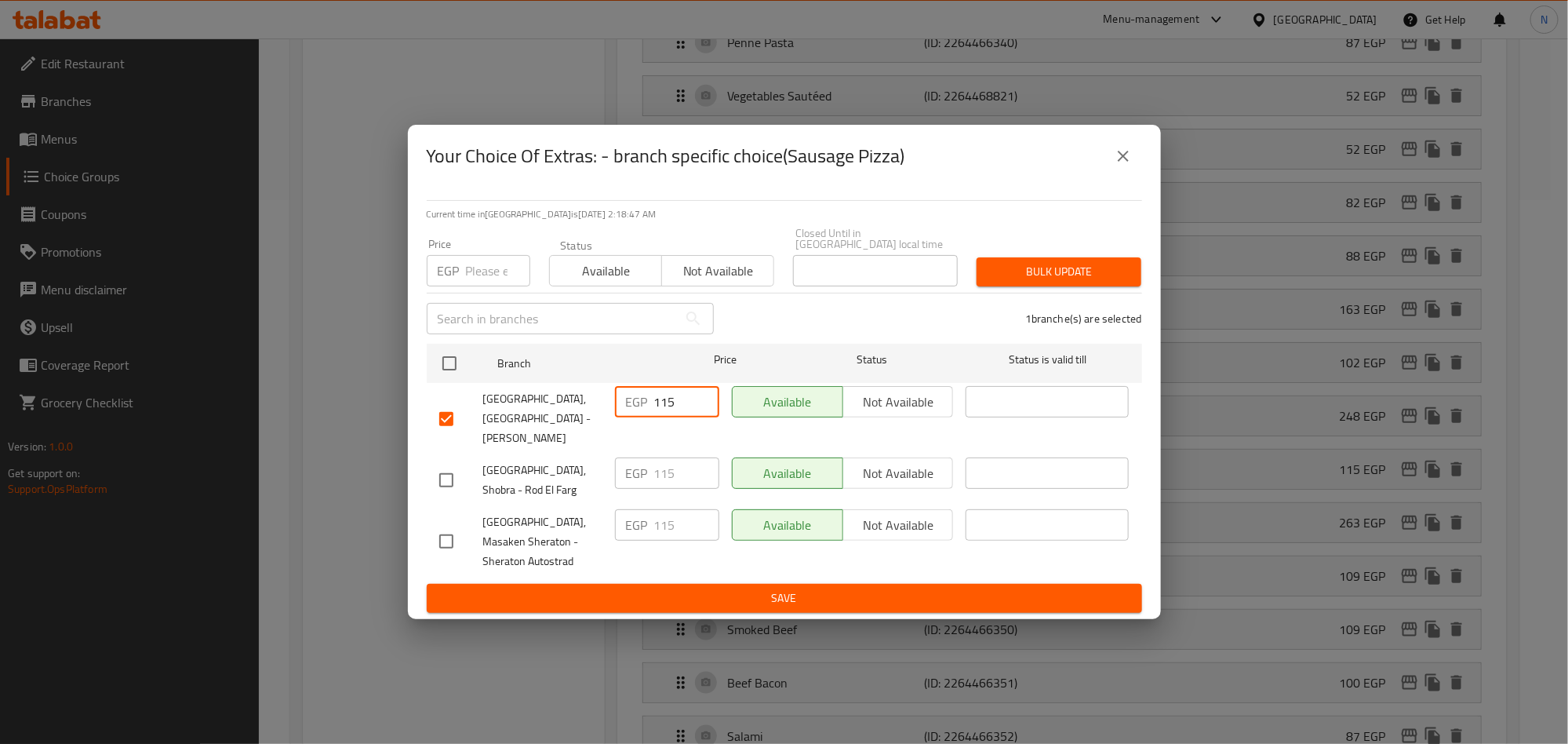
click at [668, 405] on input "115" at bounding box center [686, 402] width 65 height 31
paste input "31.1"
type input "131.1"
click at [717, 589] on span "Save" at bounding box center [784, 598] width 690 height 19
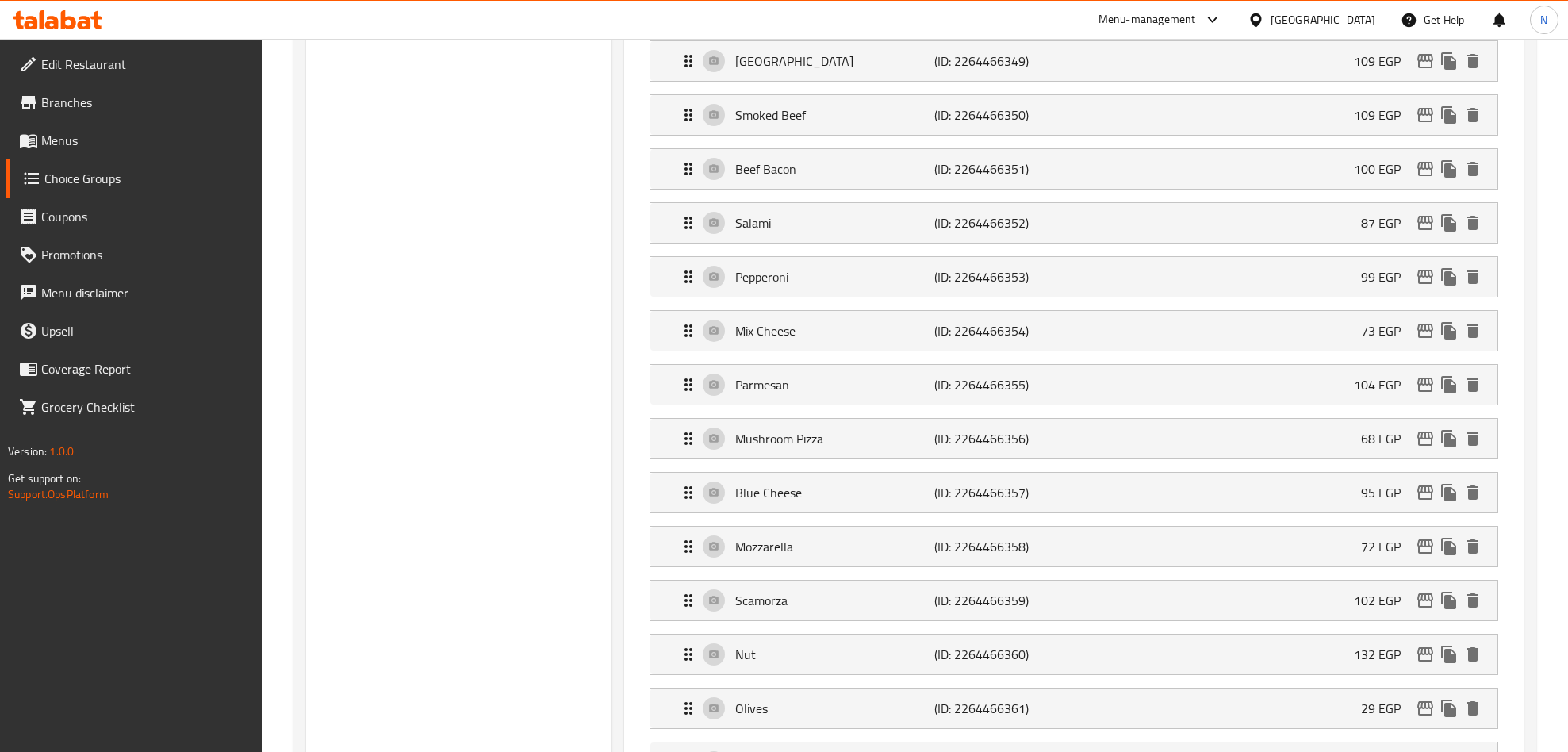
scroll to position [2756, 0]
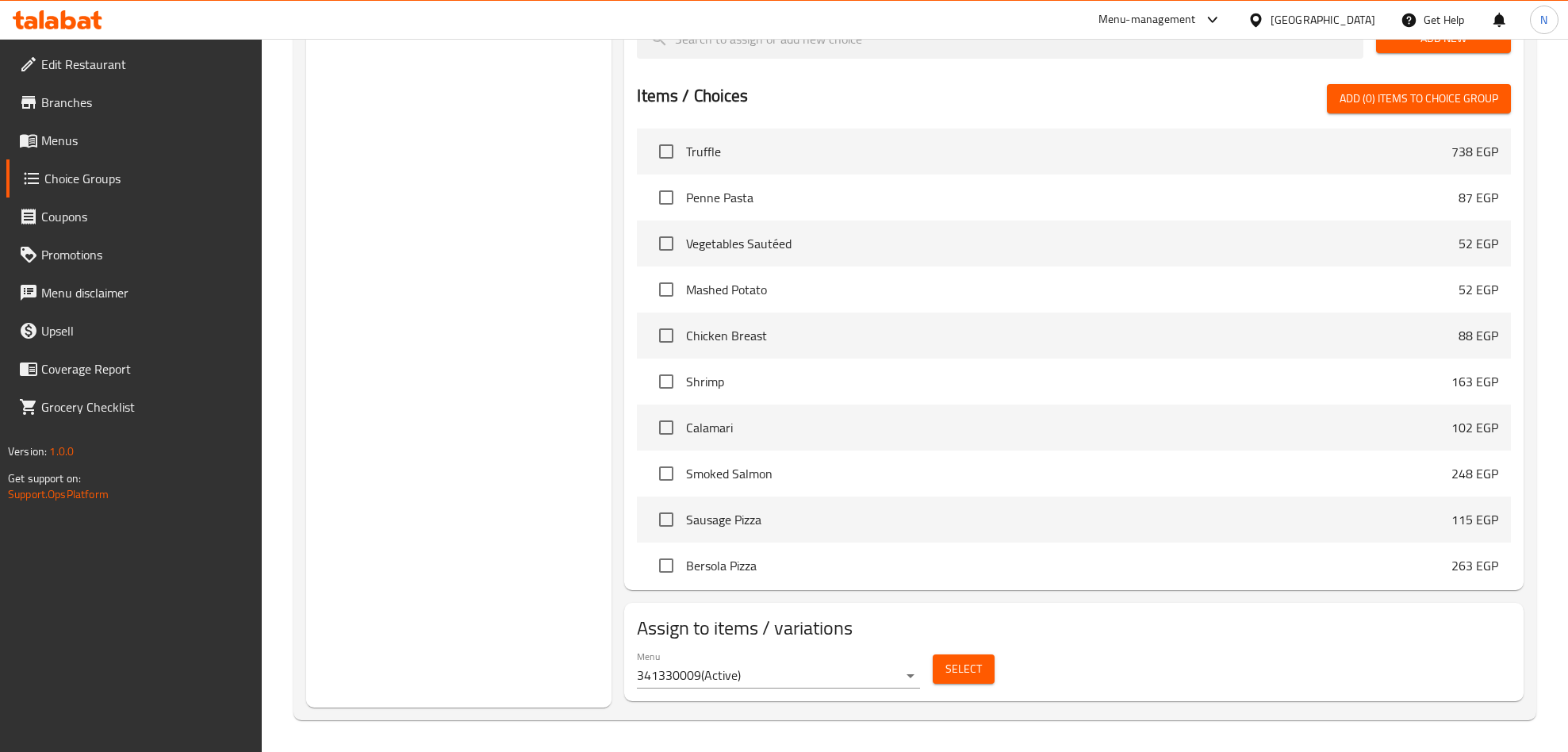
click at [592, 30] on div "Menu-management [GEOGRAPHIC_DATA] Get Help N" at bounding box center [784, 19] width 1568 height 38
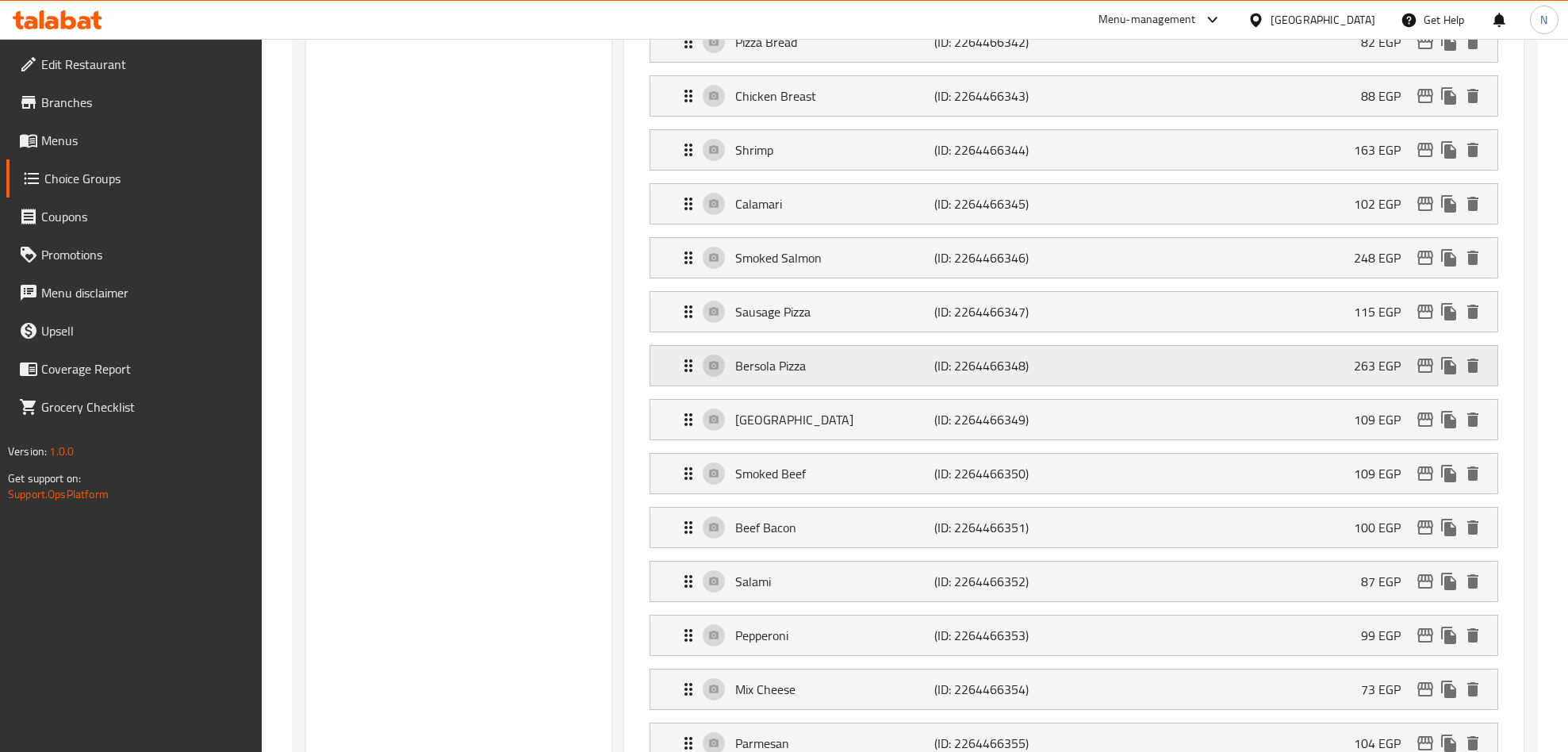
click at [1421, 376] on icon "edit" at bounding box center [1425, 365] width 19 height 19
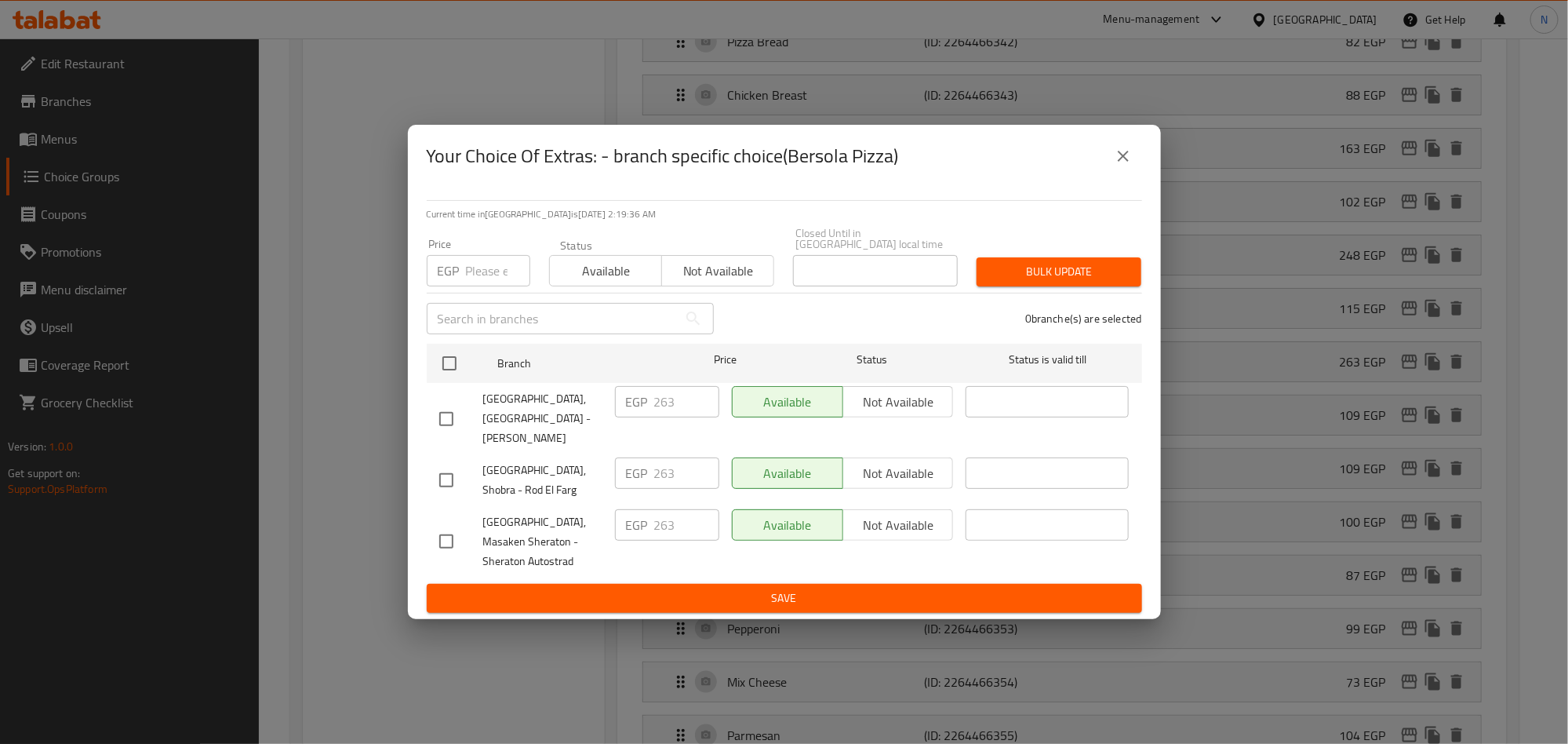
click at [461, 403] on input "checkbox" at bounding box center [446, 419] width 33 height 33
checkbox input "true"
drag, startPoint x: 675, startPoint y: 403, endPoint x: 643, endPoint y: 410, distance: 32.8
click at [643, 410] on div "EGP 263 ​" at bounding box center [667, 402] width 104 height 31
paste input "99.82"
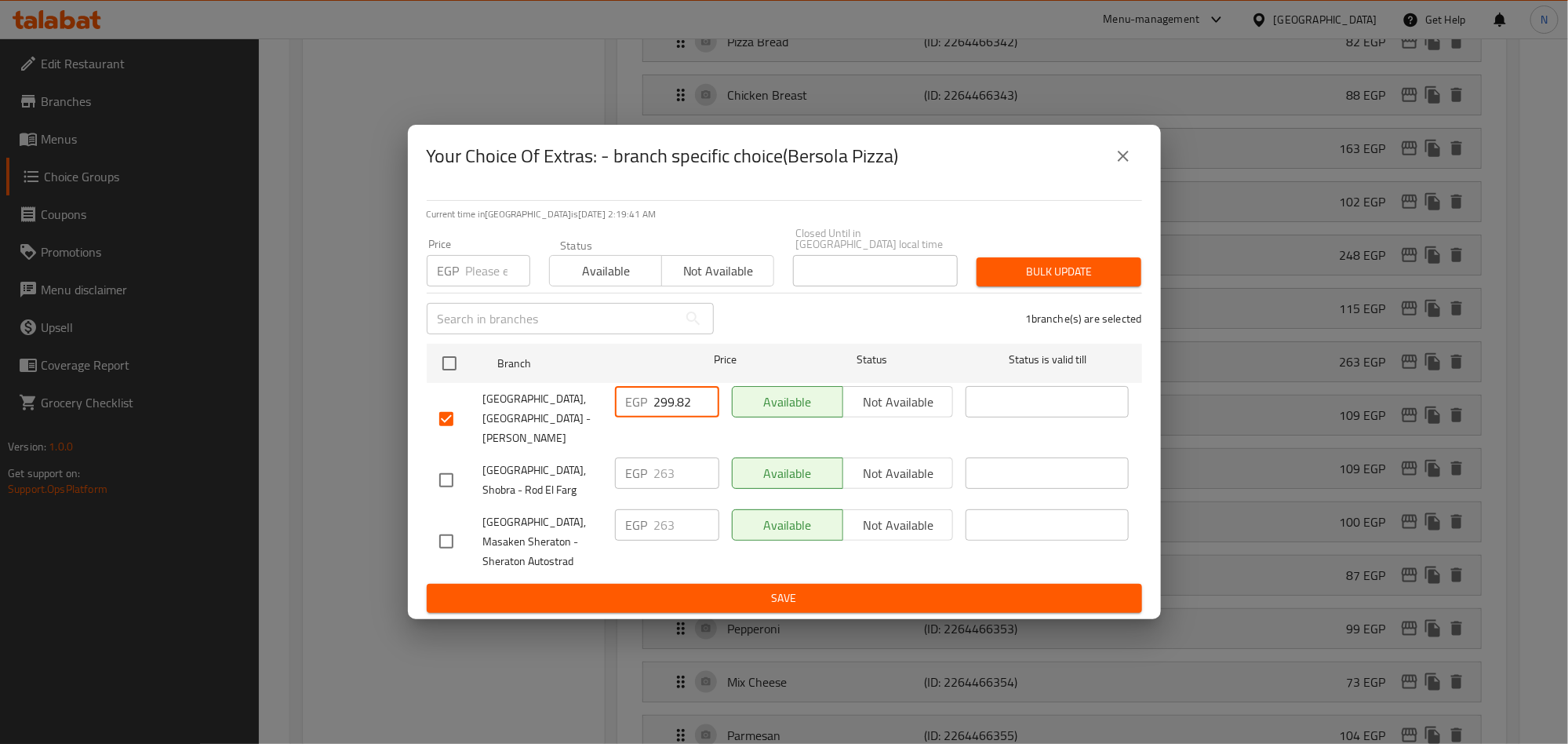
type input "299.82"
click at [773, 589] on span "Save" at bounding box center [784, 598] width 690 height 19
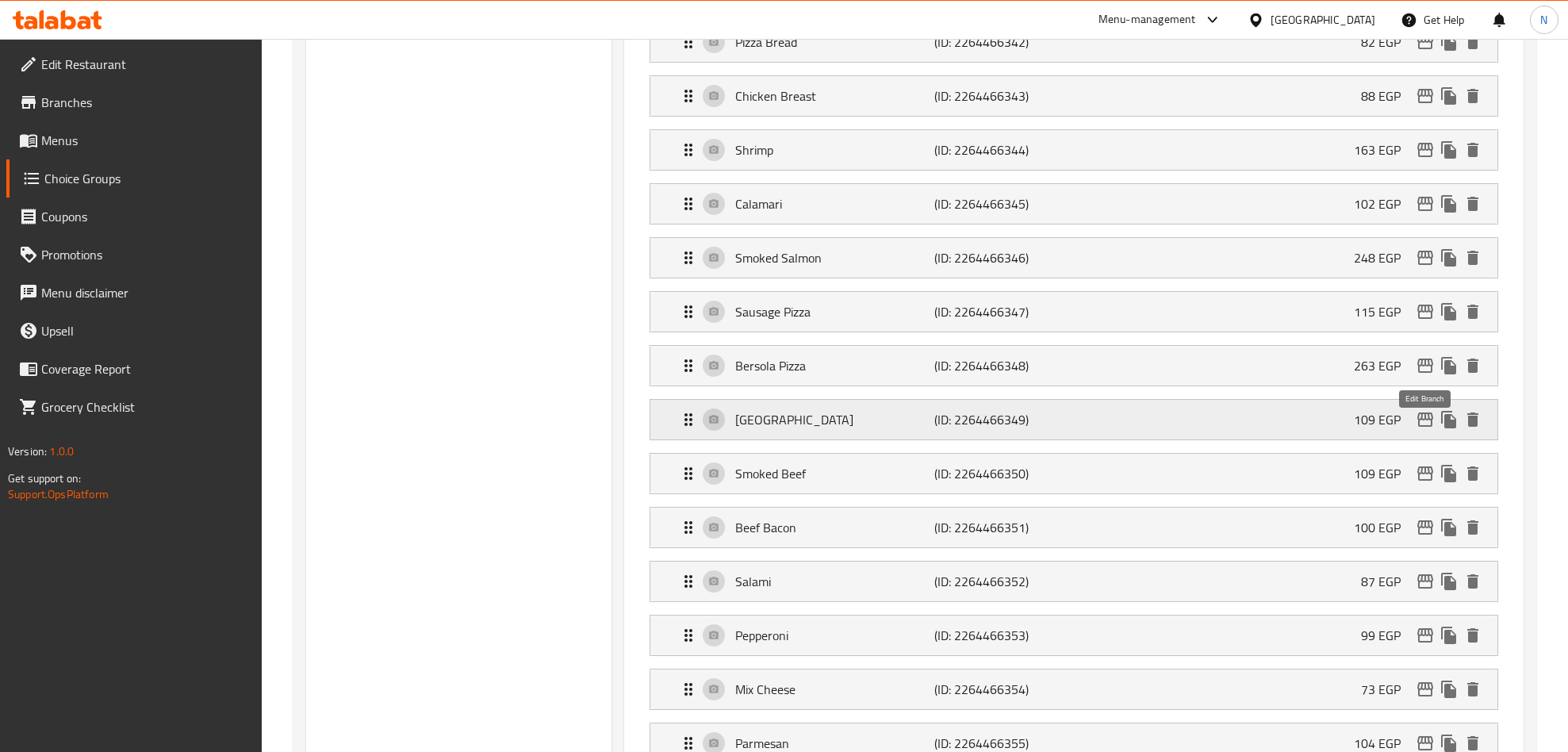
click at [1420, 429] on icon "edit" at bounding box center [1425, 419] width 19 height 19
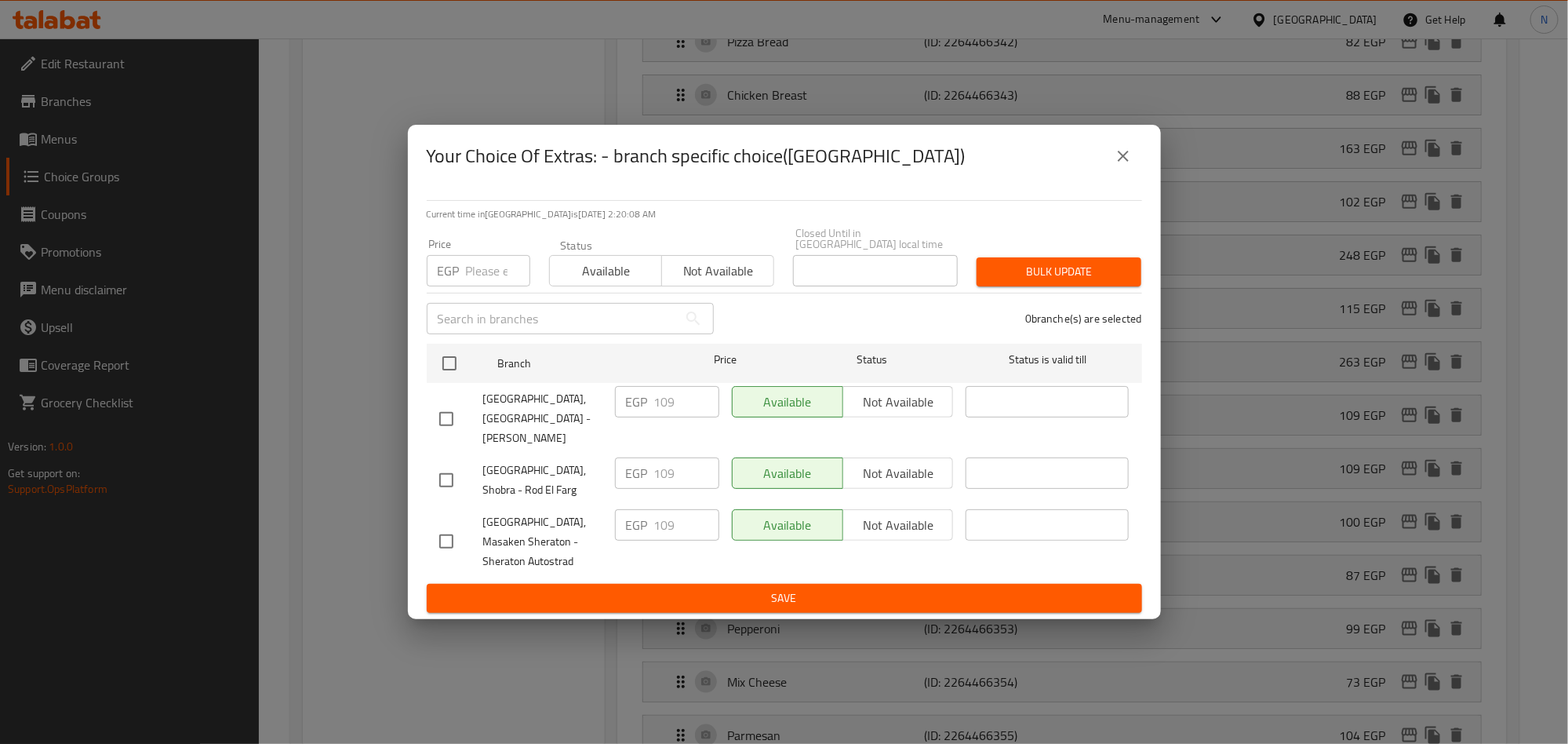
click at [450, 411] on input "checkbox" at bounding box center [446, 419] width 33 height 33
checkbox input "true"
click at [671, 405] on input "109" at bounding box center [686, 402] width 65 height 31
paste input "24.26"
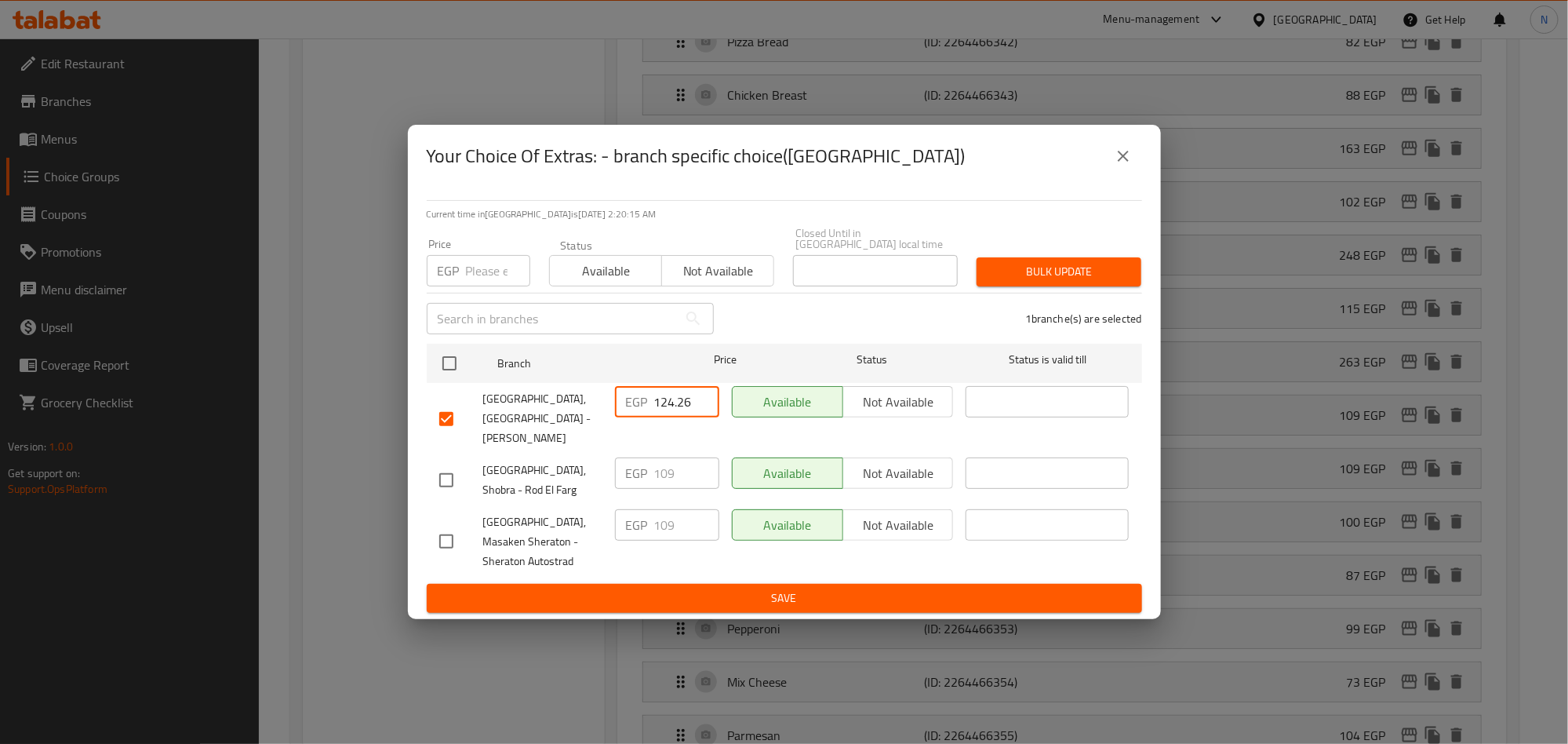
type input "124.26"
click at [716, 589] on span "Save" at bounding box center [784, 598] width 690 height 19
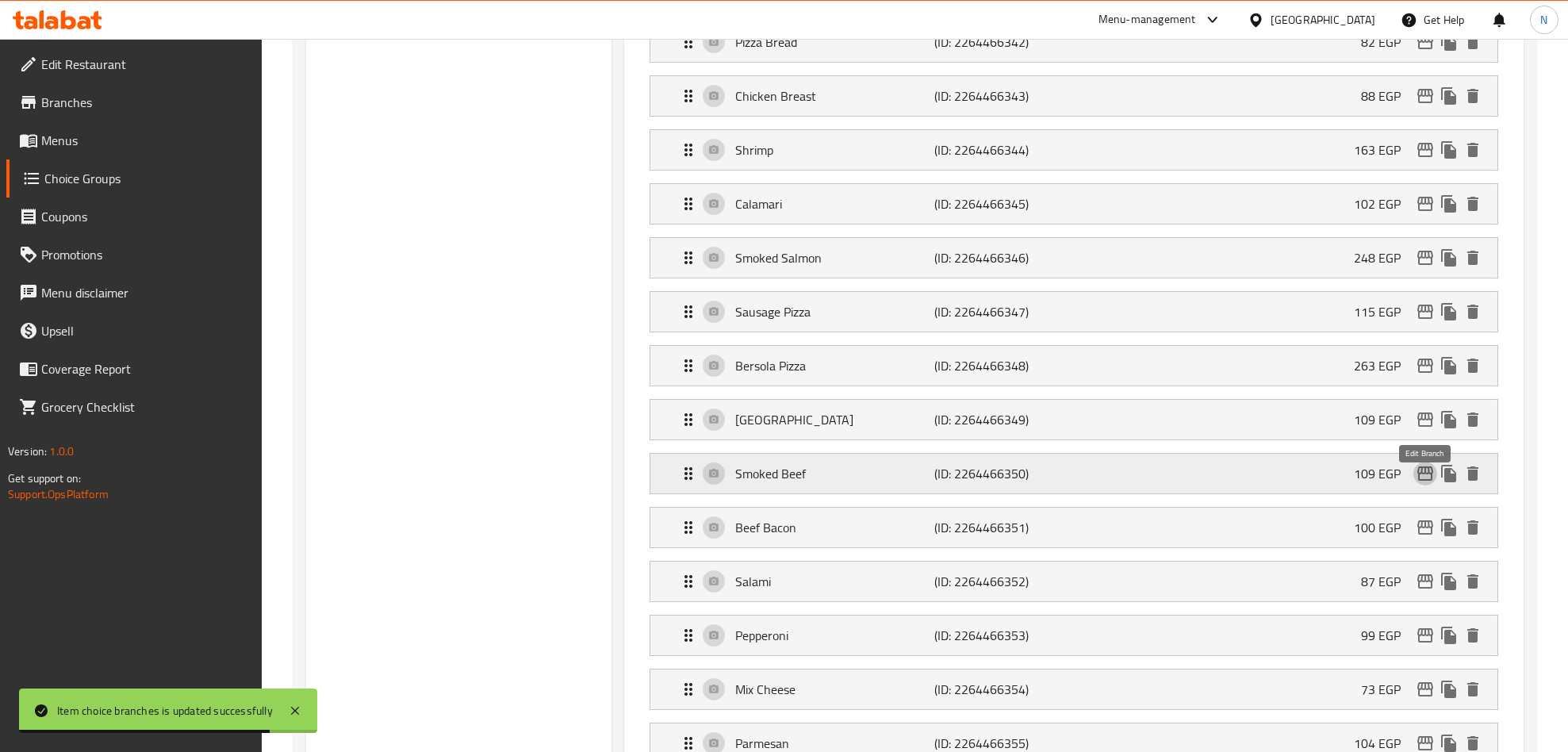
click at [1429, 481] on icon "edit" at bounding box center [1425, 472] width 16 height 14
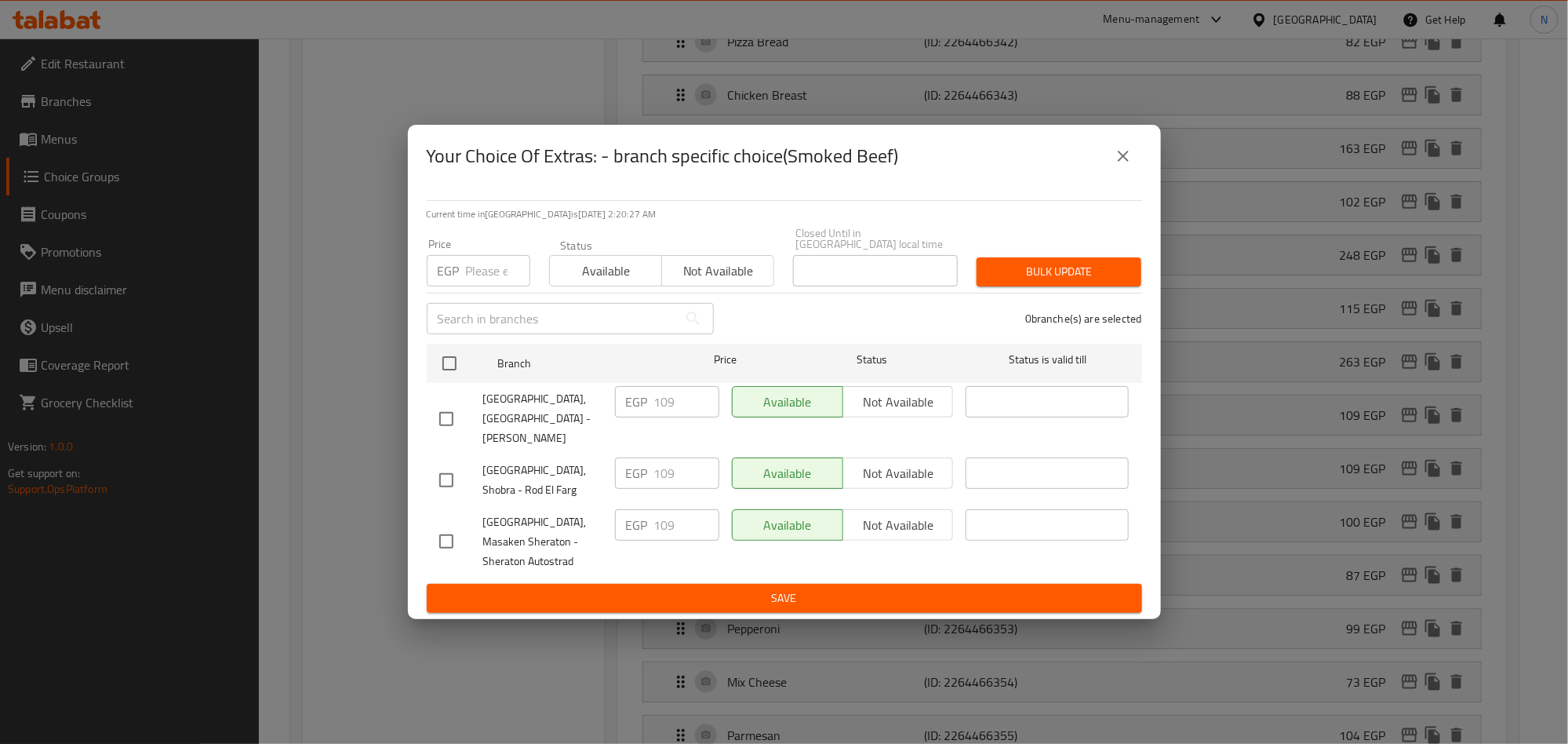
click at [448, 415] on input "checkbox" at bounding box center [446, 419] width 33 height 33
checkbox input "true"
drag, startPoint x: 695, startPoint y: 412, endPoint x: 660, endPoint y: 407, distance: 35.4
click at [660, 407] on input "101" at bounding box center [686, 402] width 65 height 31
click at [676, 403] on input "101" at bounding box center [686, 402] width 65 height 31
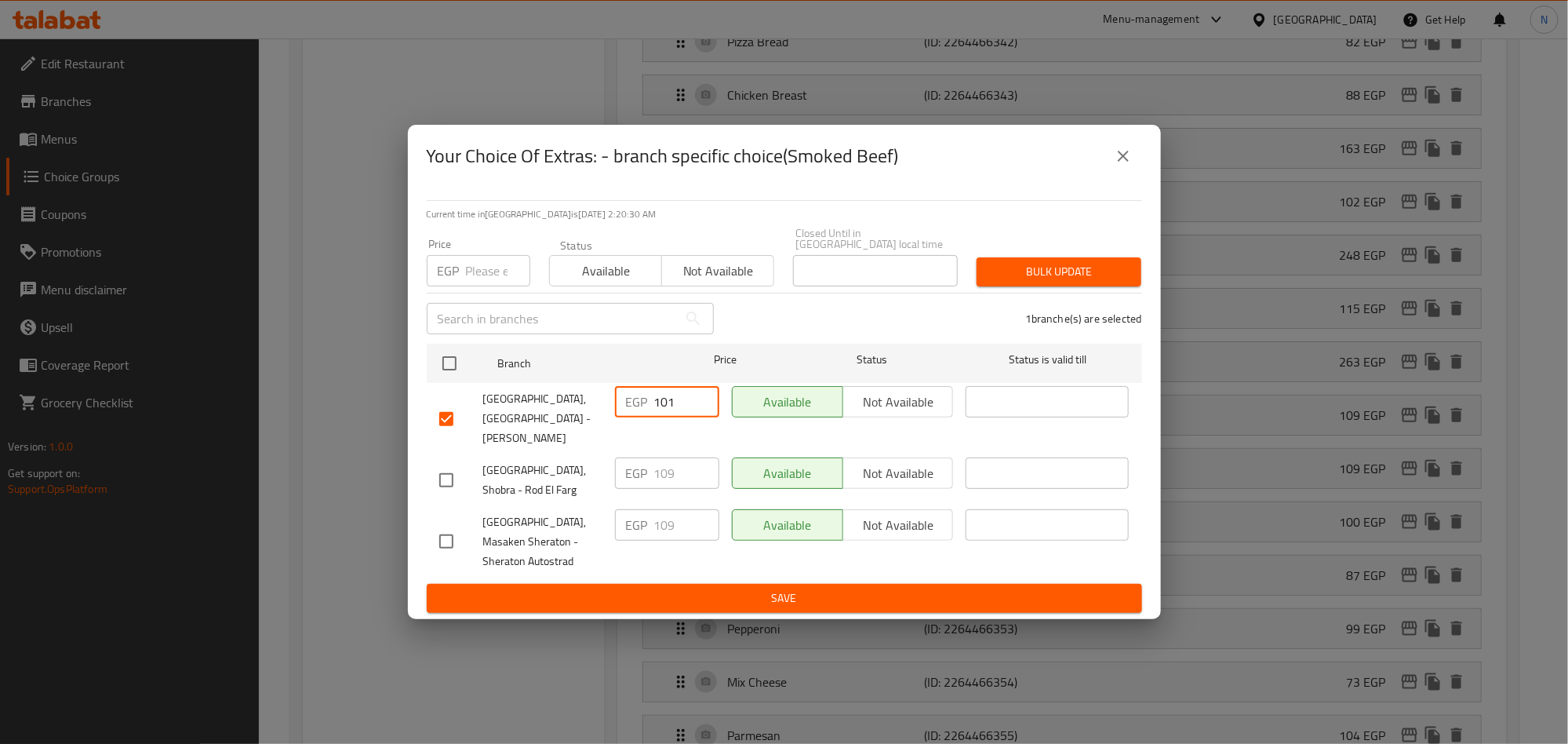
click at [675, 403] on input "101" at bounding box center [686, 402] width 65 height 31
paste input "24.26"
type input "124.26"
click at [748, 589] on span "Save" at bounding box center [784, 598] width 690 height 19
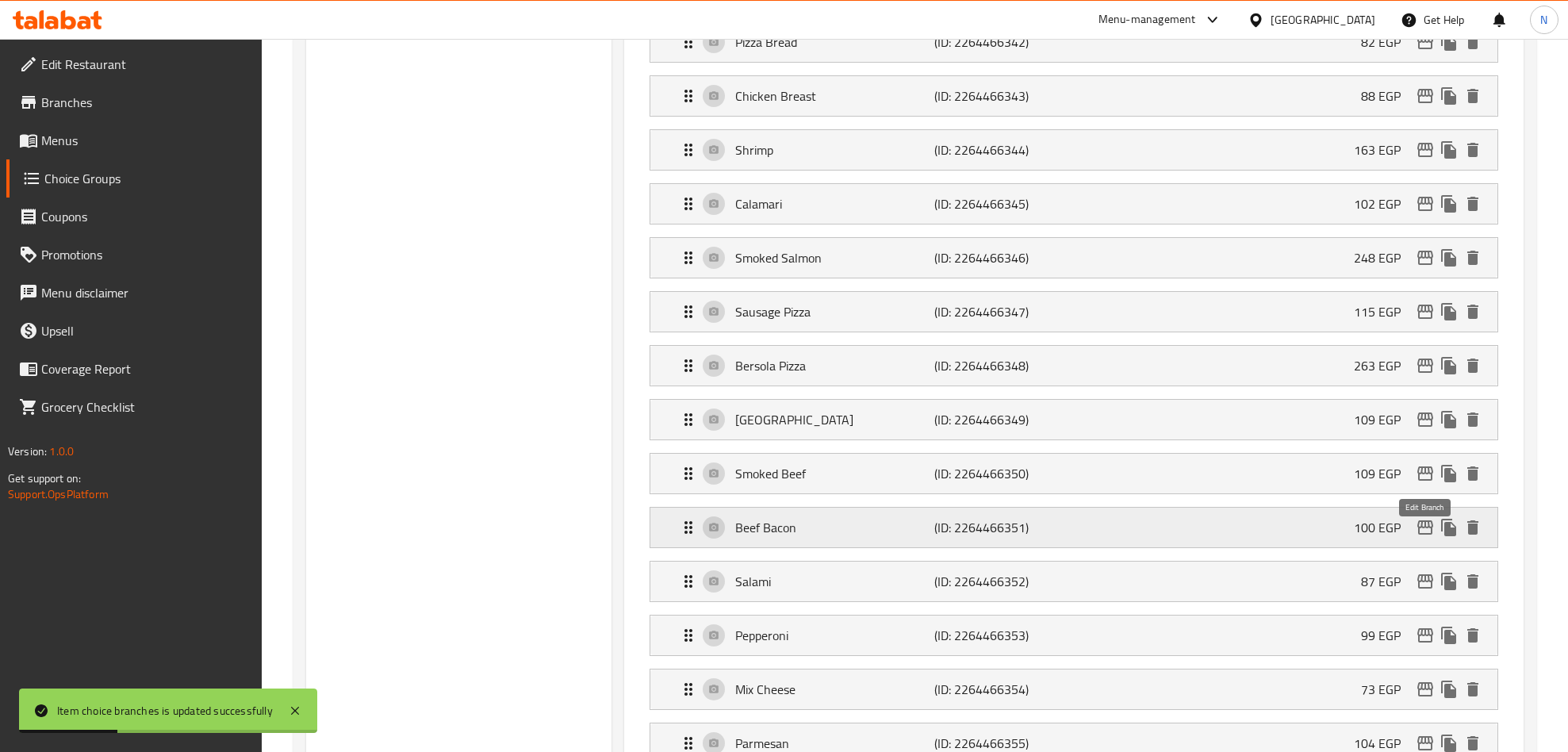
click at [1420, 536] on icon "edit" at bounding box center [1425, 527] width 19 height 19
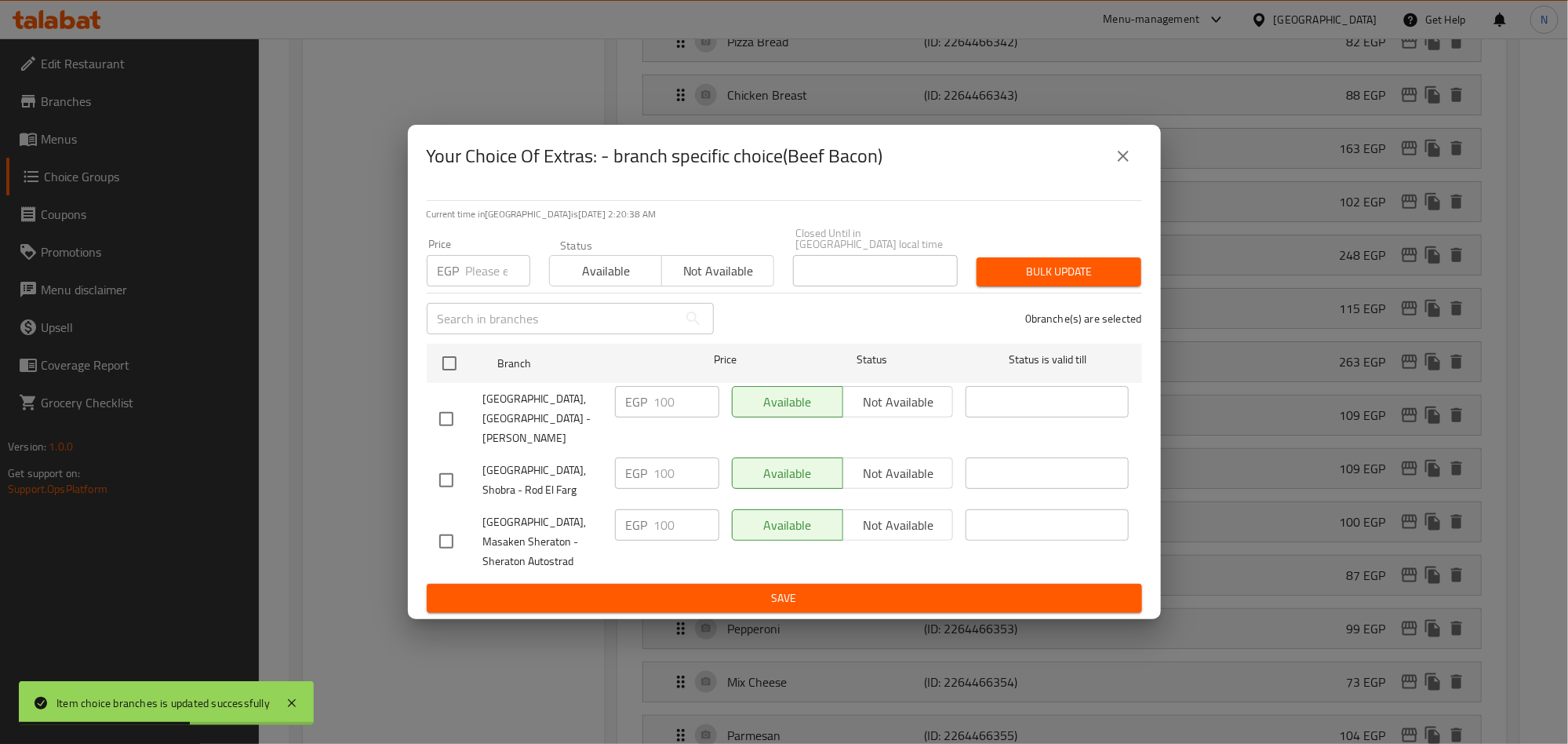
click at [449, 411] on input "checkbox" at bounding box center [446, 419] width 33 height 33
checkbox input "true"
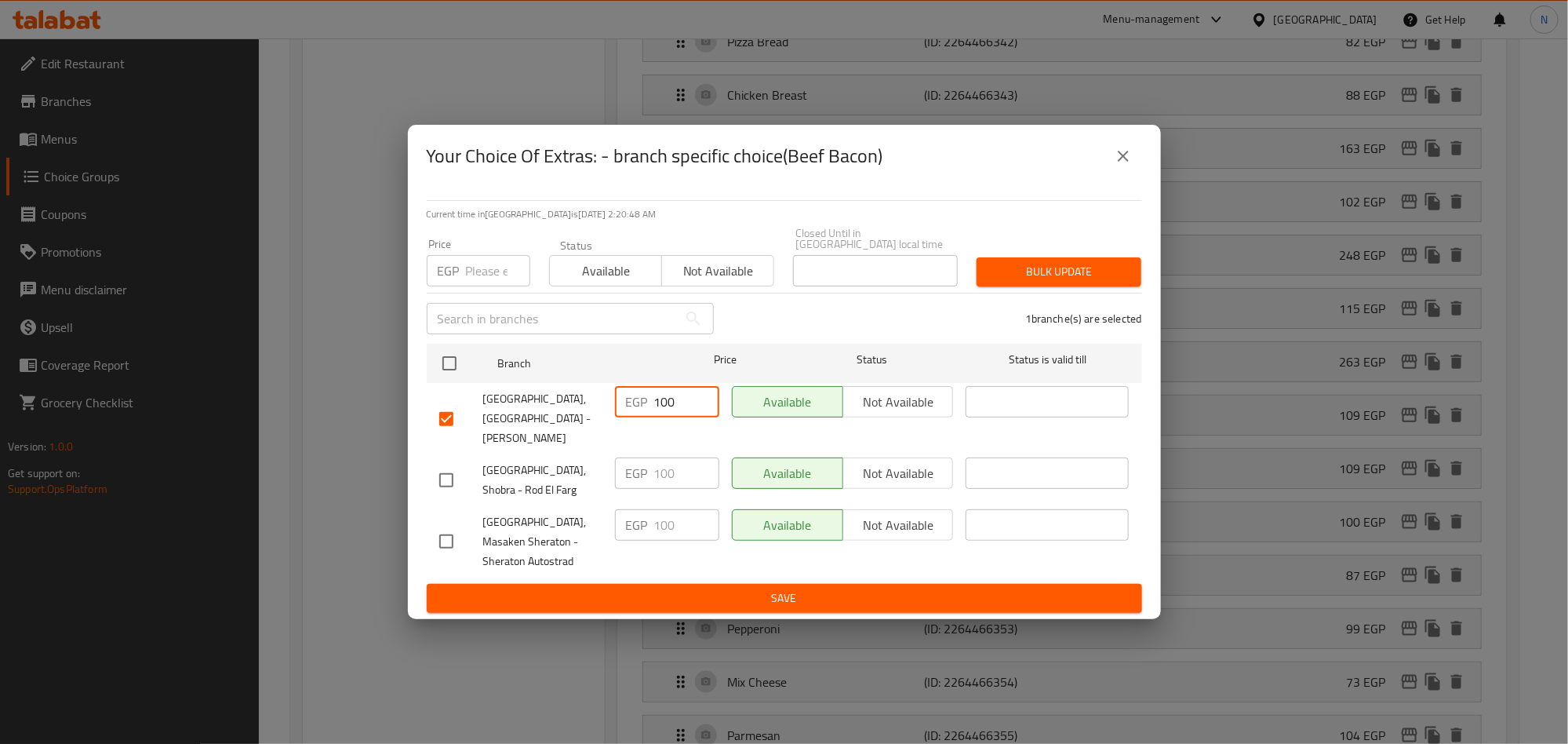
drag, startPoint x: 681, startPoint y: 400, endPoint x: 662, endPoint y: 408, distance: 20.6
click at [667, 407] on input "100" at bounding box center [686, 402] width 65 height 31
click at [662, 410] on input "100" at bounding box center [686, 402] width 65 height 31
click at [664, 411] on input "100" at bounding box center [686, 402] width 65 height 31
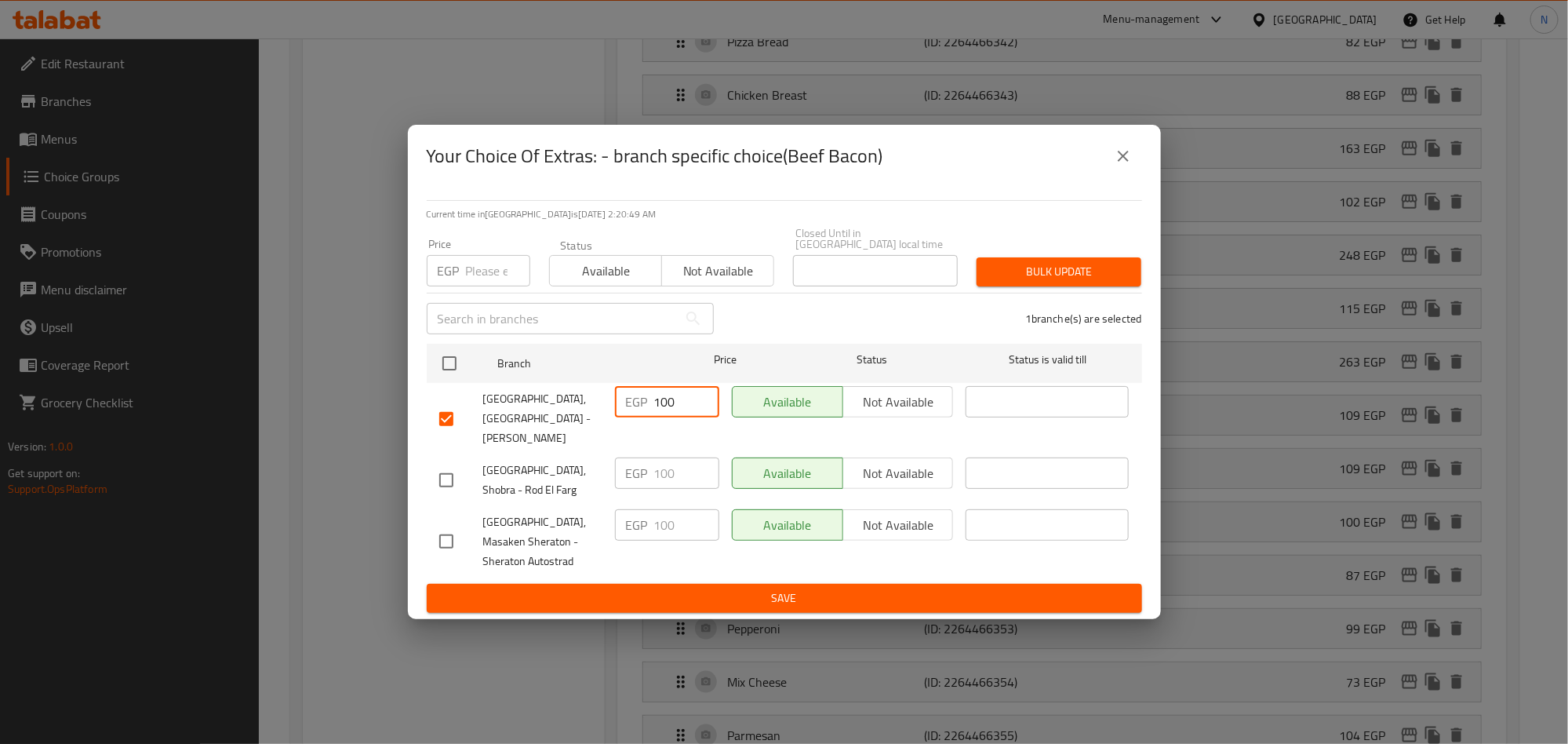
paste input "14"
type input "114"
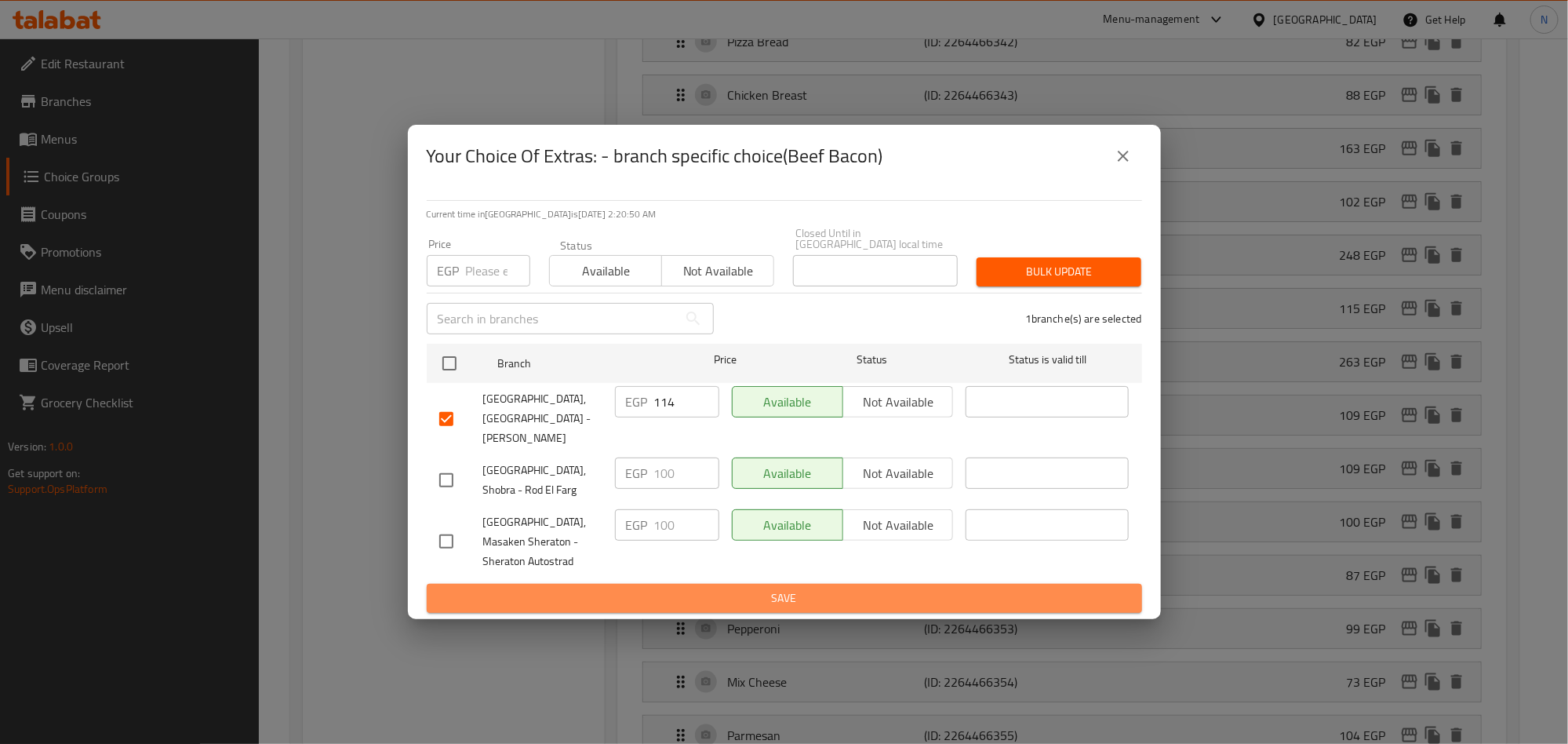
click at [786, 589] on span "Save" at bounding box center [784, 598] width 690 height 19
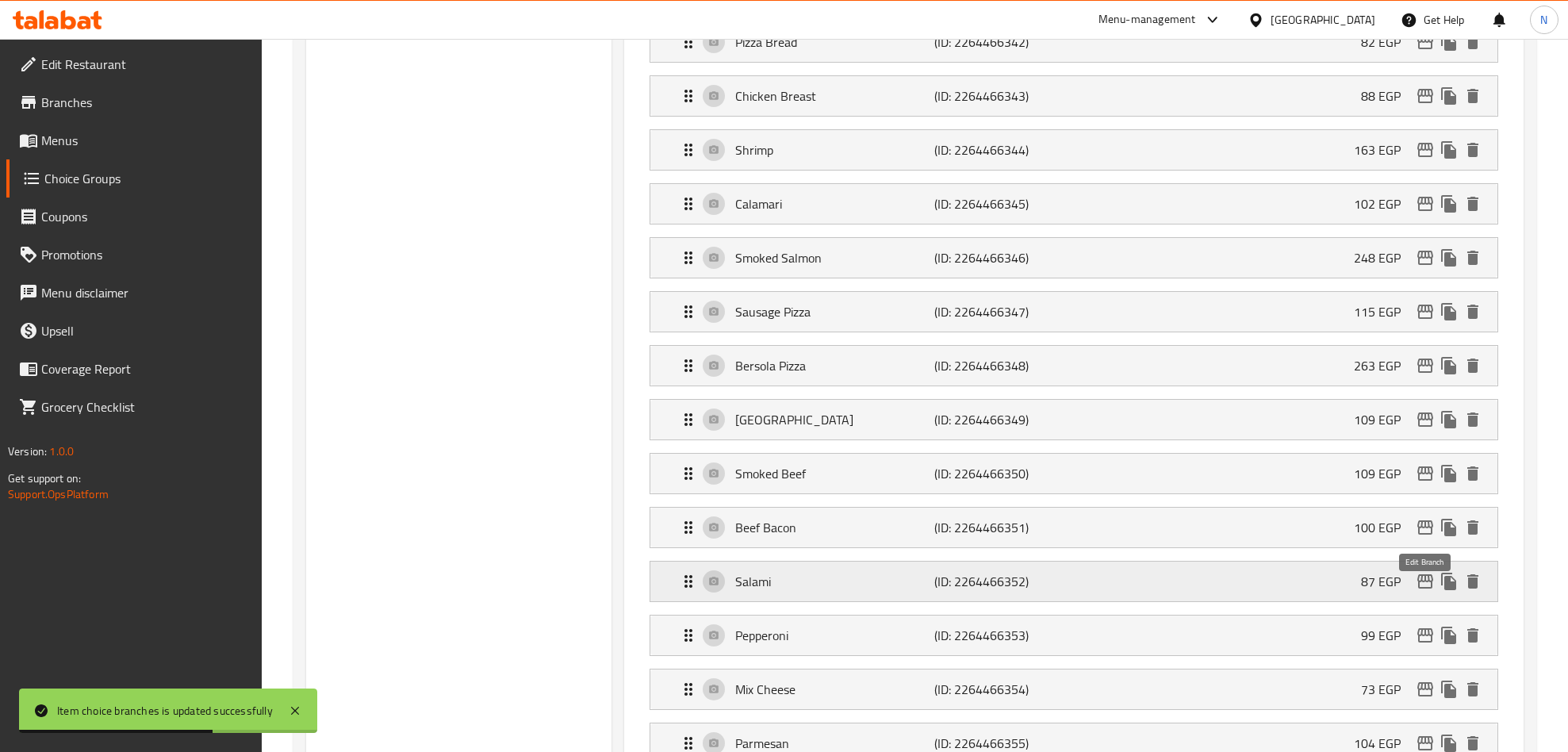
click at [1429, 589] on icon "edit" at bounding box center [1425, 580] width 16 height 14
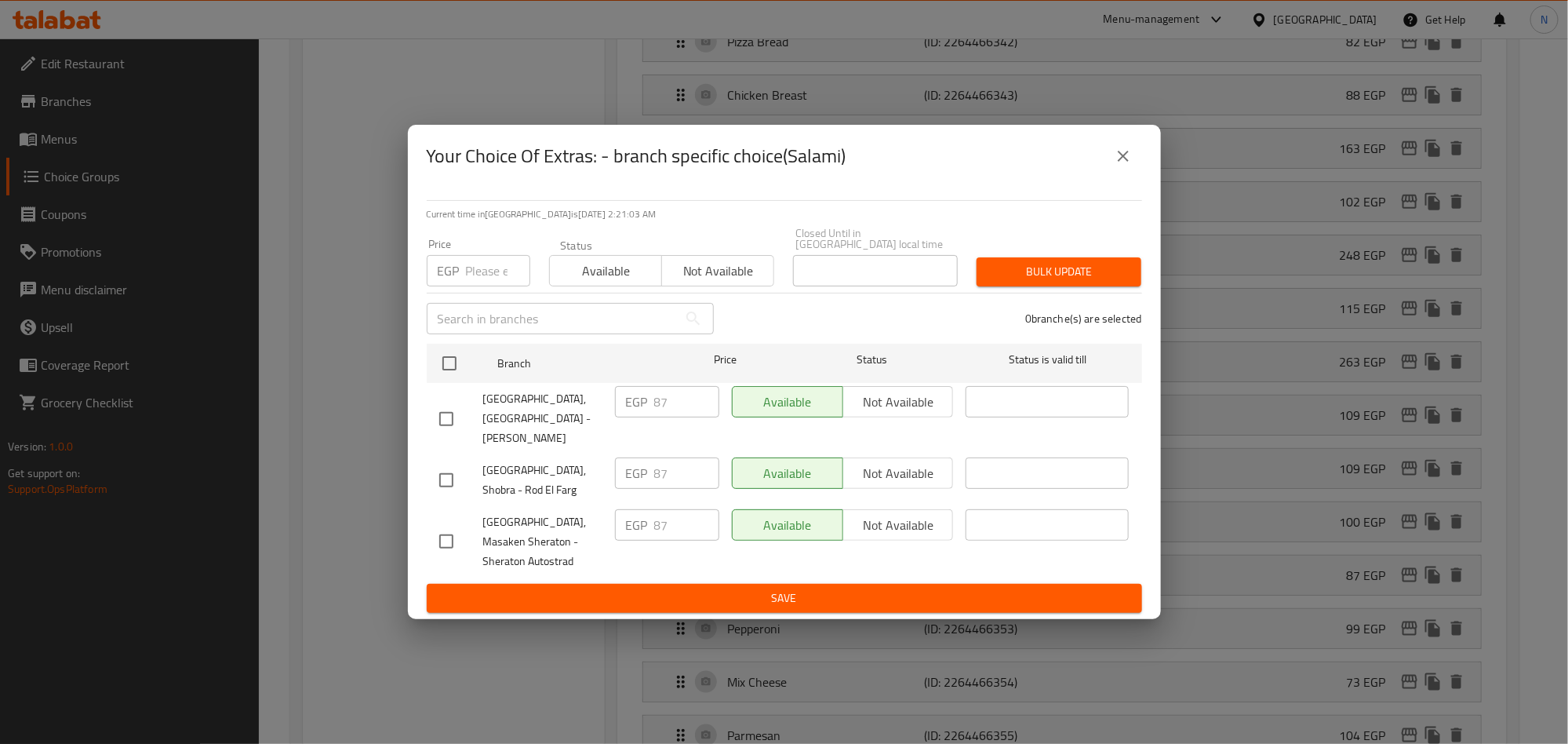
click at [436, 424] on input "checkbox" at bounding box center [446, 419] width 33 height 33
checkbox input "true"
drag, startPoint x: 672, startPoint y: 403, endPoint x: 660, endPoint y: 487, distance: 84.9
click at [643, 408] on div "EGP 87 ​" at bounding box center [667, 402] width 104 height 31
paste input "99.18"
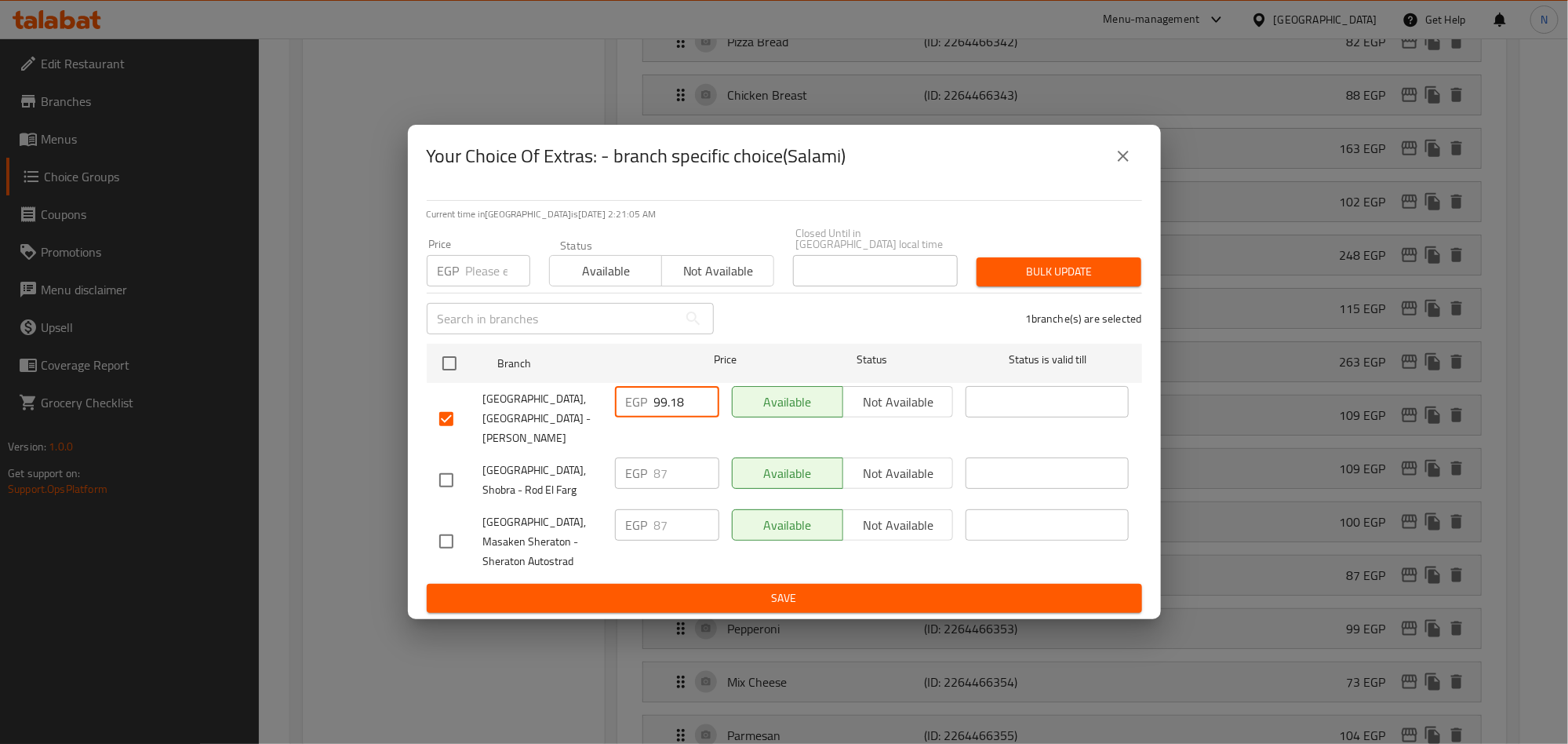
type input "99.18"
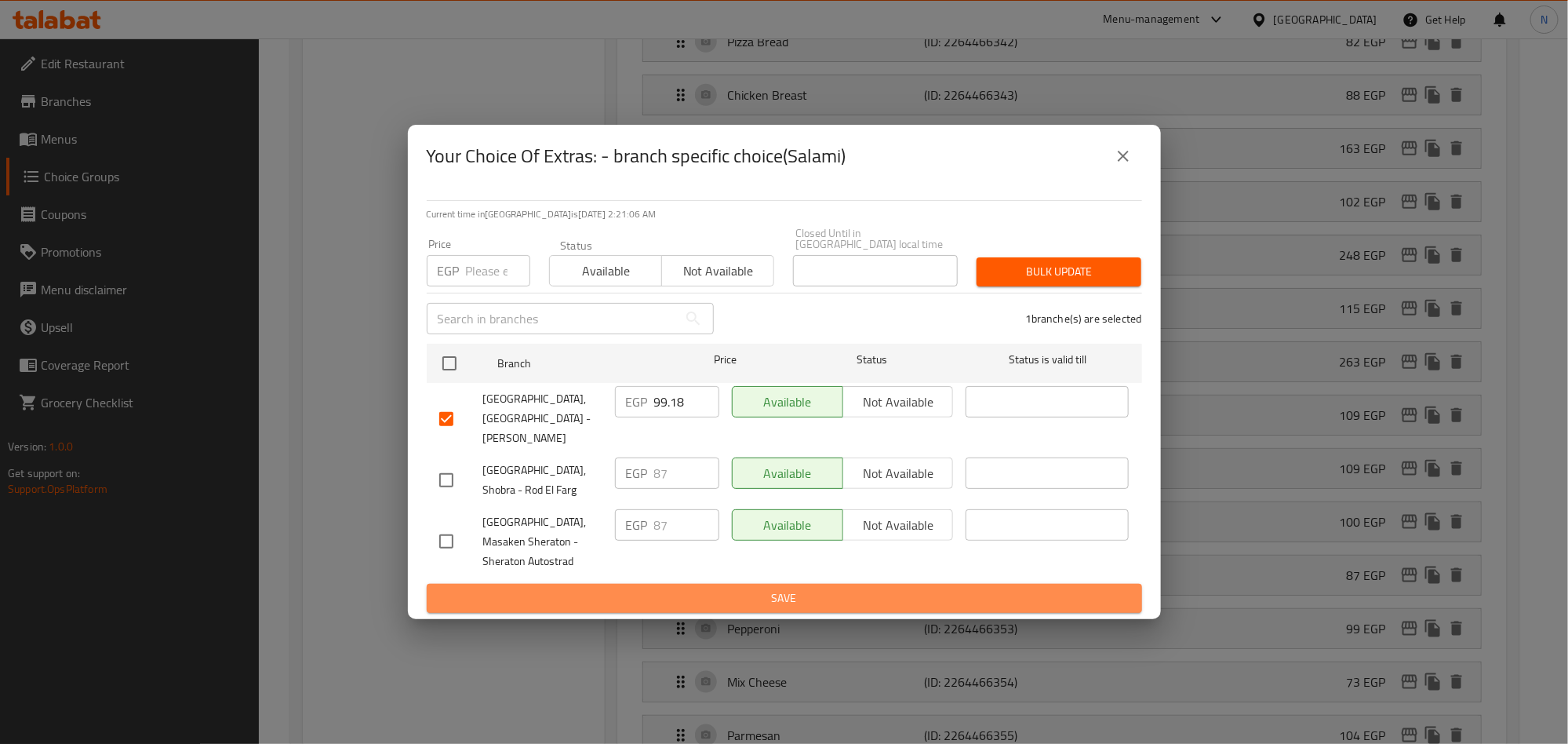
click at [685, 589] on span "Save" at bounding box center [784, 598] width 690 height 19
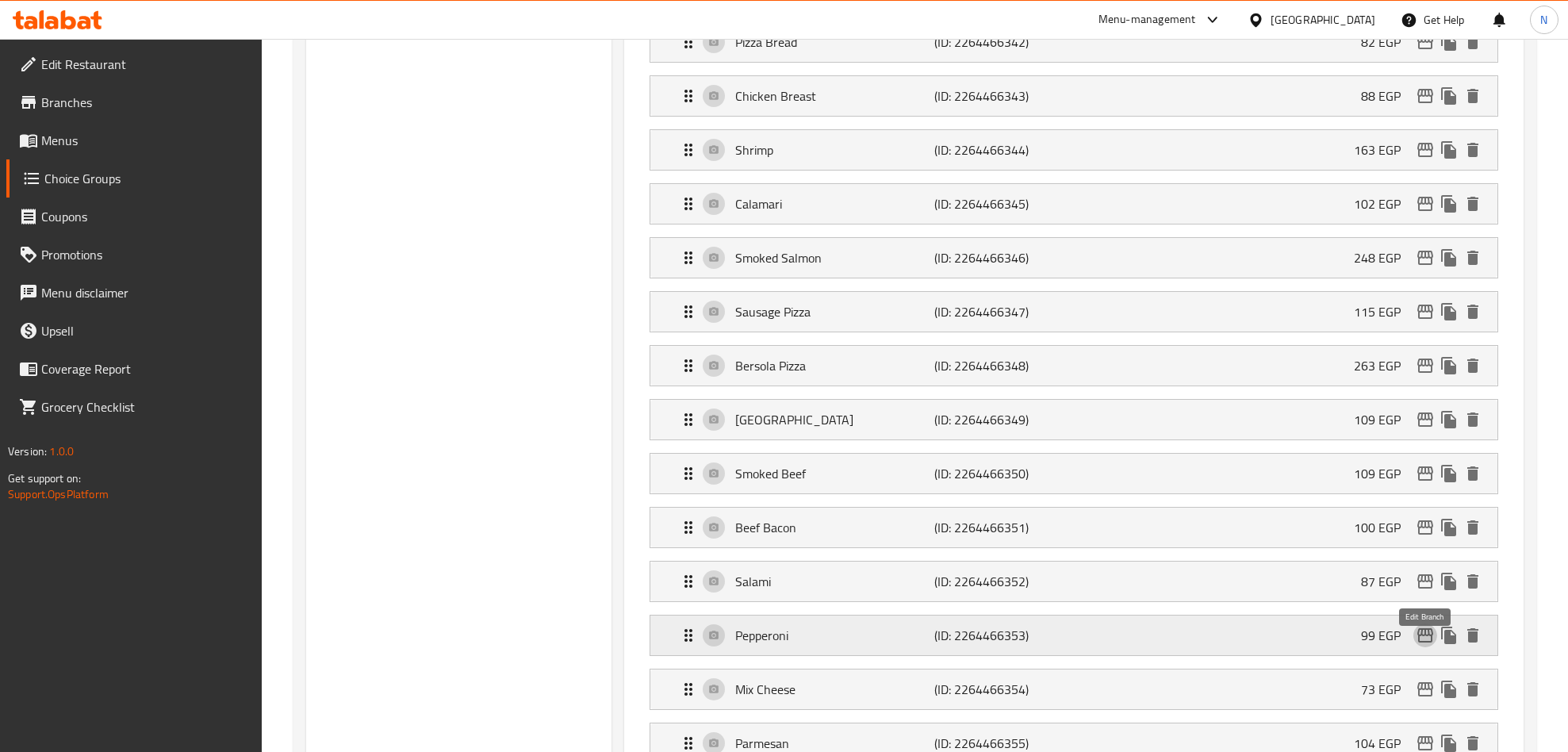
click at [1436, 647] on button "edit" at bounding box center [1426, 636] width 24 height 24
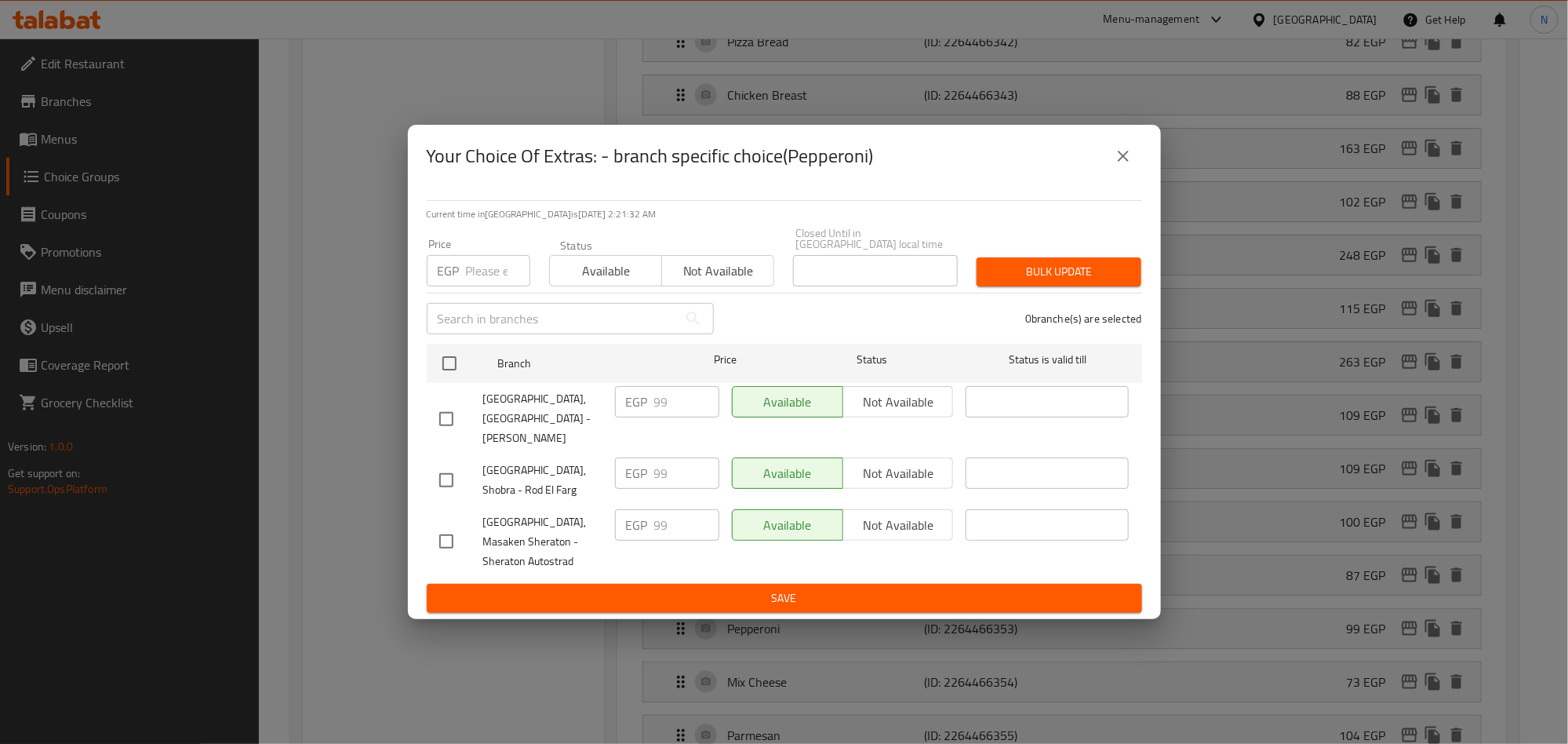
drag, startPoint x: 450, startPoint y: 416, endPoint x: 476, endPoint y: 417, distance: 26.0
click at [452, 417] on input "checkbox" at bounding box center [446, 419] width 33 height 33
checkbox input "true"
drag, startPoint x: 672, startPoint y: 405, endPoint x: 638, endPoint y: 408, distance: 34.1
click at [639, 408] on div "EGP 99 ​" at bounding box center [667, 402] width 104 height 31
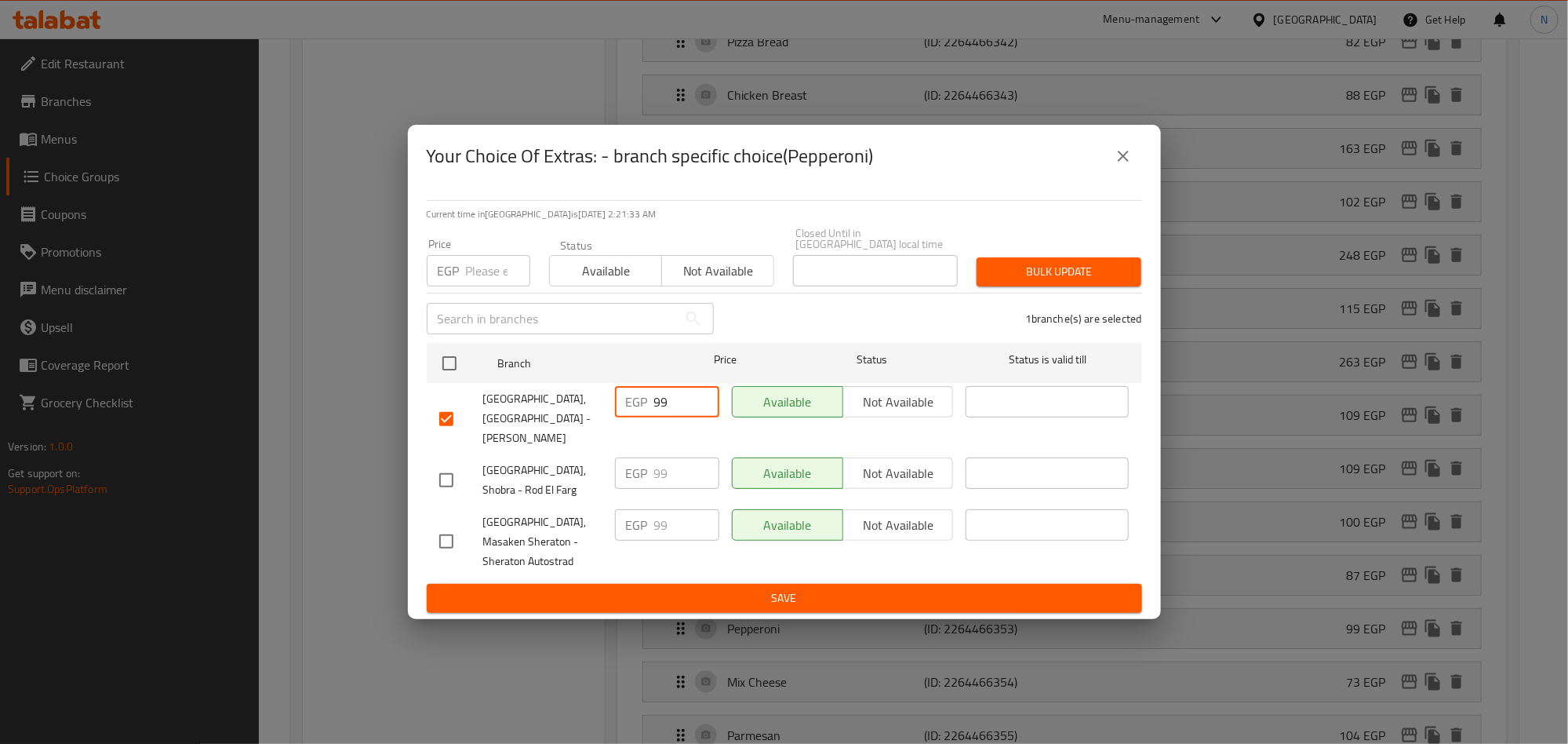
paste input "112.86"
type input "112.86"
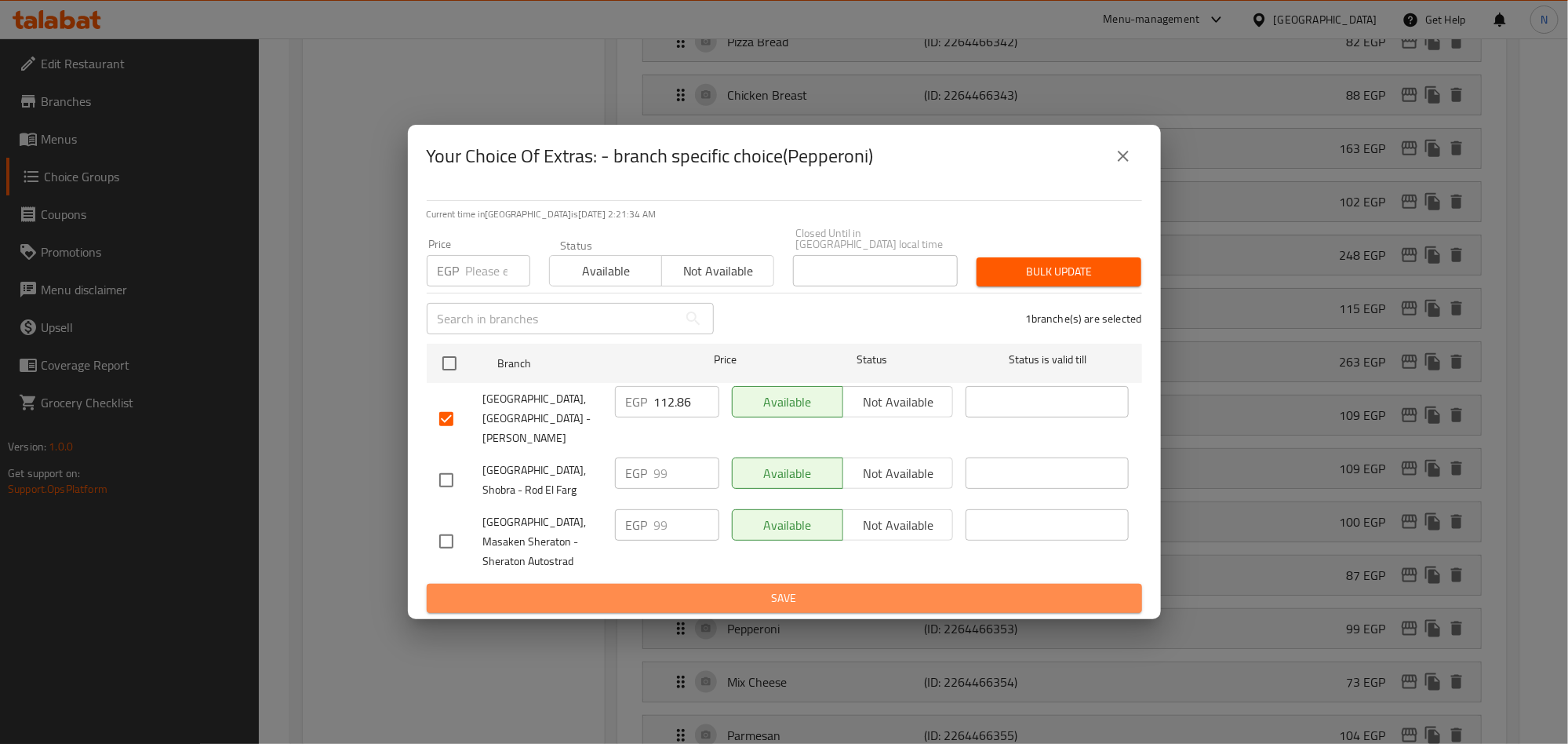
click at [692, 583] on button "Save" at bounding box center [785, 598] width 716 height 29
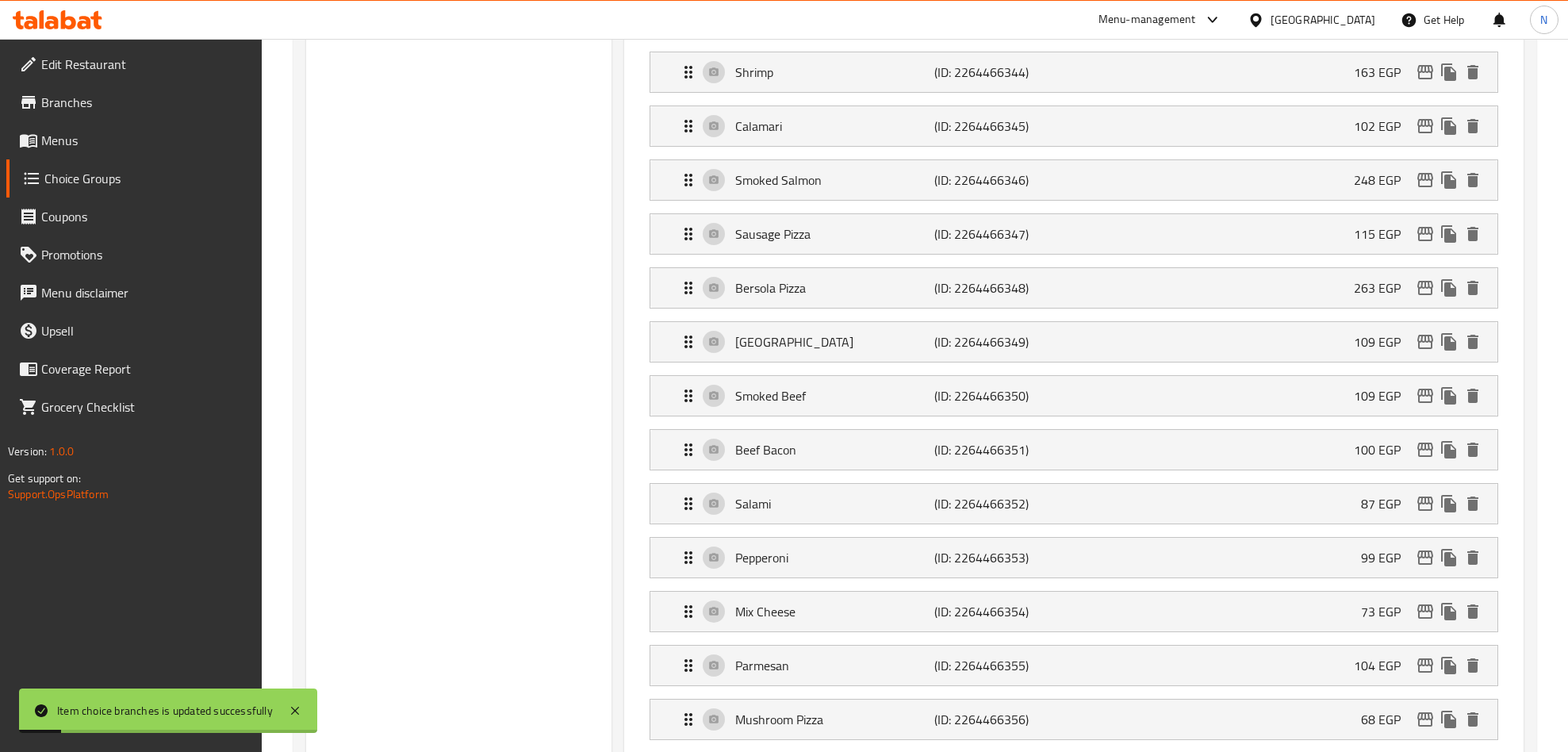
scroll to position [831, 0]
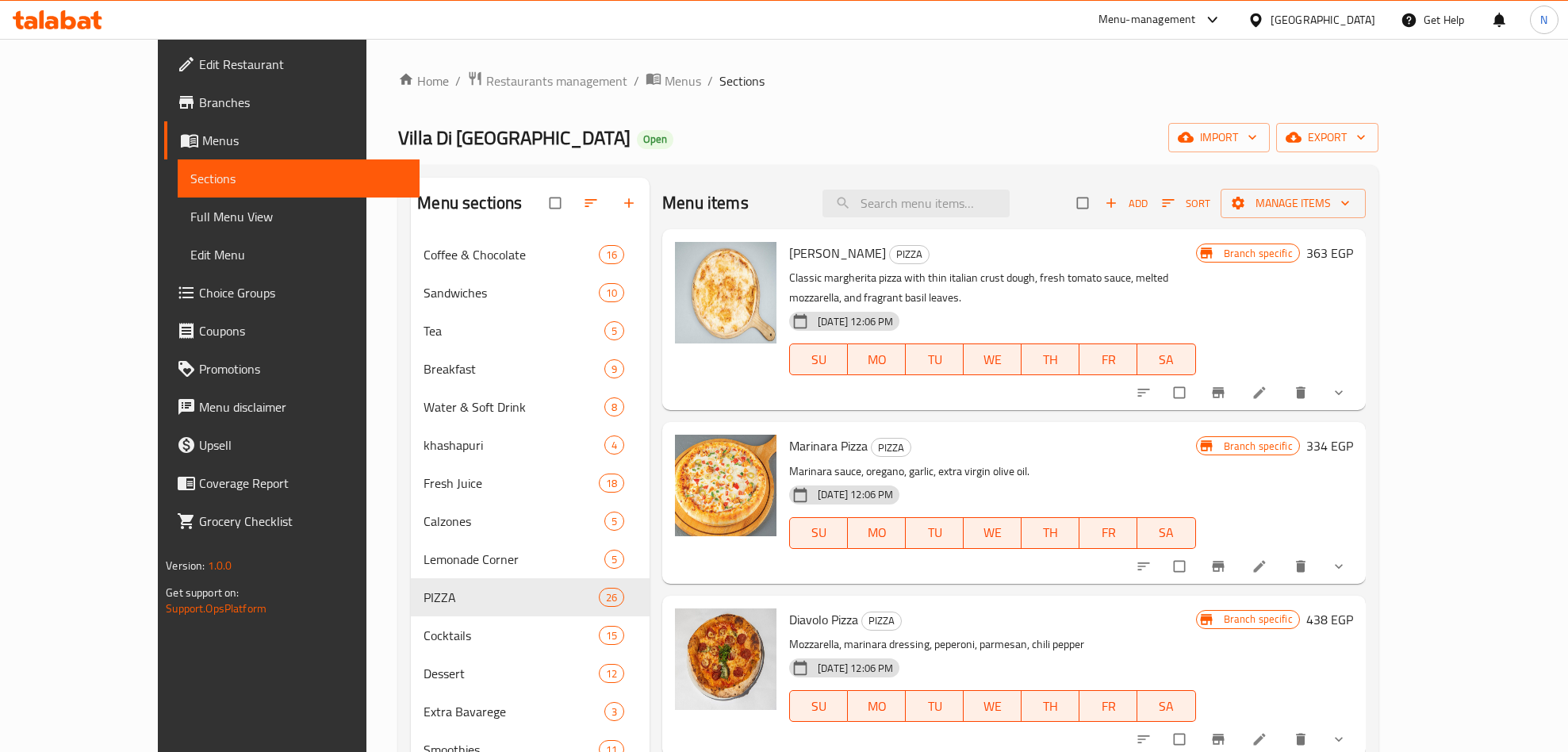
click at [199, 108] on span "Branches" at bounding box center [303, 102] width 208 height 19
